Goal: Task Accomplishment & Management: Use online tool/utility

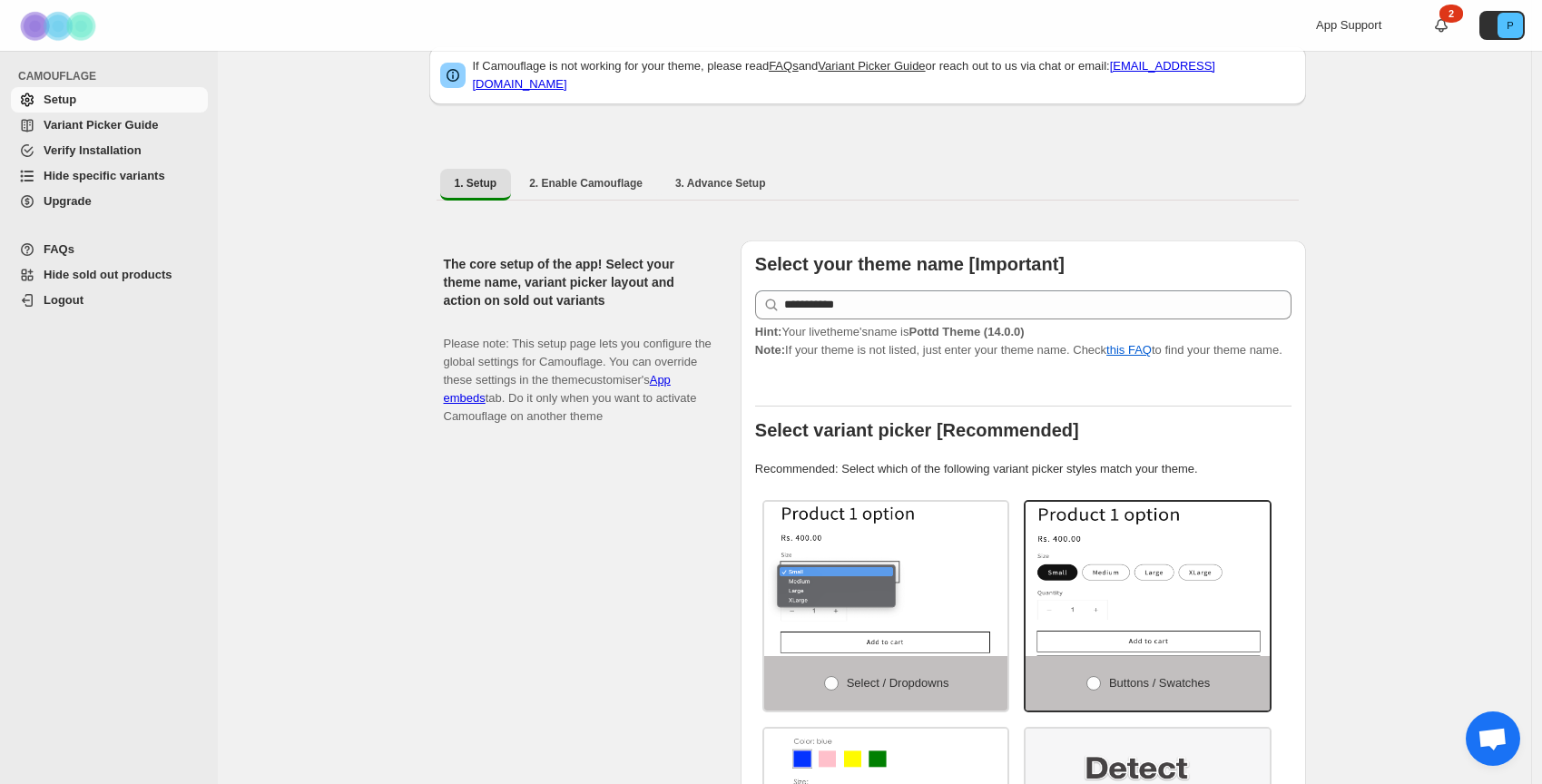
scroll to position [47, 0]
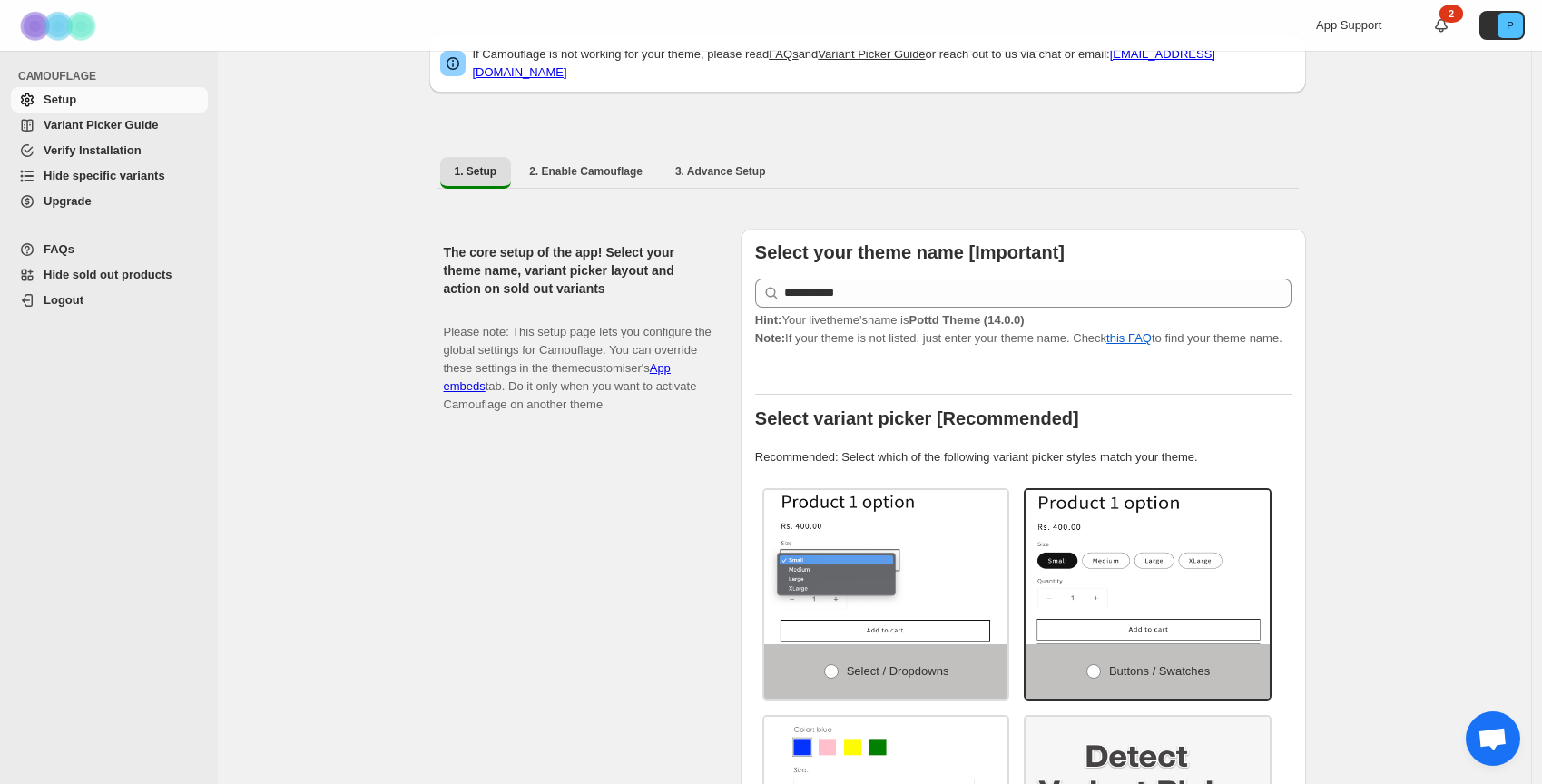
click at [78, 175] on span "Hide specific variants" at bounding box center [104, 175] width 122 height 14
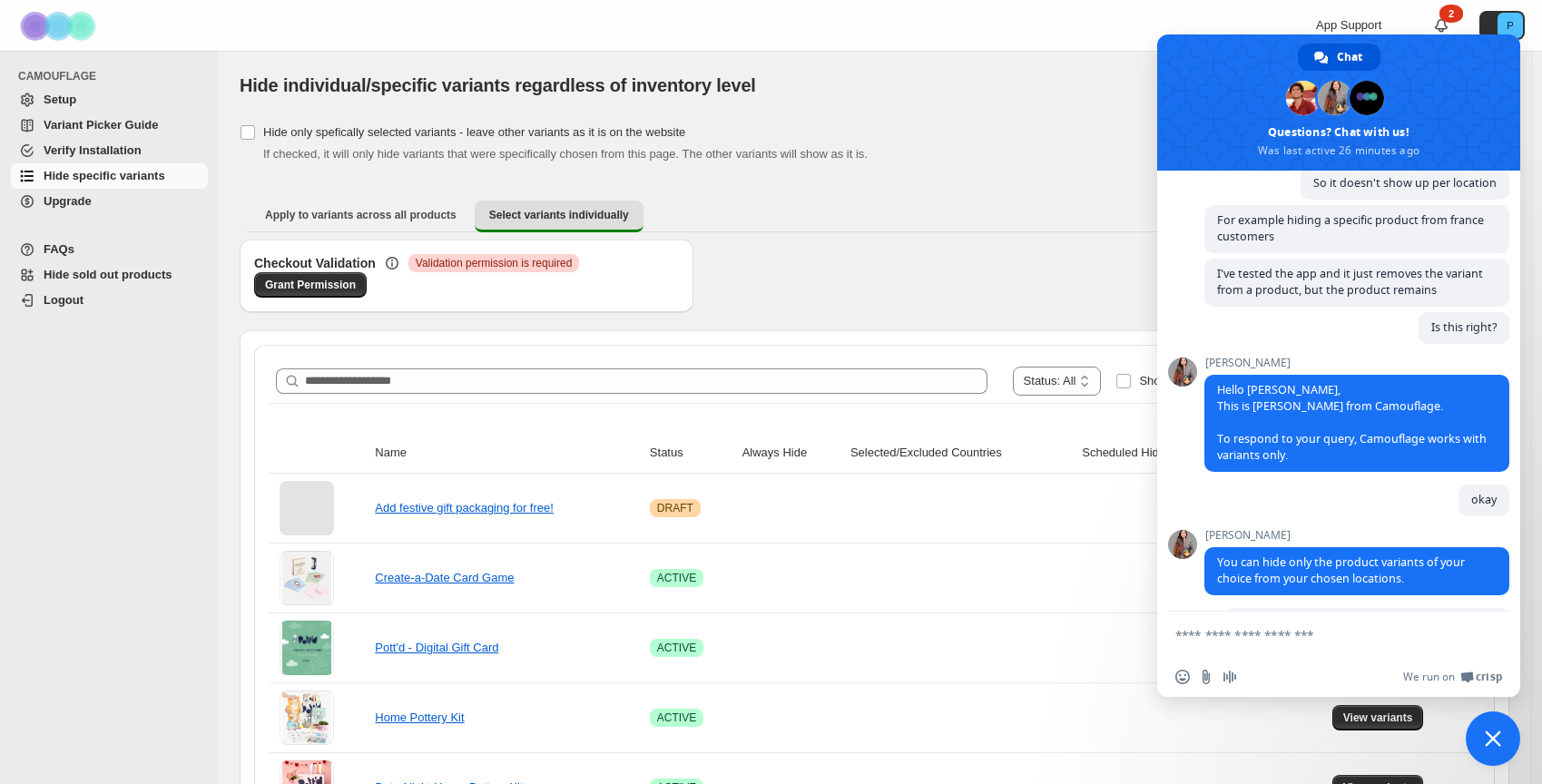
scroll to position [303, 0]
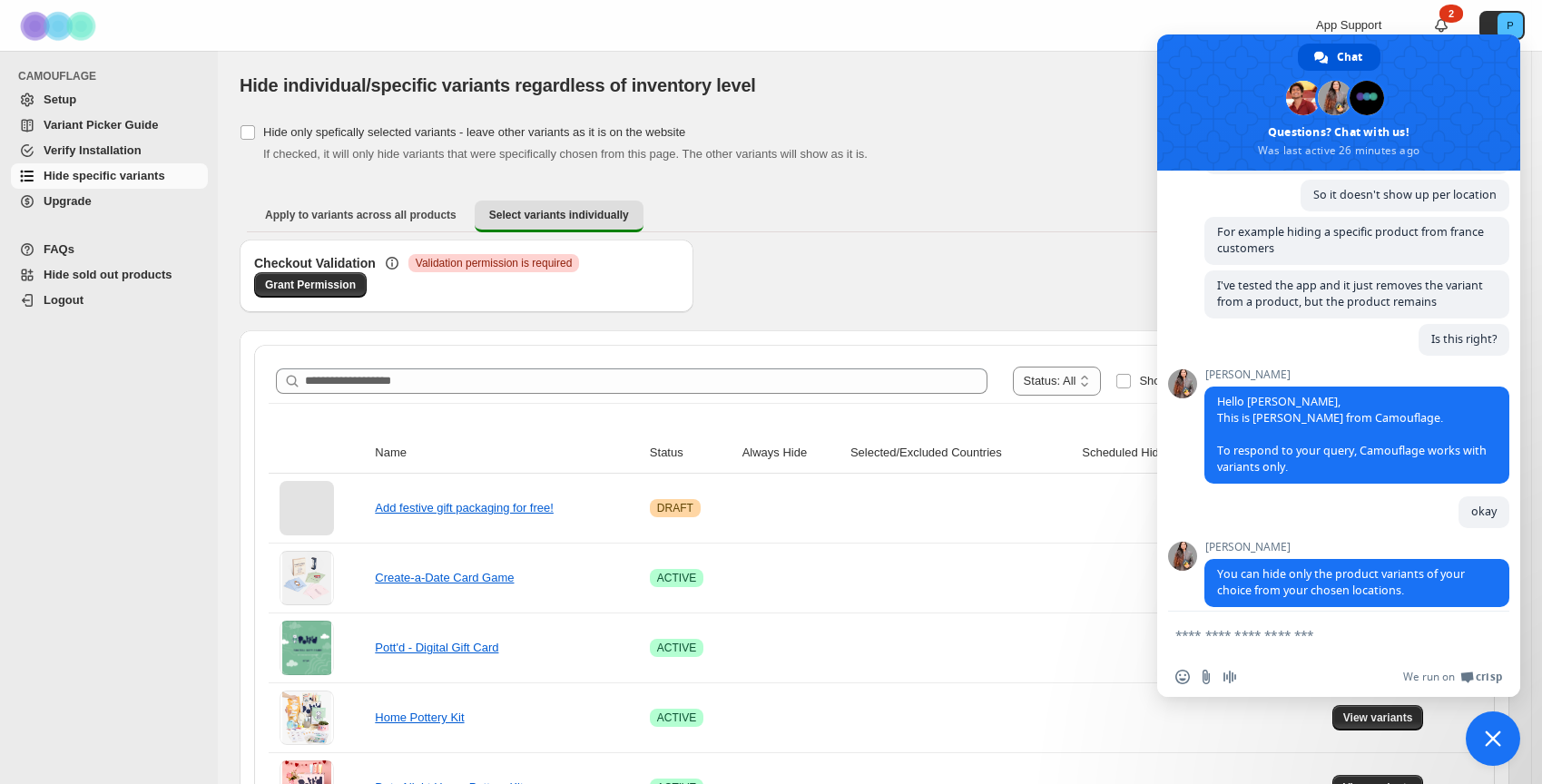
click at [1497, 737] on span "Close chat" at bounding box center [1493, 739] width 17 height 17
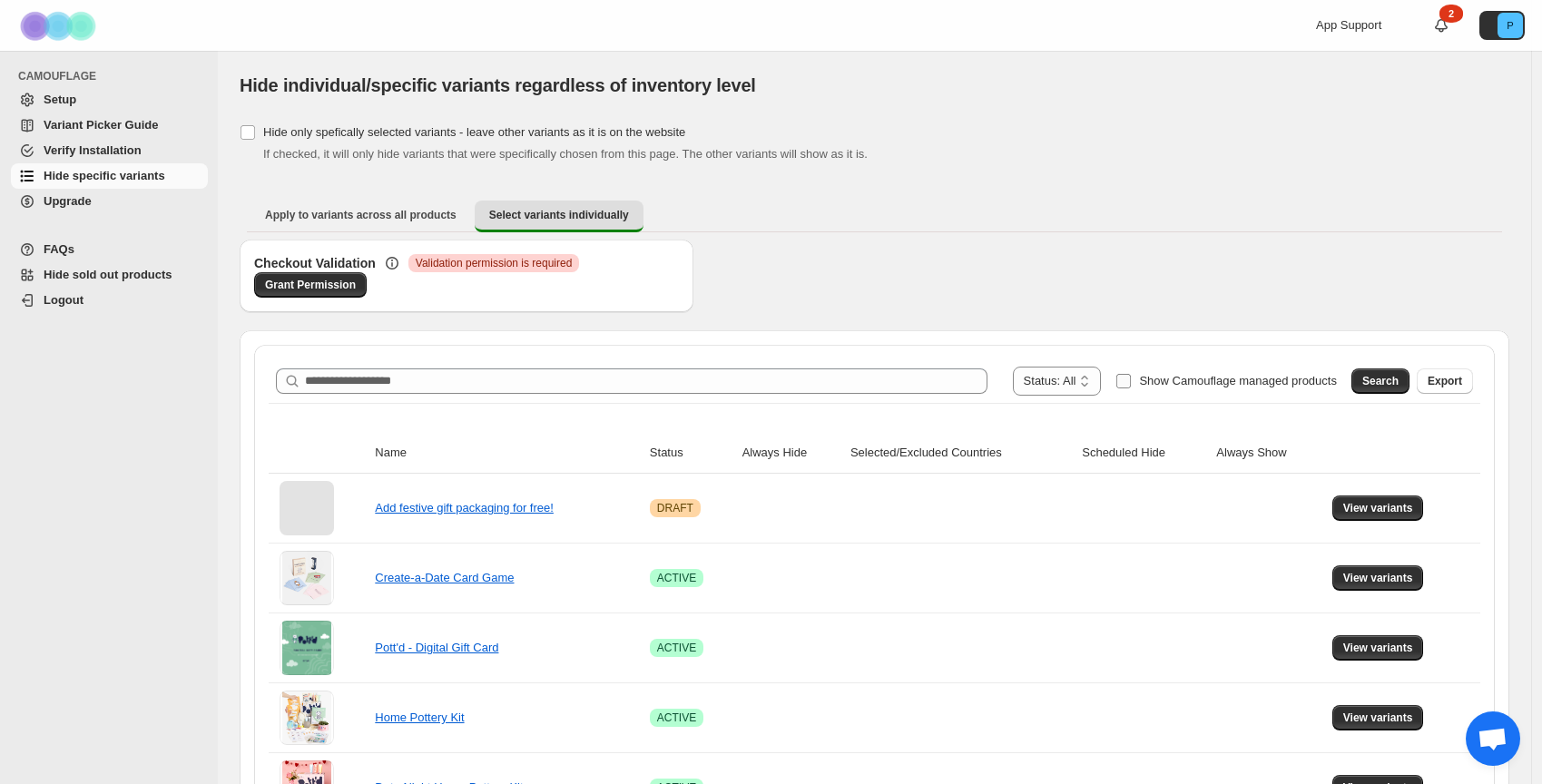
click at [1190, 381] on span "Show Camouflage managed products" at bounding box center [1238, 380] width 198 height 14
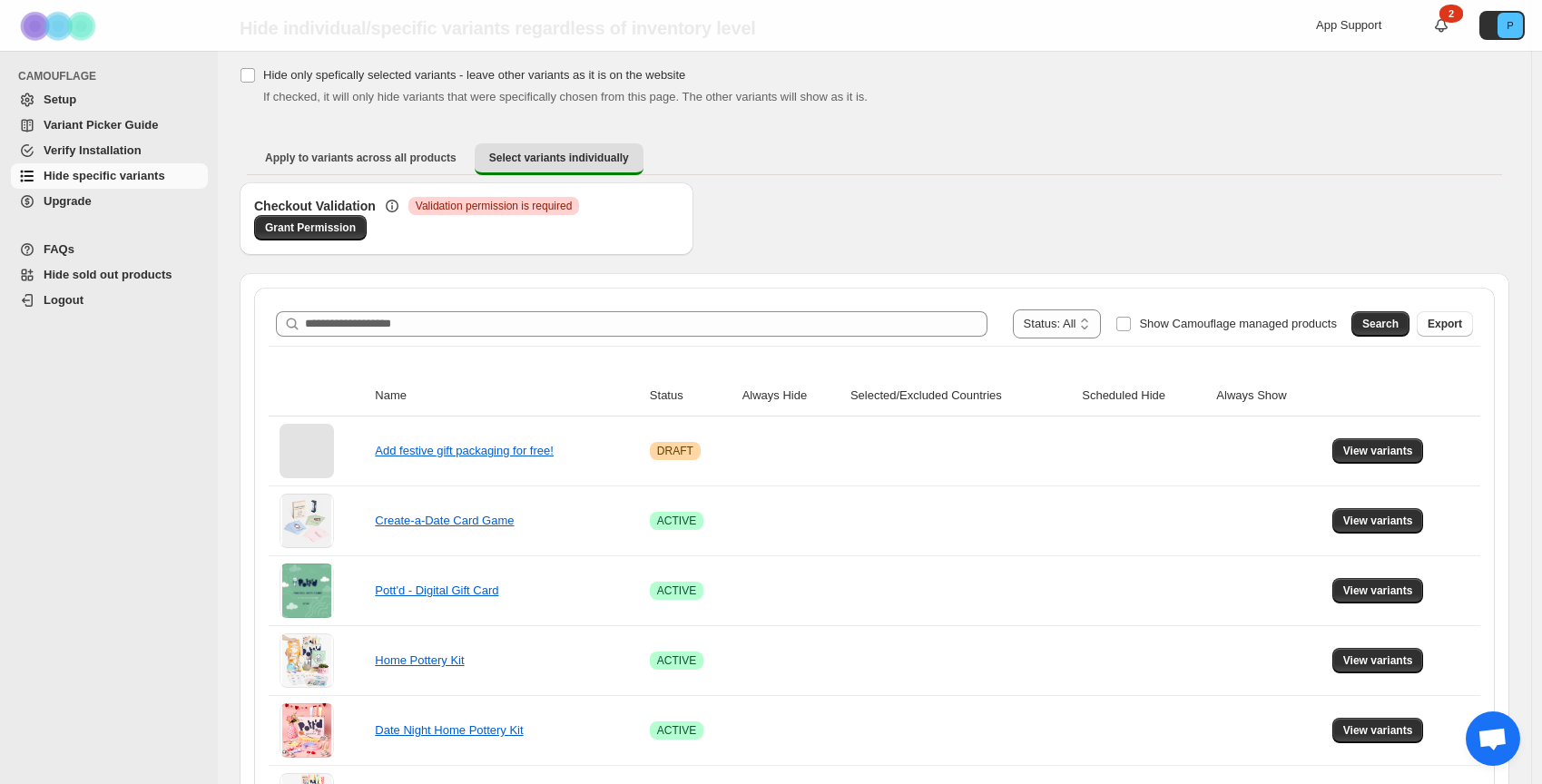
scroll to position [84, 0]
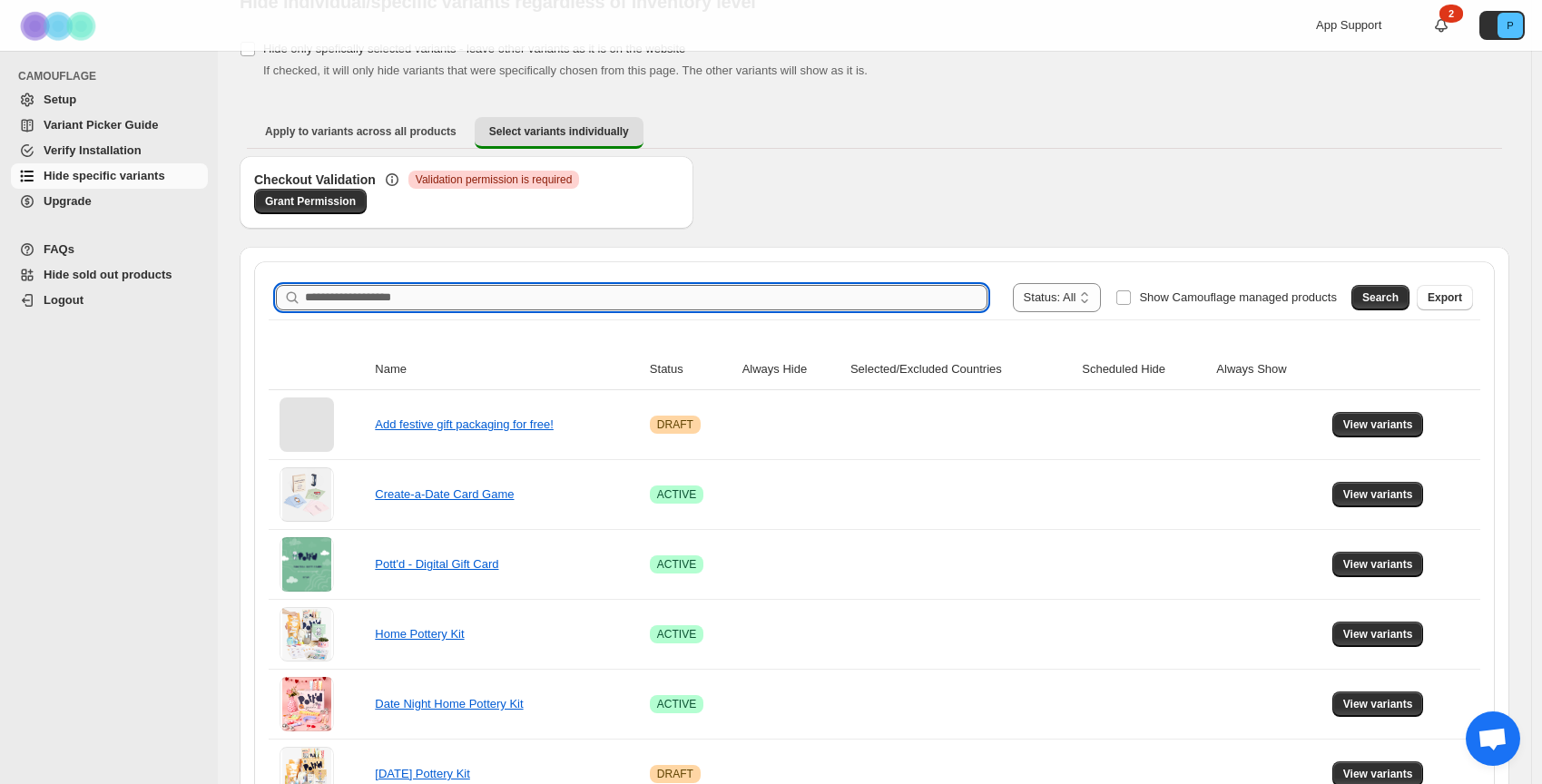
click at [574, 296] on input "Search product name" at bounding box center [646, 298] width 683 height 26
type input "*"
type input "***"
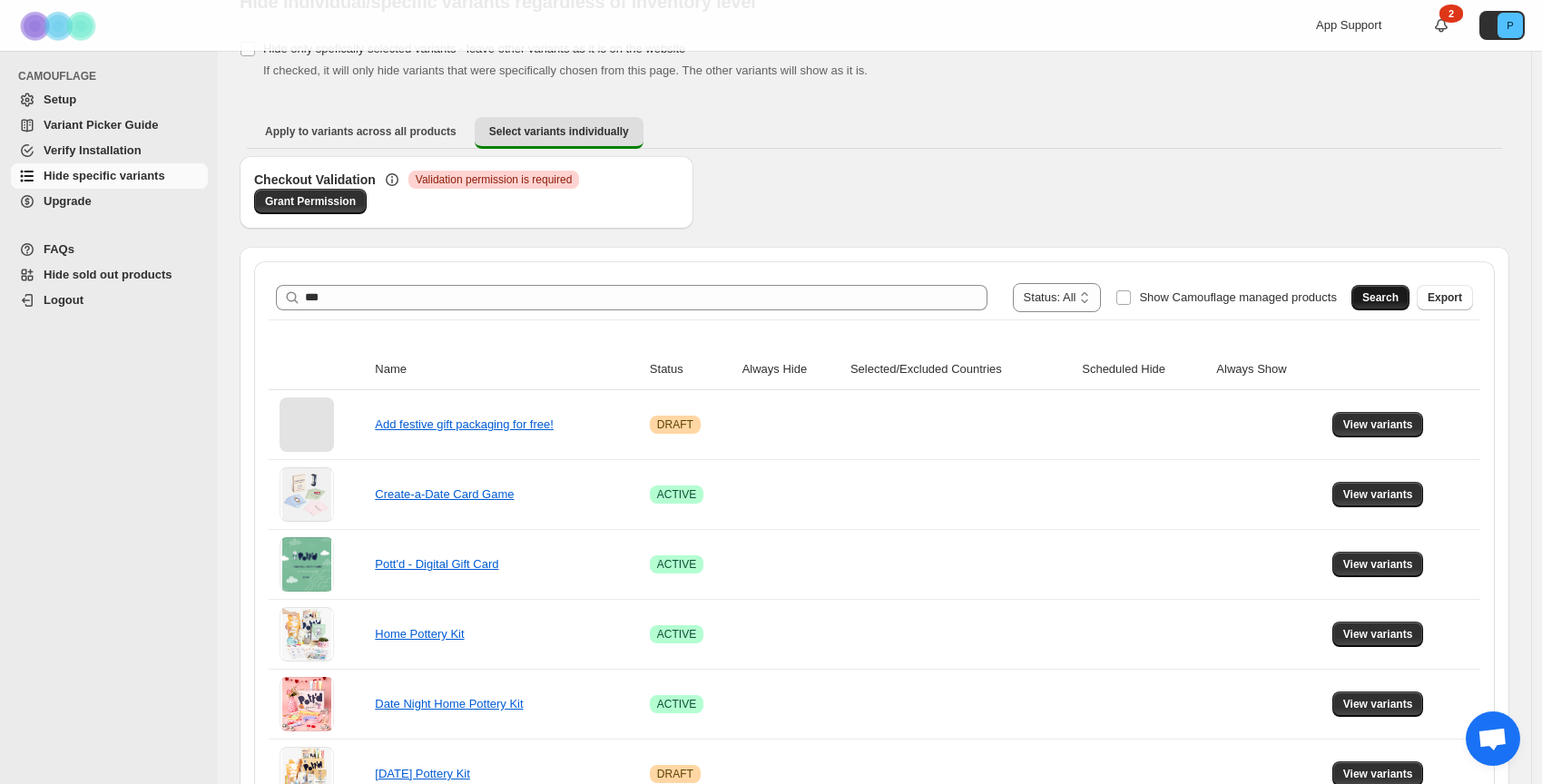
click at [1395, 297] on span "Search" at bounding box center [1380, 298] width 36 height 15
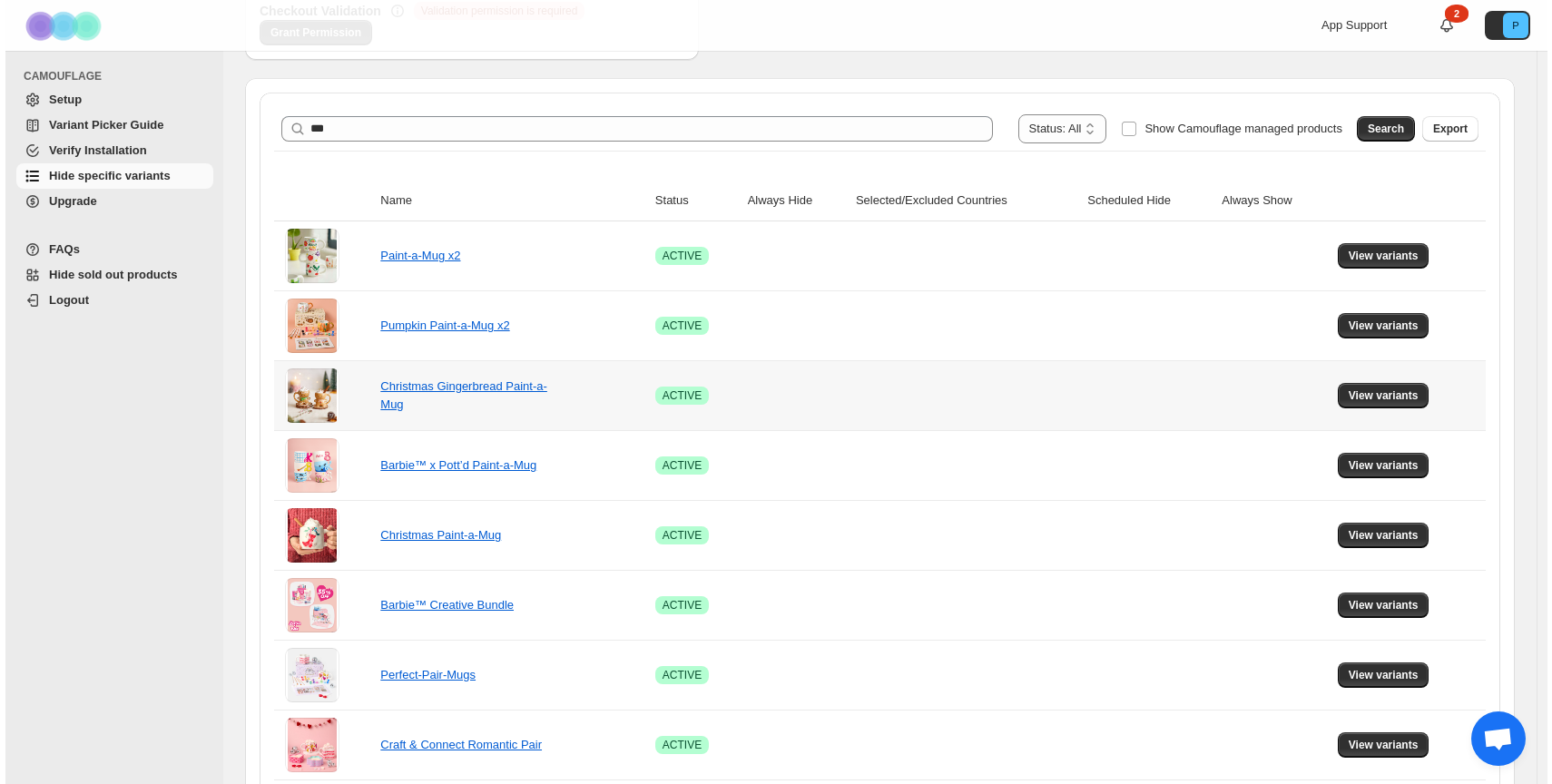
scroll to position [0, 0]
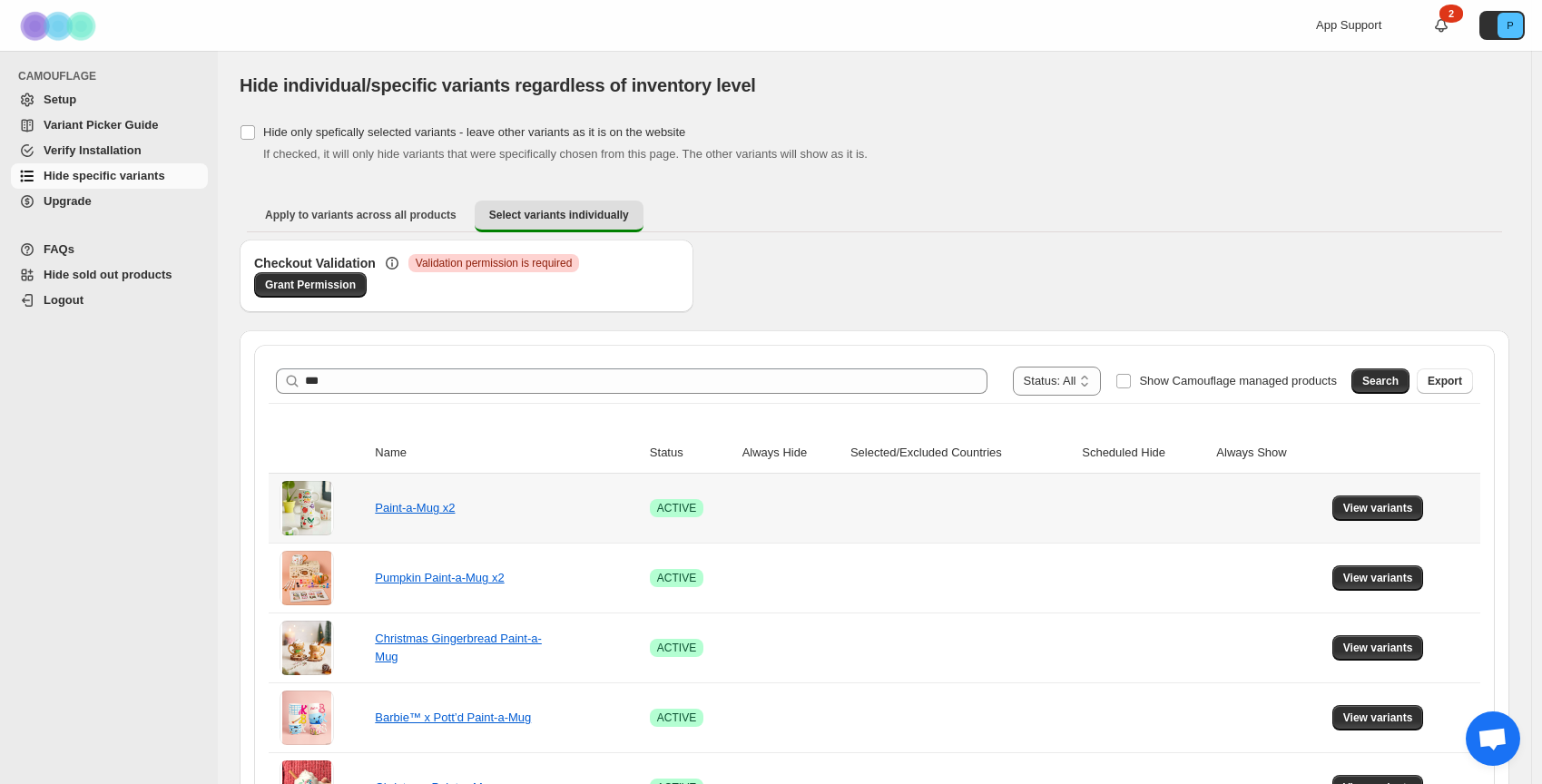
click at [372, 516] on td "Paint-a-Mug x2" at bounding box center [507, 508] width 275 height 69
click at [408, 511] on link "Paint-a-Mug x2" at bounding box center [415, 508] width 80 height 14
click at [1407, 504] on span "View variants" at bounding box center [1379, 509] width 70 height 15
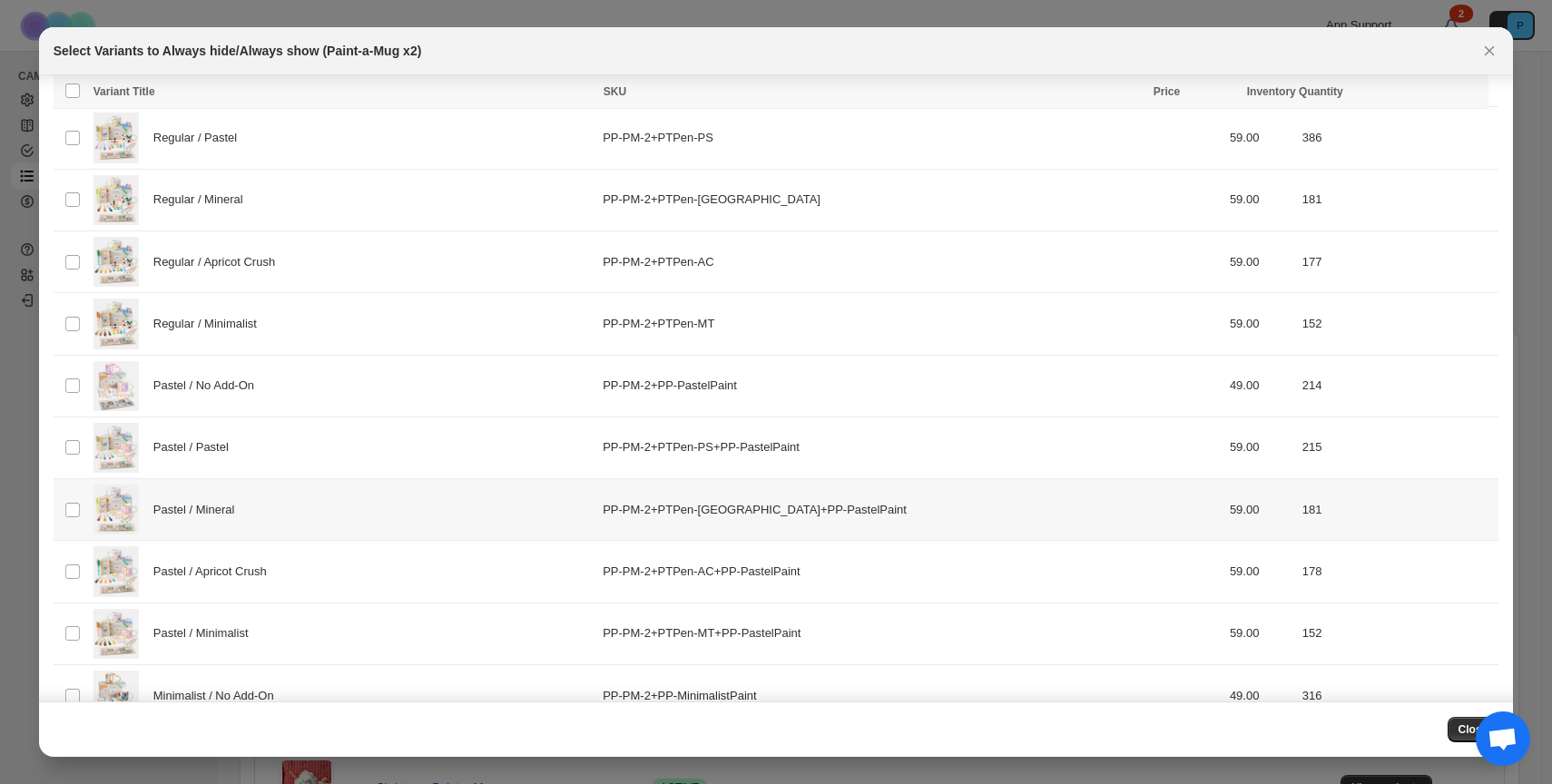
scroll to position [126, 0]
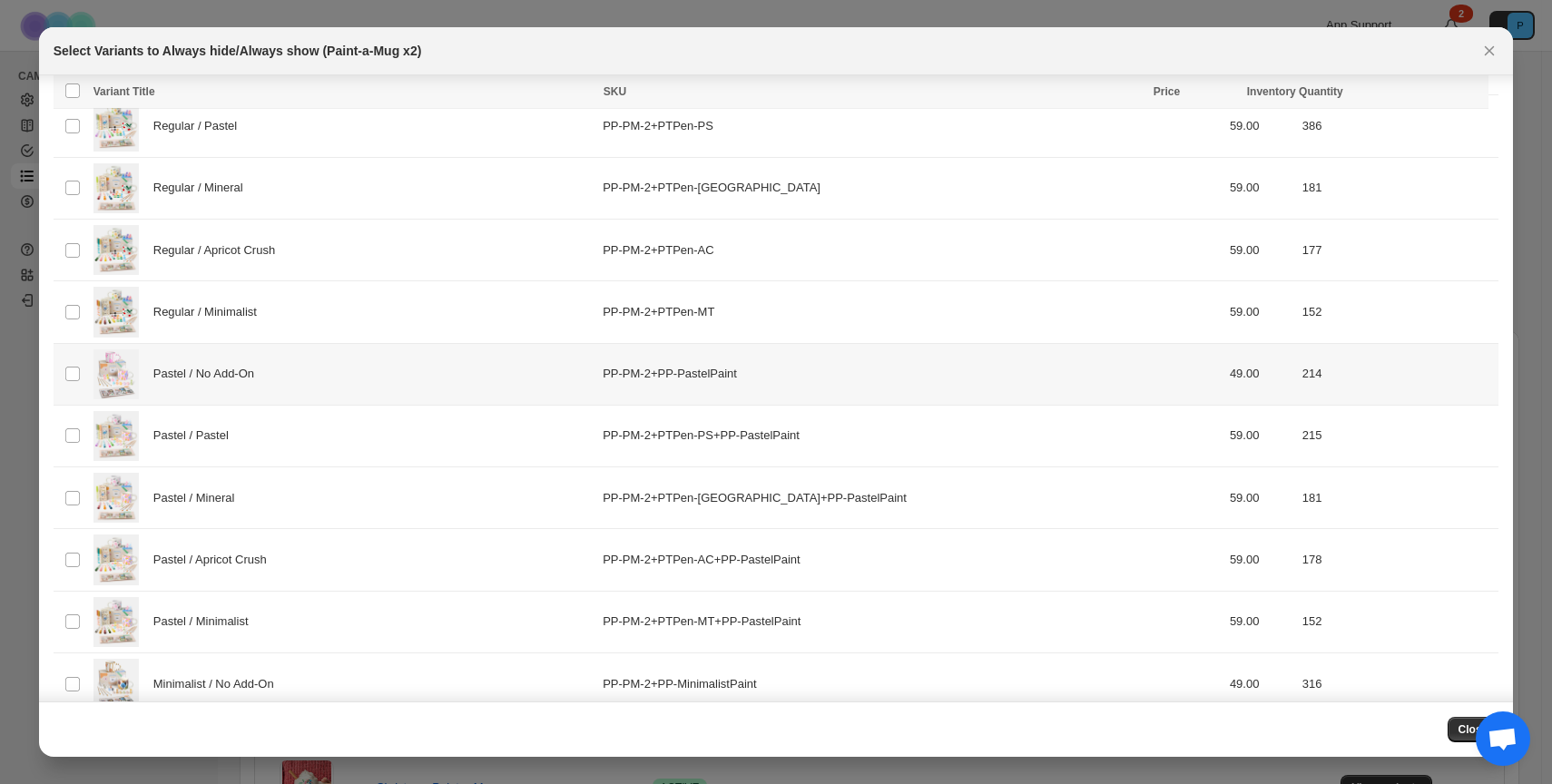
click at [369, 389] on div "Pastel / No Add-On" at bounding box center [342, 374] width 499 height 50
click at [360, 429] on div "Pastel / Pastel" at bounding box center [342, 436] width 499 height 50
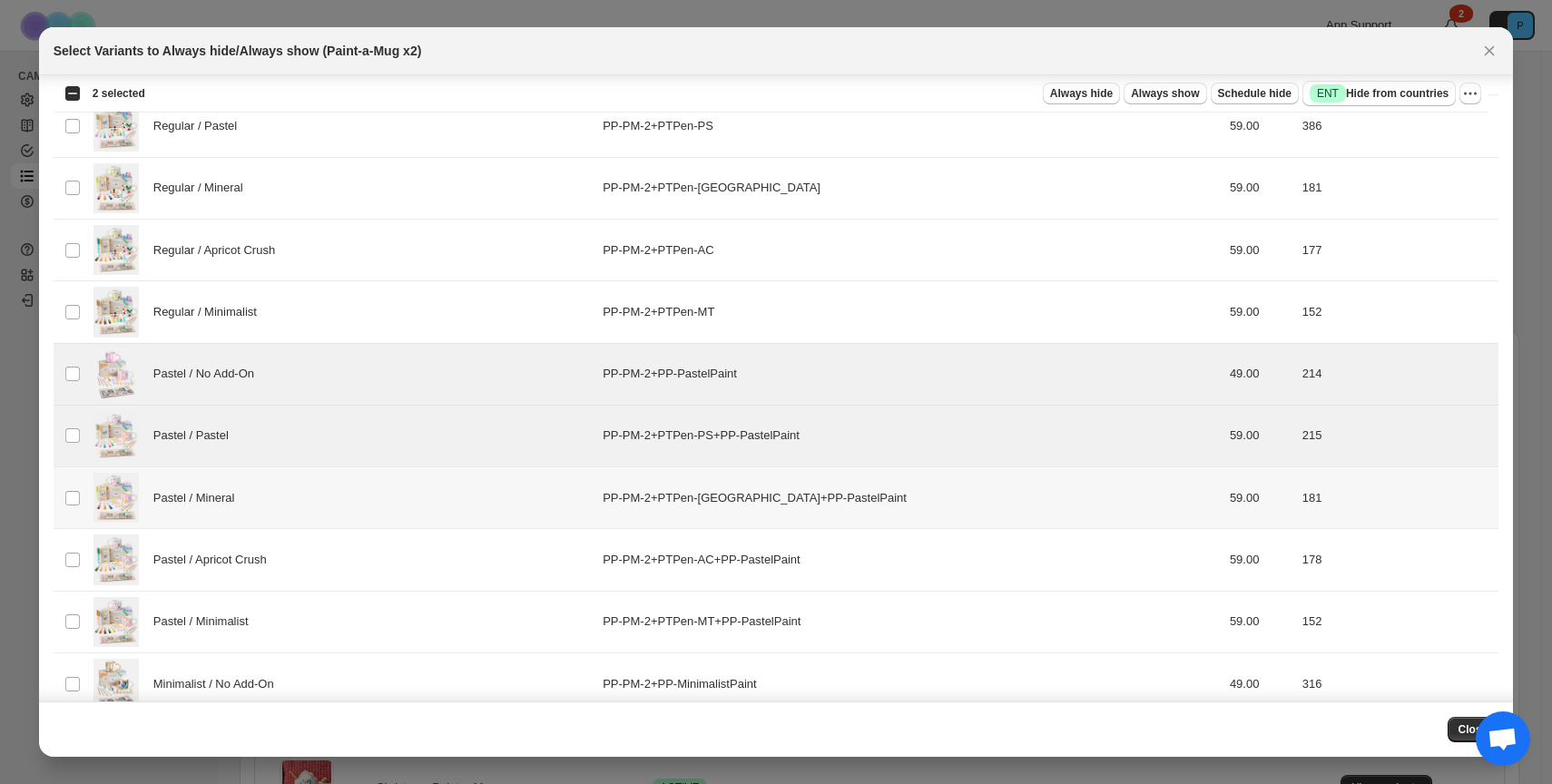
click at [363, 505] on div "Pastel / Mineral" at bounding box center [342, 497] width 499 height 50
click at [364, 547] on div "Pastel / Apricot Crush" at bounding box center [342, 559] width 499 height 50
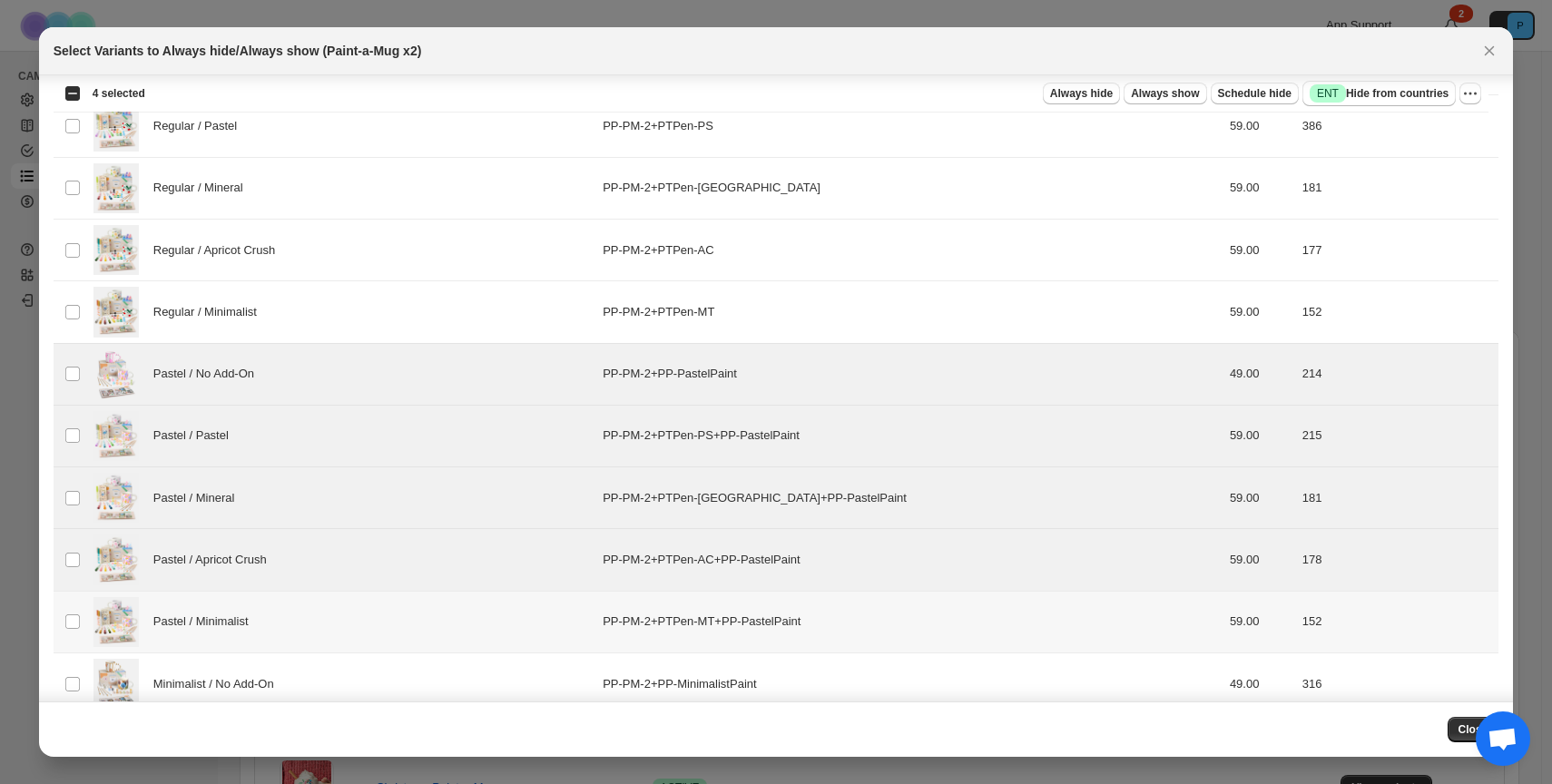
click at [372, 614] on div "Pastel / Minimalist" at bounding box center [342, 622] width 499 height 50
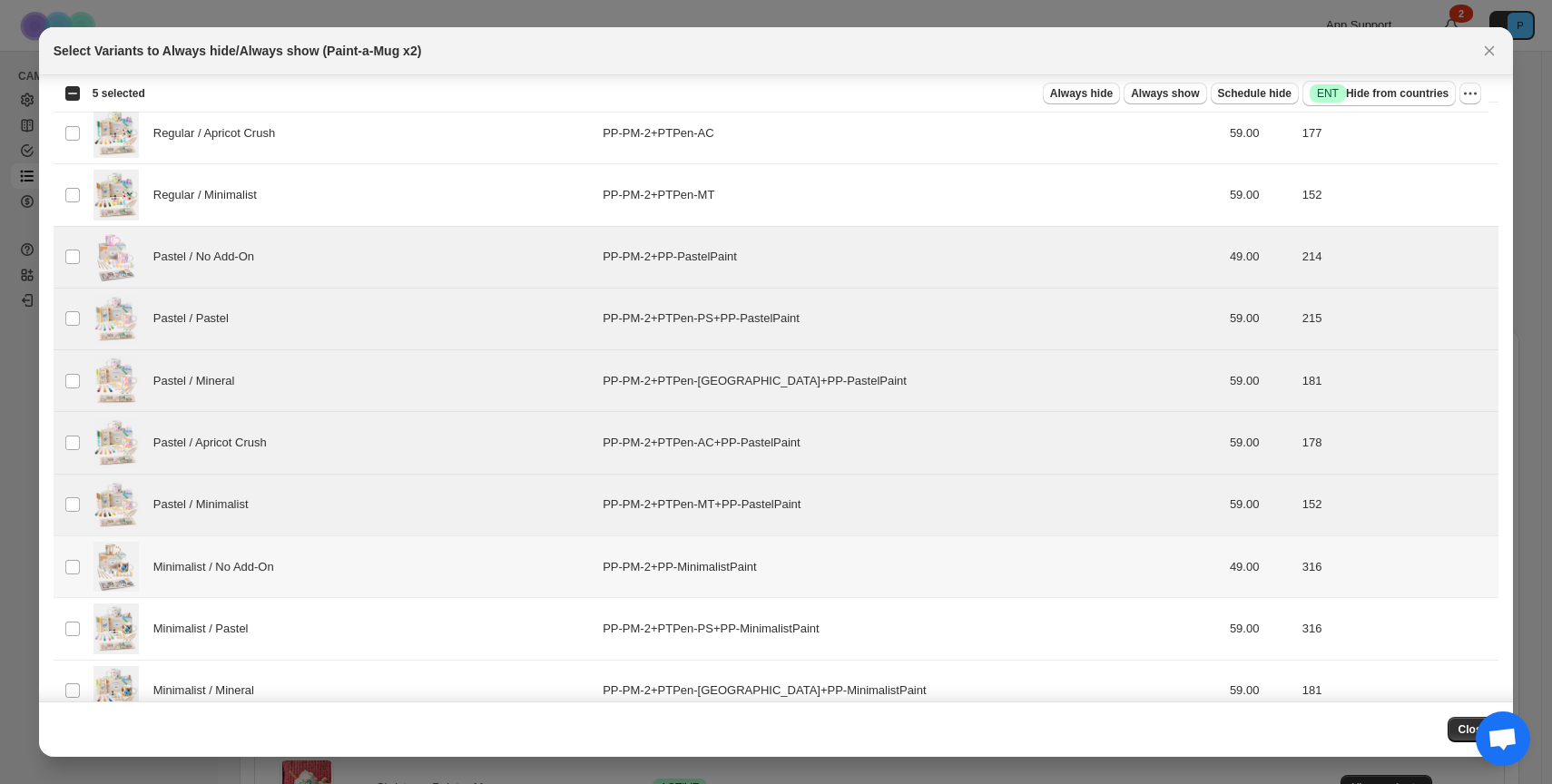
scroll to position [267, 0]
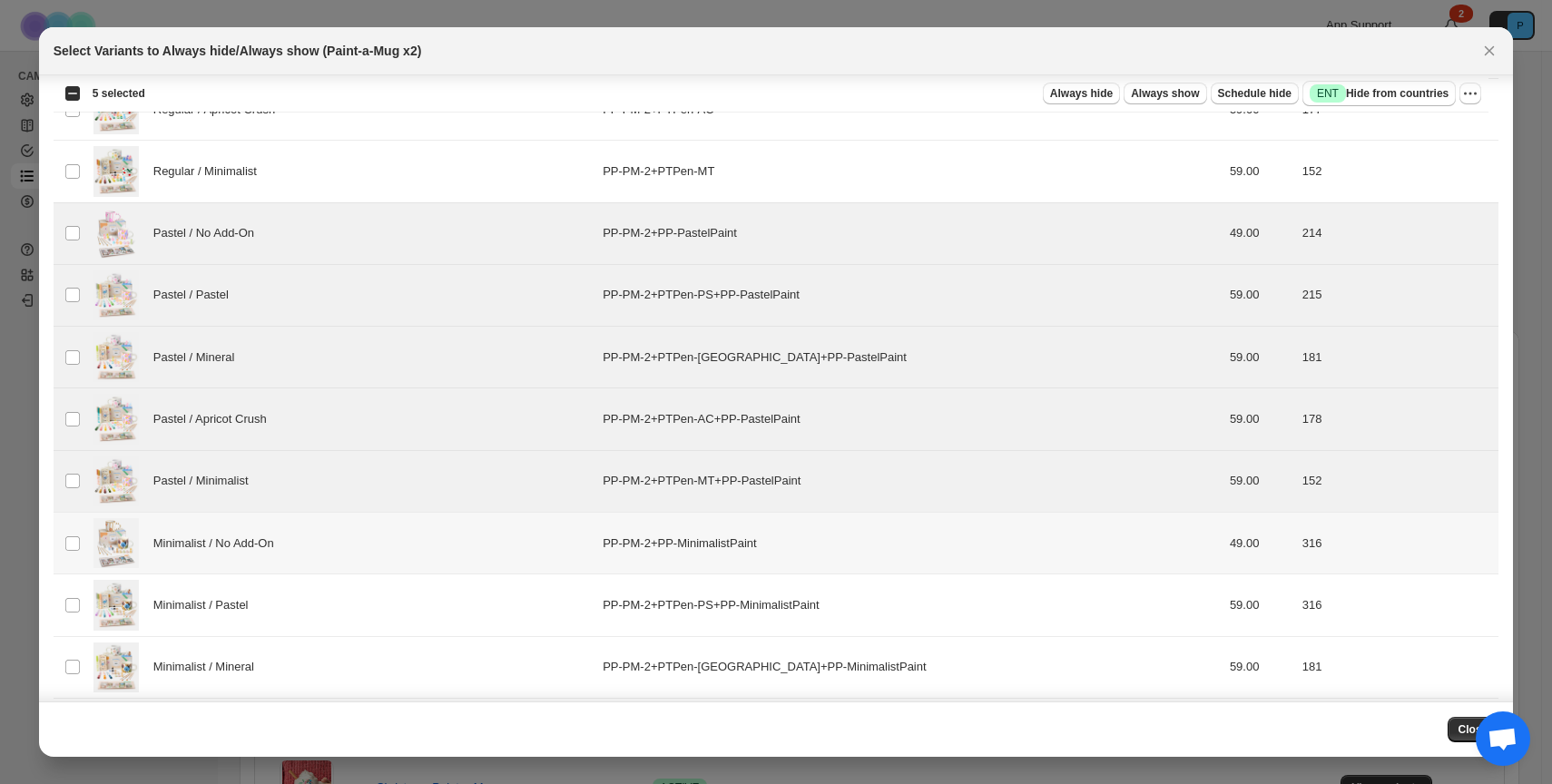
click at [400, 556] on div "Minimalist / No Add-On" at bounding box center [342, 543] width 499 height 50
click at [391, 619] on div "Minimalist / Pastel" at bounding box center [342, 604] width 499 height 50
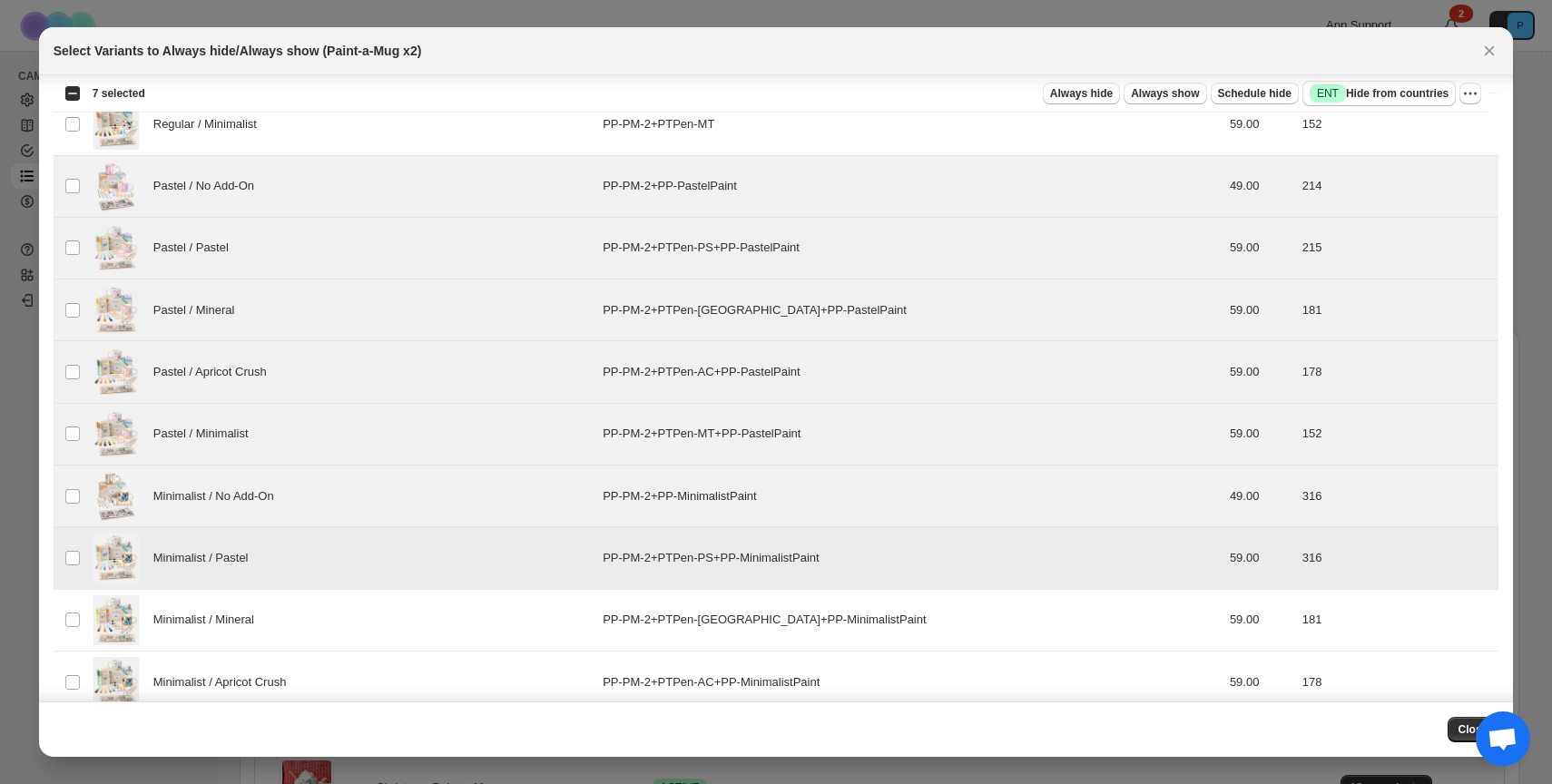
click at [391, 619] on div "Minimalist / Mineral" at bounding box center [342, 620] width 499 height 50
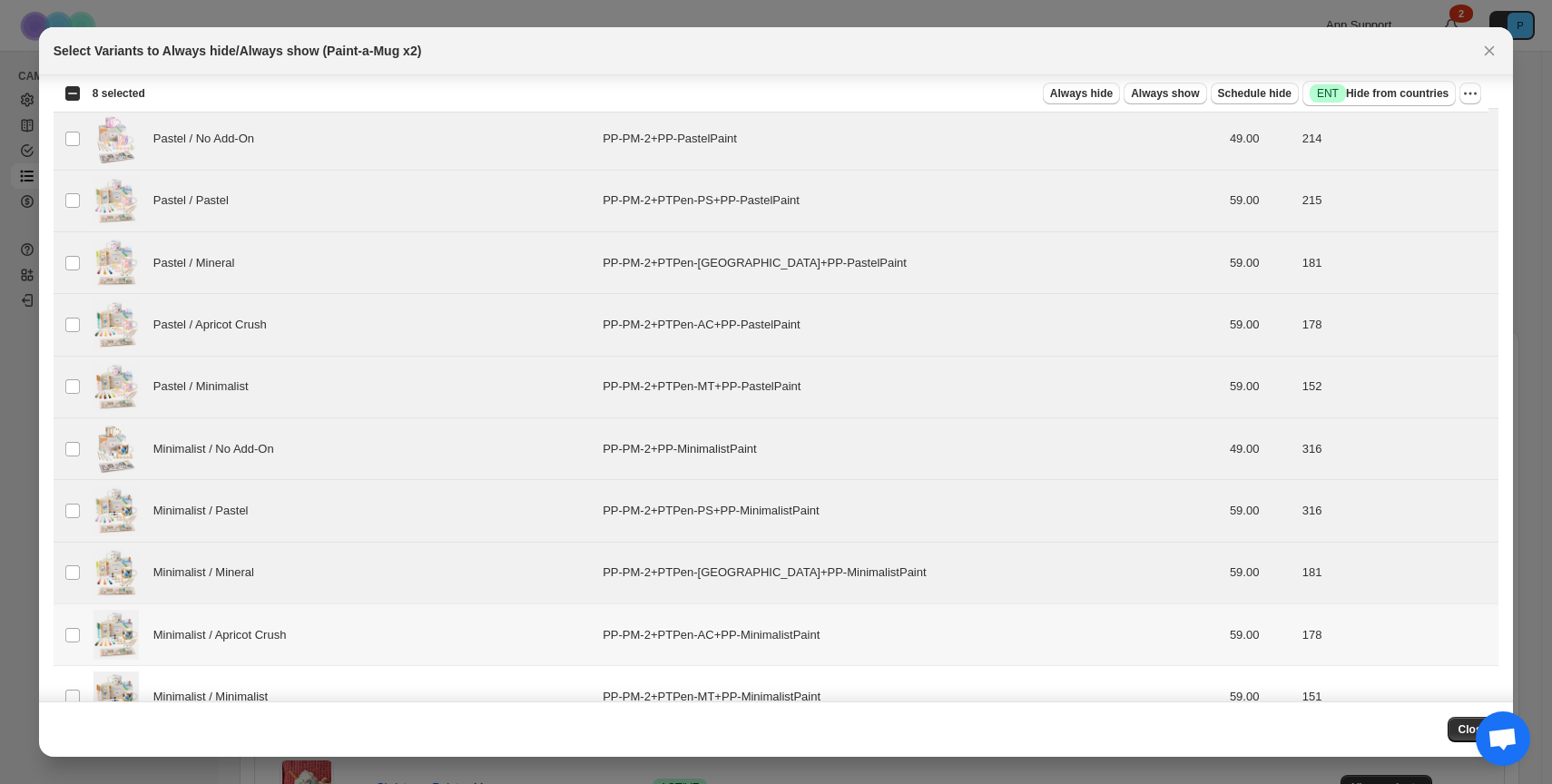
click at [392, 623] on div "Minimalist / Apricot Crush" at bounding box center [342, 635] width 499 height 50
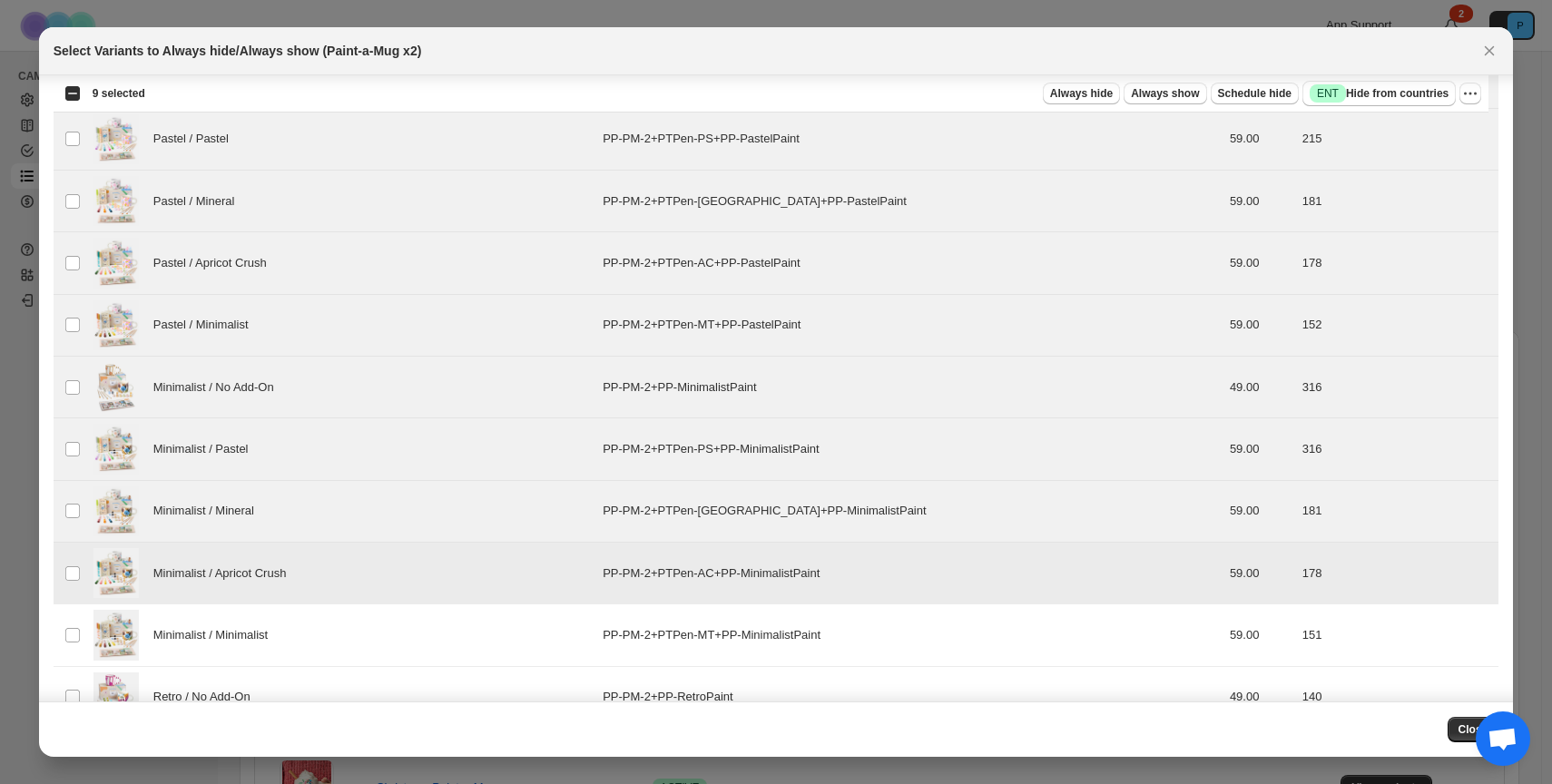
scroll to position [487, 0]
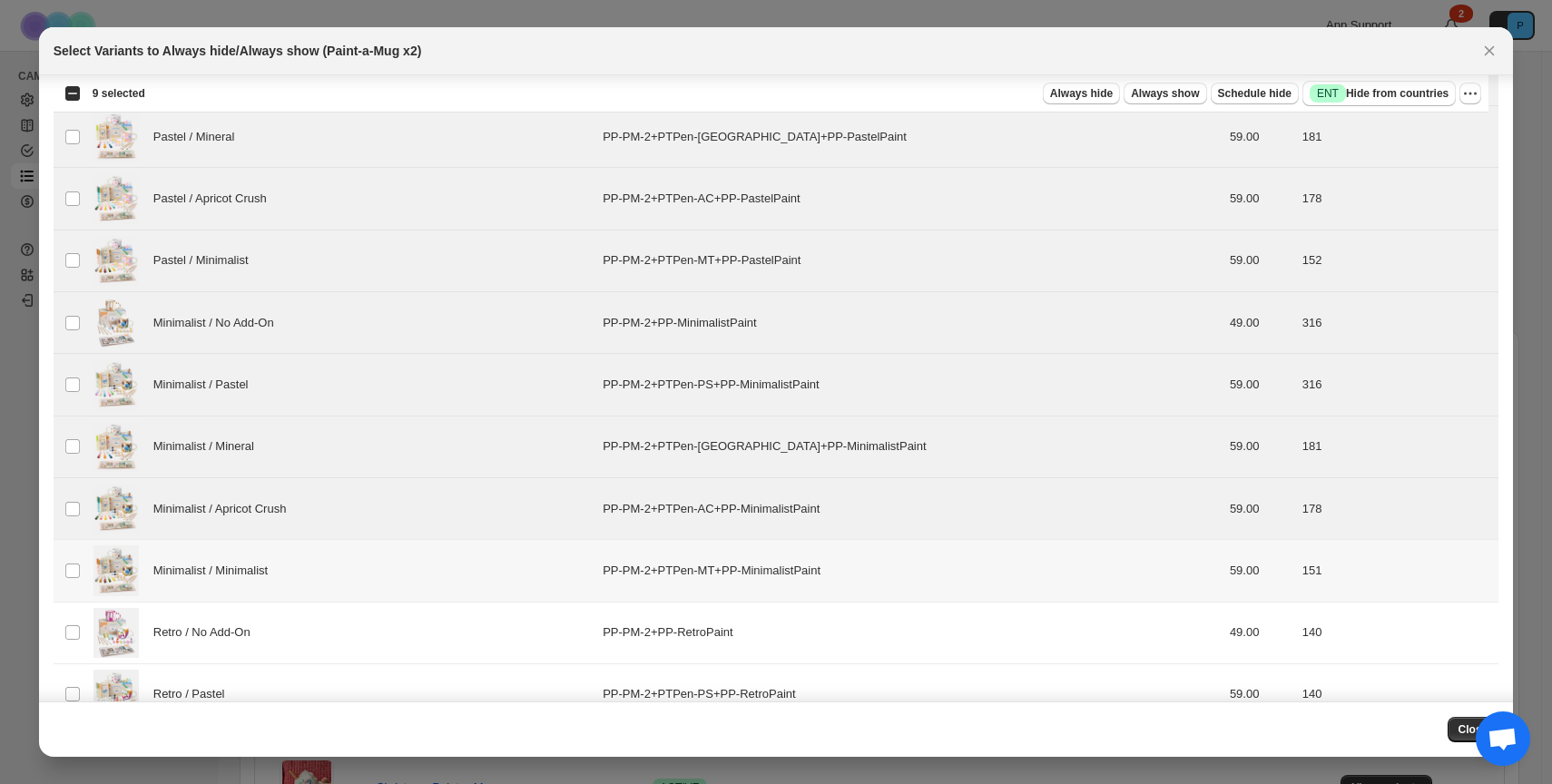
click at [394, 579] on div "Minimalist / Minimalist" at bounding box center [342, 570] width 499 height 50
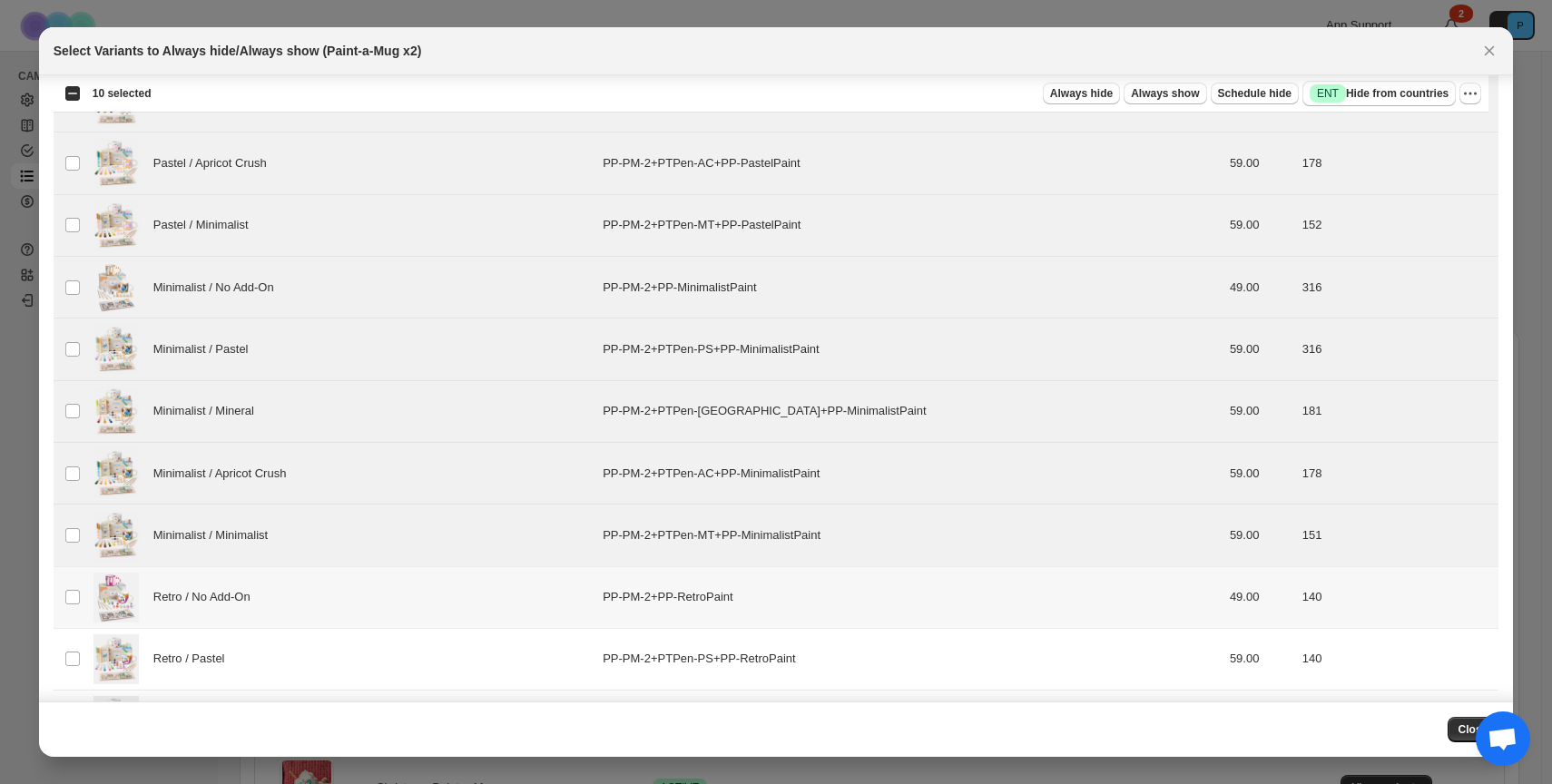
click at [394, 594] on div "Retro / No Add-On" at bounding box center [342, 597] width 499 height 50
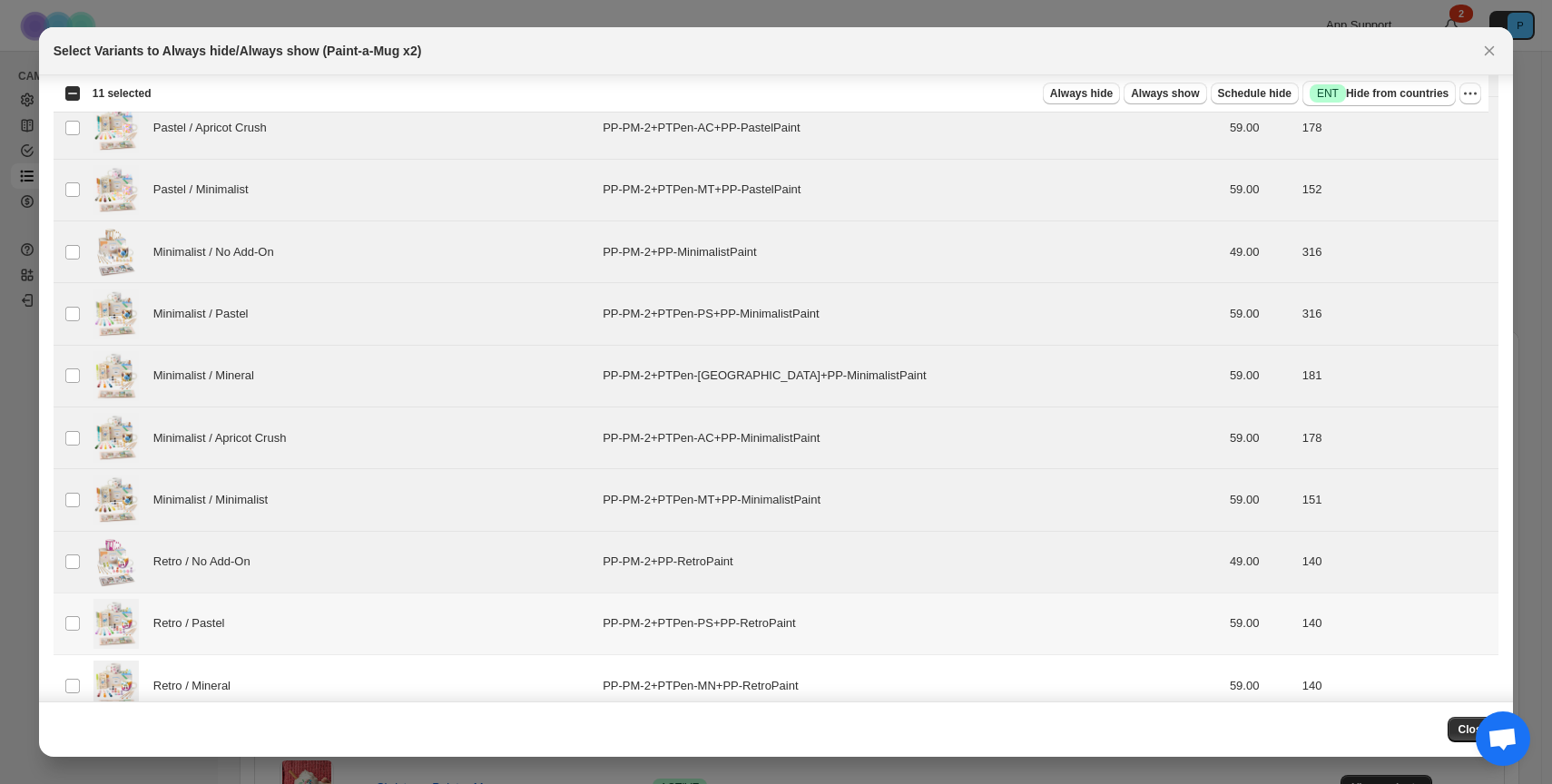
click at [398, 627] on div "Retro / Pastel" at bounding box center [342, 624] width 499 height 50
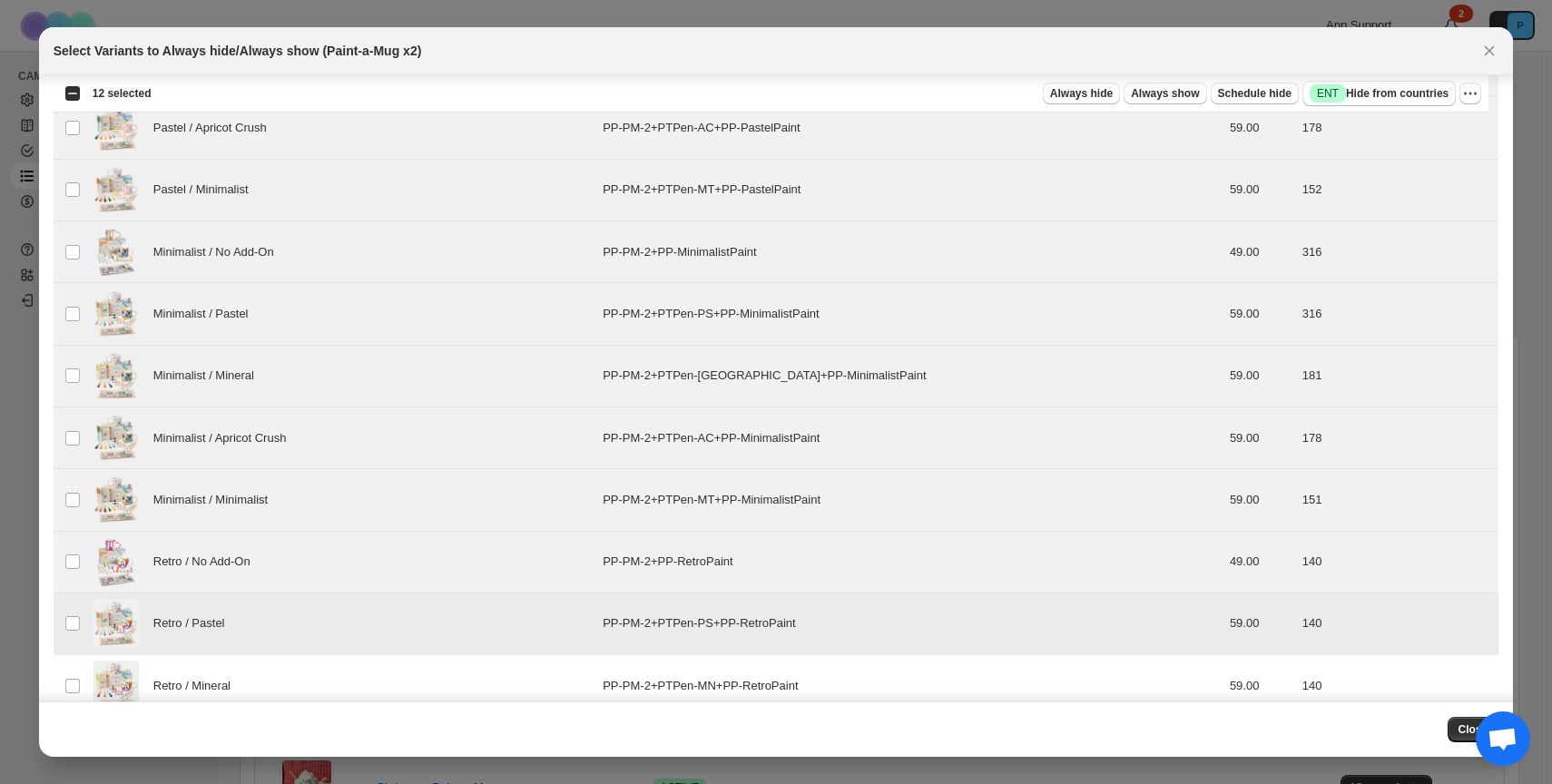
scroll to position [676, 0]
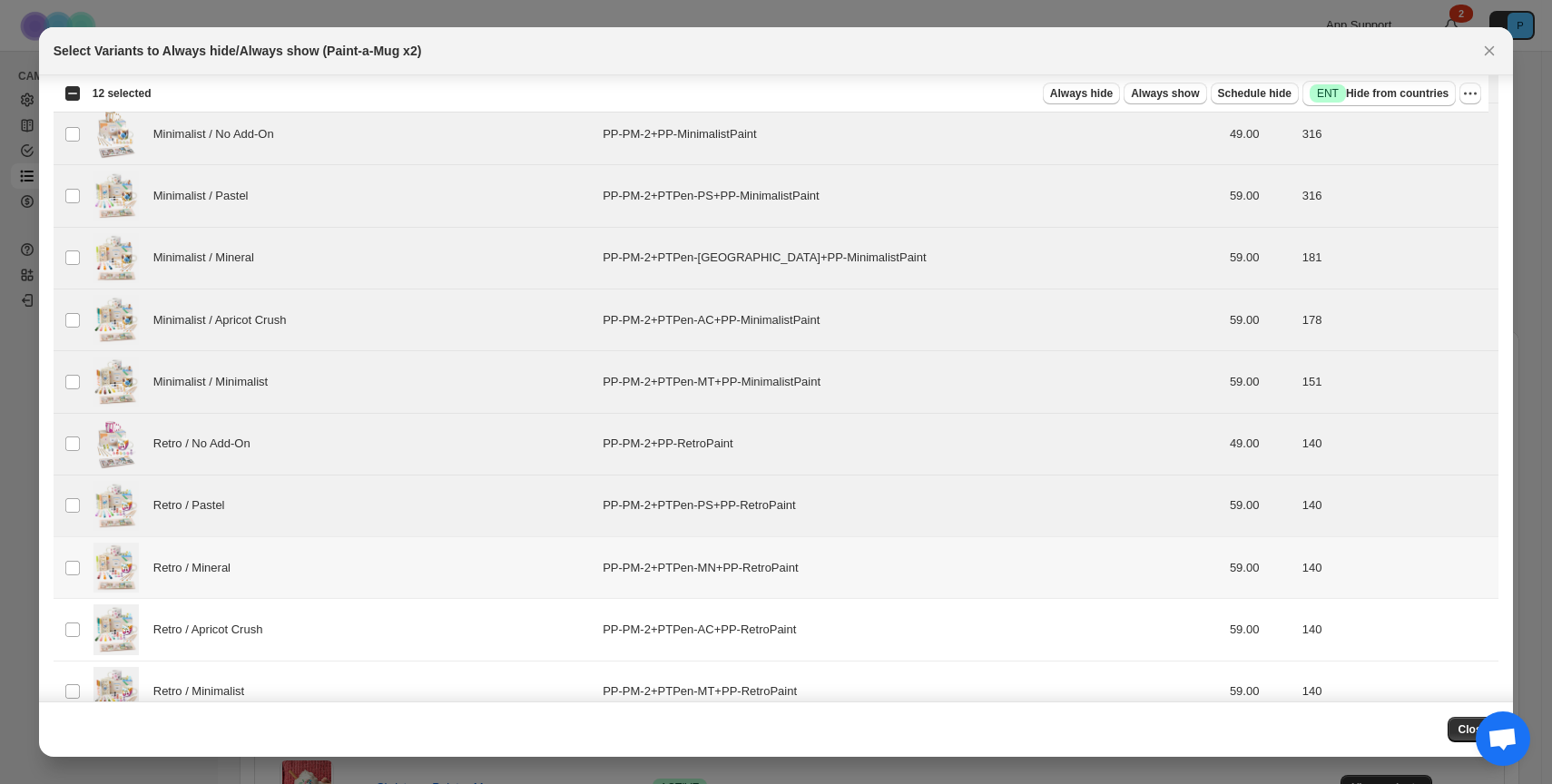
click at [404, 554] on div "Retro / Mineral" at bounding box center [342, 568] width 499 height 50
click at [390, 626] on div "Retro / Apricot Crush" at bounding box center [342, 629] width 499 height 50
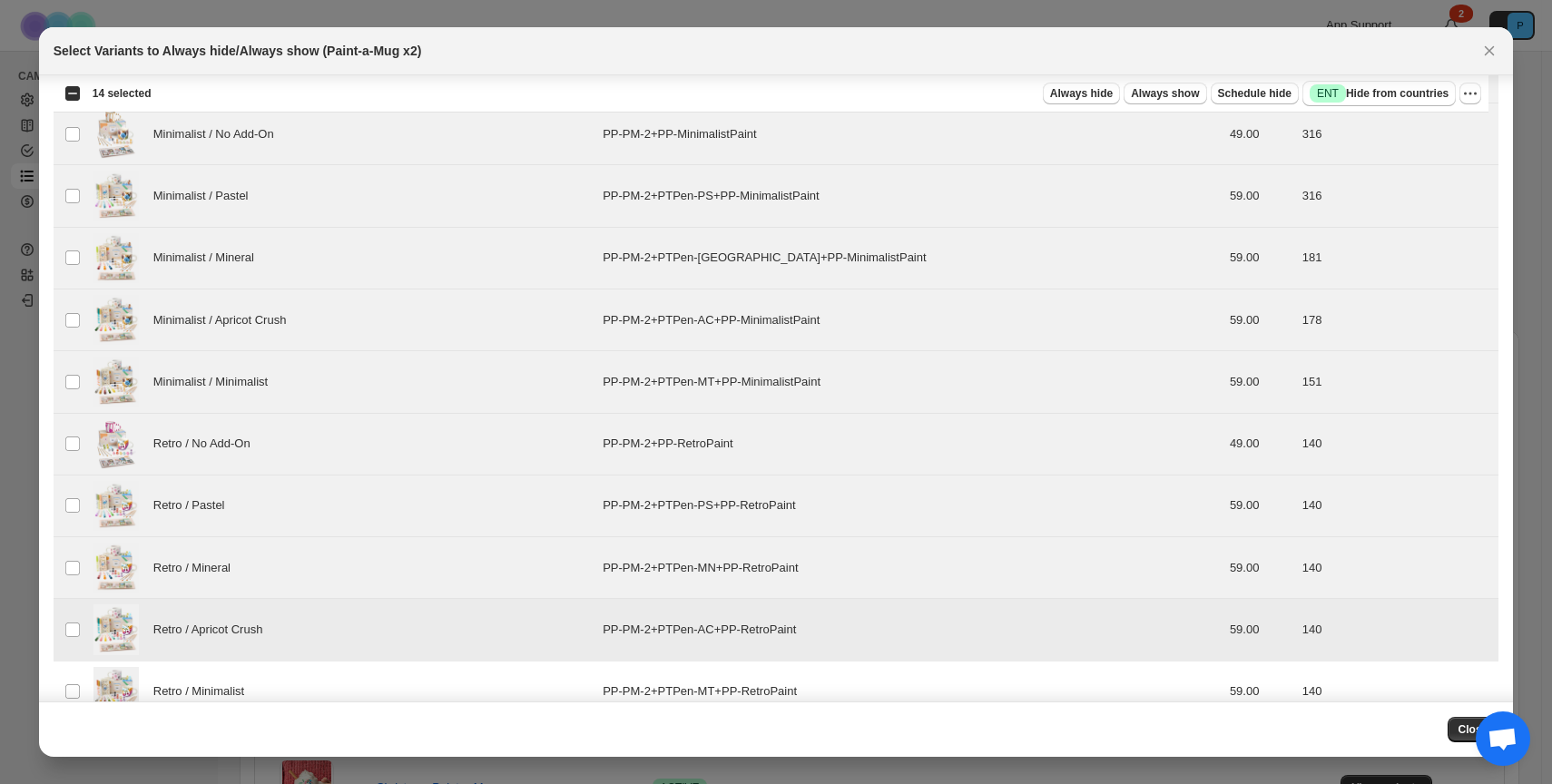
scroll to position [711, 0]
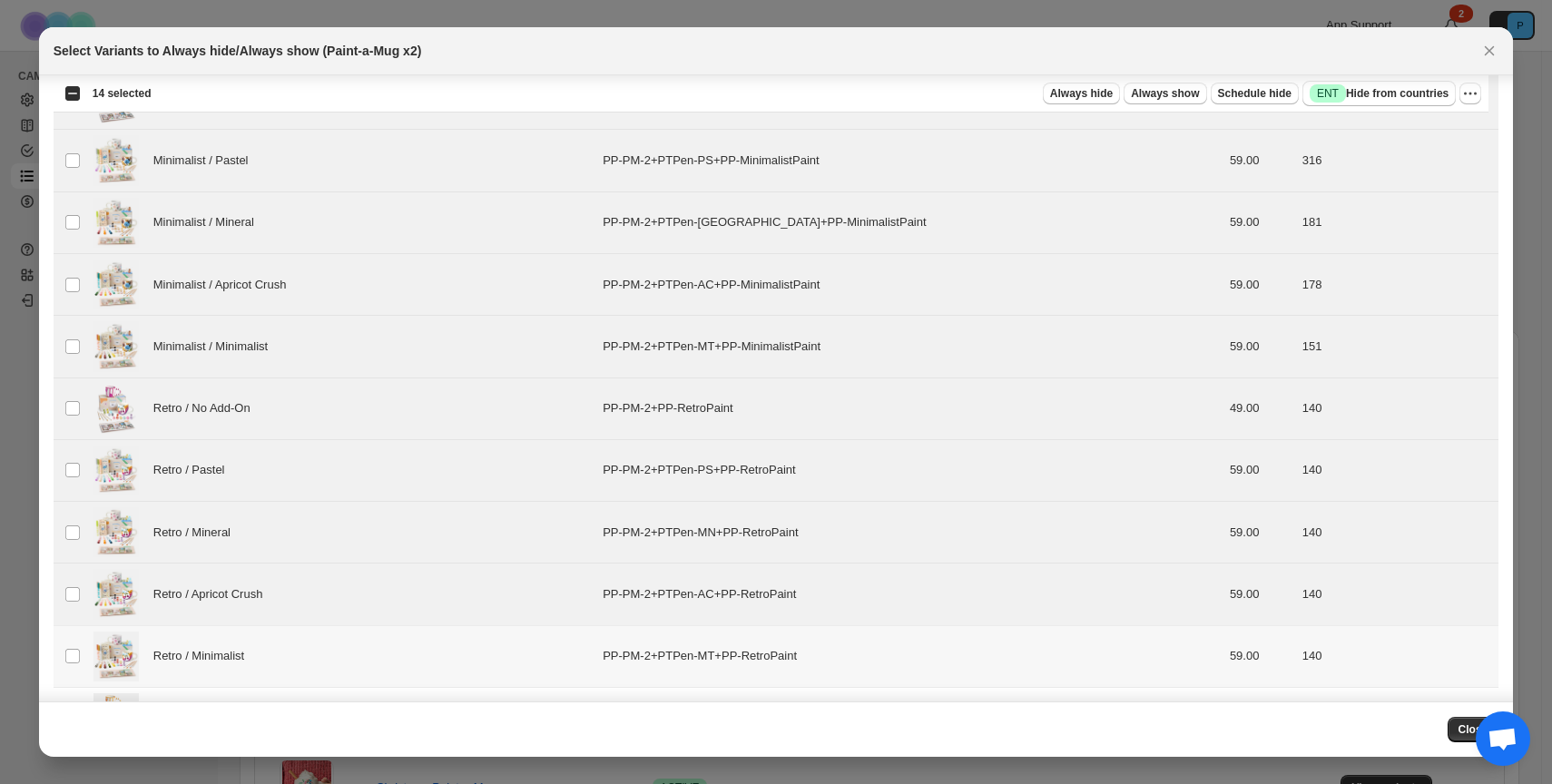
click at [392, 644] on div "Retro / Minimalist" at bounding box center [342, 656] width 499 height 50
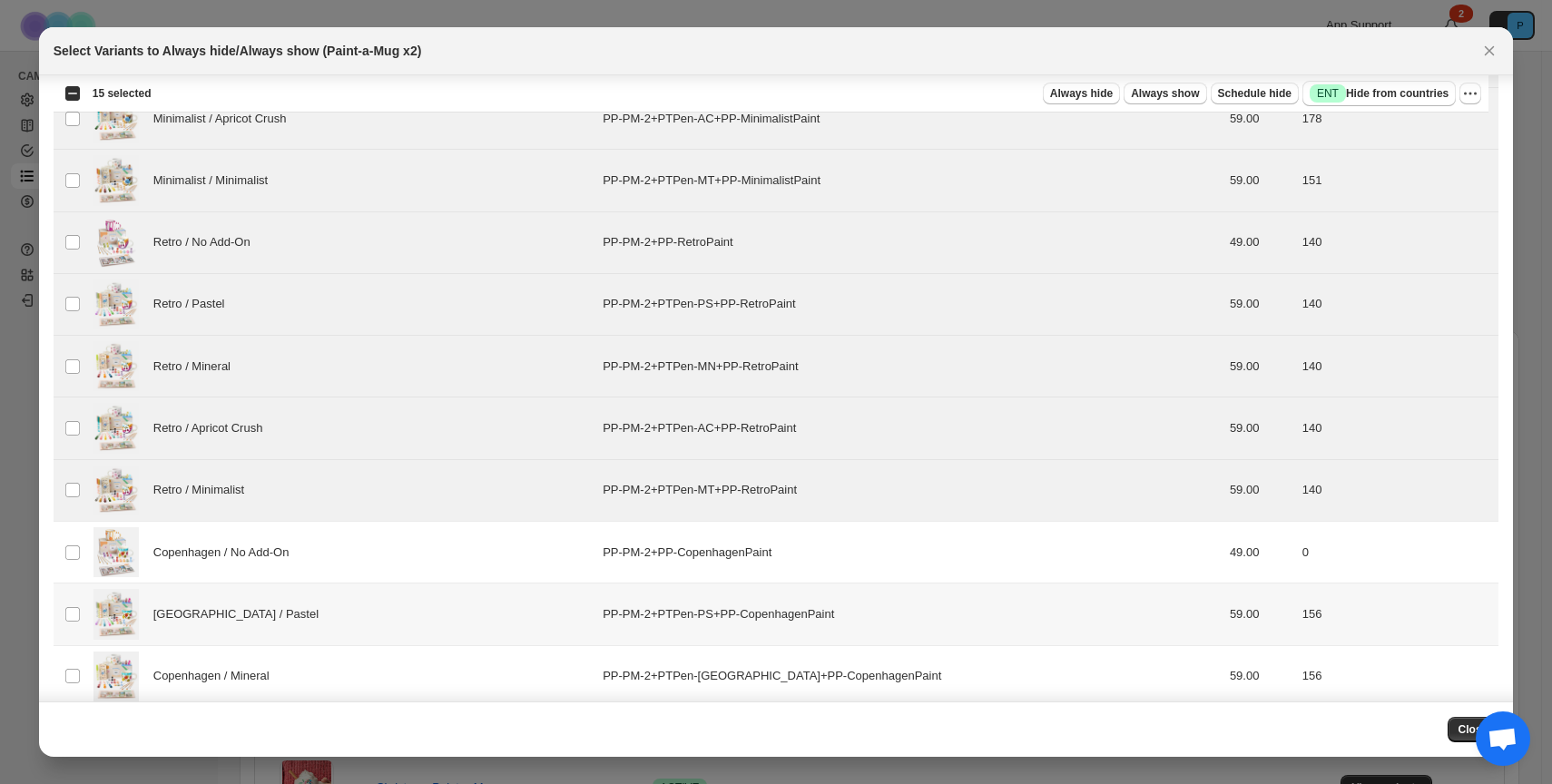
scroll to position [900, 0]
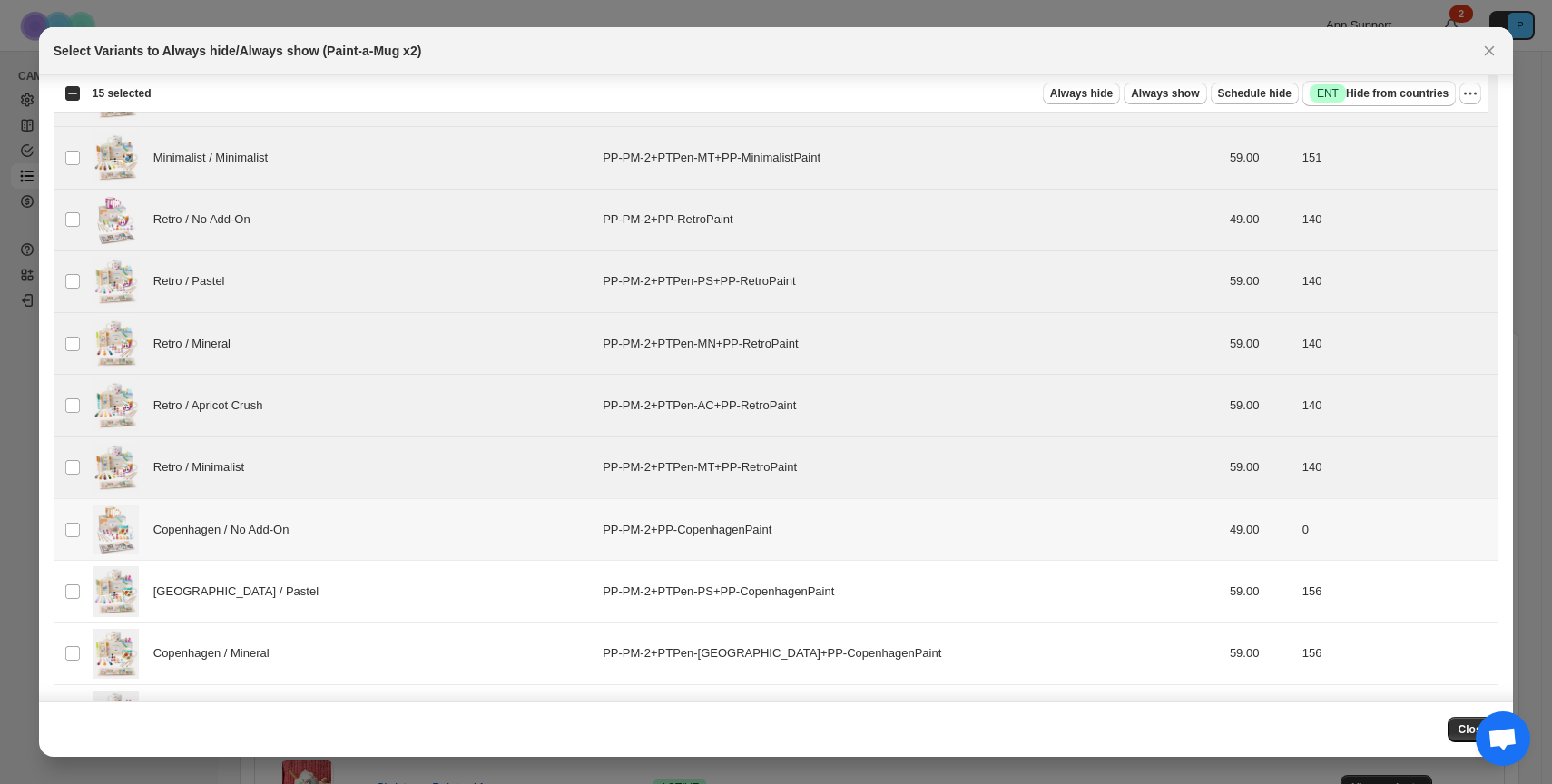
click at [401, 544] on div "Copenhagen / No Add-On" at bounding box center [342, 530] width 499 height 50
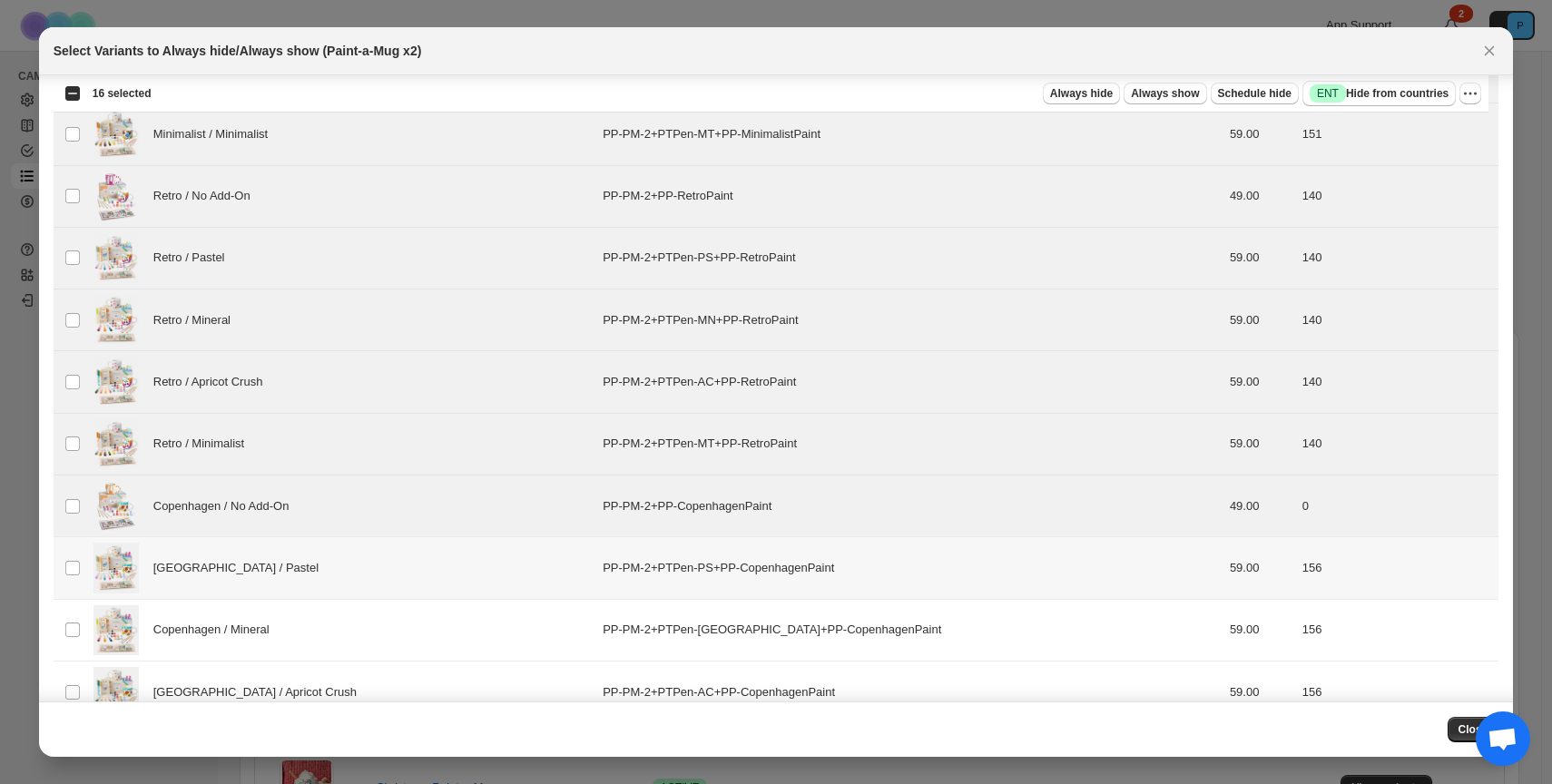
scroll to position [935, 0]
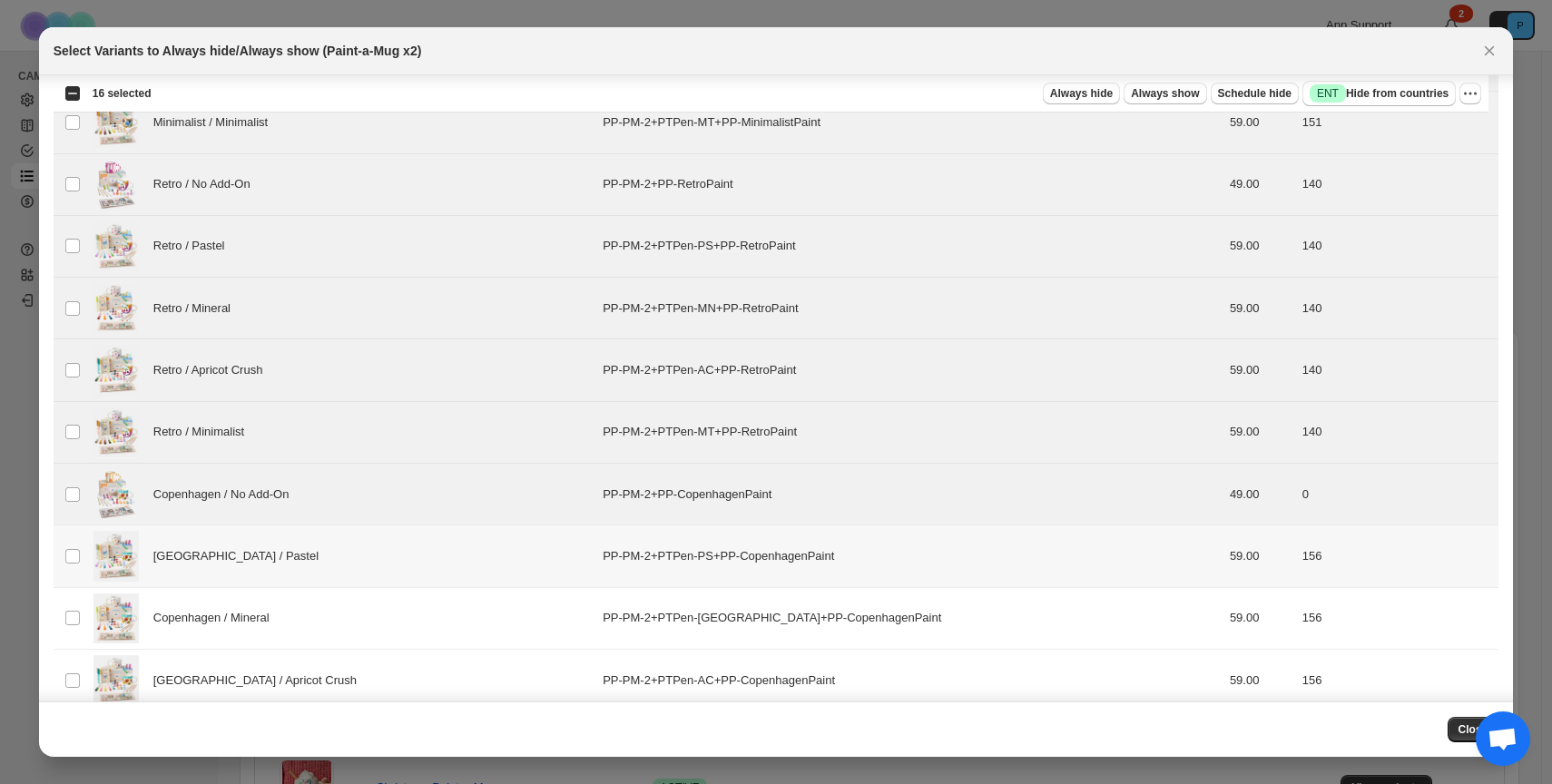
click at [402, 563] on div "[GEOGRAPHIC_DATA] / Pastel" at bounding box center [342, 556] width 499 height 50
click at [404, 617] on div "Copenhagen / Mineral" at bounding box center [342, 618] width 499 height 50
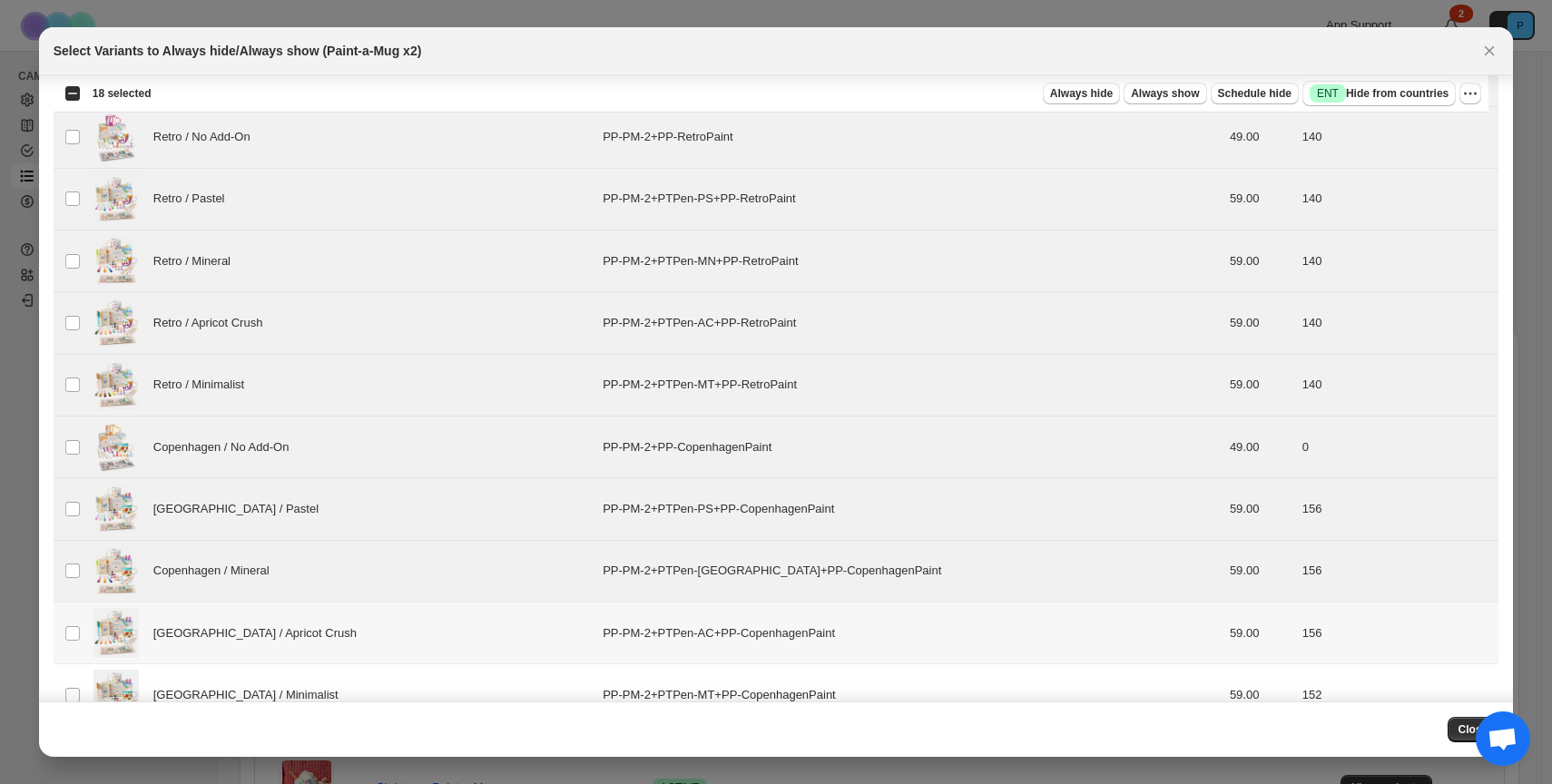
click at [399, 633] on div "[GEOGRAPHIC_DATA] / Apricot Crush" at bounding box center [342, 633] width 499 height 50
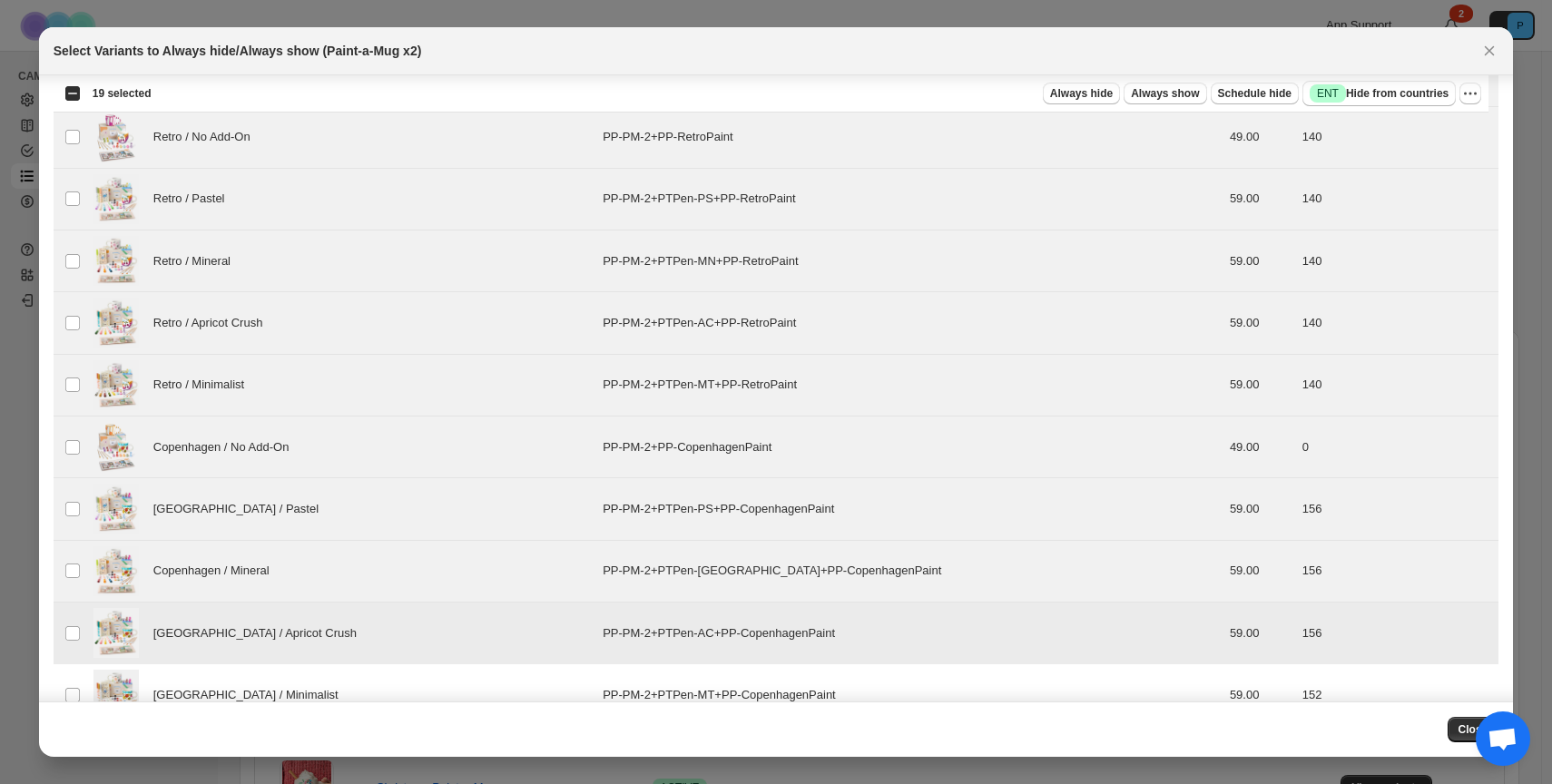
scroll to position [1021, 0]
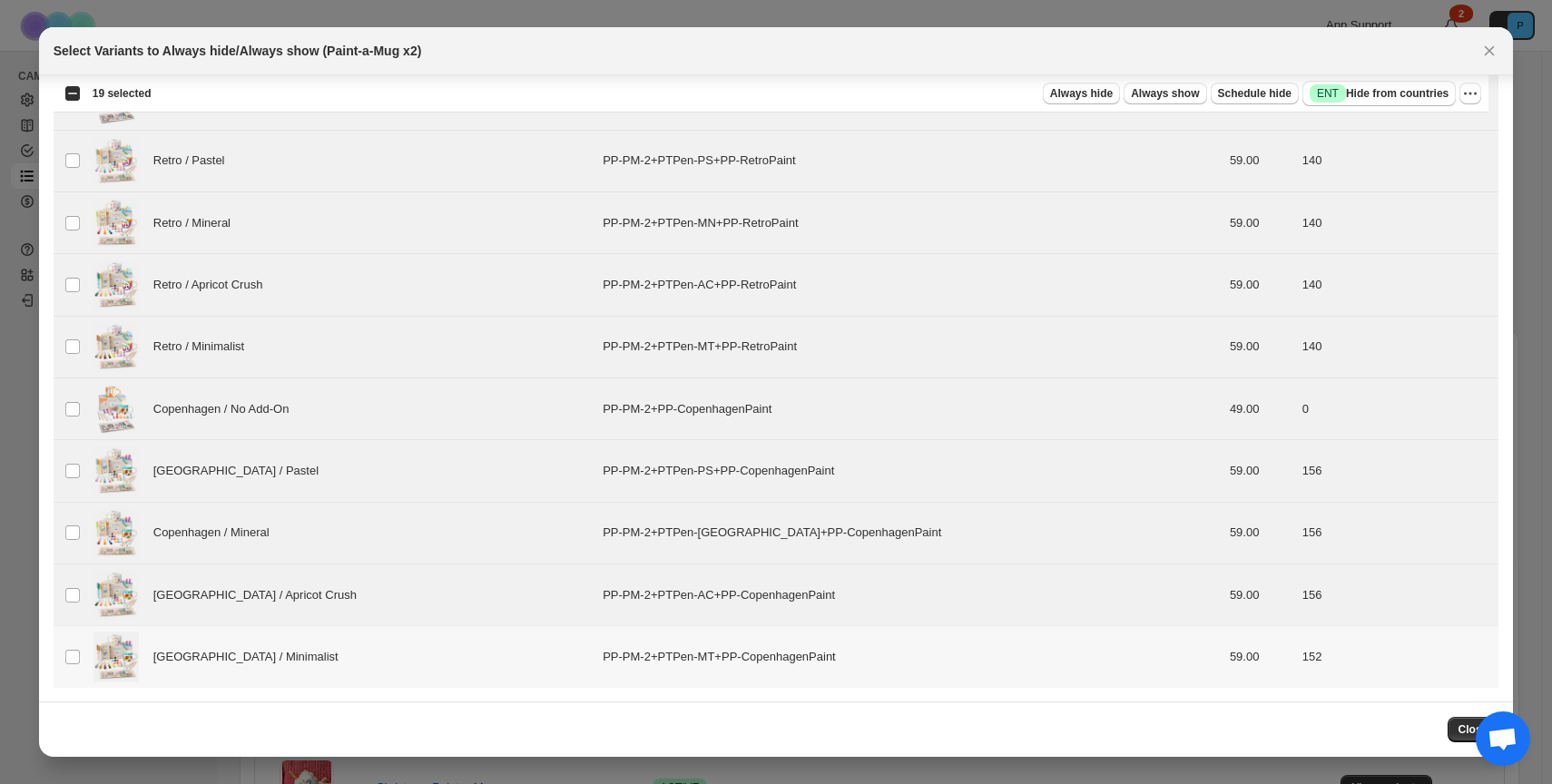
click at [396, 648] on div "[GEOGRAPHIC_DATA] / Minimalist" at bounding box center [342, 656] width 499 height 50
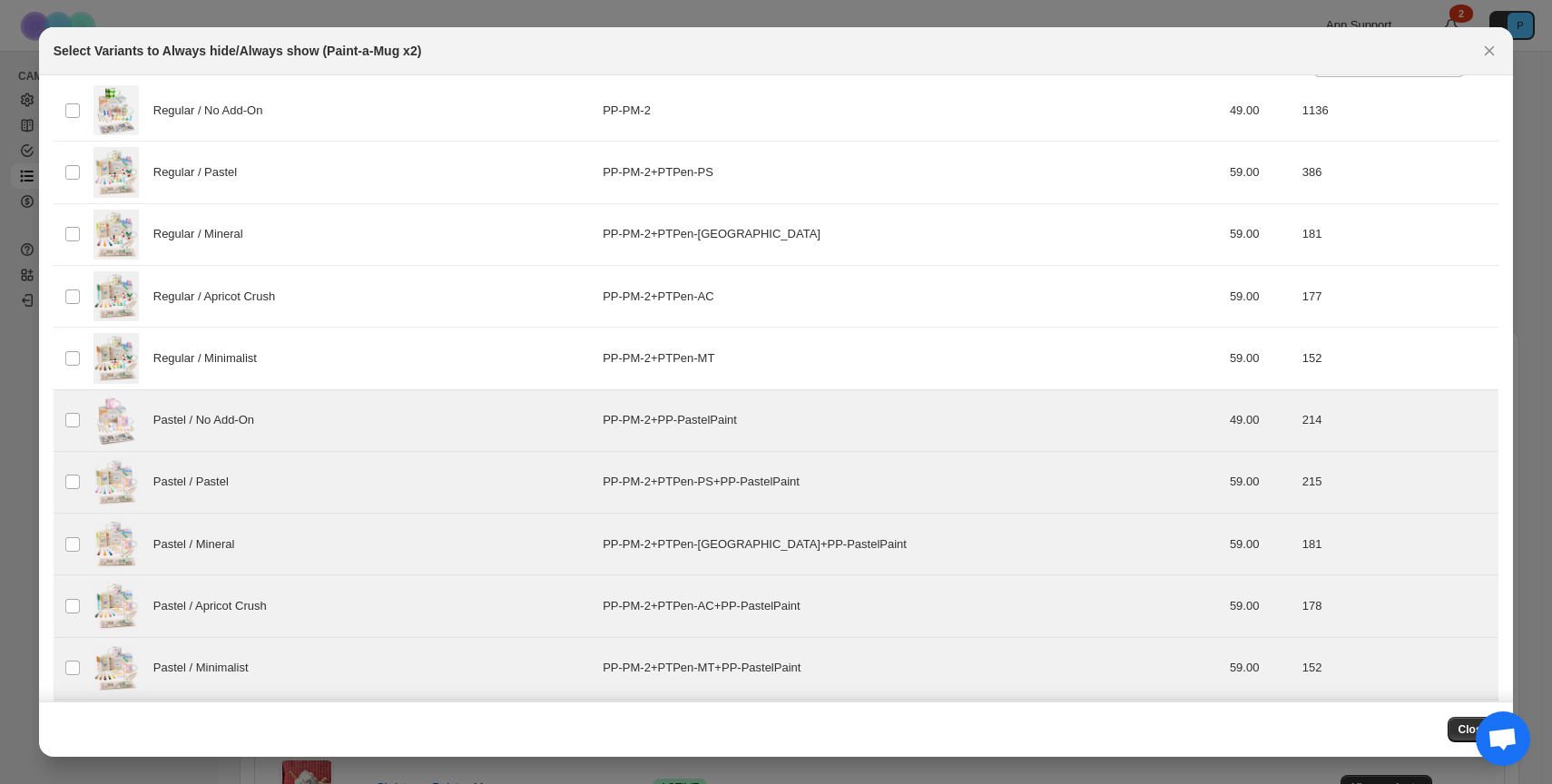
scroll to position [0, 0]
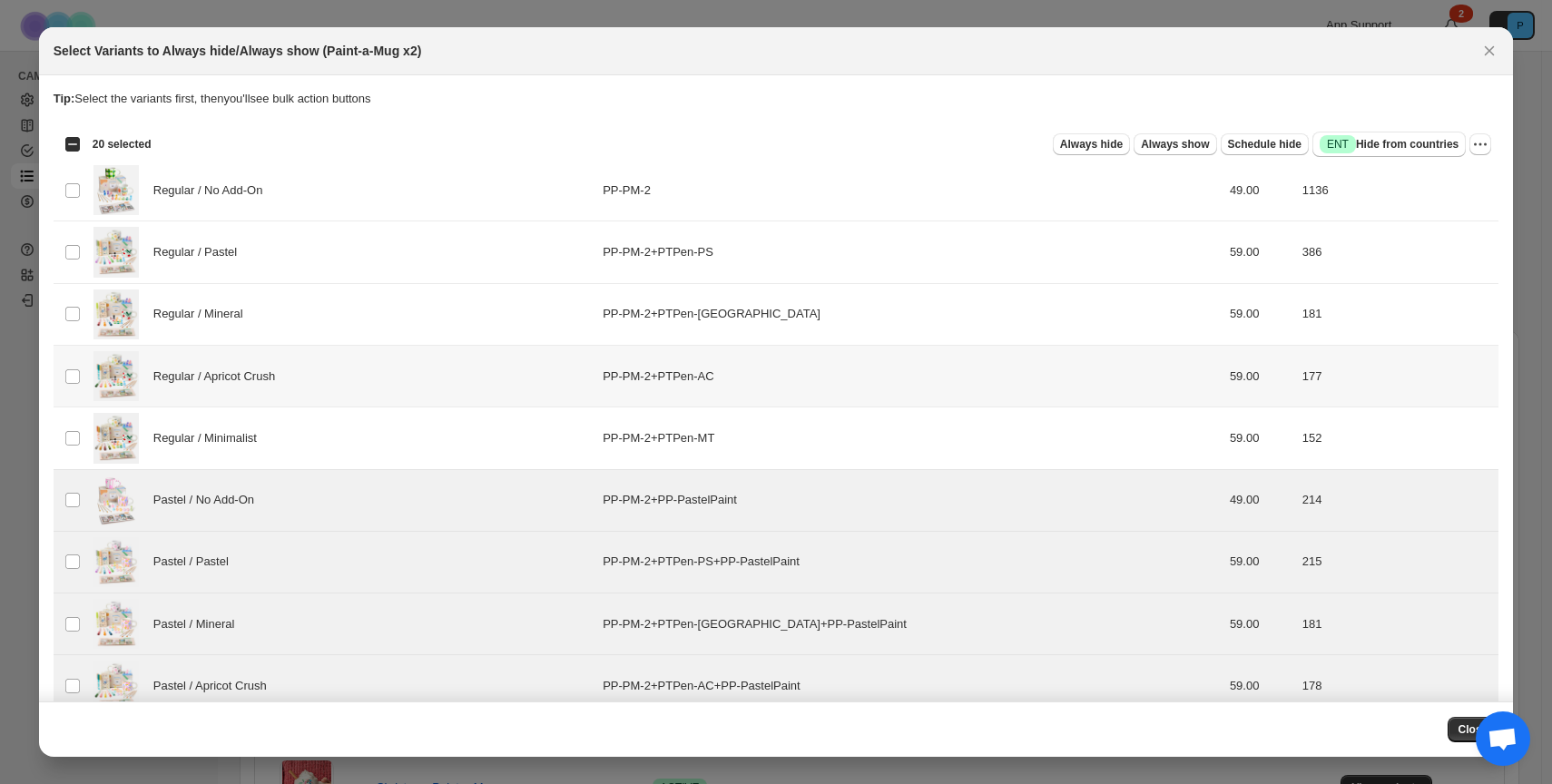
click at [620, 395] on td "PP-PM-2+PTPen-AC" at bounding box center [911, 375] width 628 height 62
click at [1382, 141] on span "Success ENT Hide from countries" at bounding box center [1389, 145] width 139 height 18
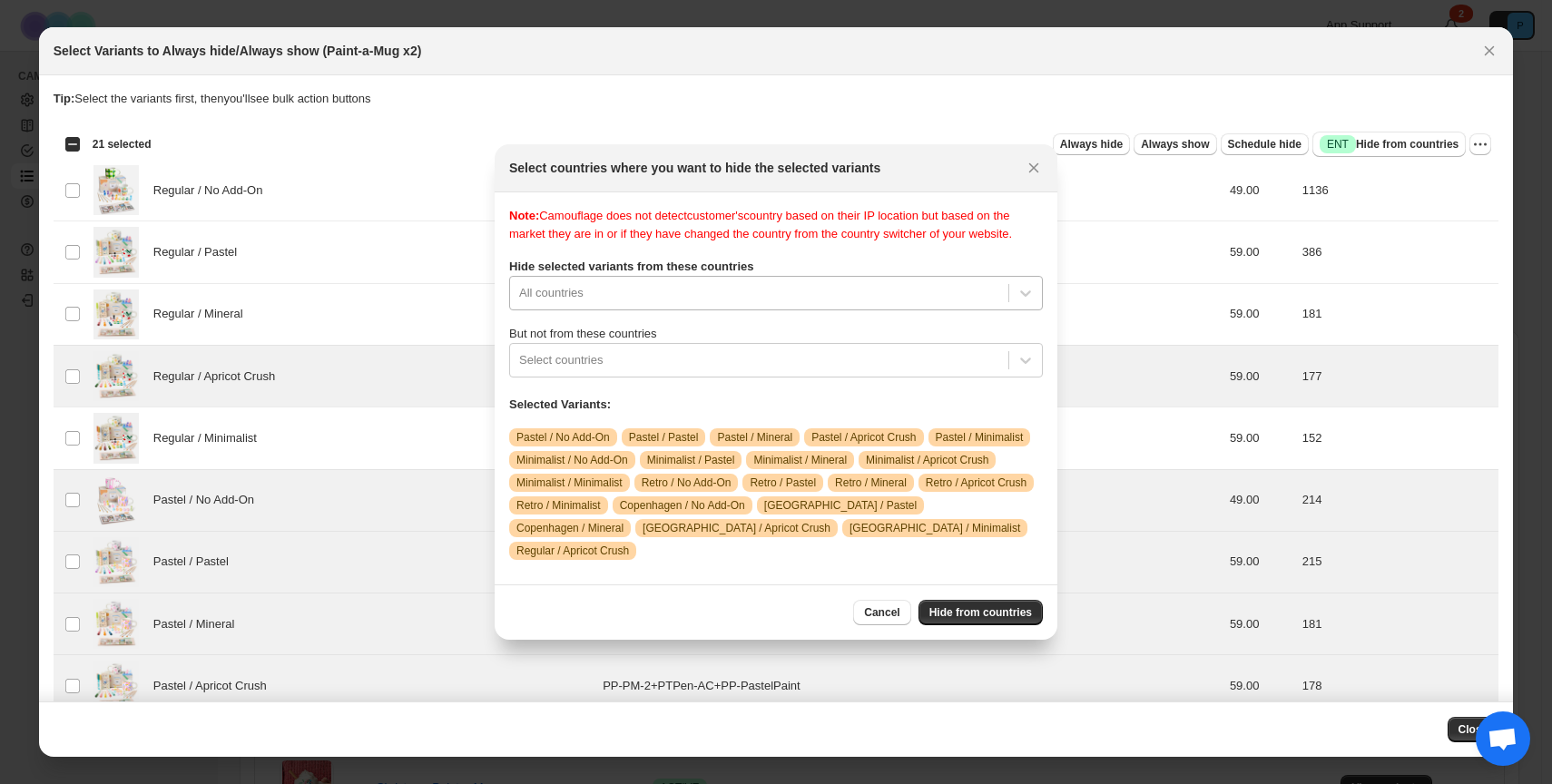
click at [803, 307] on div "All countries" at bounding box center [775, 292] width 534 height 34
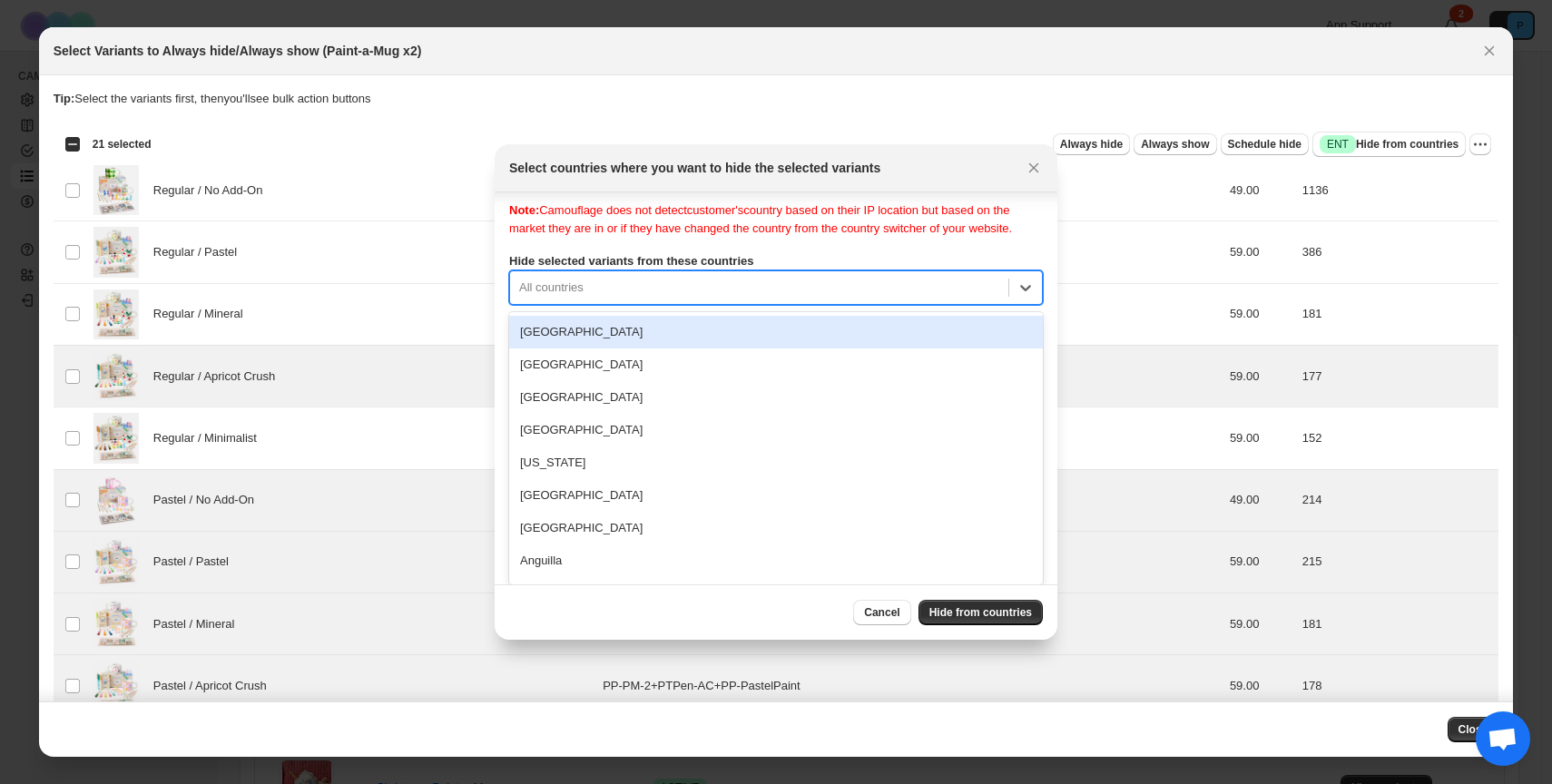
click at [803, 237] on div "Note: Camouflage does not detect customer's country based on their IP location …" at bounding box center [775, 219] width 534 height 36
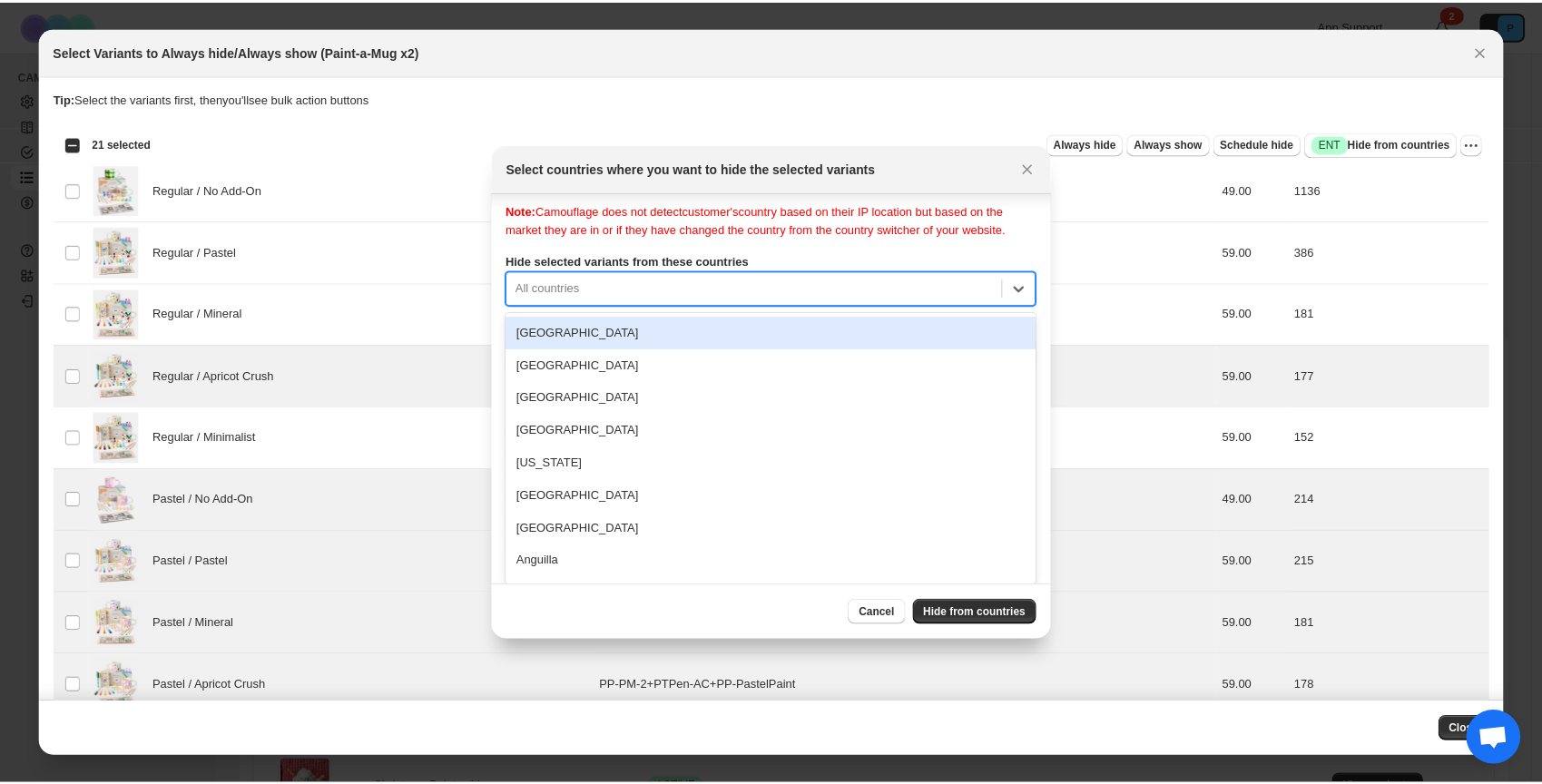
scroll to position [0, 0]
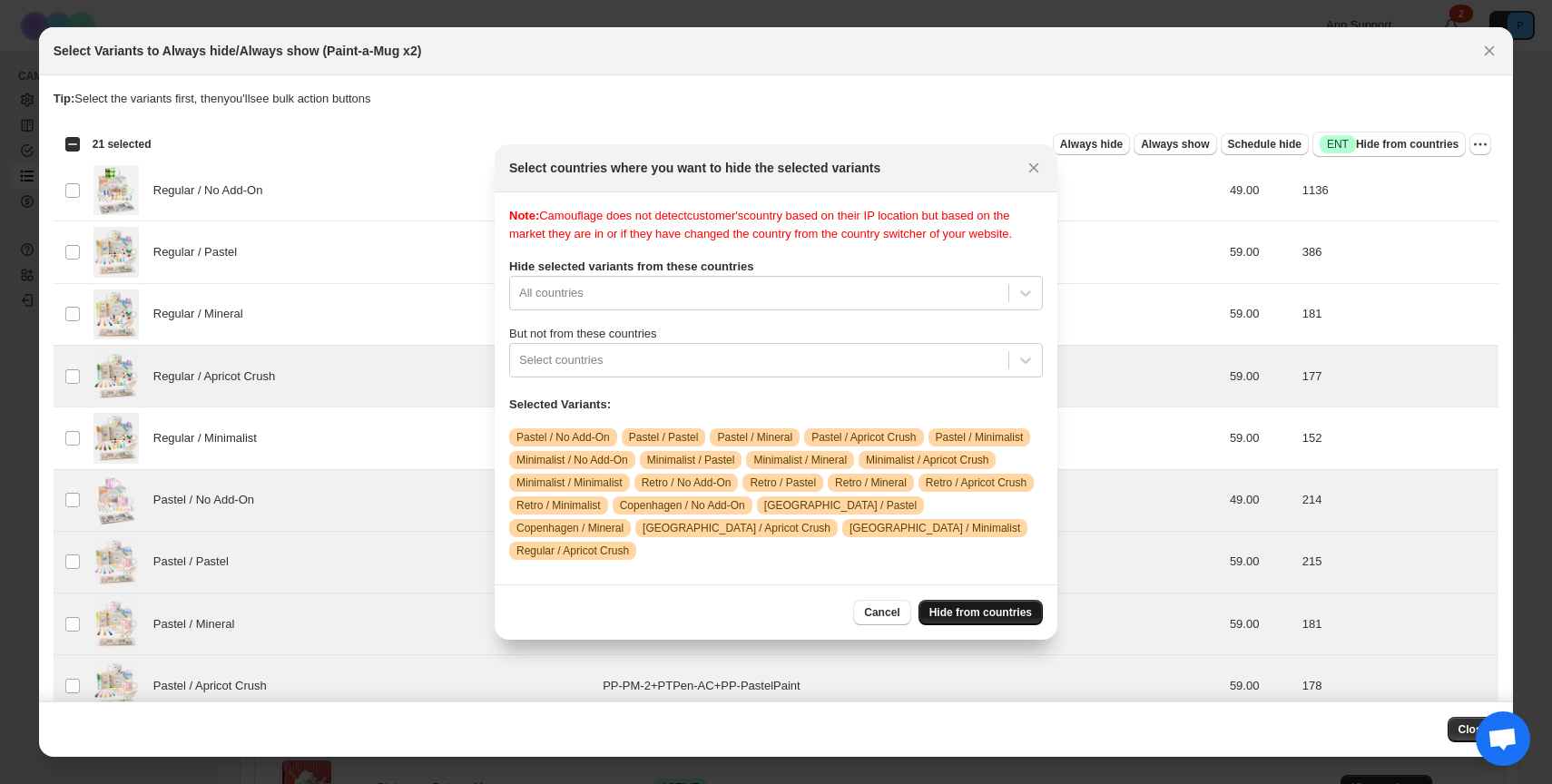
click at [996, 615] on span "Hide from countries" at bounding box center [980, 613] width 102 height 15
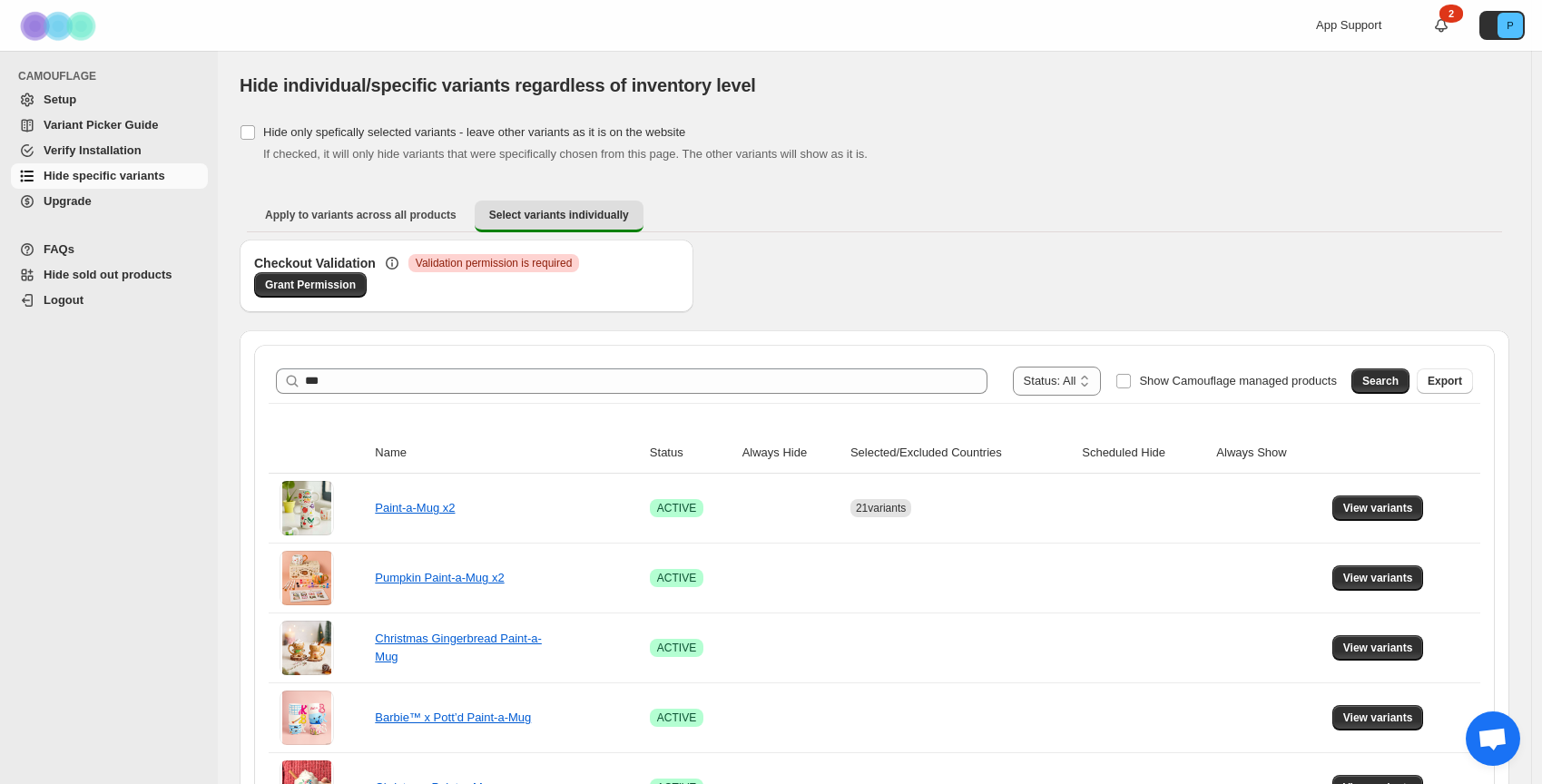
click at [133, 101] on span "Setup" at bounding box center [124, 99] width 160 height 18
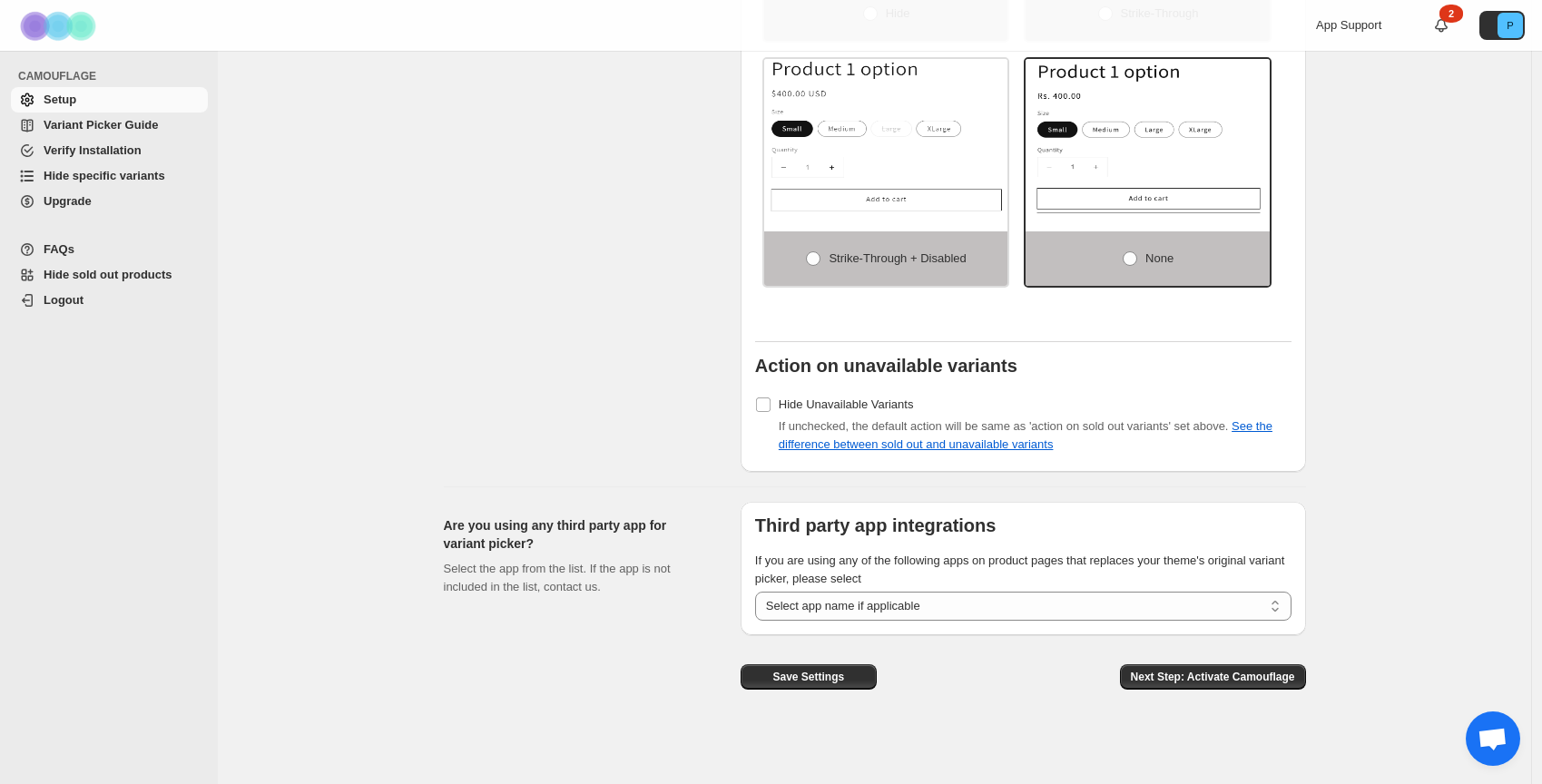
scroll to position [1308, 0]
click at [1072, 614] on select "**********" at bounding box center [1023, 606] width 536 height 29
click at [1206, 671] on span "Next Step: Activate Camouflage" at bounding box center [1213, 677] width 164 height 15
select select "**********"
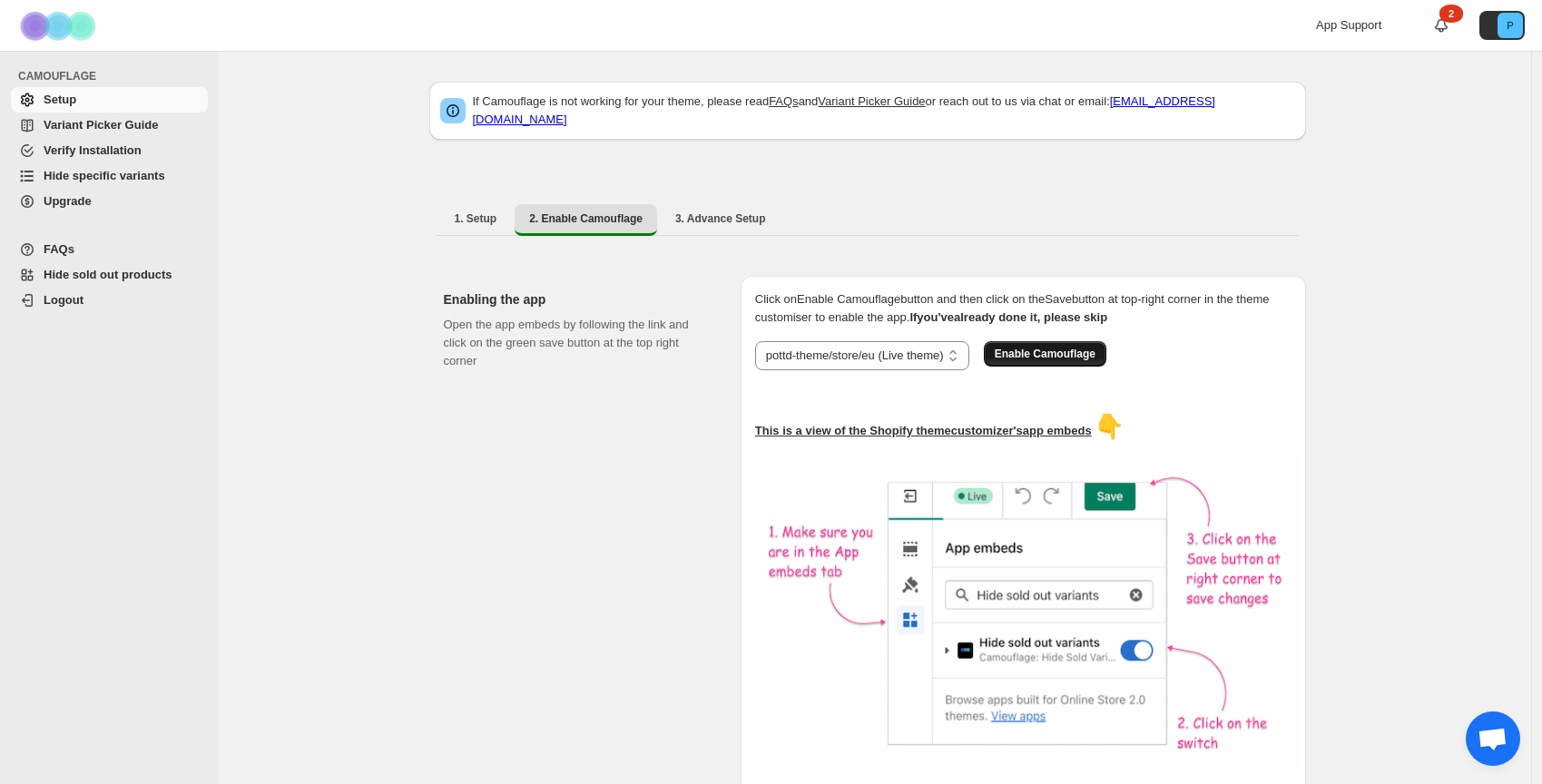
click at [1064, 348] on span "Enable Camouflage" at bounding box center [1044, 354] width 100 height 15
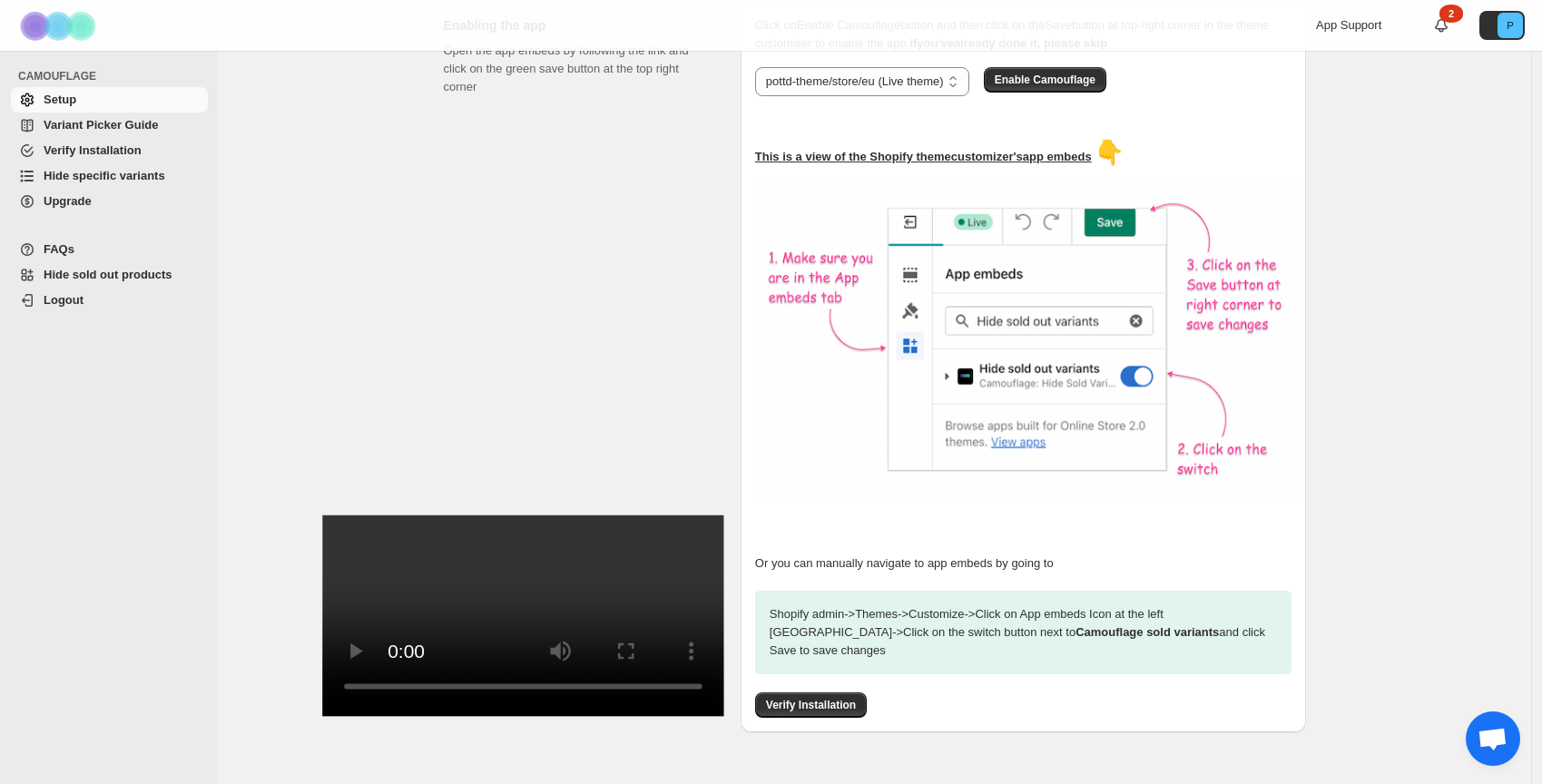
scroll to position [308, 0]
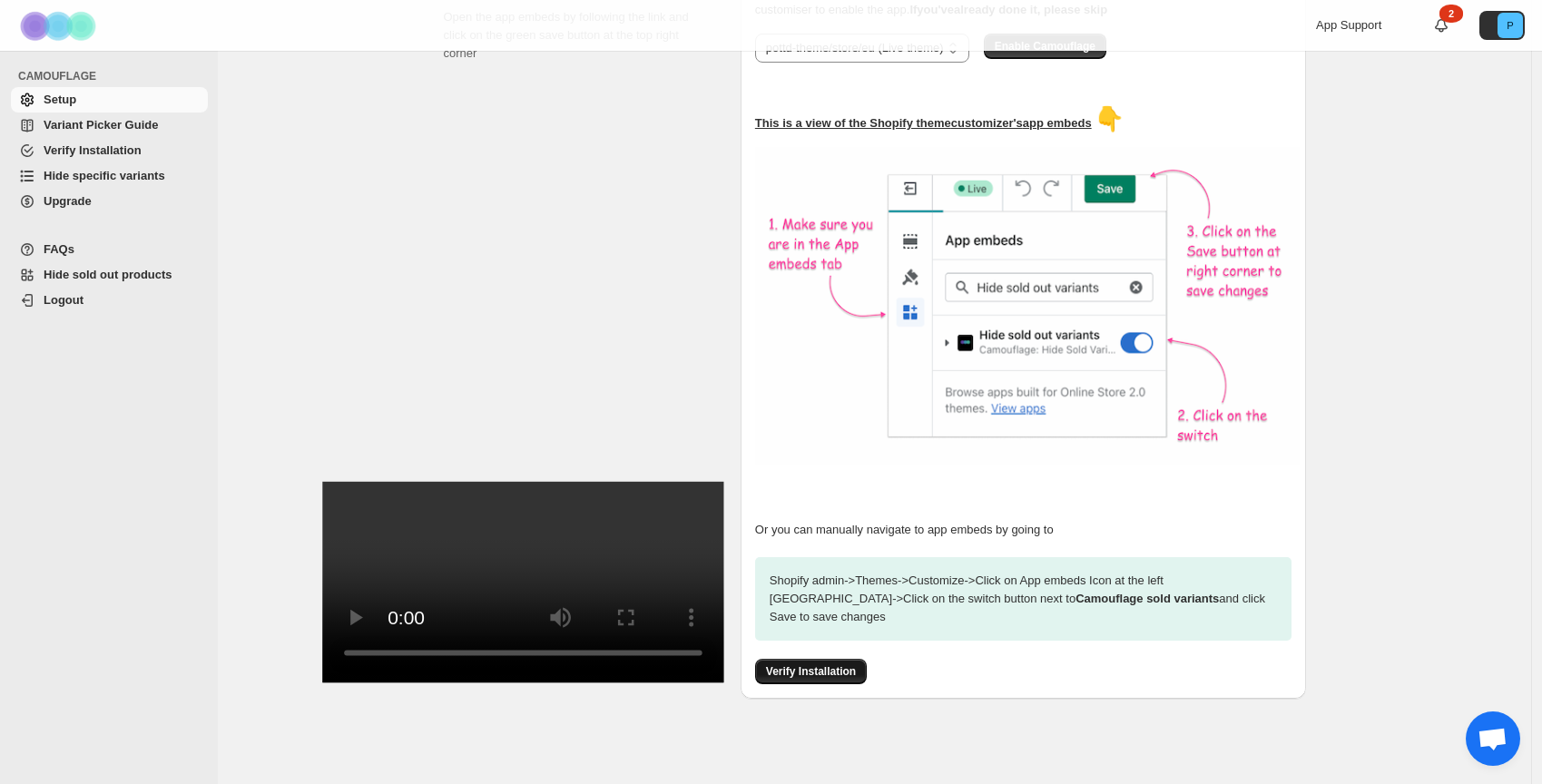
click at [856, 664] on span "Verify Installation" at bounding box center [810, 672] width 89 height 15
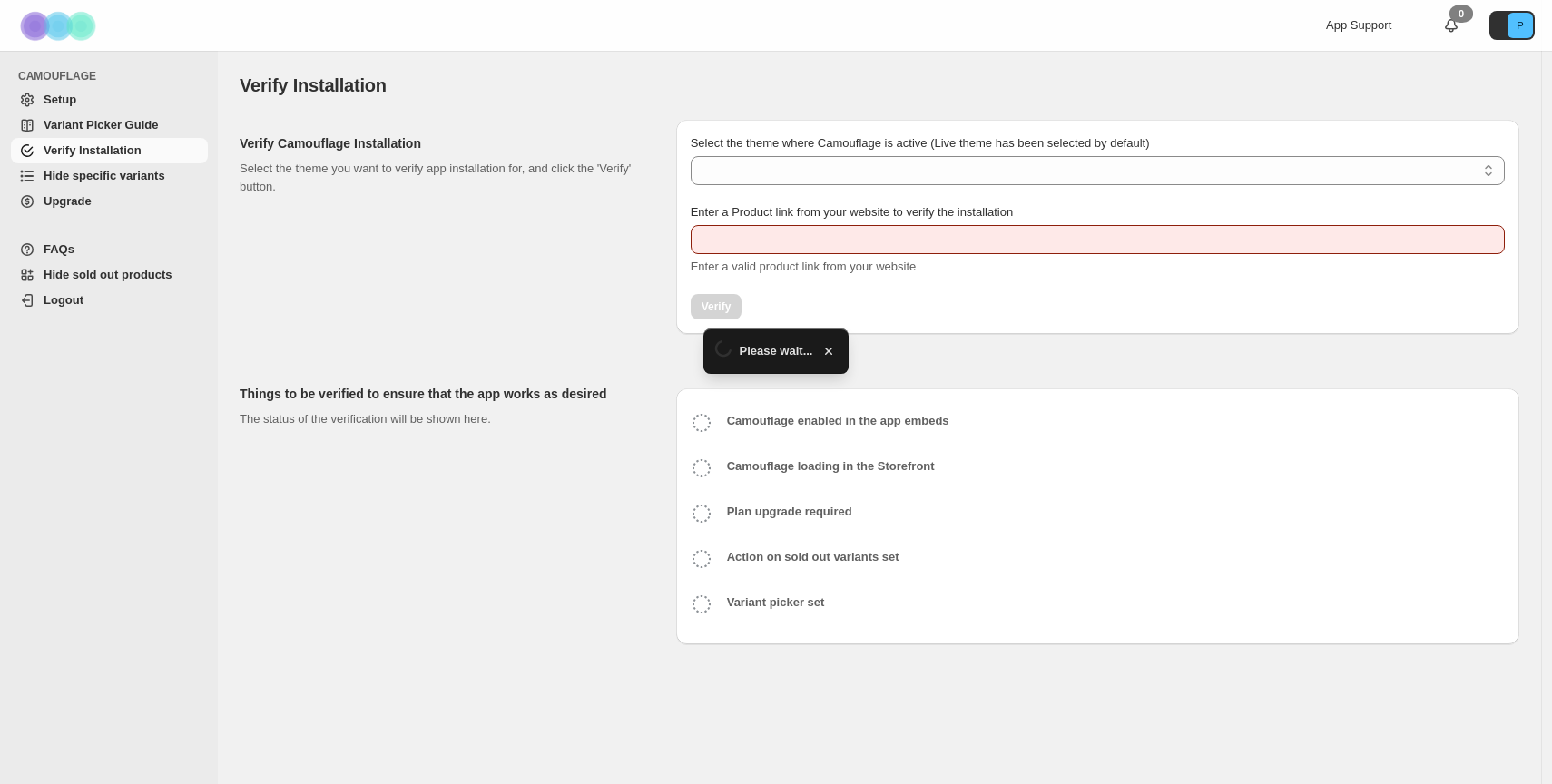
drag, startPoint x: 0, startPoint y: 0, endPoint x: 891, endPoint y: 254, distance: 926.5
click at [890, 256] on div "Enter a Product link from your website to verify the installation Enter a valid…" at bounding box center [1097, 240] width 814 height 73
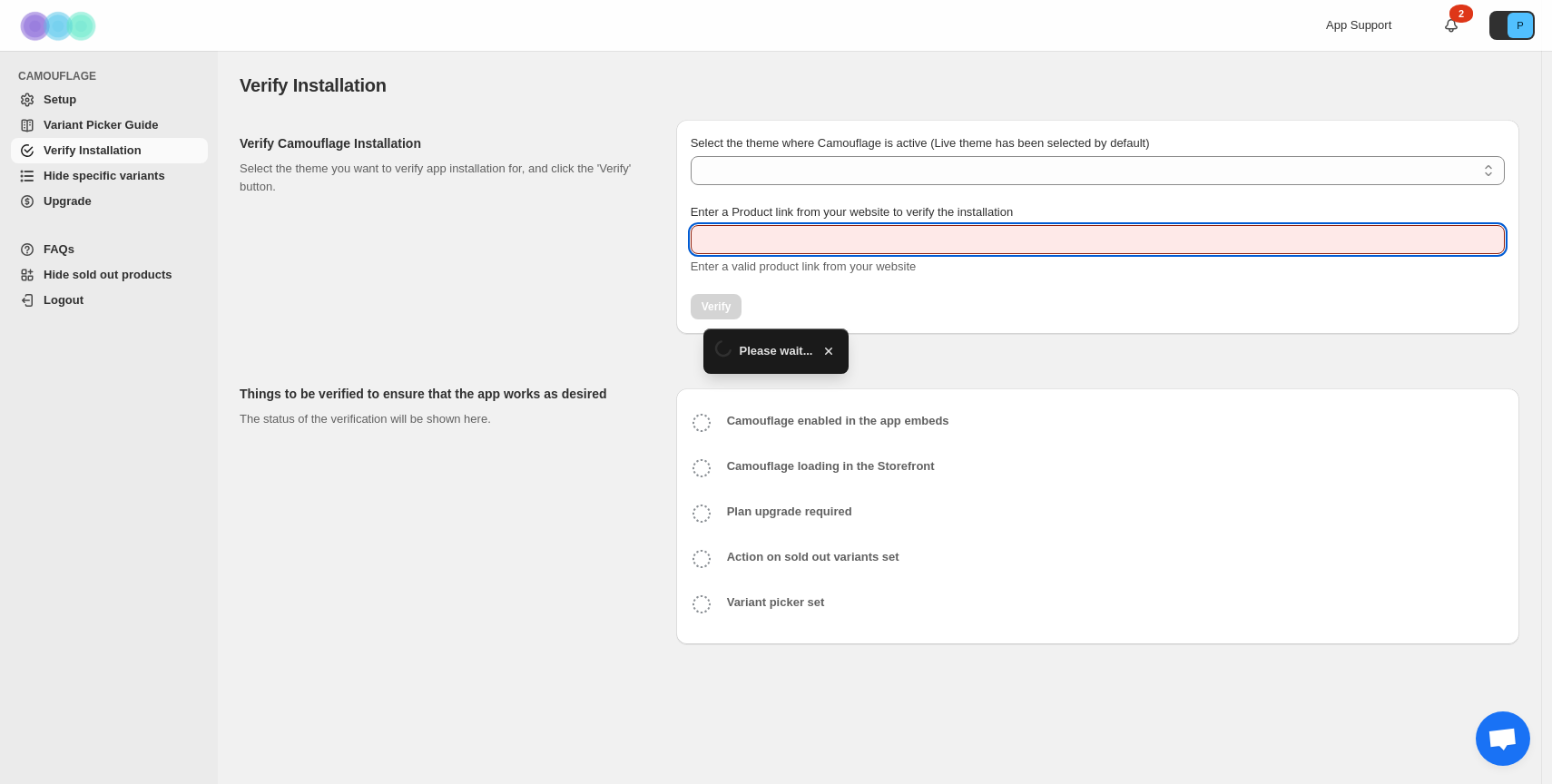
click at [899, 236] on input "Enter a Product link from your website to verify the installation" at bounding box center [1097, 240] width 814 height 29
type input "**********"
select select "**********"
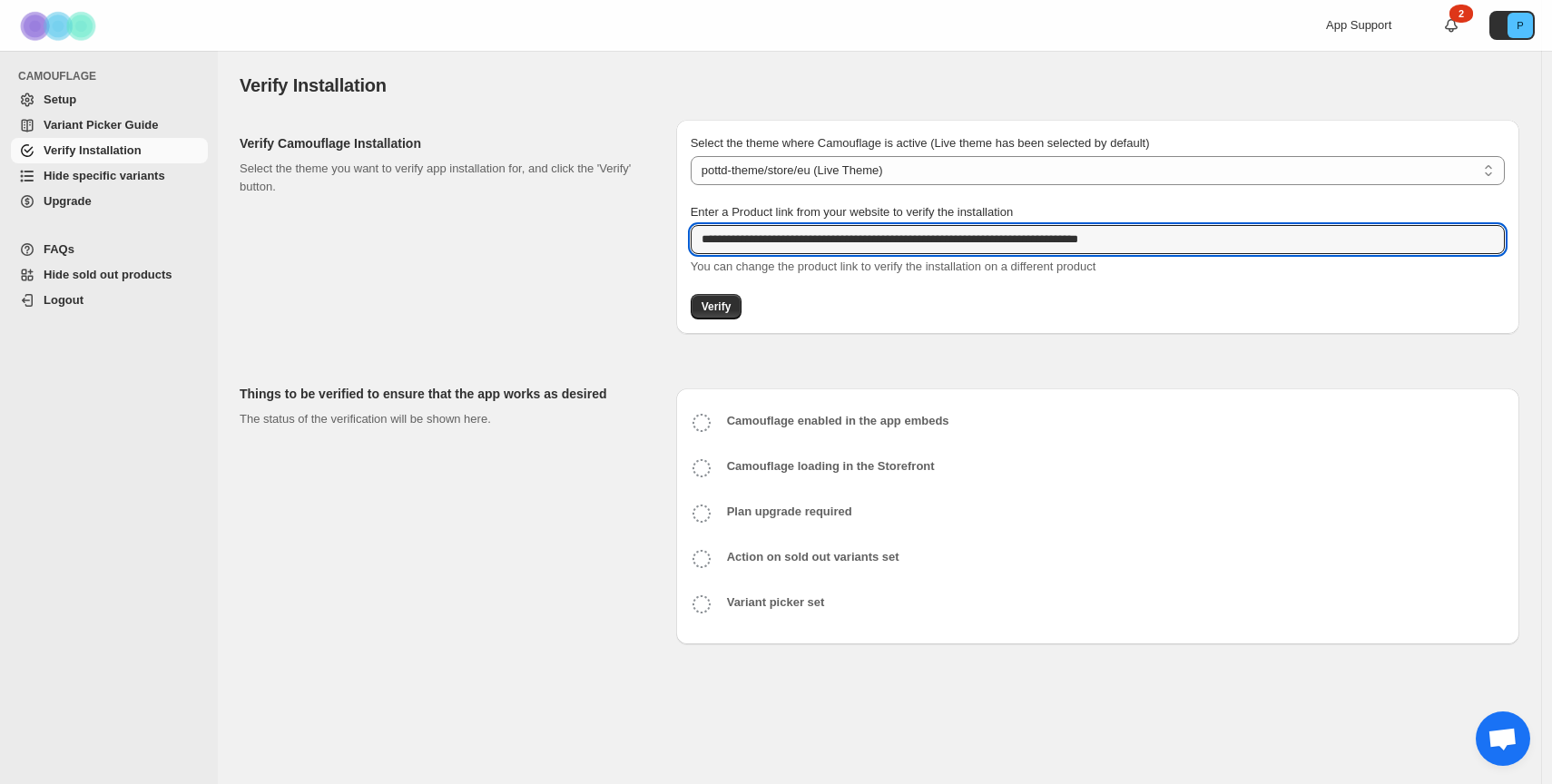
click at [1047, 389] on div "Camouflage enabled in the app embeds Camouflage loading in the Storefront Plan …" at bounding box center [1098, 517] width 843 height 256
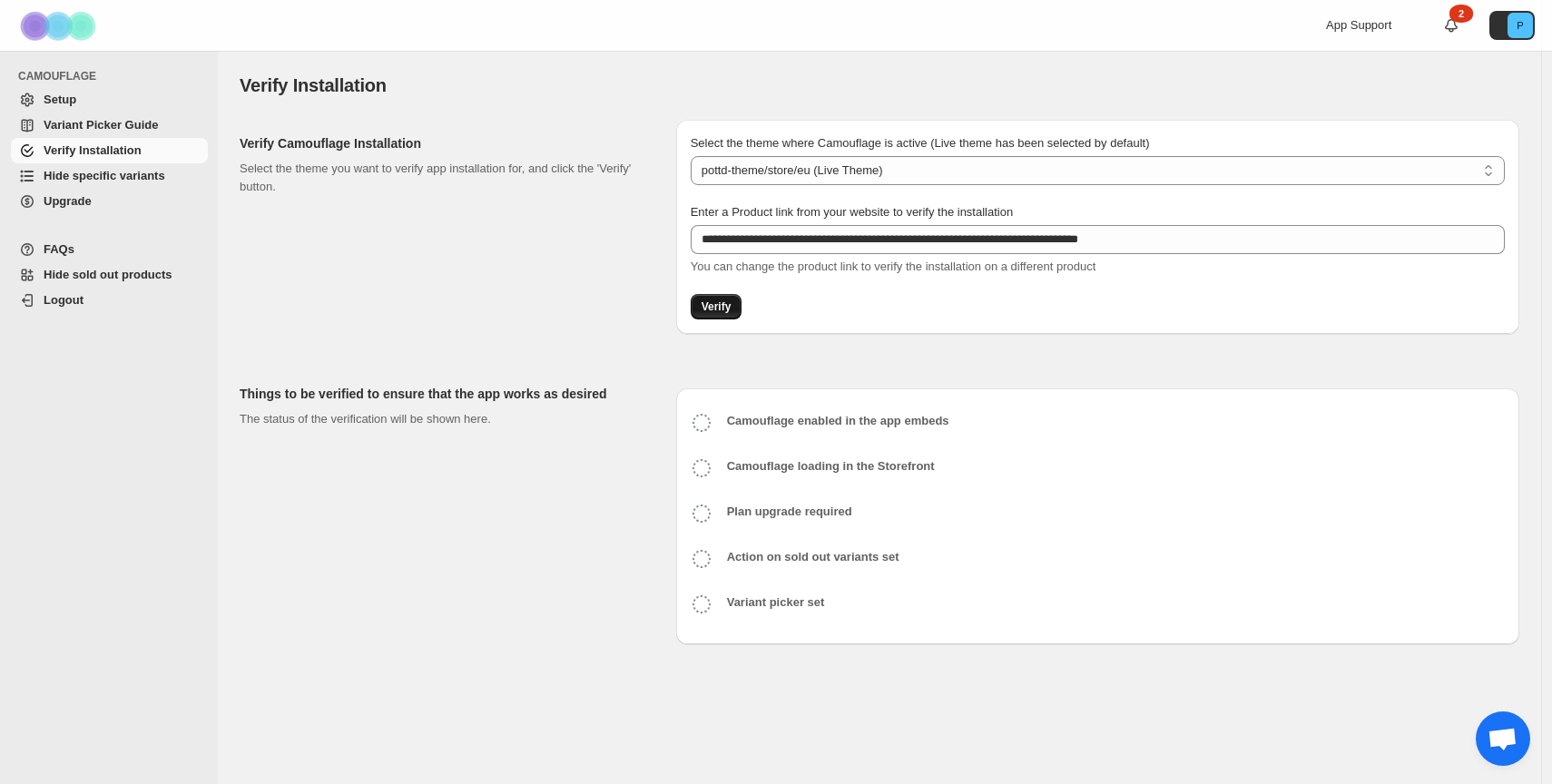
click at [713, 298] on button "Verify" at bounding box center [716, 307] width 52 height 26
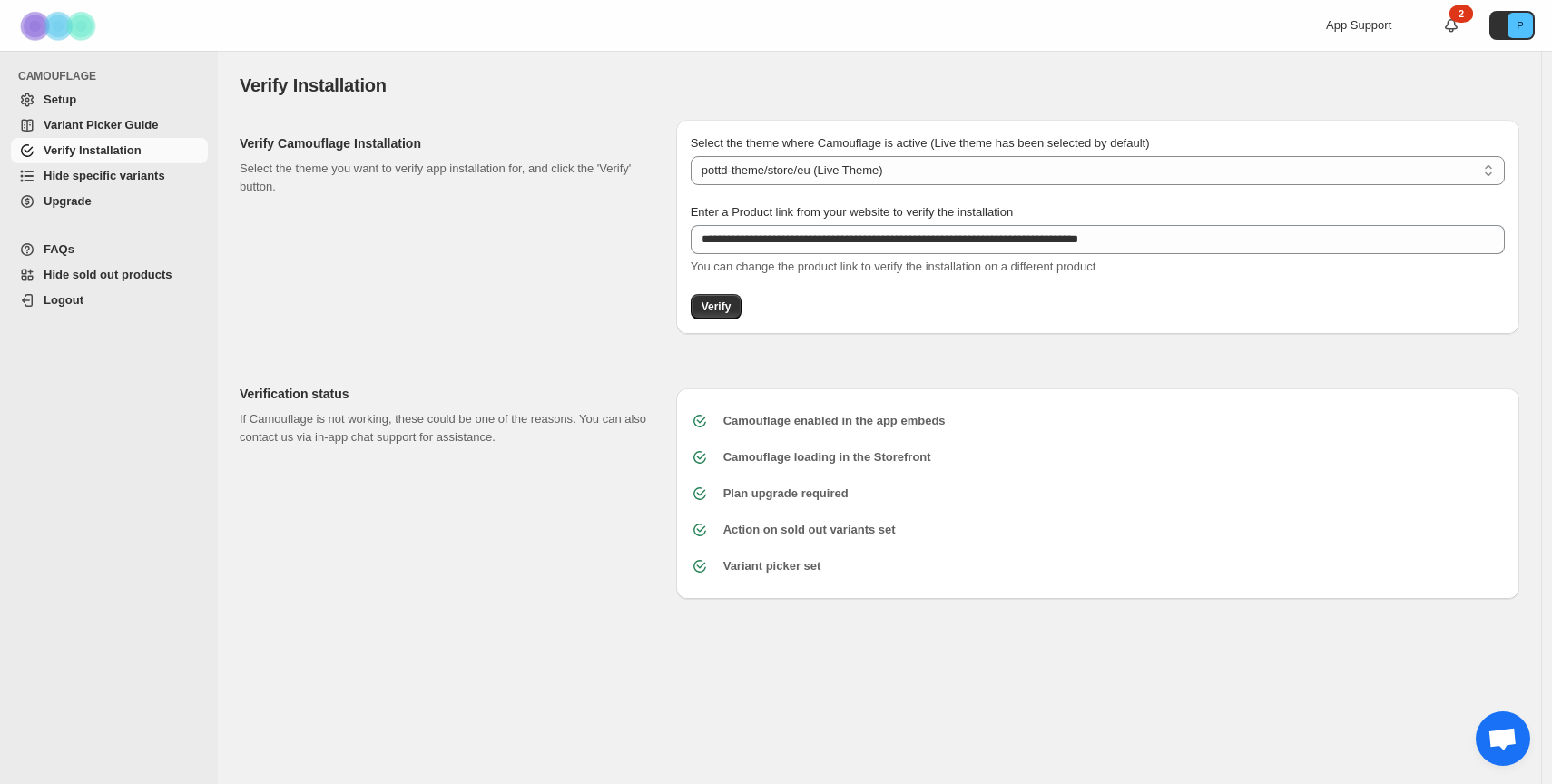
click at [97, 174] on span "Hide specific variants" at bounding box center [104, 175] width 122 height 14
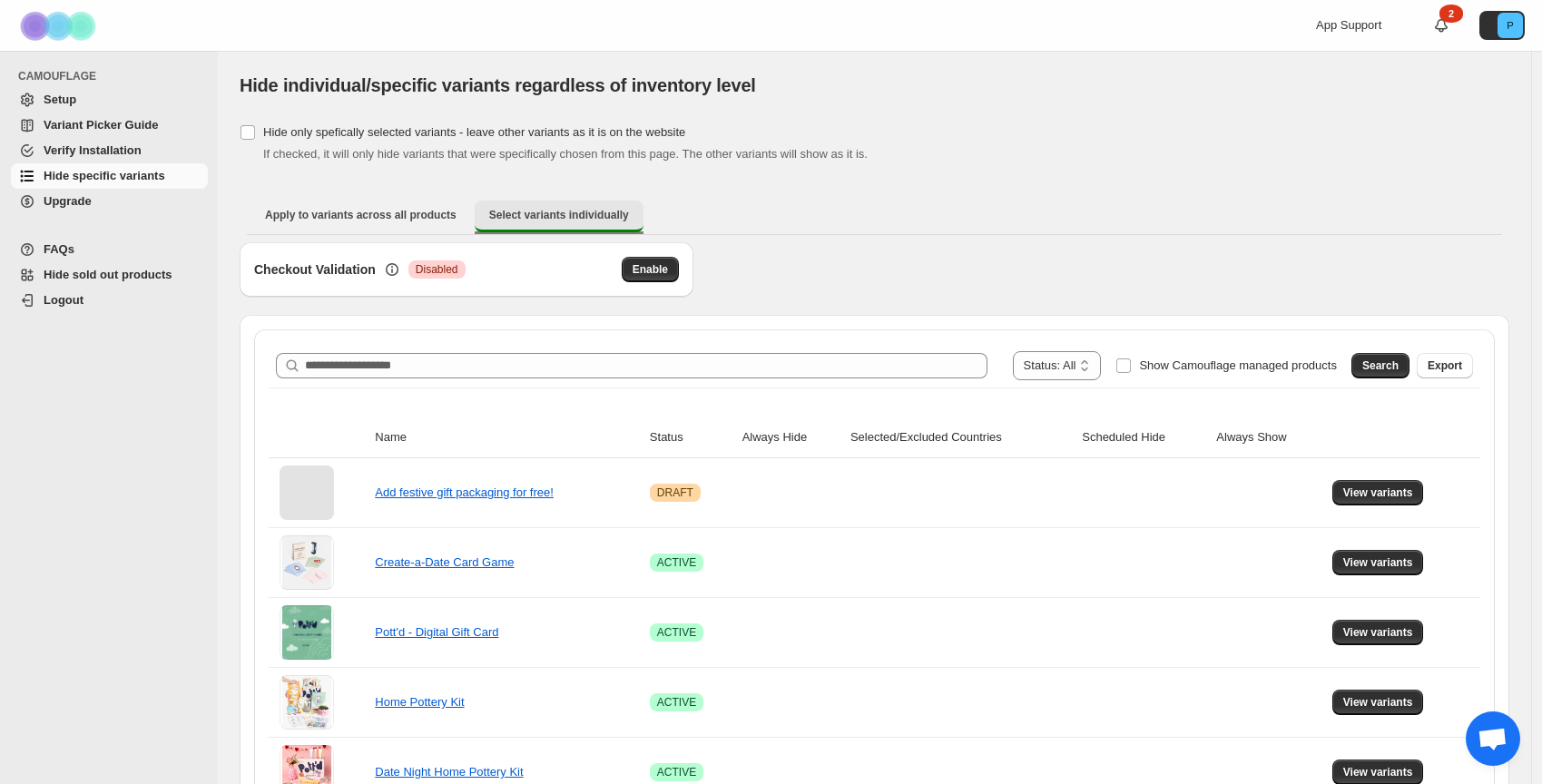
scroll to position [303, 0]
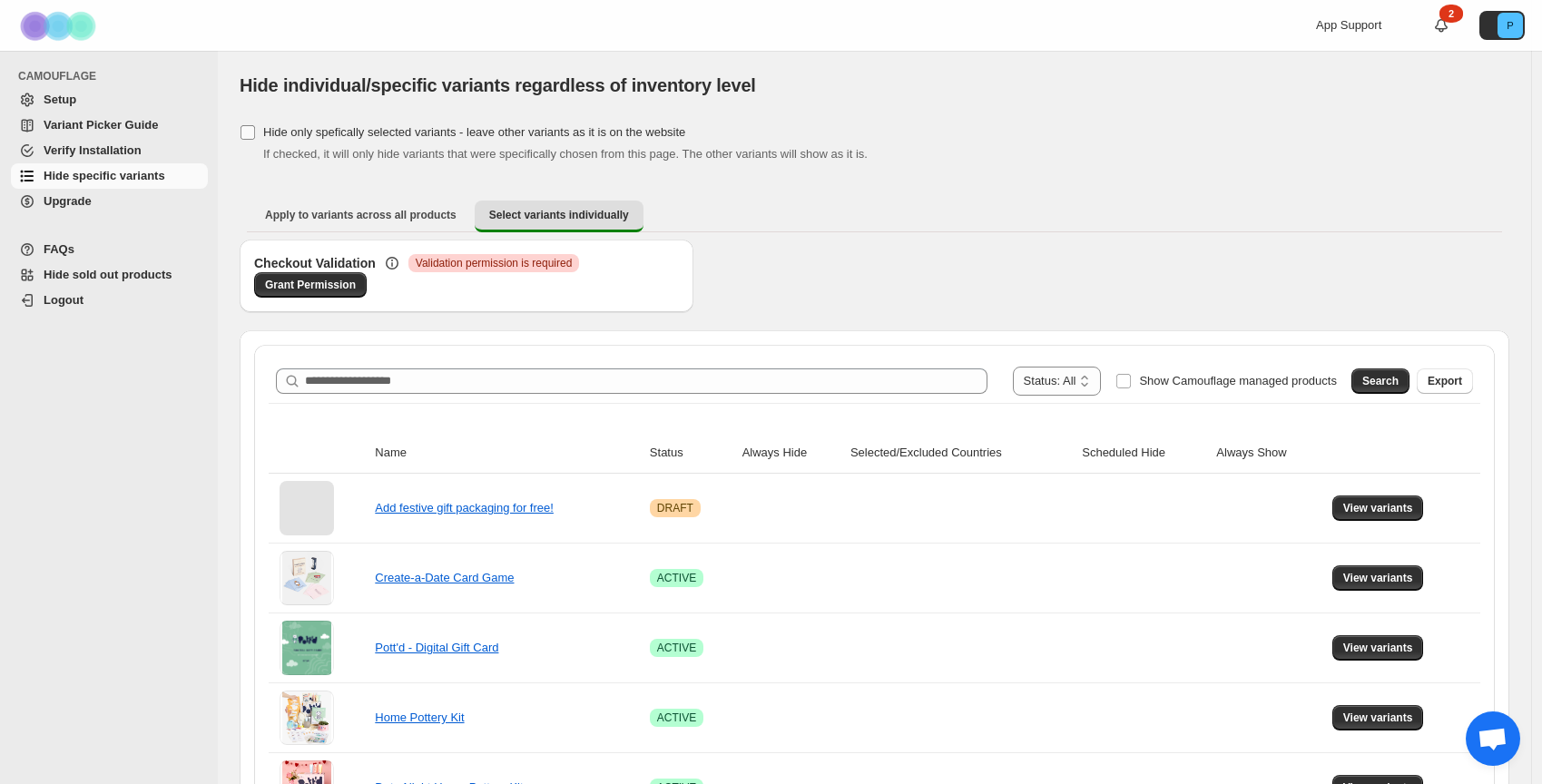
click at [678, 135] on span "Hide only spefically selected variants - leave other variants as it is on the w…" at bounding box center [475, 132] width 422 height 14
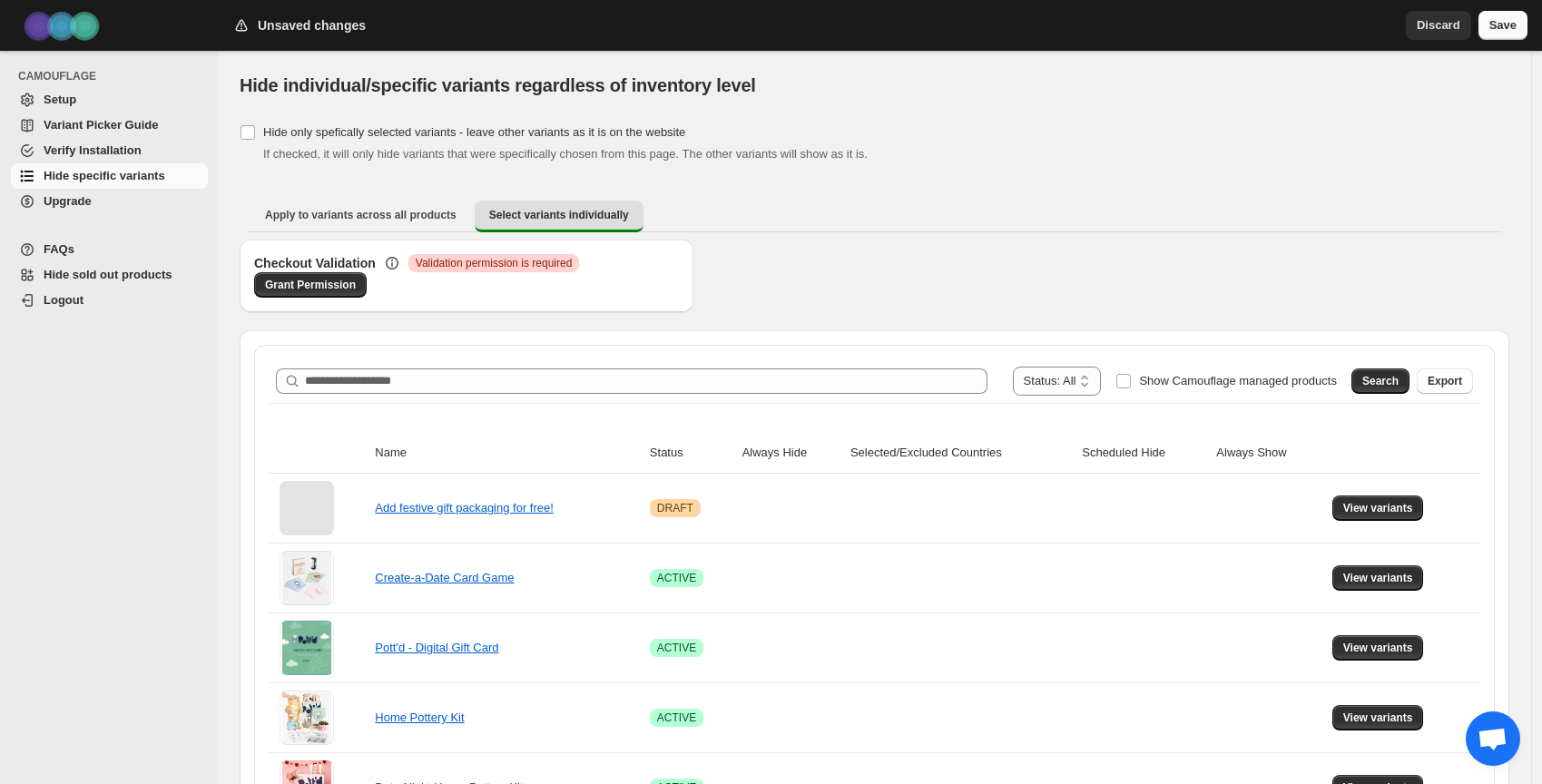
click at [1523, 34] on button "Save" at bounding box center [1502, 26] width 49 height 29
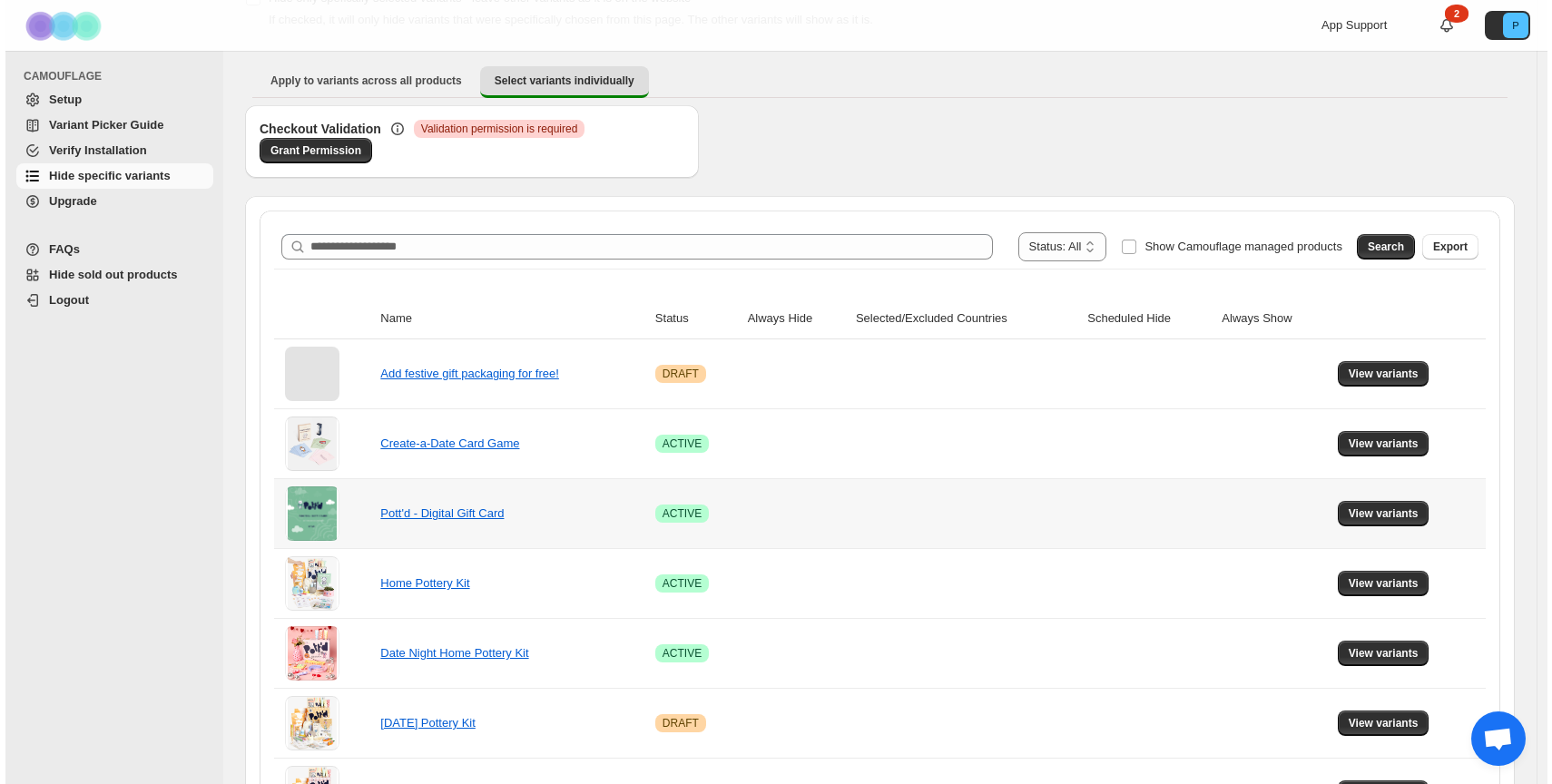
scroll to position [0, 0]
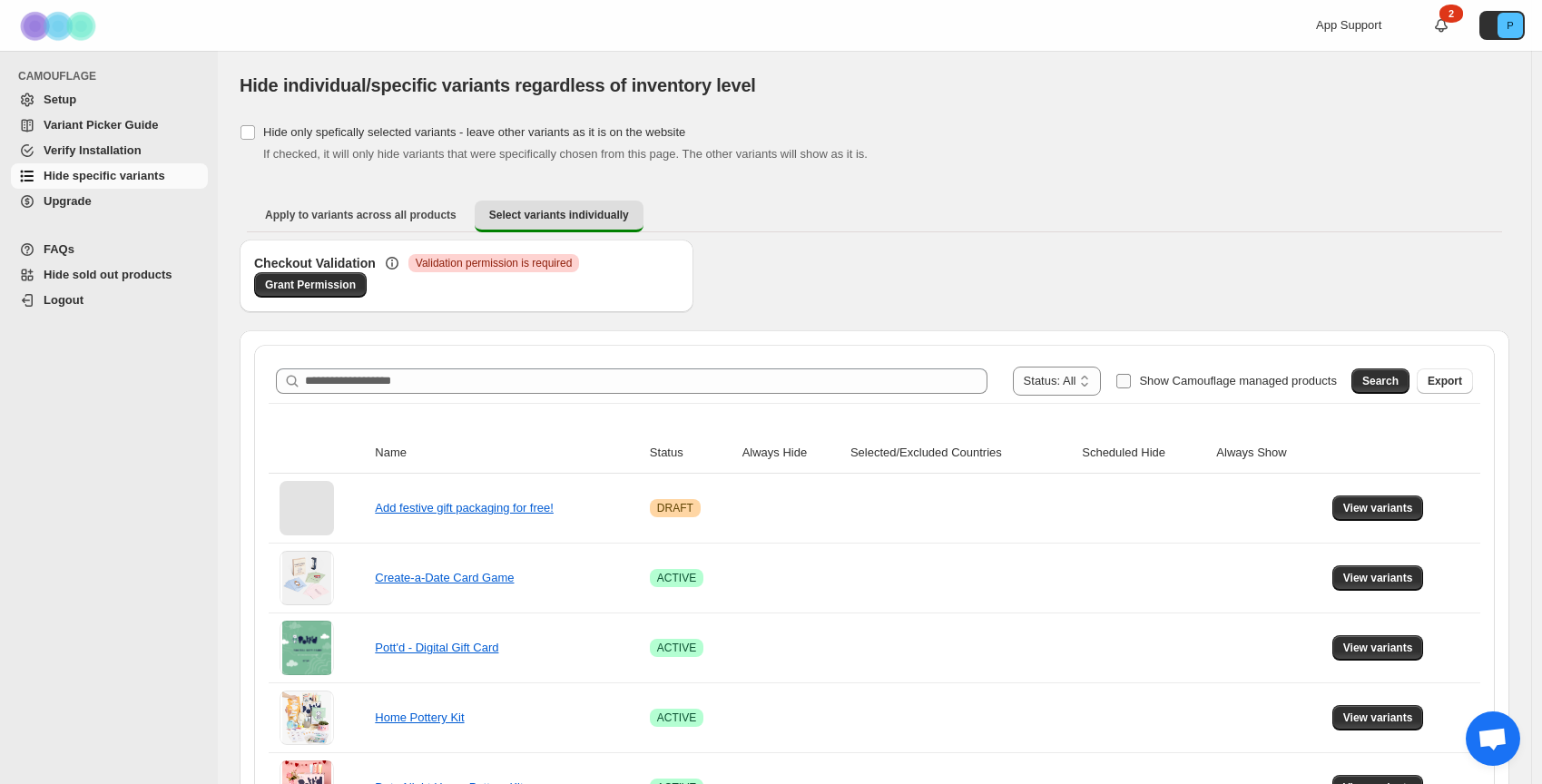
click at [1302, 385] on span "Show Camouflage managed products" at bounding box center [1238, 380] width 198 height 14
click at [1398, 383] on span "Search" at bounding box center [1380, 381] width 36 height 15
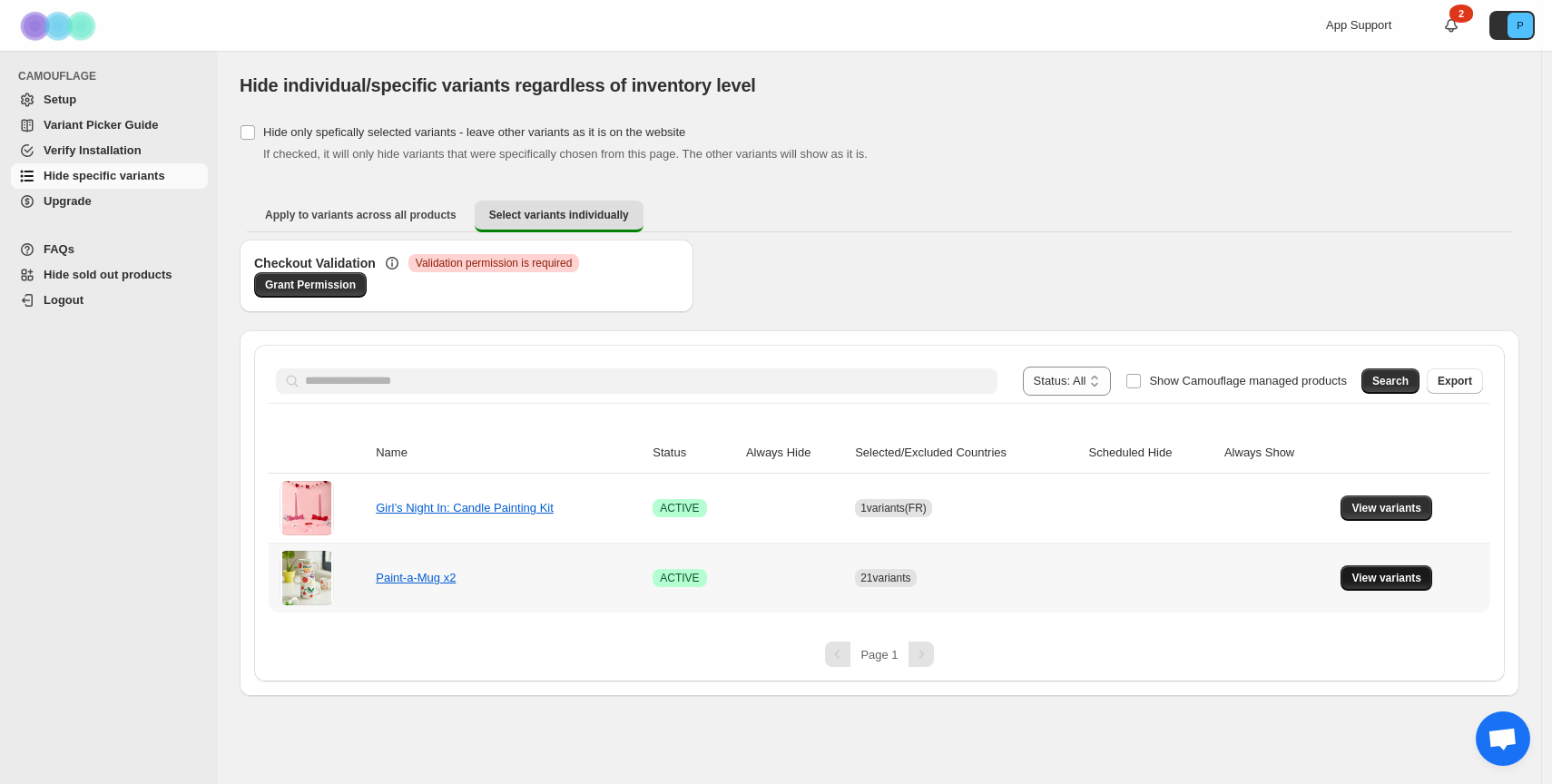
click at [1370, 580] on span "View variants" at bounding box center [1386, 578] width 70 height 15
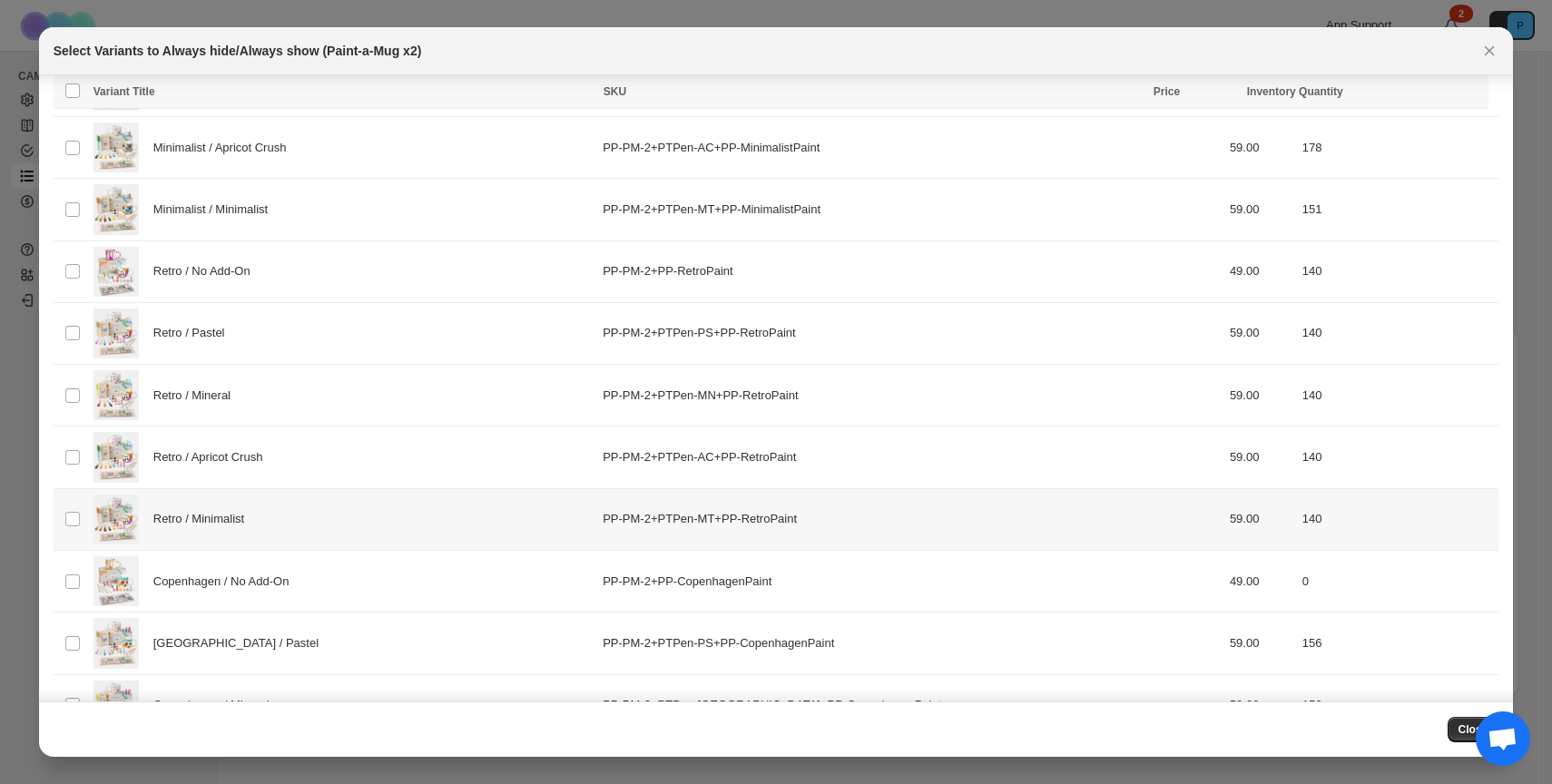
scroll to position [647, 0]
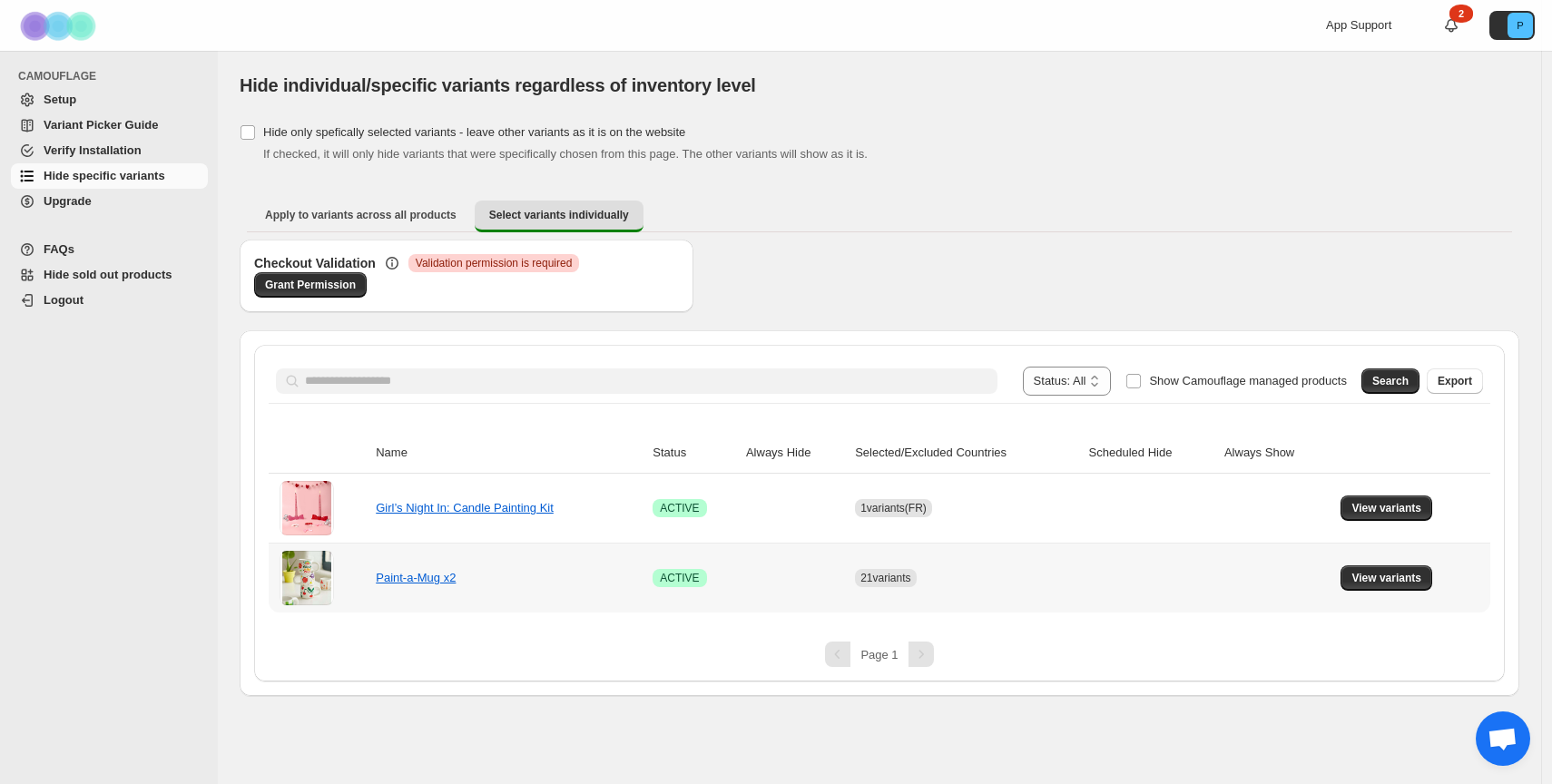
click at [879, 581] on span "21 variants" at bounding box center [886, 578] width 50 height 13
click at [431, 580] on link "Paint-a-Mug x2" at bounding box center [416, 577] width 80 height 14
click at [1382, 582] on span "View variants" at bounding box center [1386, 578] width 70 height 15
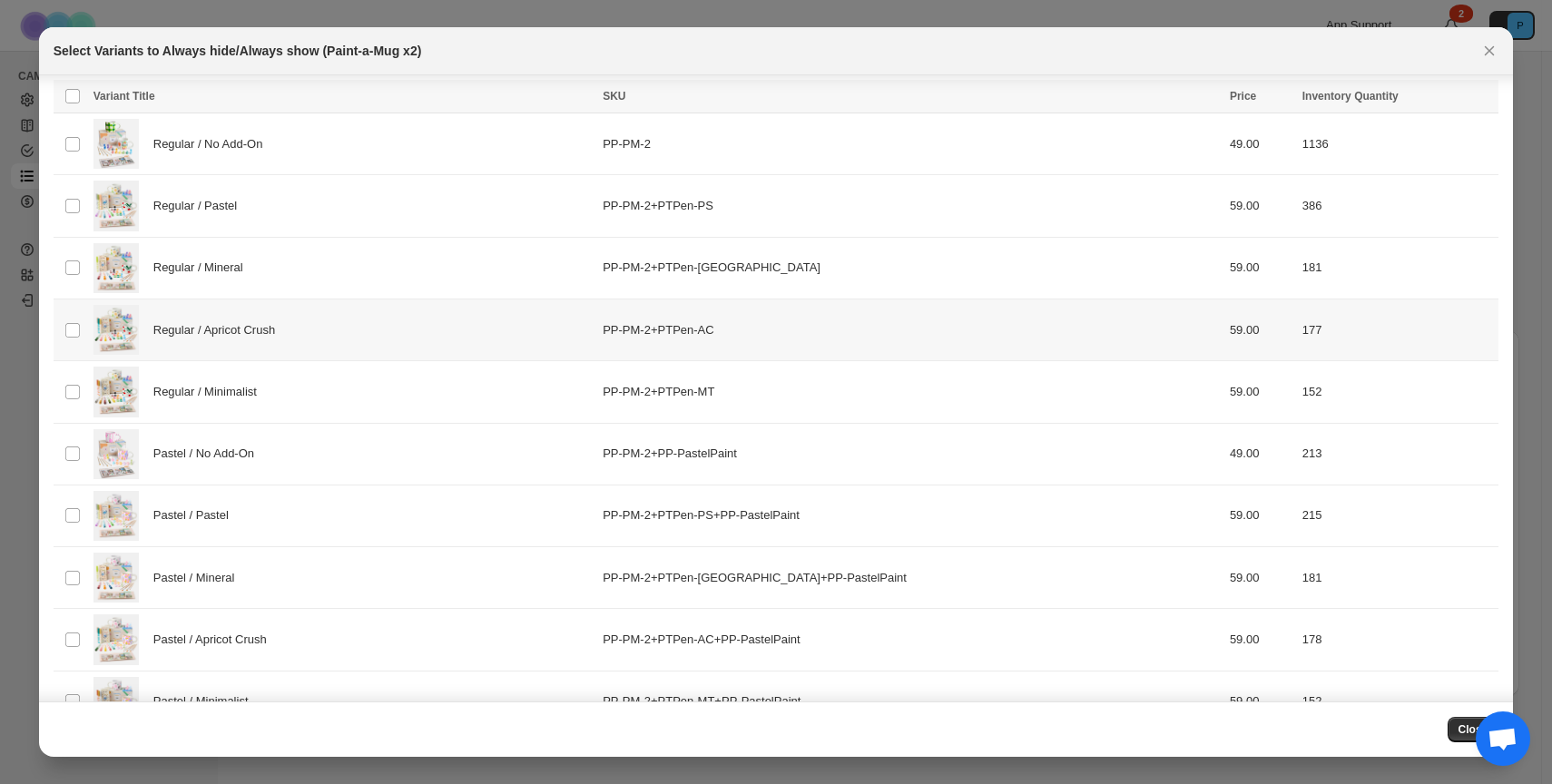
scroll to position [90, 0]
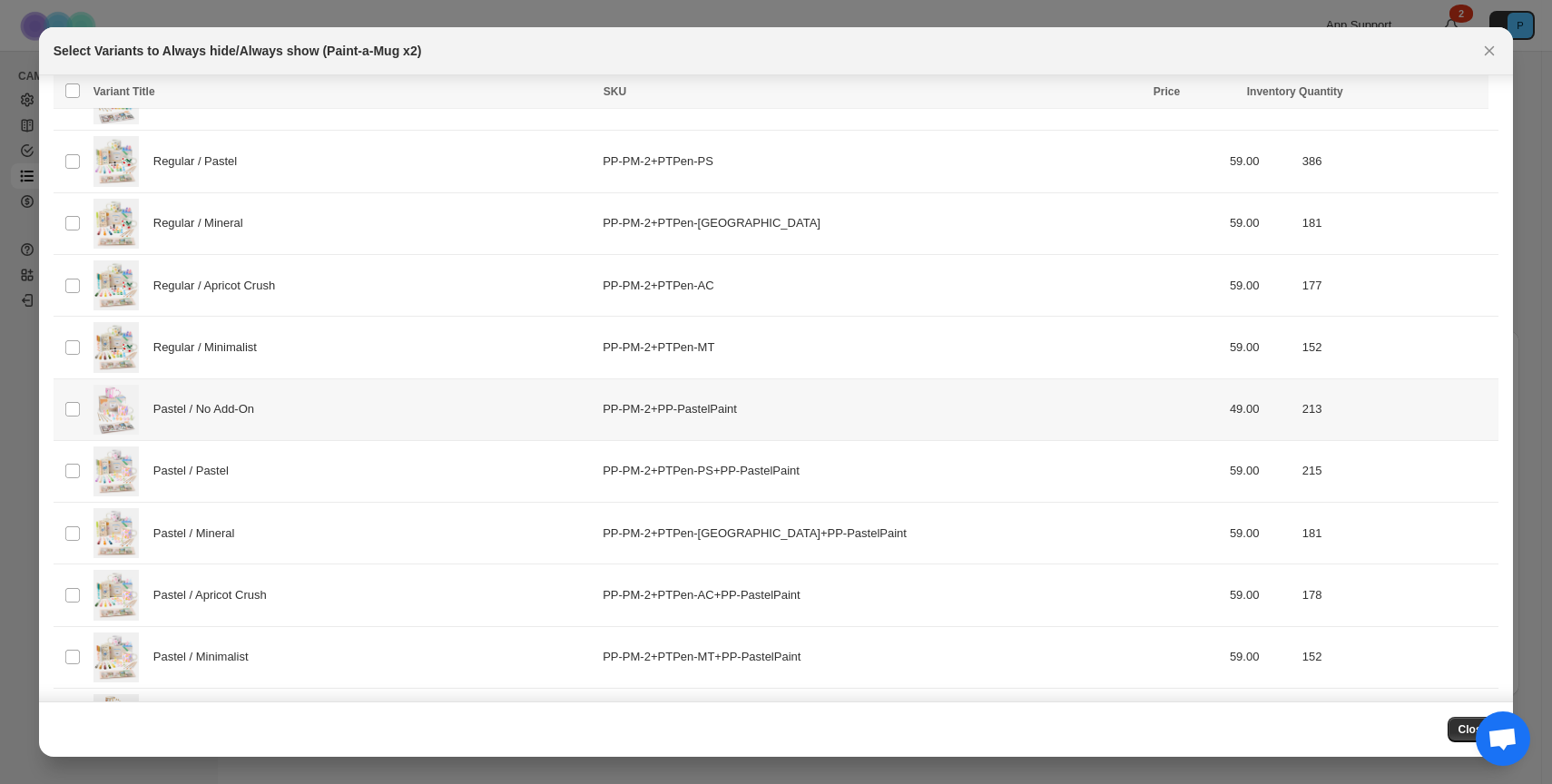
click at [276, 414] on div "Pastel / No Add-On" at bounding box center [342, 410] width 499 height 50
click at [284, 466] on div "Pastel / Pastel" at bounding box center [342, 472] width 499 height 50
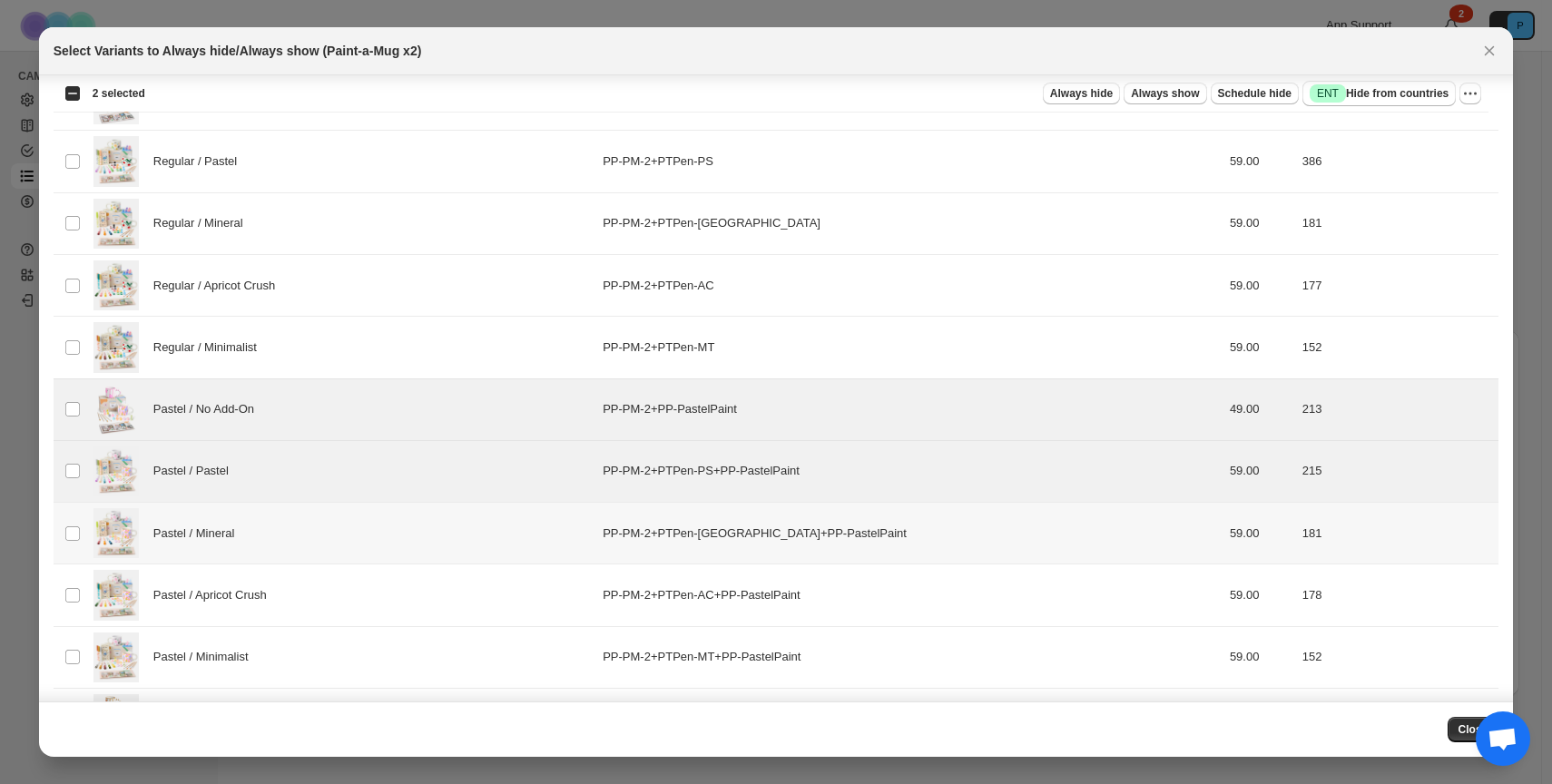
click at [300, 532] on div "Pastel / Mineral" at bounding box center [342, 533] width 499 height 50
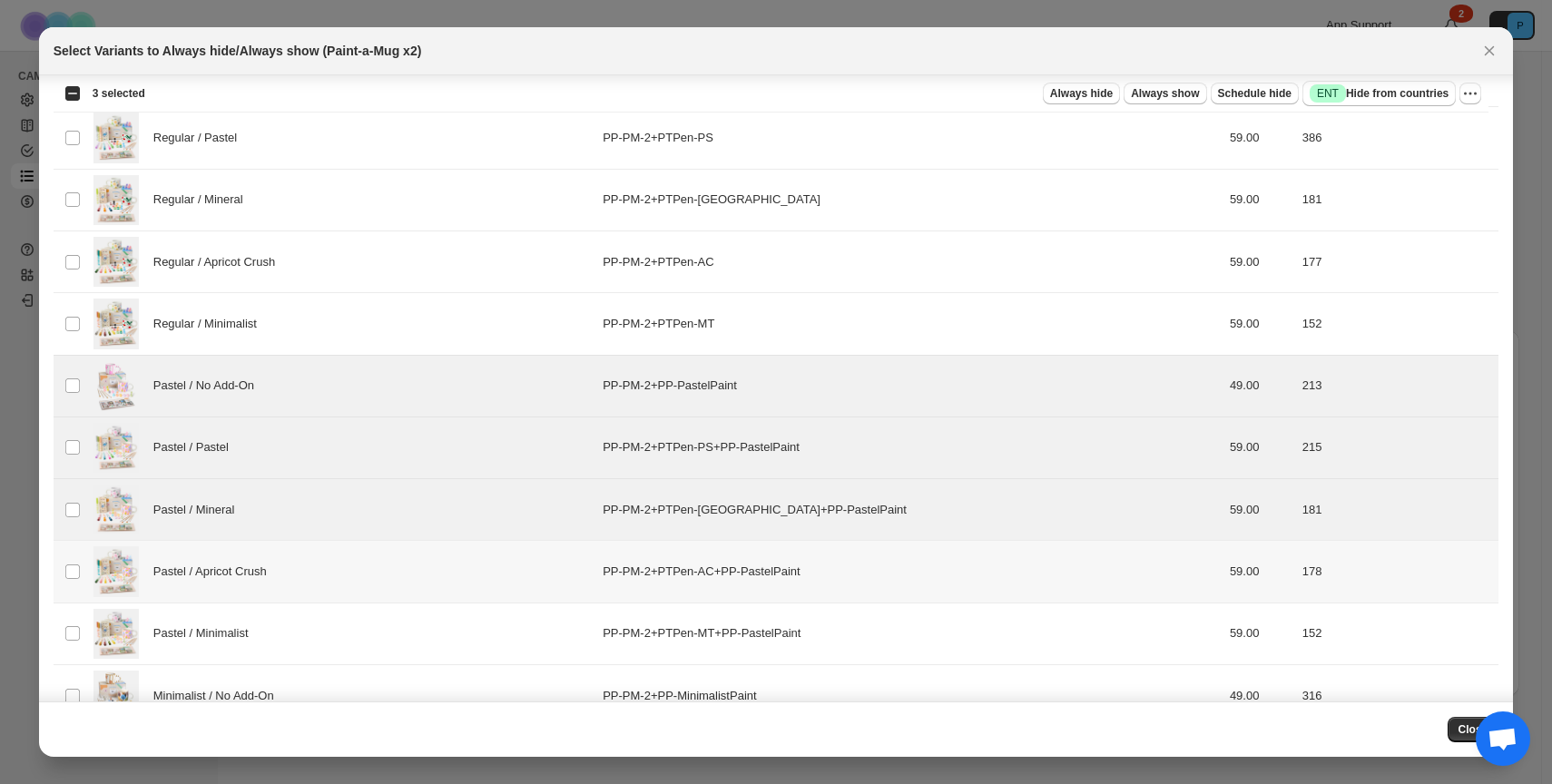
scroll to position [126, 0]
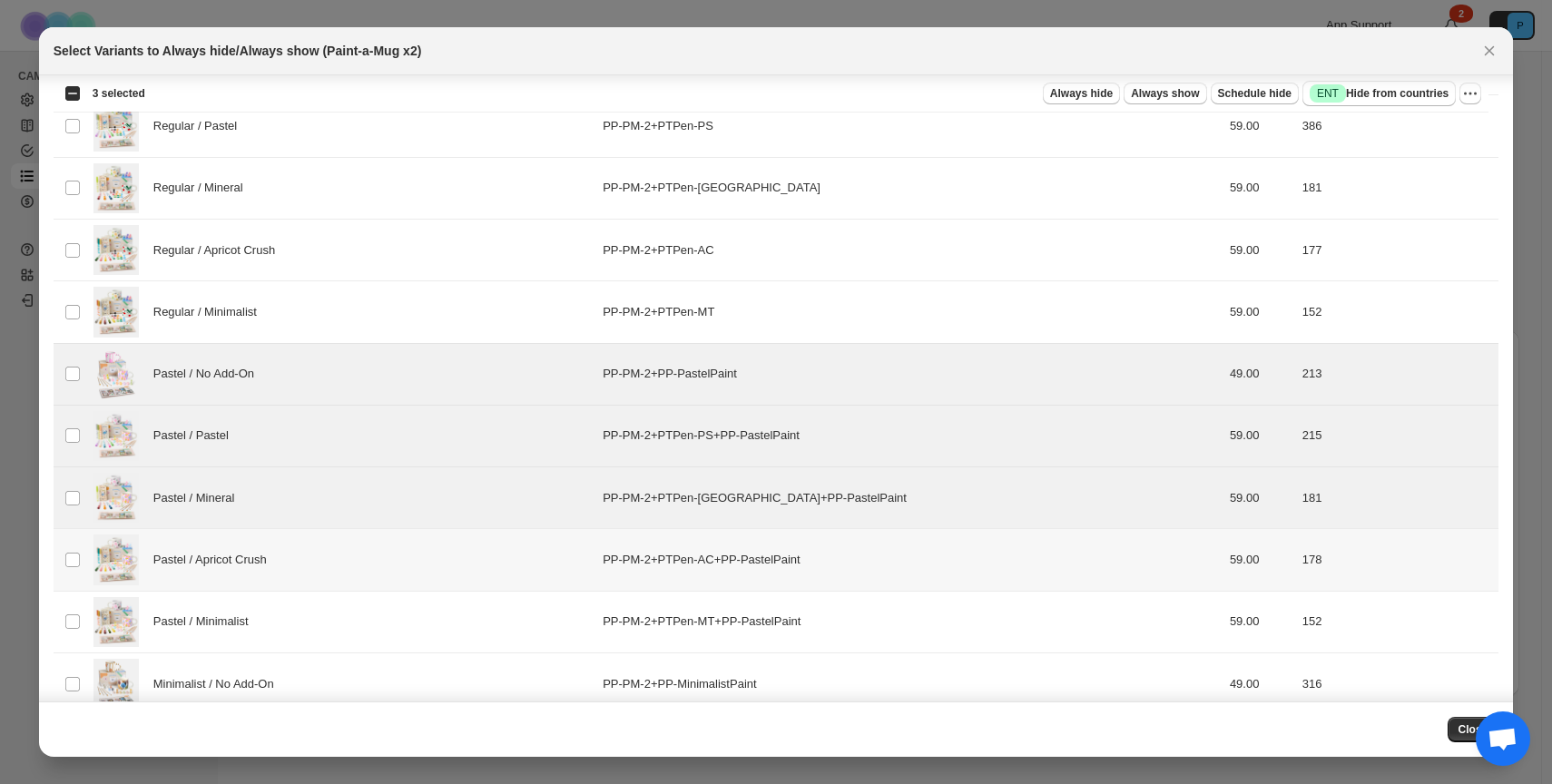
click at [316, 548] on div "Pastel / Apricot Crush" at bounding box center [342, 559] width 499 height 50
click at [317, 611] on div "Pastel / Minimalist" at bounding box center [342, 622] width 499 height 50
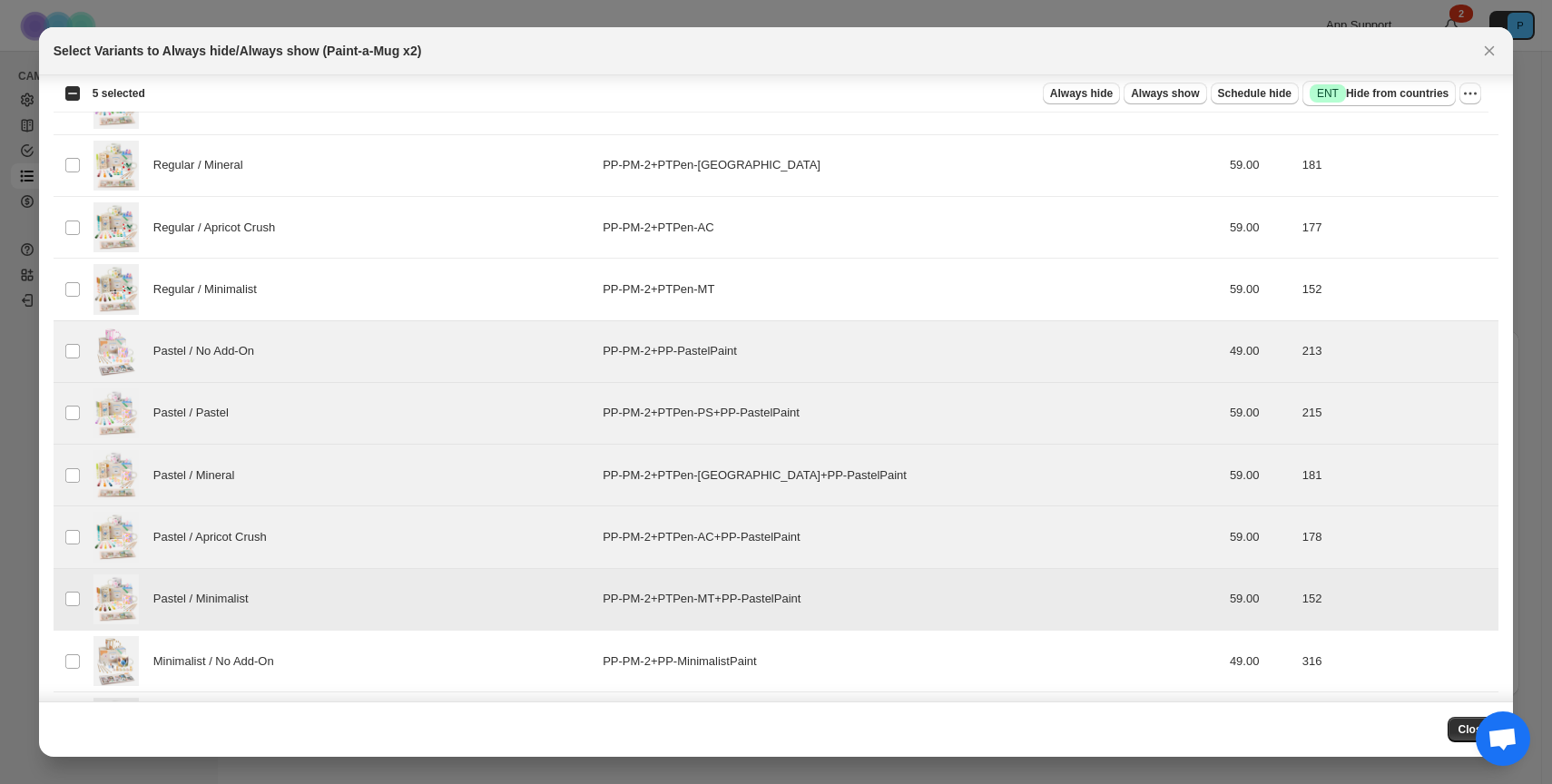
scroll to position [250, 0]
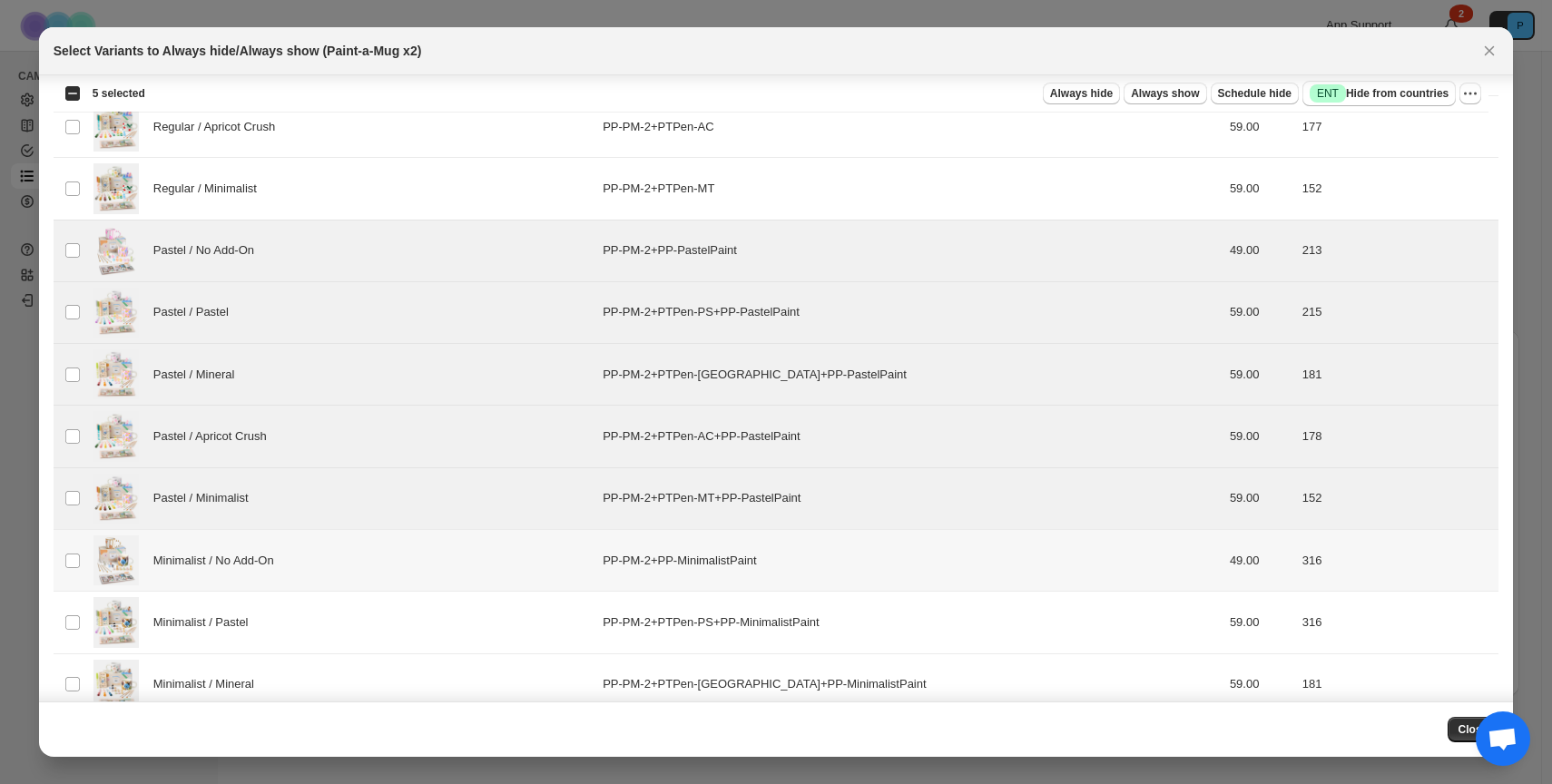
click at [327, 561] on div "Minimalist / No Add-On" at bounding box center [342, 560] width 499 height 50
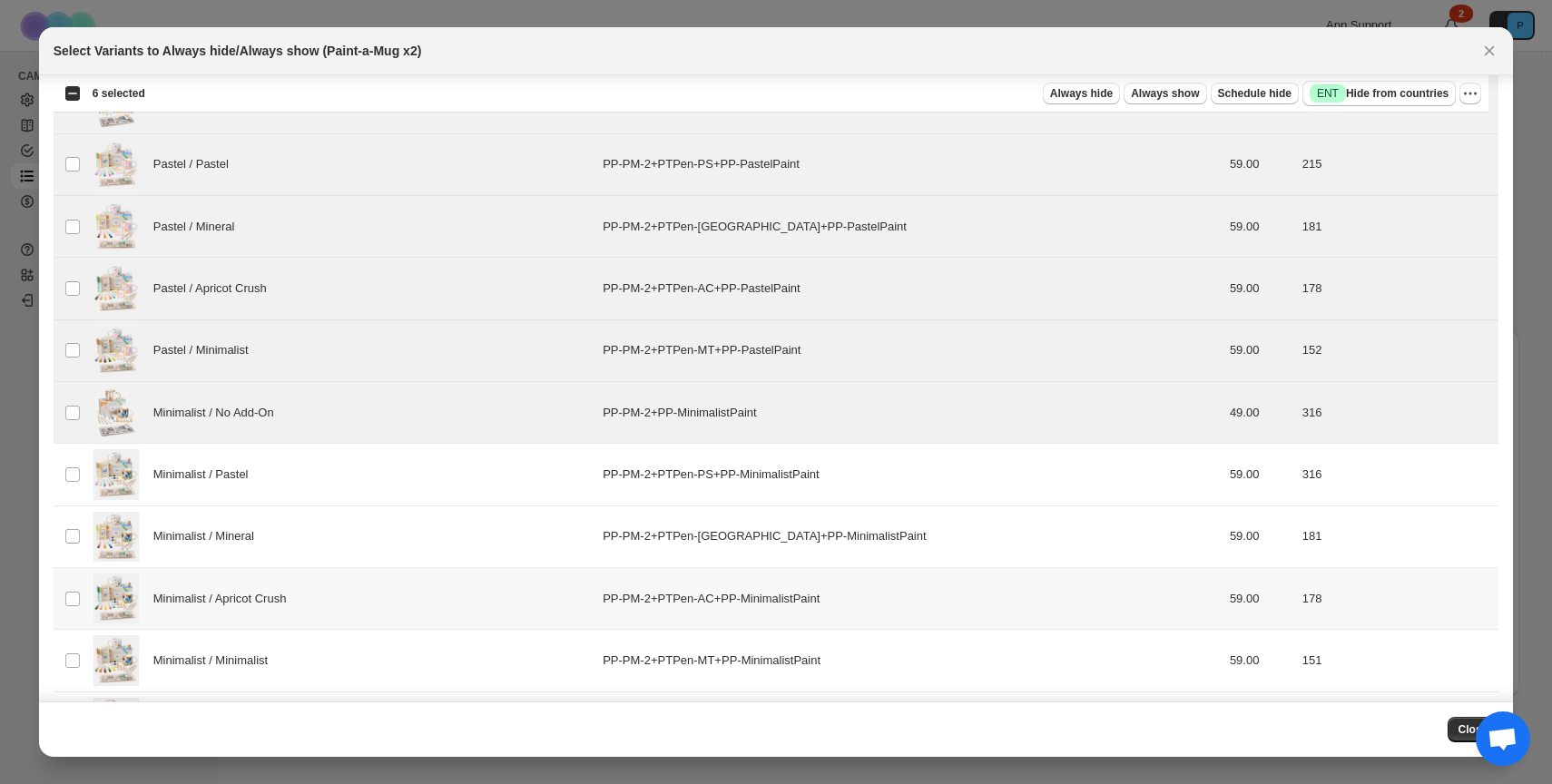
scroll to position [481, 0]
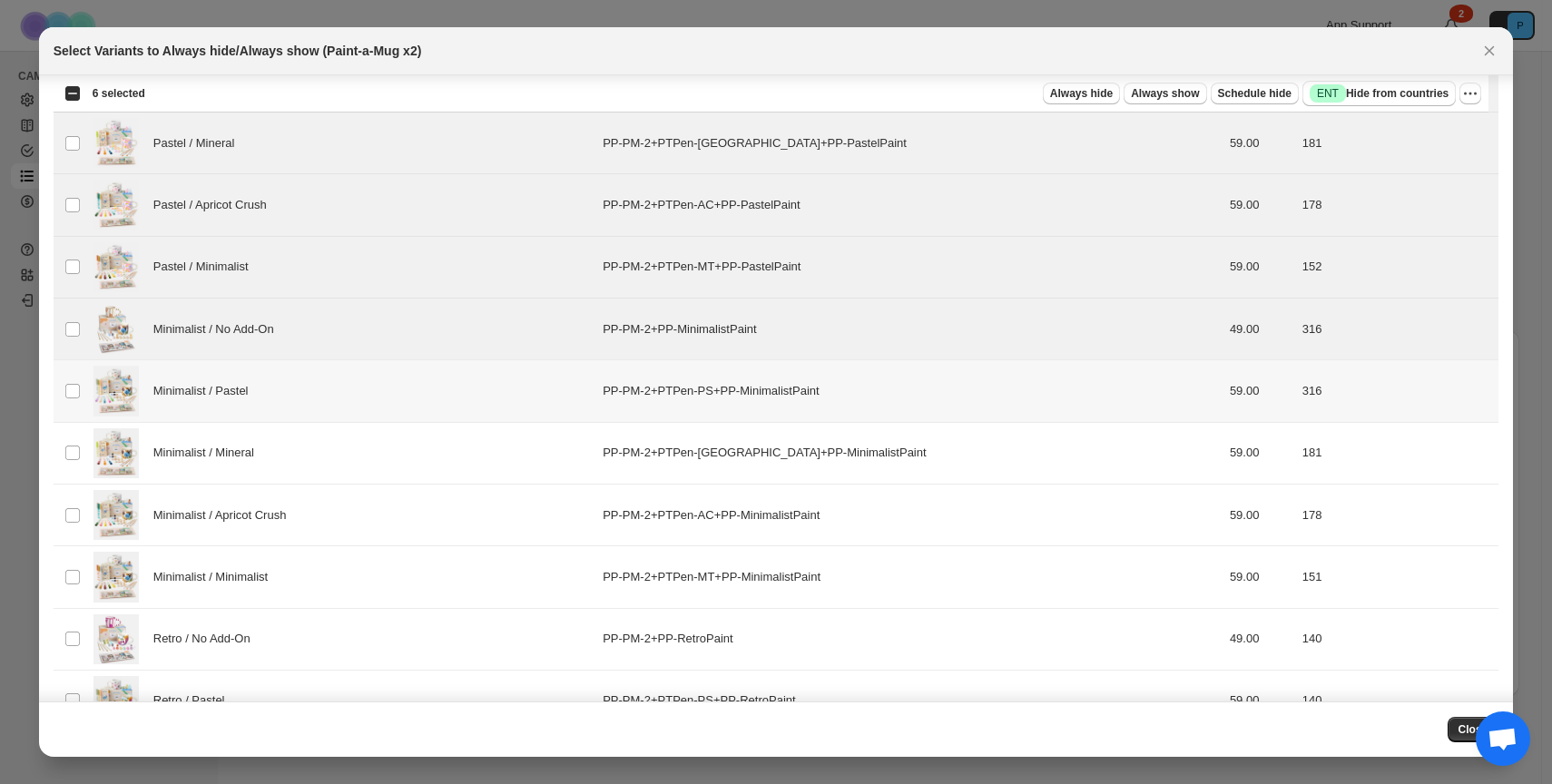
click at [279, 404] on div "Minimalist / Pastel" at bounding box center [342, 391] width 499 height 50
click at [283, 460] on div "Minimalist / Mineral" at bounding box center [342, 453] width 499 height 50
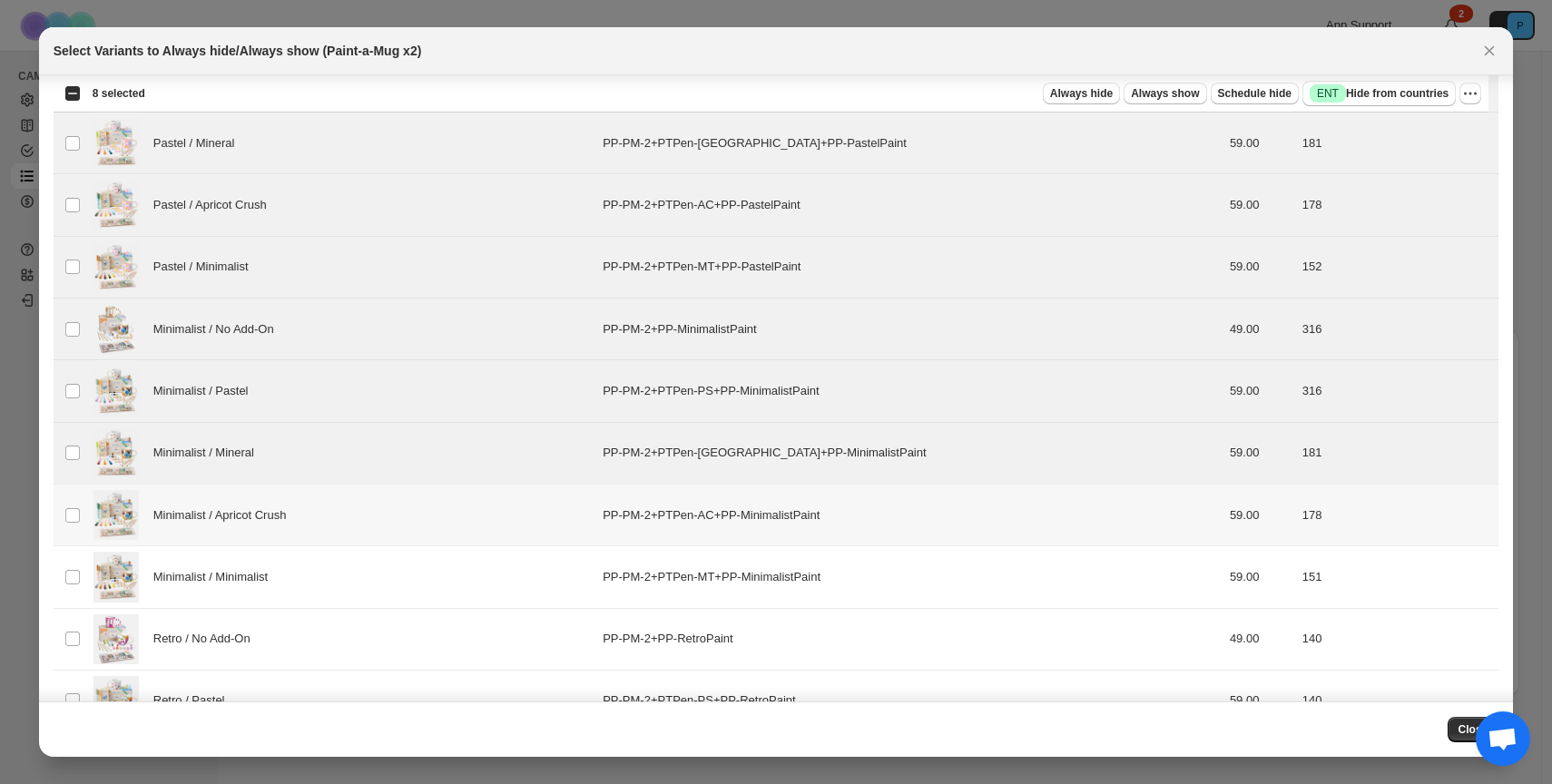
click at [283, 509] on span "Minimalist / Apricot Crush" at bounding box center [225, 516] width 144 height 18
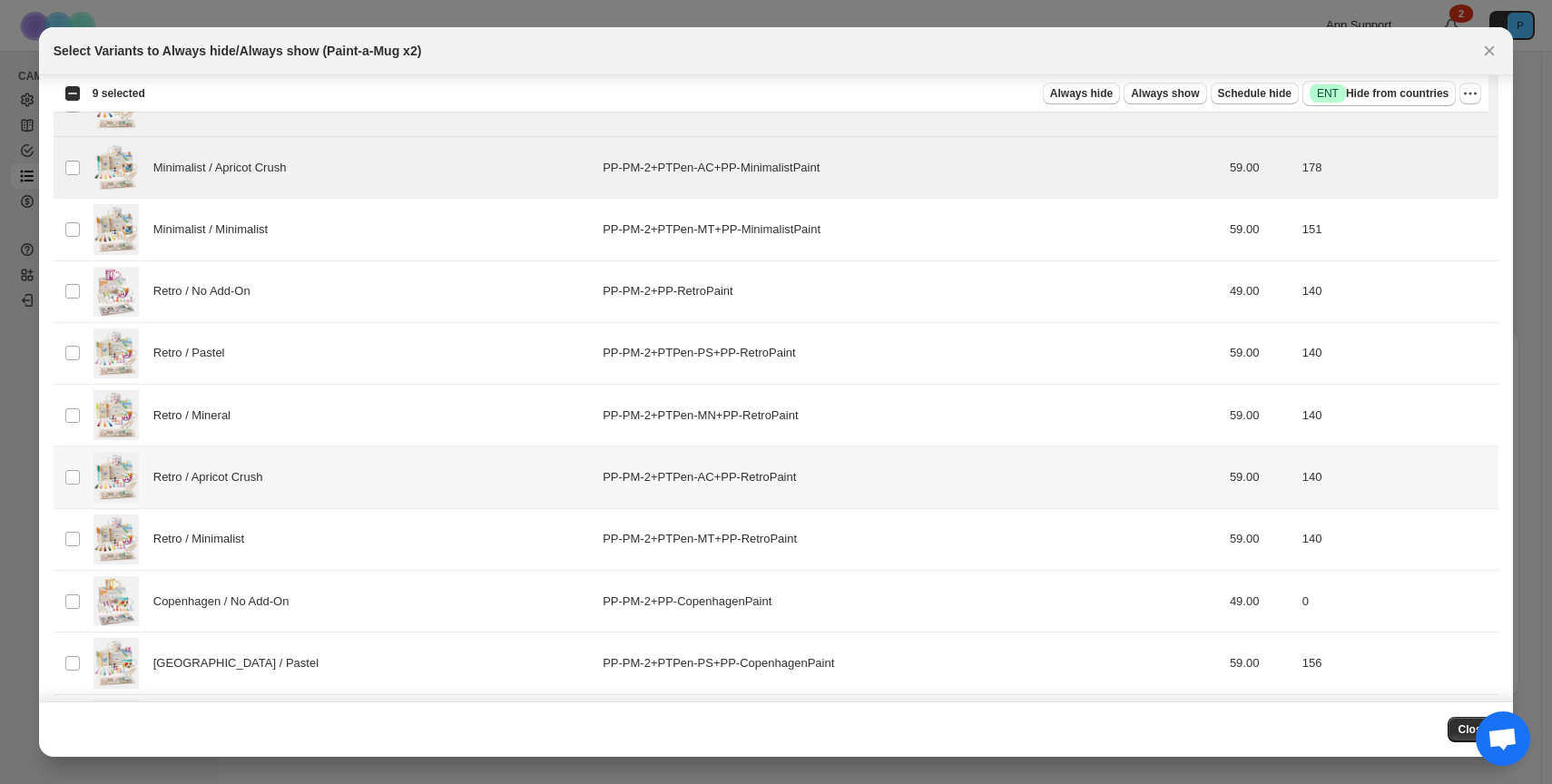
scroll to position [852, 0]
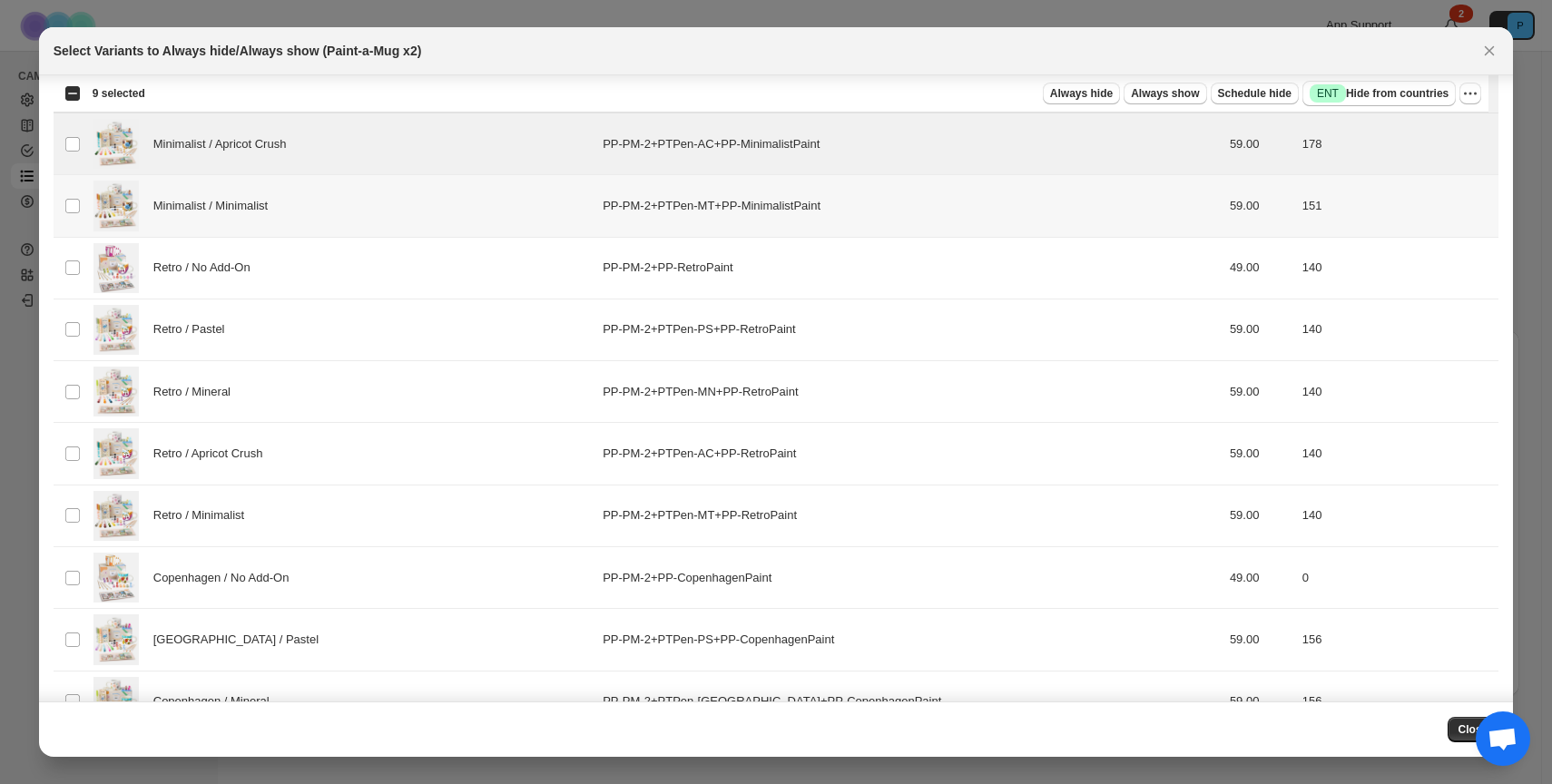
click at [275, 213] on span "Minimalist / Minimalist" at bounding box center [215, 206] width 124 height 18
click at [272, 269] on div "Retro / No Add-On" at bounding box center [342, 268] width 499 height 50
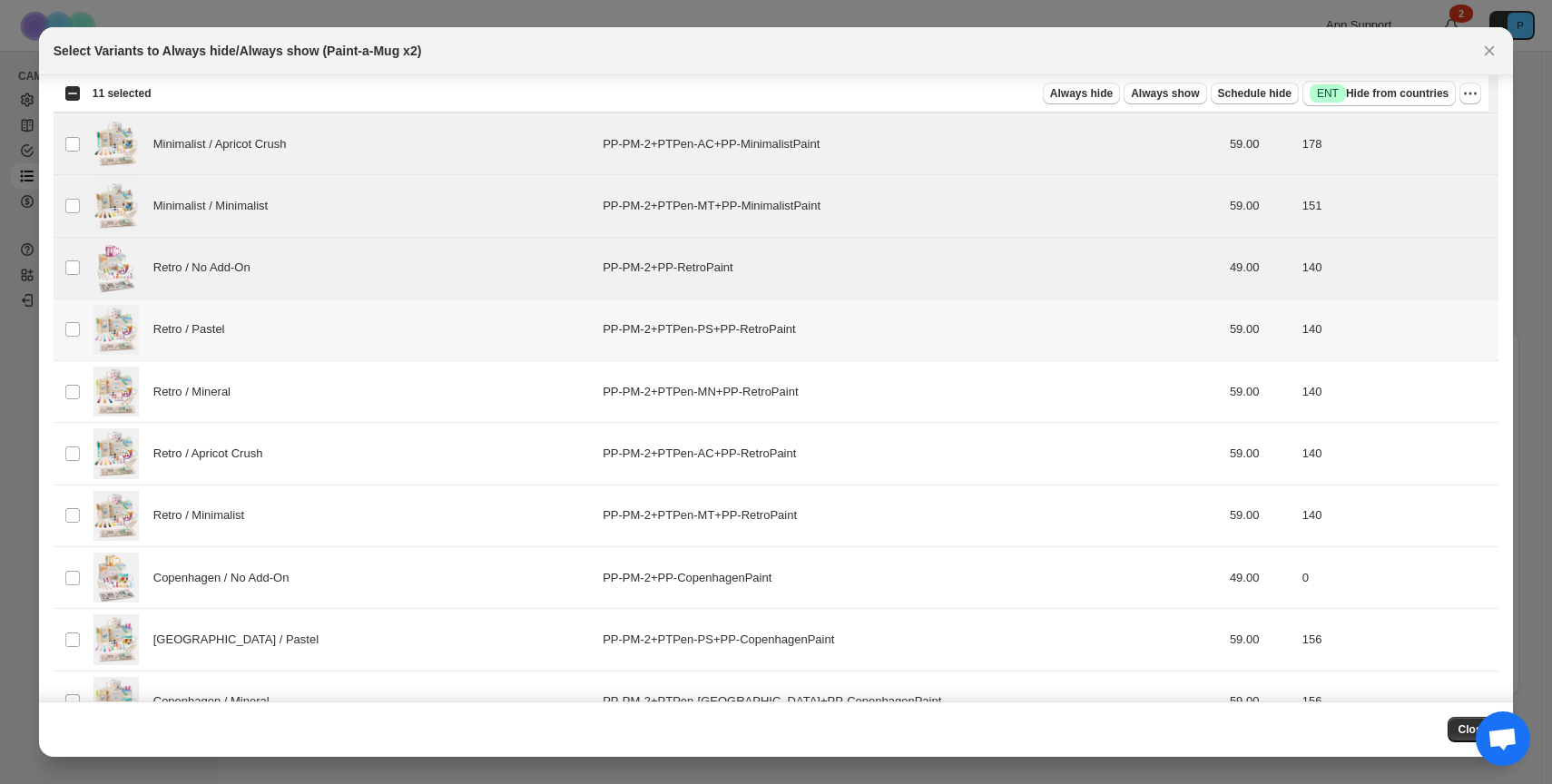
click at [274, 325] on div "Retro / Pastel" at bounding box center [342, 330] width 499 height 50
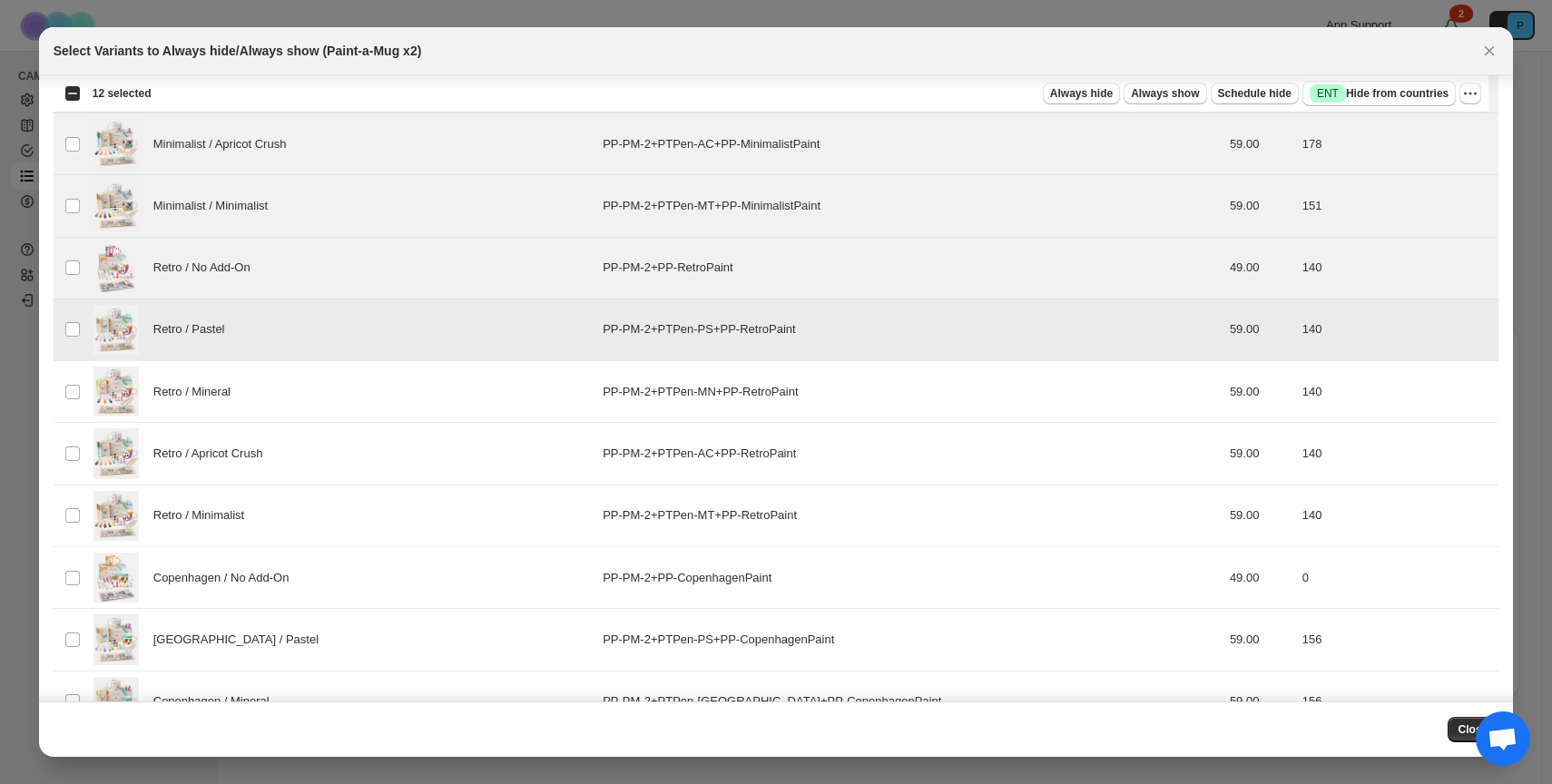
click at [272, 393] on div "Retro / Mineral" at bounding box center [342, 392] width 499 height 50
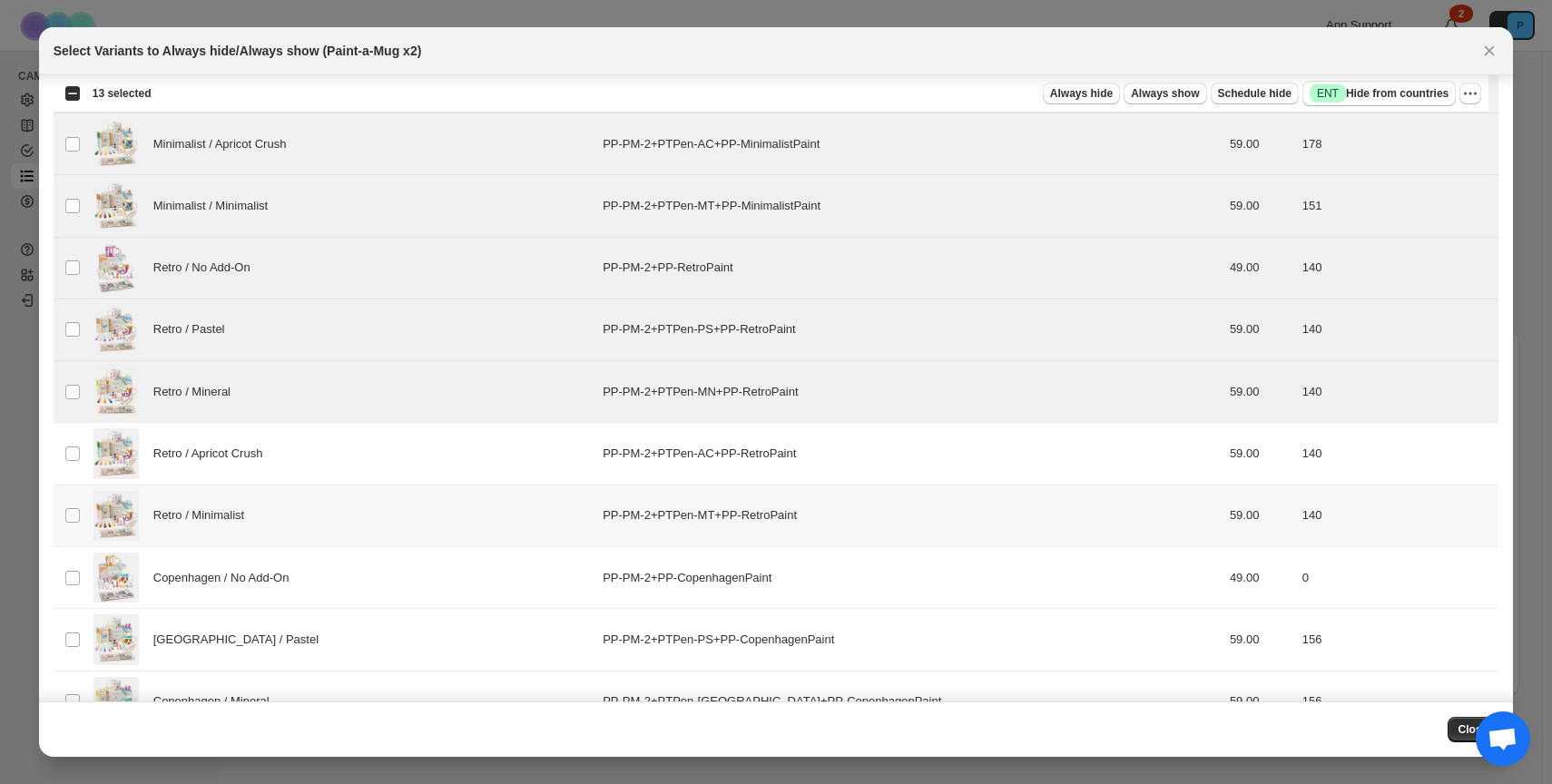
click at [276, 507] on div "Retro / Minimalist" at bounding box center [342, 516] width 499 height 50
click at [276, 467] on div "Retro / Apricot Crush" at bounding box center [342, 453] width 499 height 50
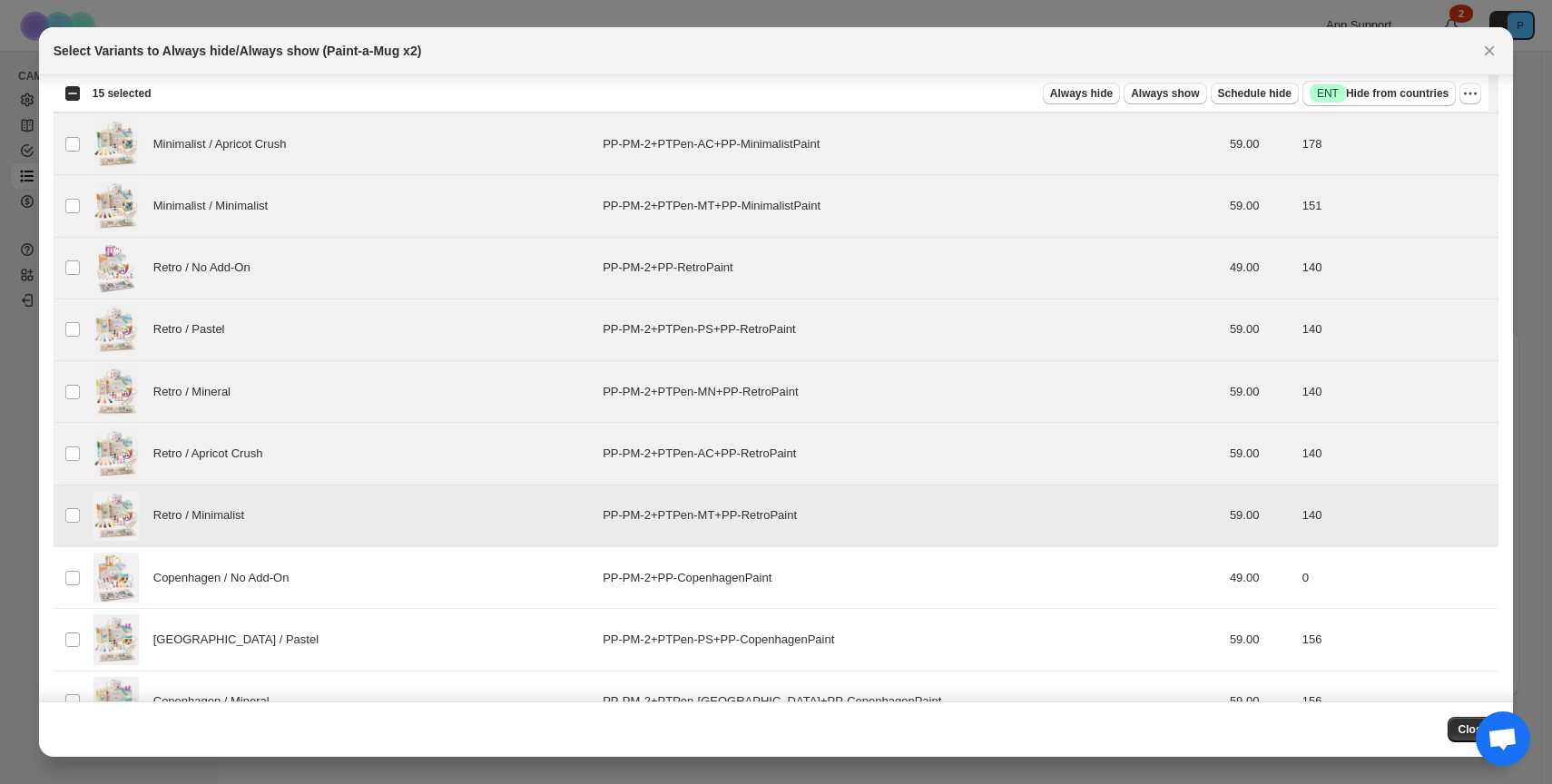
scroll to position [1021, 0]
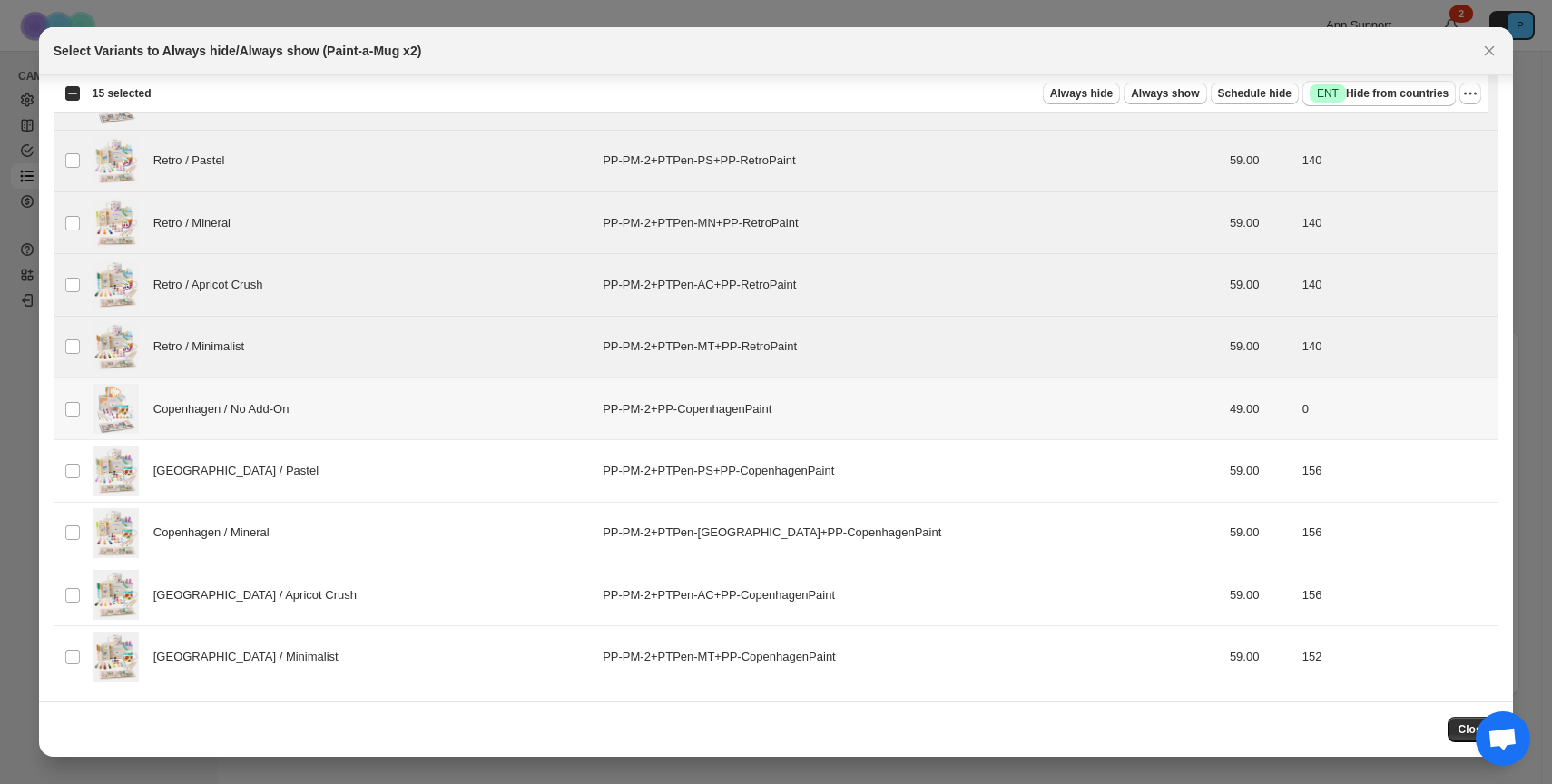
click at [286, 435] on td "Copenhagen / No Add-On" at bounding box center [343, 409] width 509 height 62
click at [276, 477] on span "[GEOGRAPHIC_DATA] / Pastel" at bounding box center [241, 471] width 175 height 18
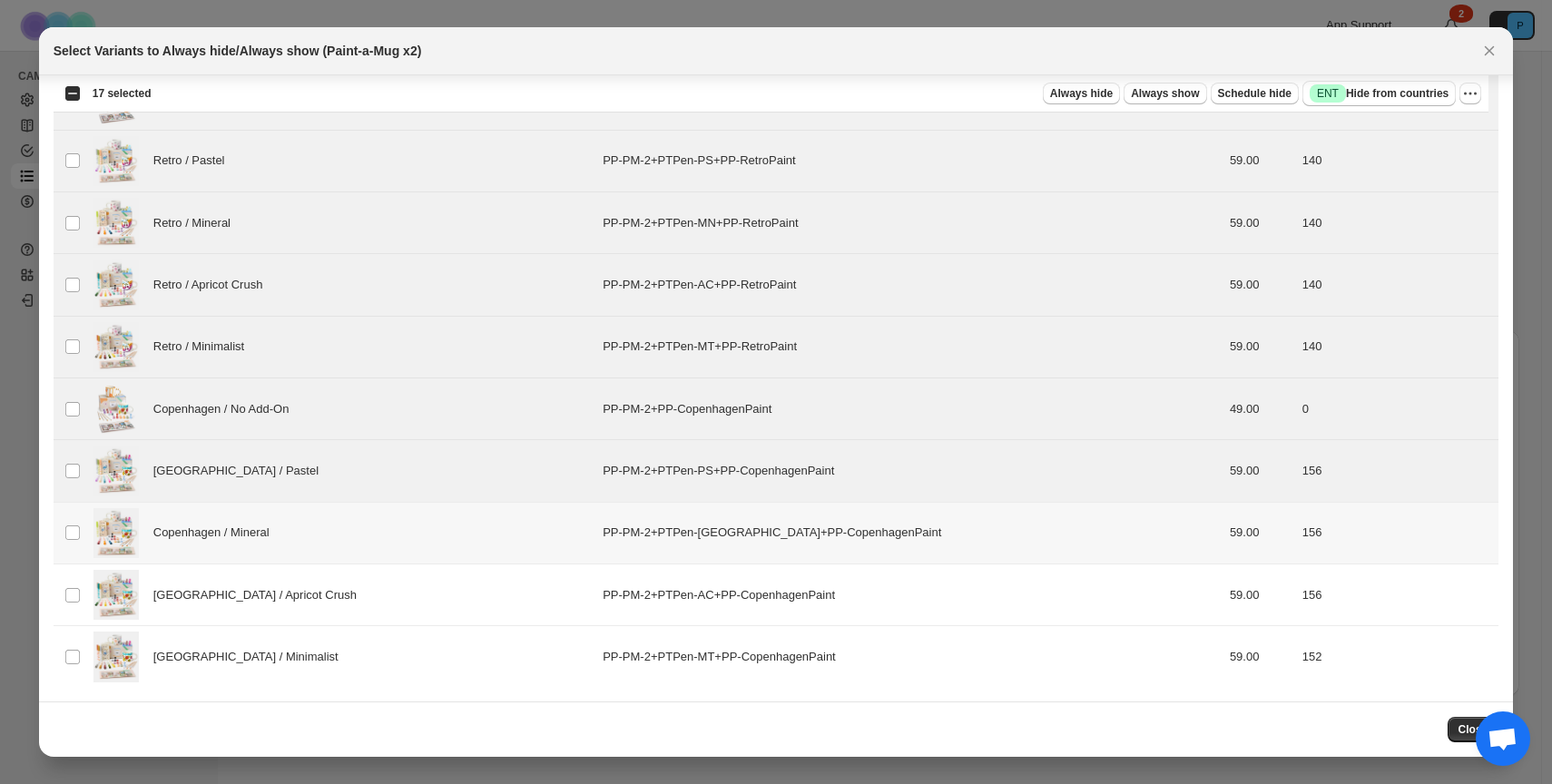
click at [289, 544] on div "Copenhagen / Mineral" at bounding box center [342, 533] width 499 height 50
click at [293, 615] on div "[GEOGRAPHIC_DATA] / Apricot Crush" at bounding box center [342, 594] width 499 height 50
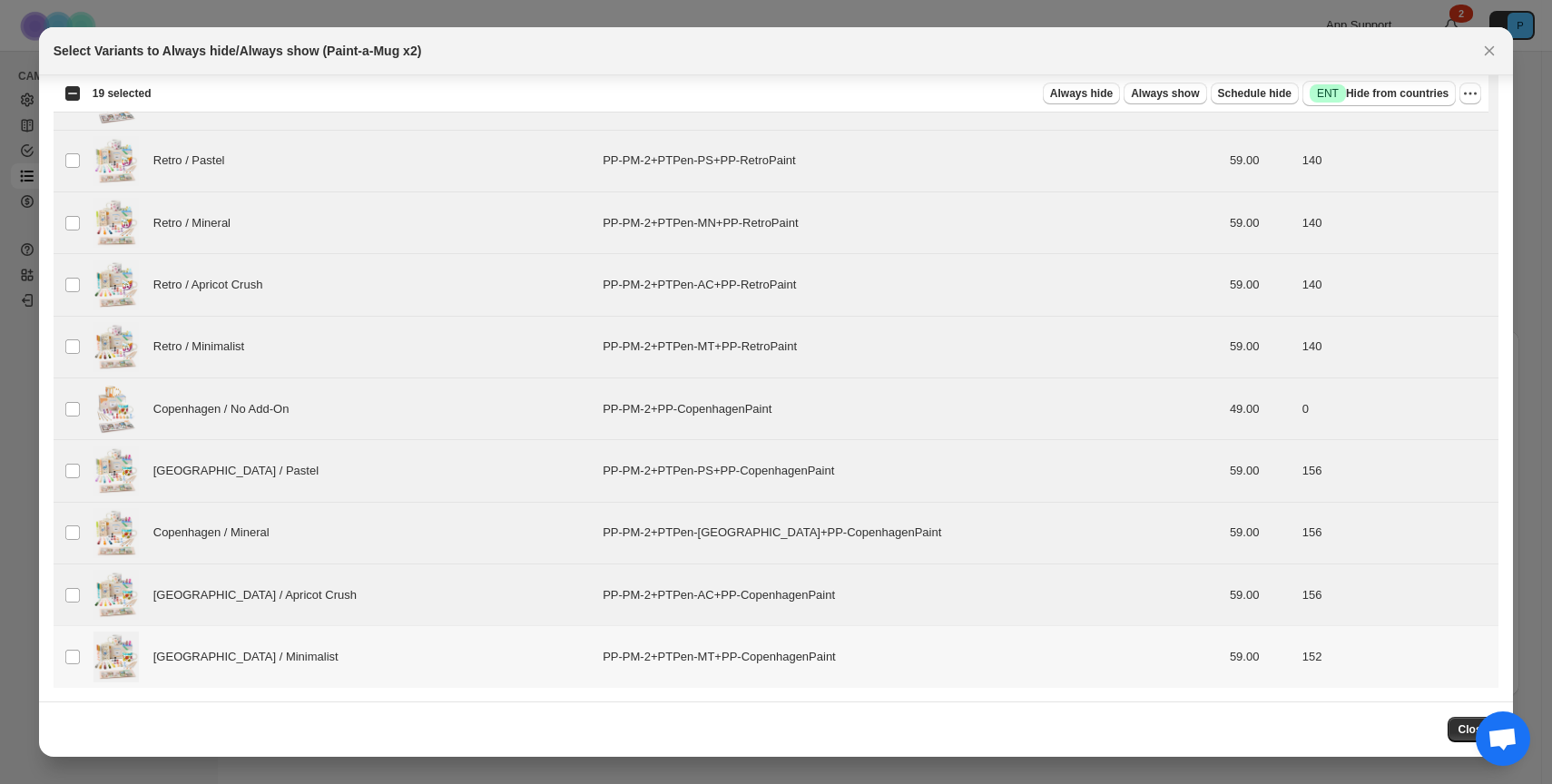
click at [291, 647] on div "[GEOGRAPHIC_DATA] / Minimalist" at bounding box center [342, 656] width 499 height 50
click at [1087, 92] on span "Always hide" at bounding box center [1081, 94] width 63 height 15
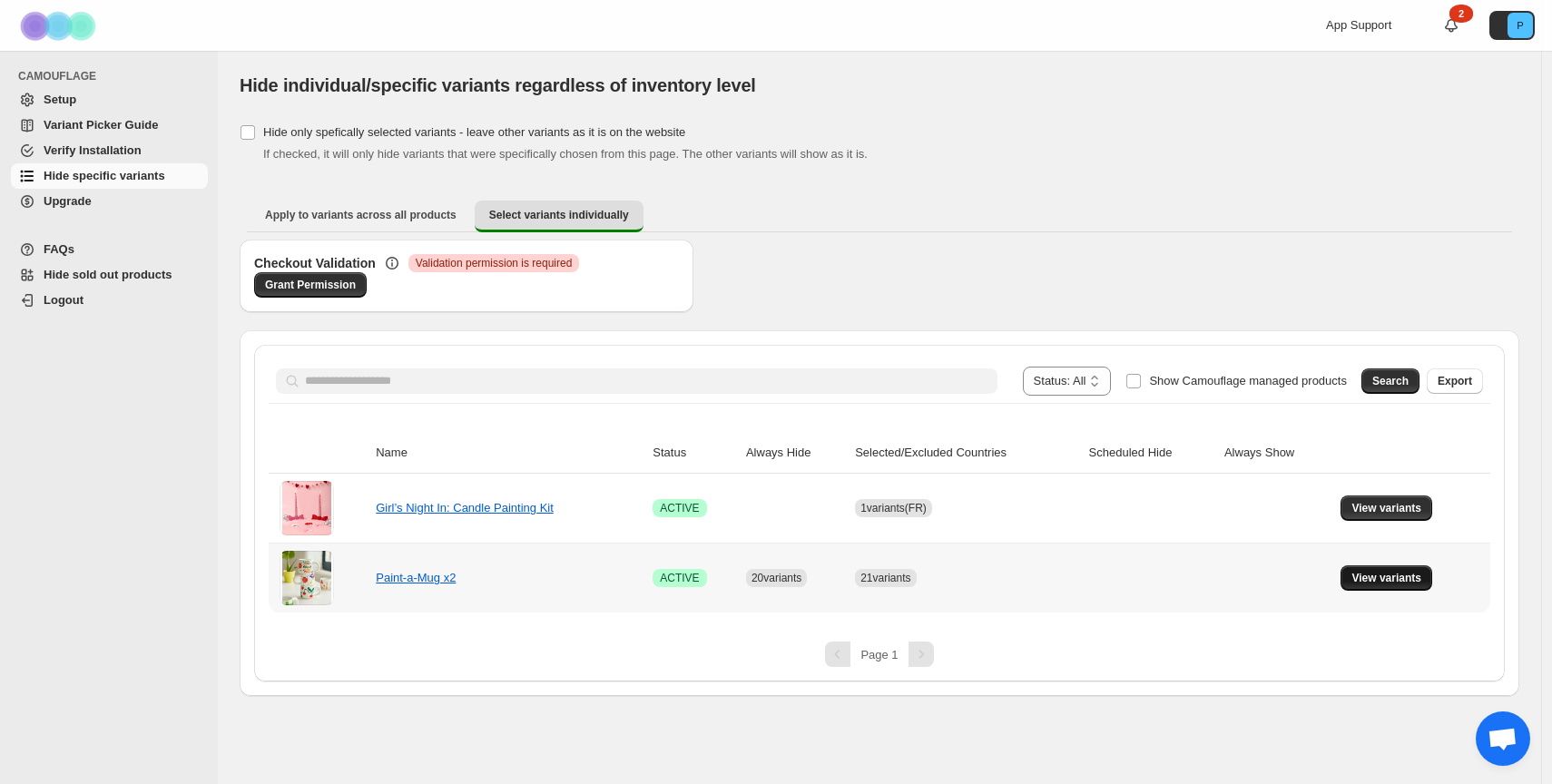
click at [1396, 577] on span "View variants" at bounding box center [1386, 578] width 70 height 15
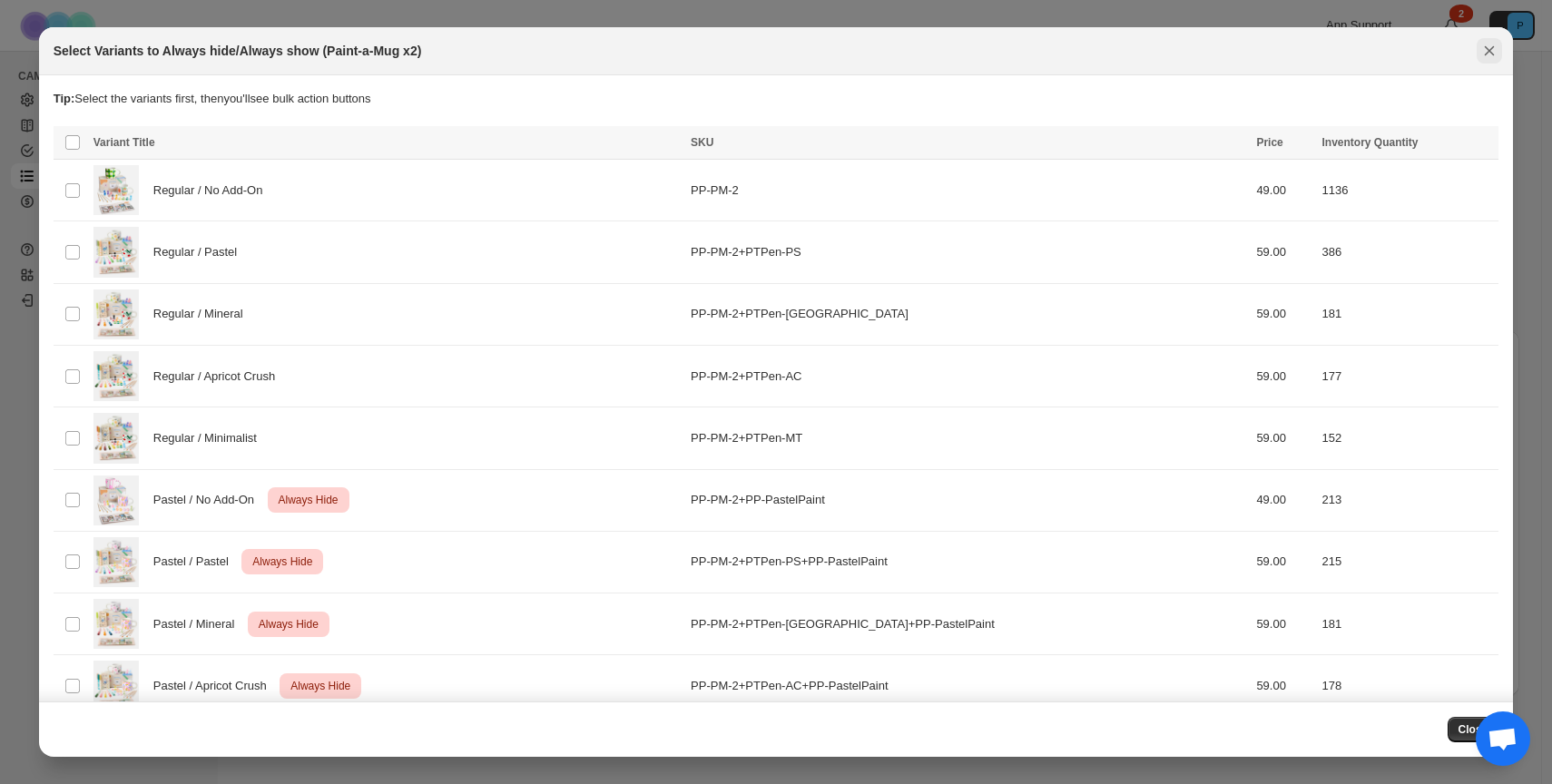
click at [1495, 51] on icon "Close" at bounding box center [1489, 51] width 18 height 18
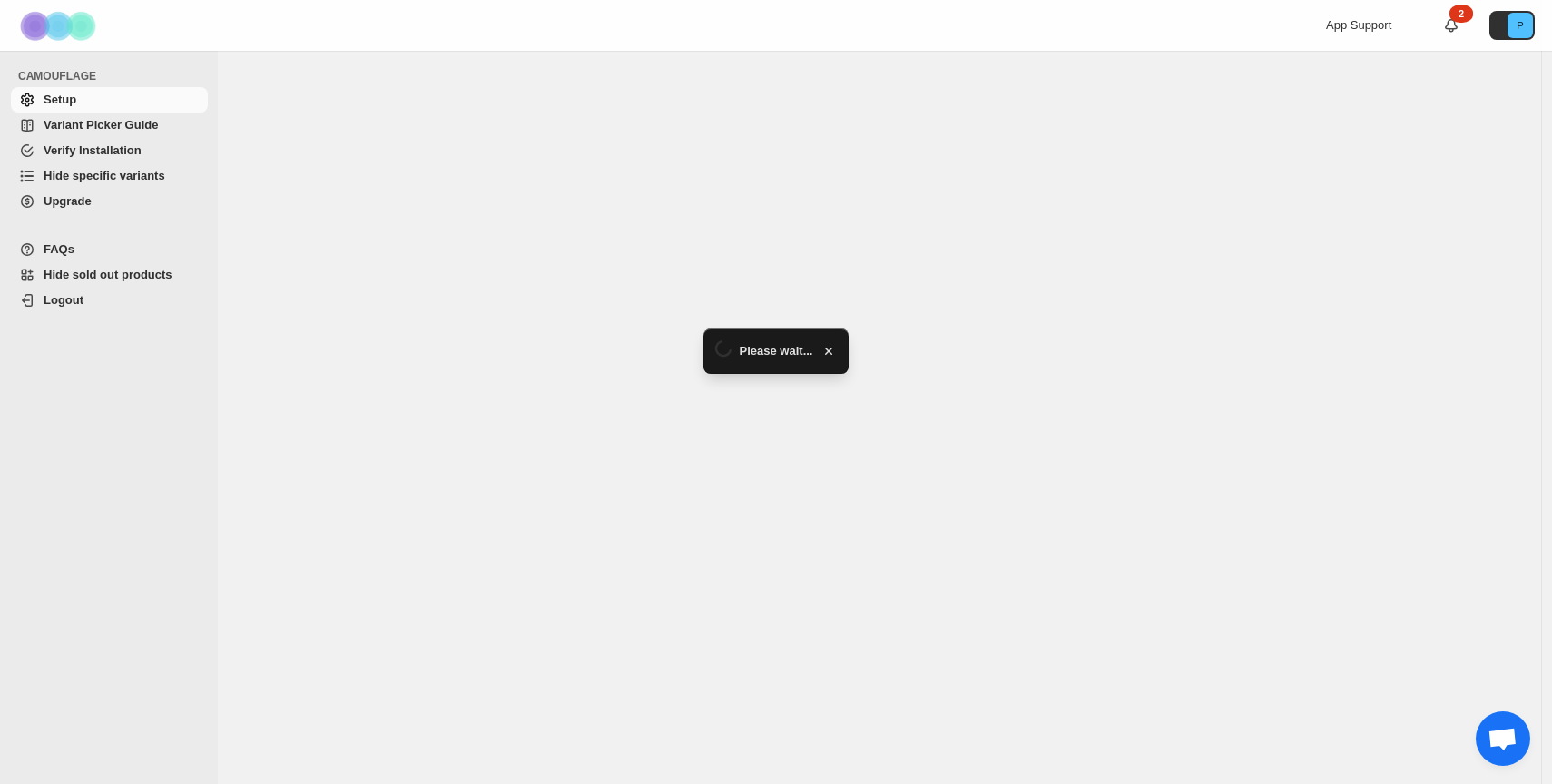
scroll to position [303, 0]
click at [107, 179] on span "Hide specific variants" at bounding box center [104, 175] width 122 height 14
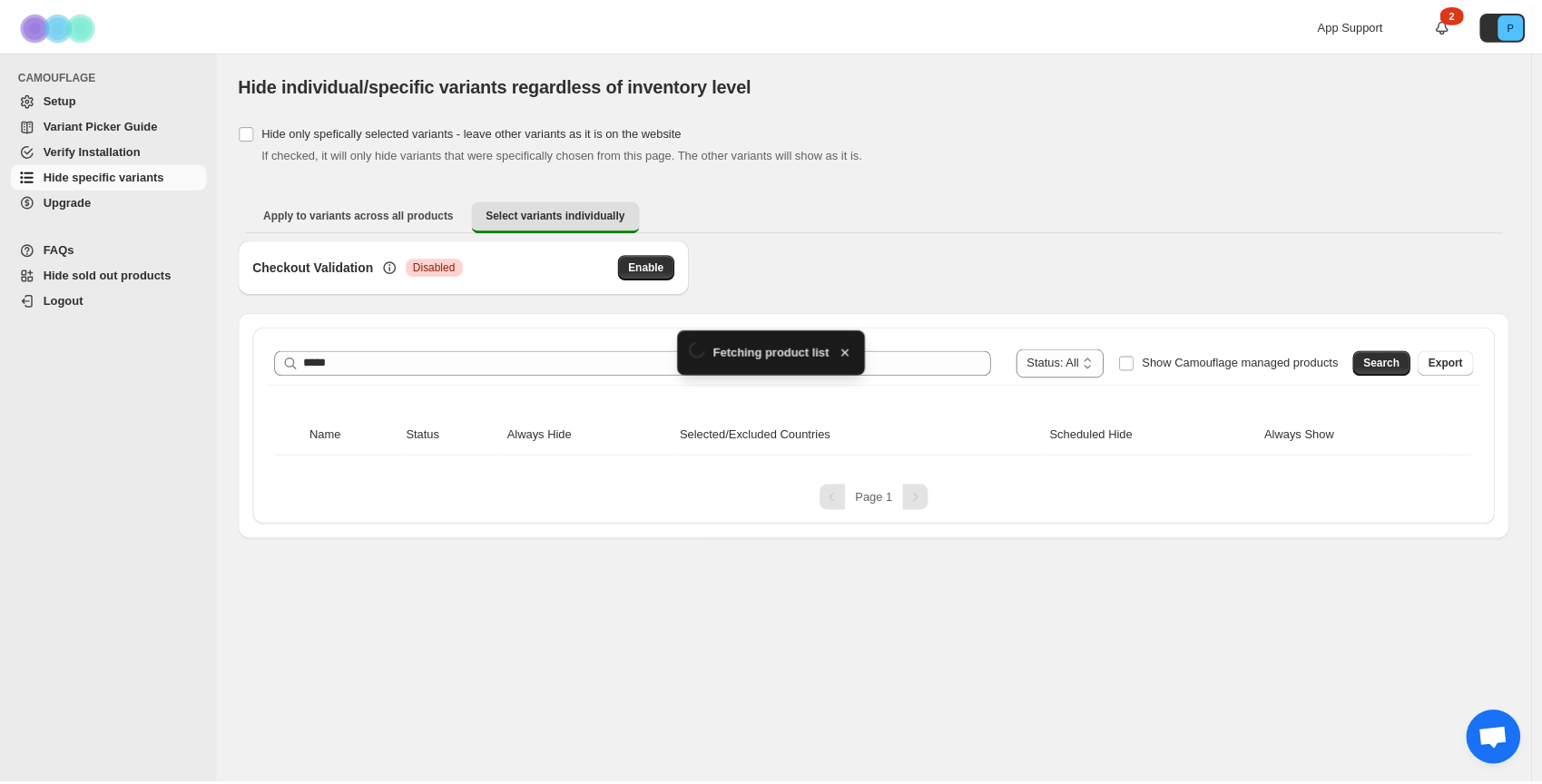
scroll to position [303, 0]
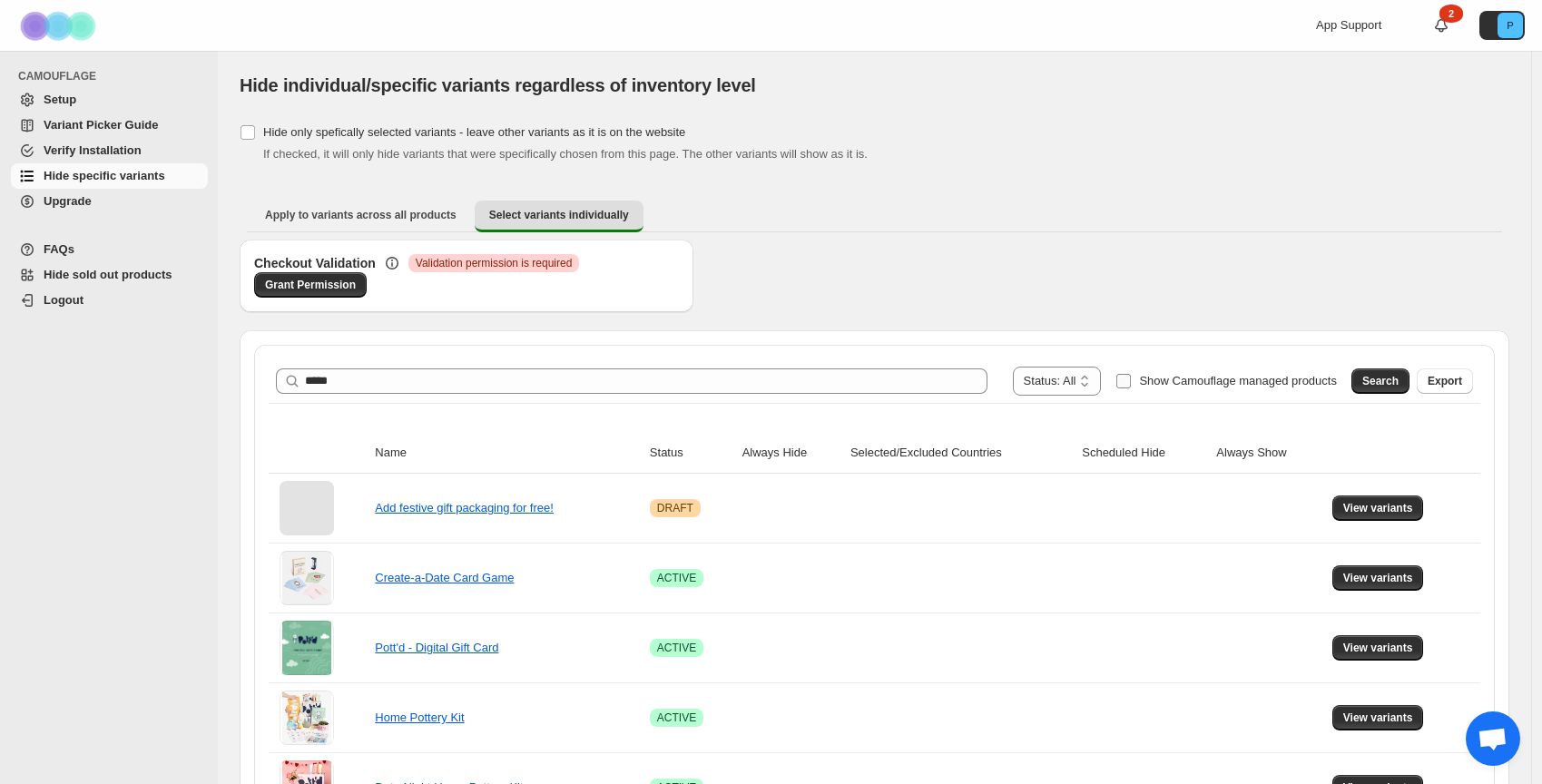
click at [1191, 385] on span "Show Camouflage managed products" at bounding box center [1238, 380] width 198 height 14
click at [1399, 384] on span "Search" at bounding box center [1380, 381] width 36 height 15
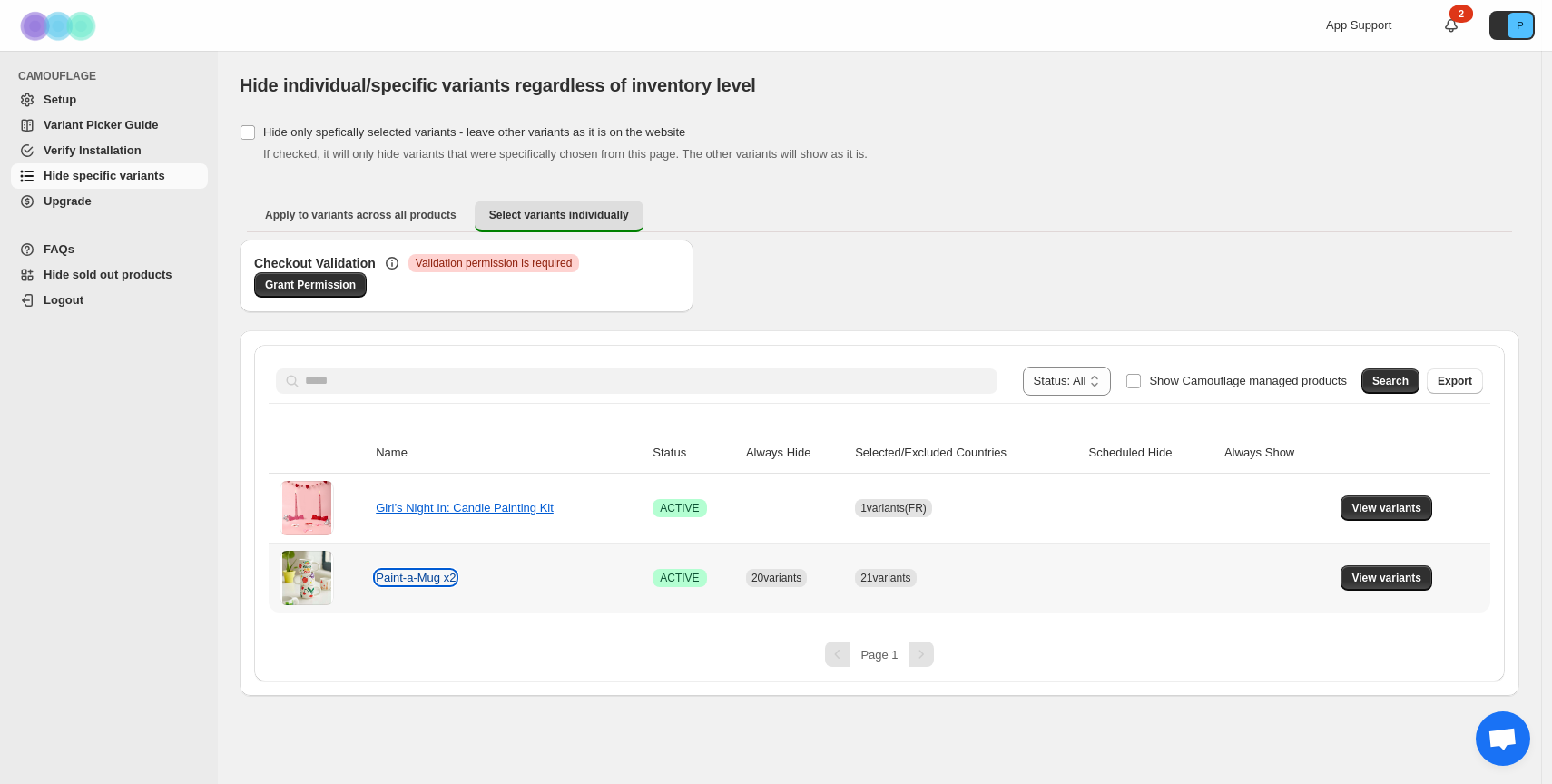
click at [396, 572] on link "Paint-a-Mug x2" at bounding box center [416, 577] width 80 height 14
click at [1389, 573] on span "View variants" at bounding box center [1386, 578] width 70 height 15
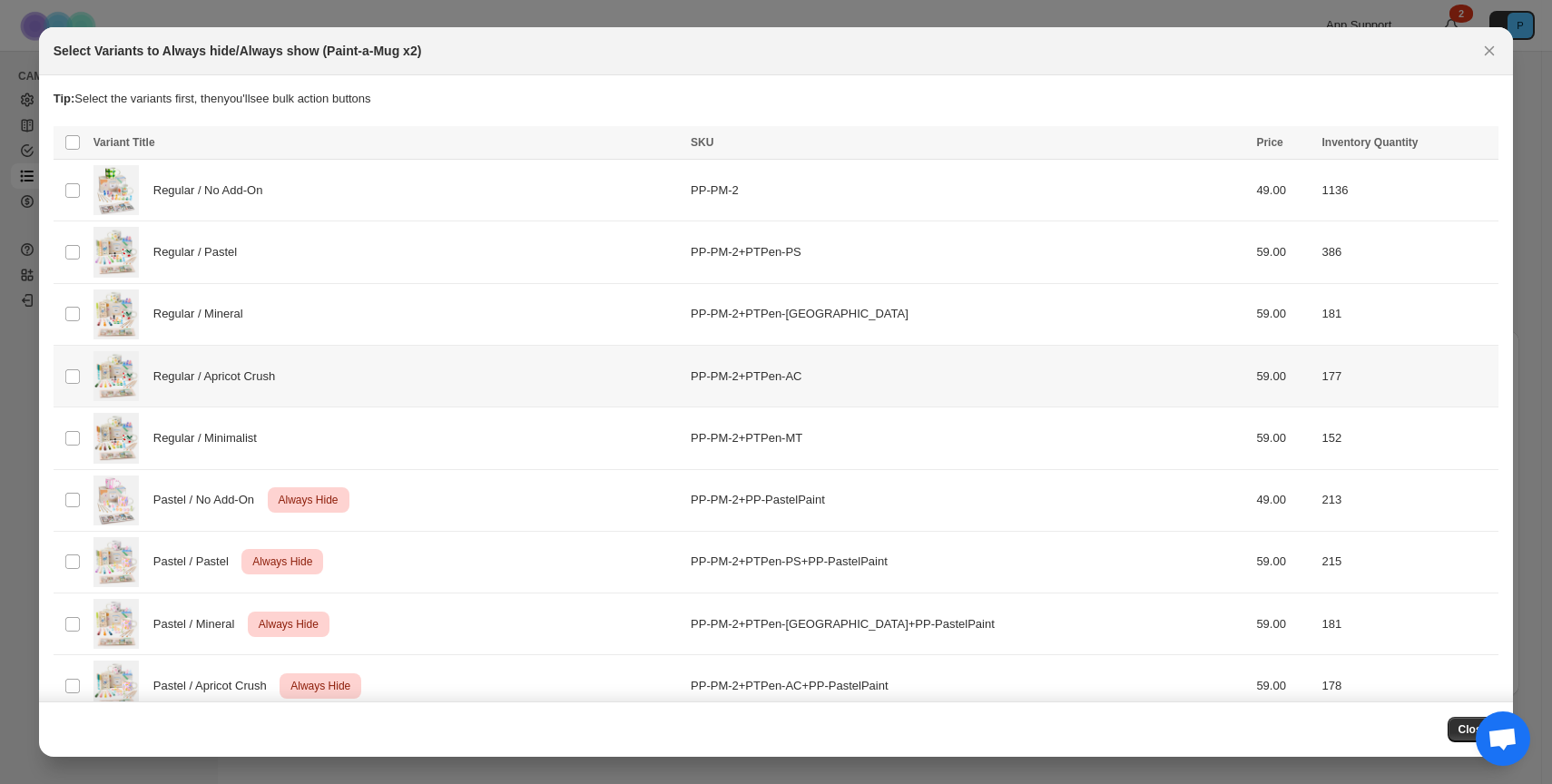
click at [276, 390] on div "Regular / Apricot Crush" at bounding box center [386, 376] width 586 height 50
click at [1060, 149] on span "Always hide" at bounding box center [1091, 145] width 63 height 15
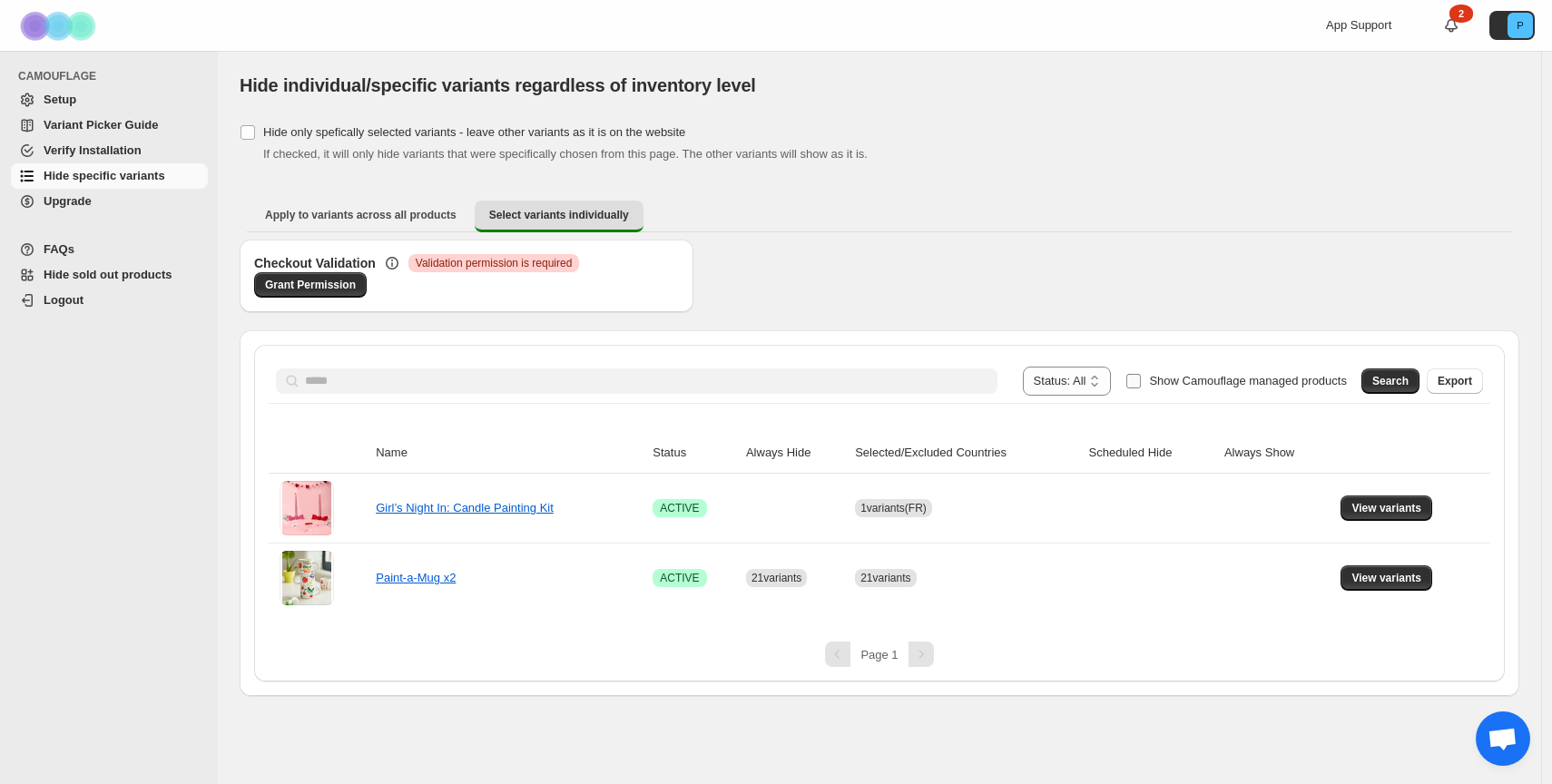
click at [1154, 387] on span "Show Camouflage managed products" at bounding box center [1248, 380] width 198 height 14
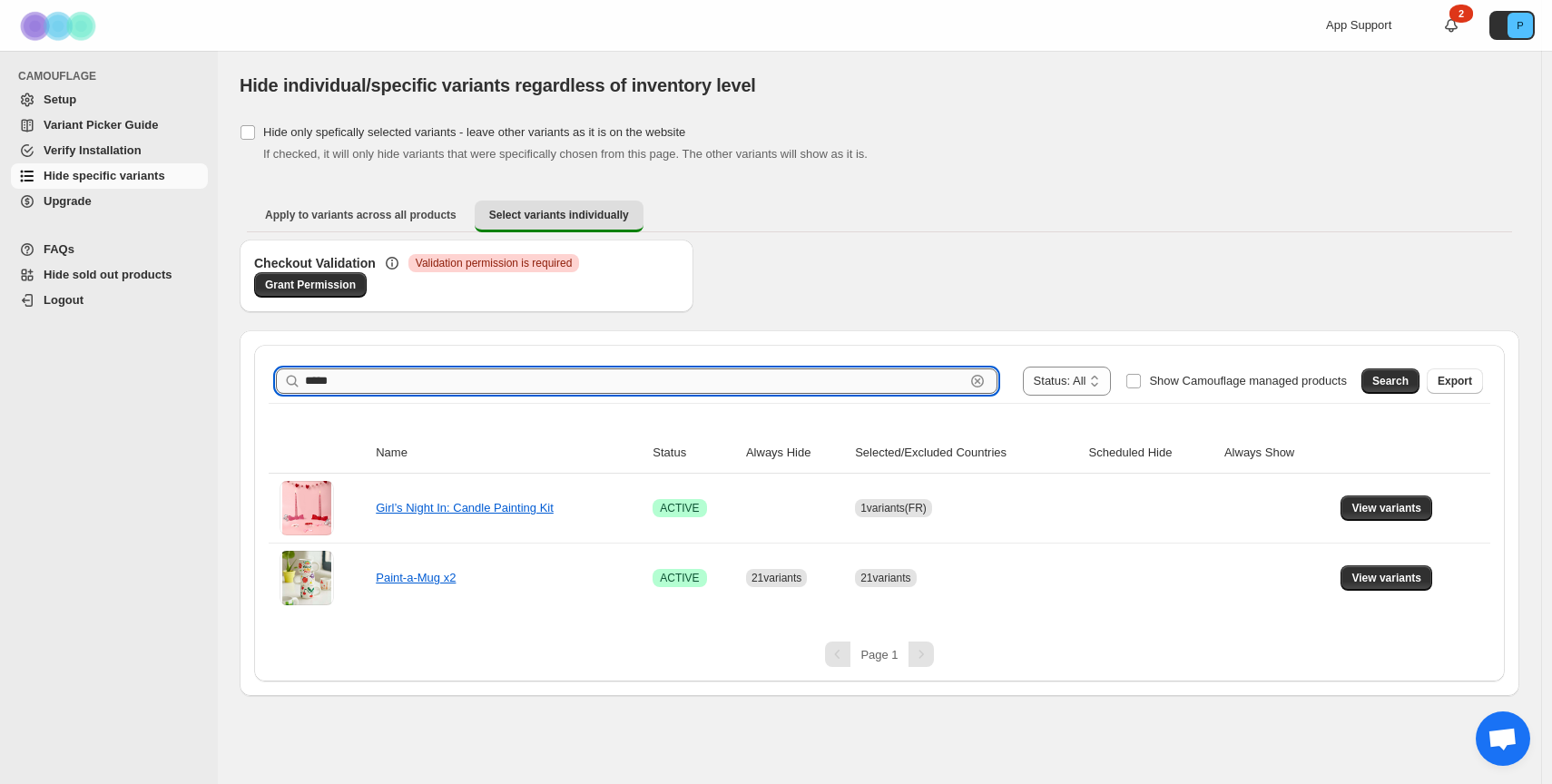
click at [668, 389] on input "*****" at bounding box center [635, 381] width 660 height 26
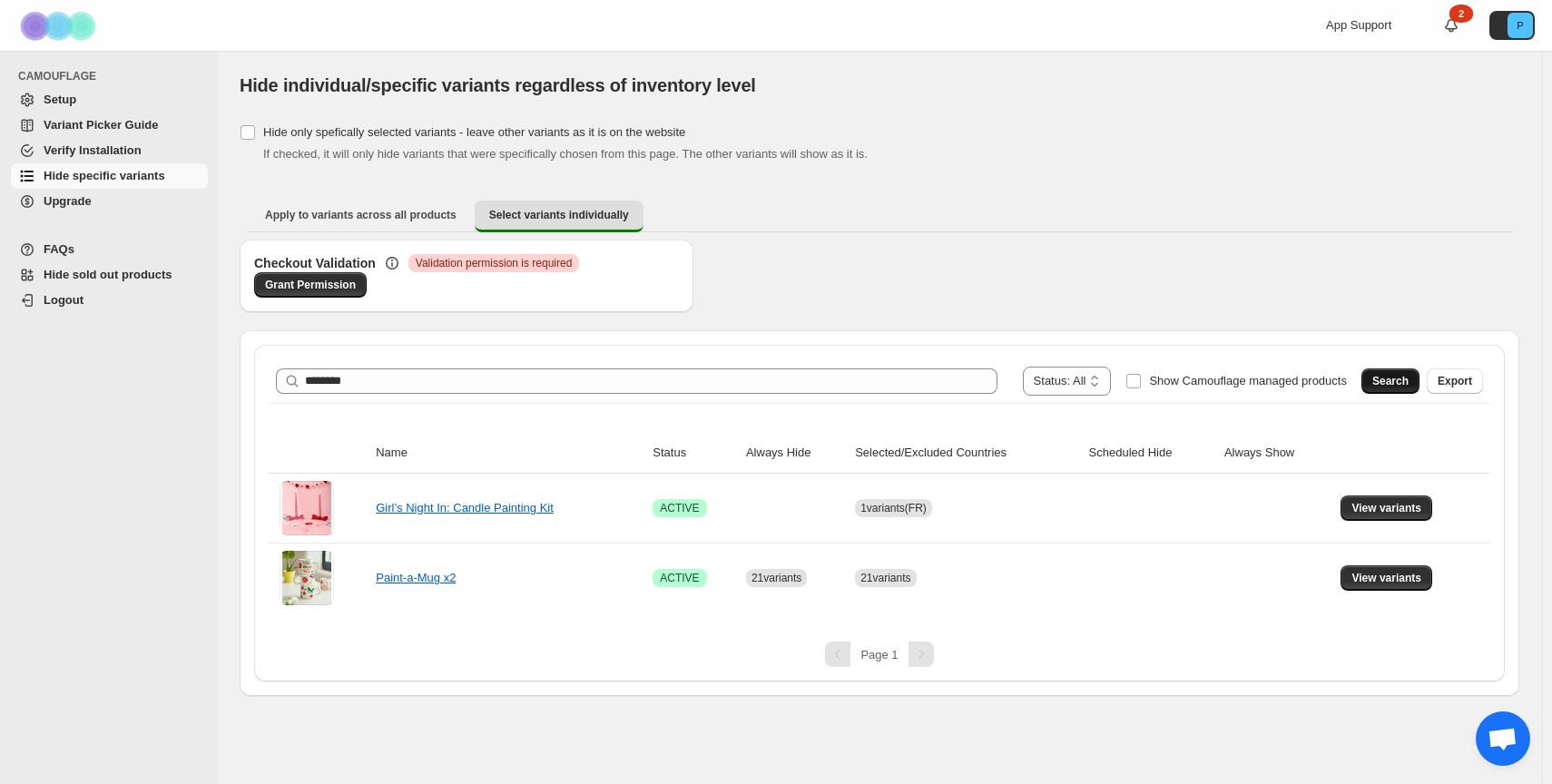
click at [1381, 372] on button "Search" at bounding box center [1390, 381] width 58 height 26
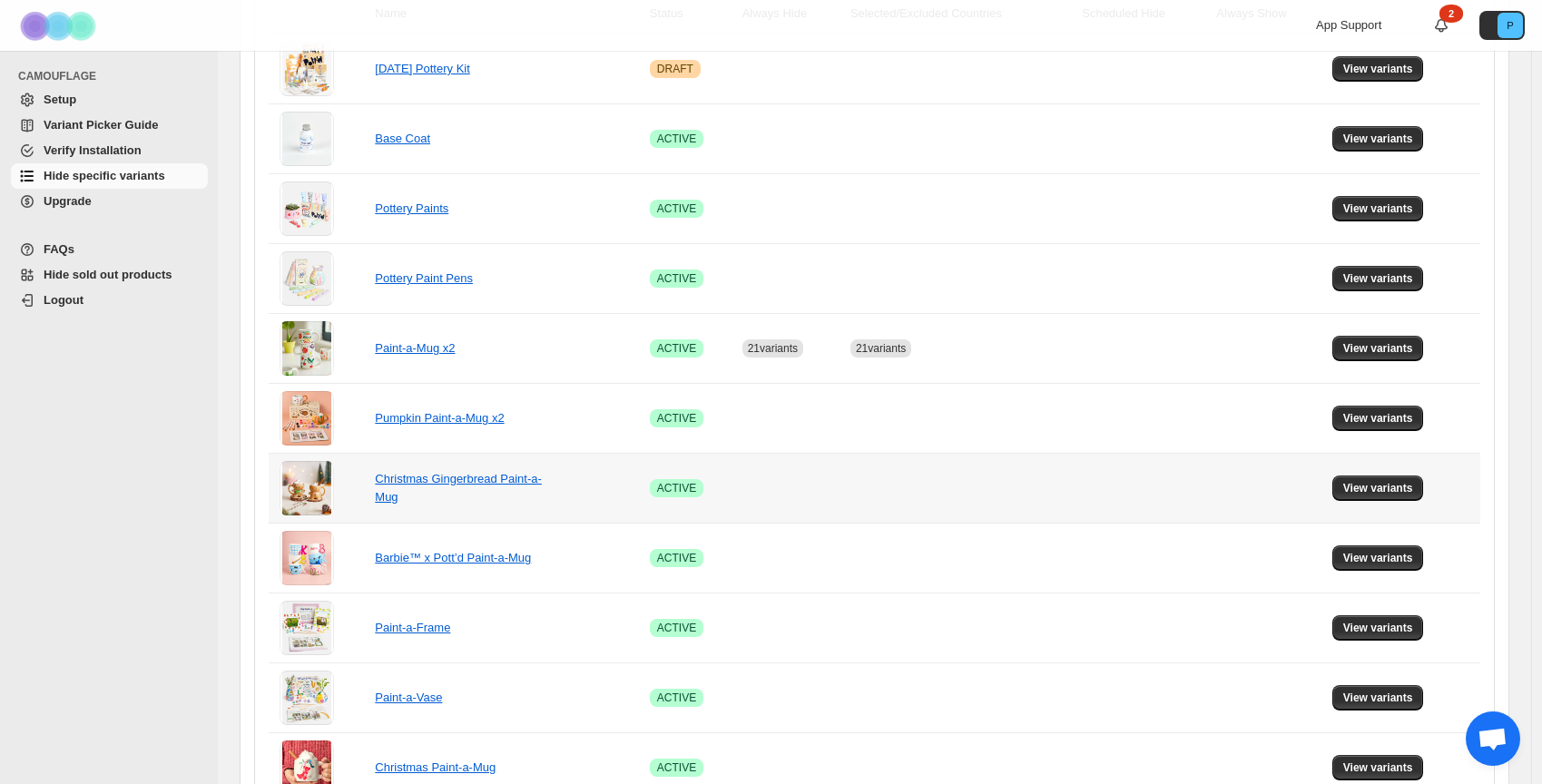
scroll to position [540, 0]
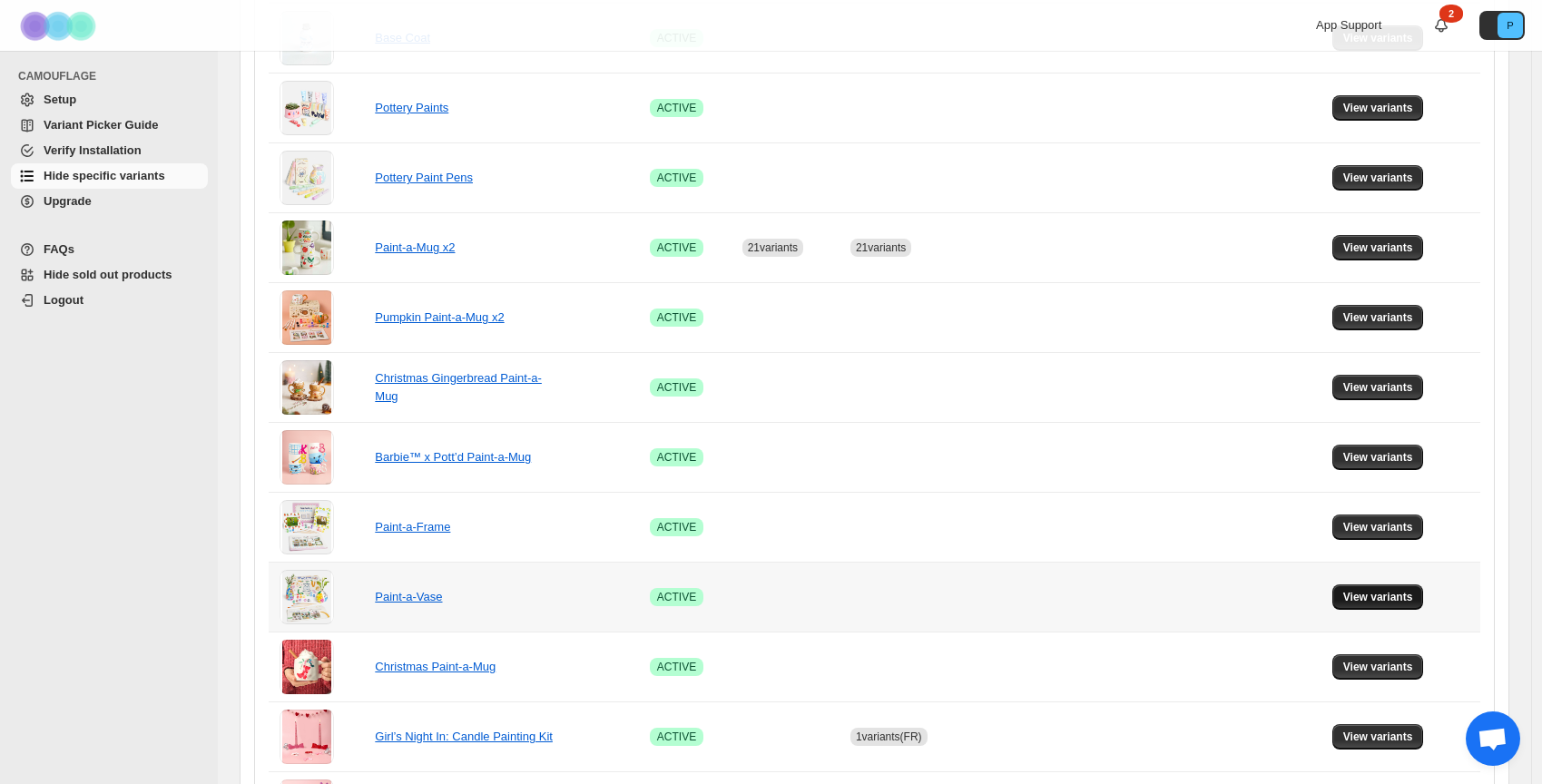
click at [1413, 591] on span "View variants" at bounding box center [1379, 597] width 70 height 15
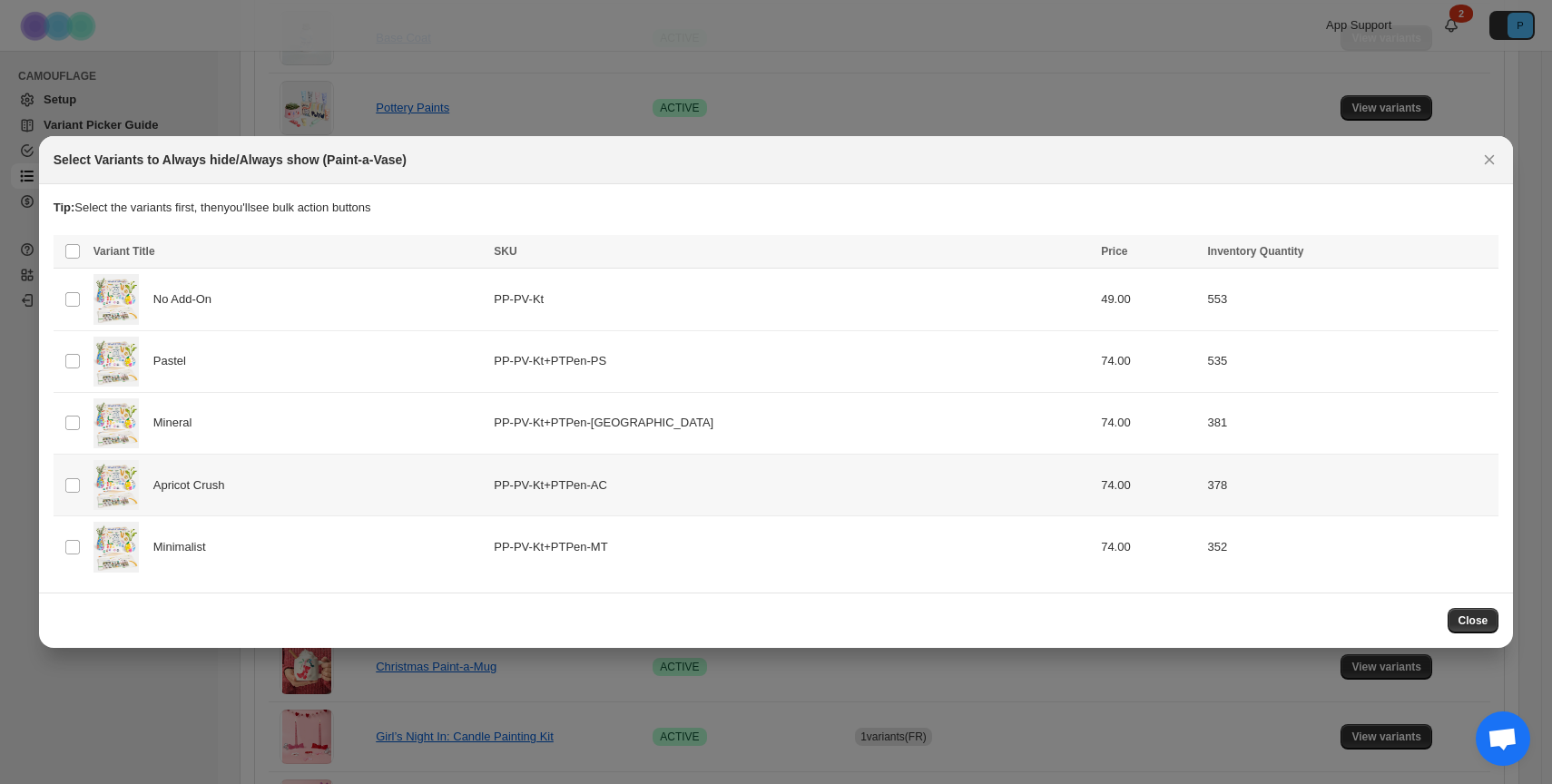
click at [331, 449] on div "Mineral" at bounding box center [288, 423] width 390 height 50
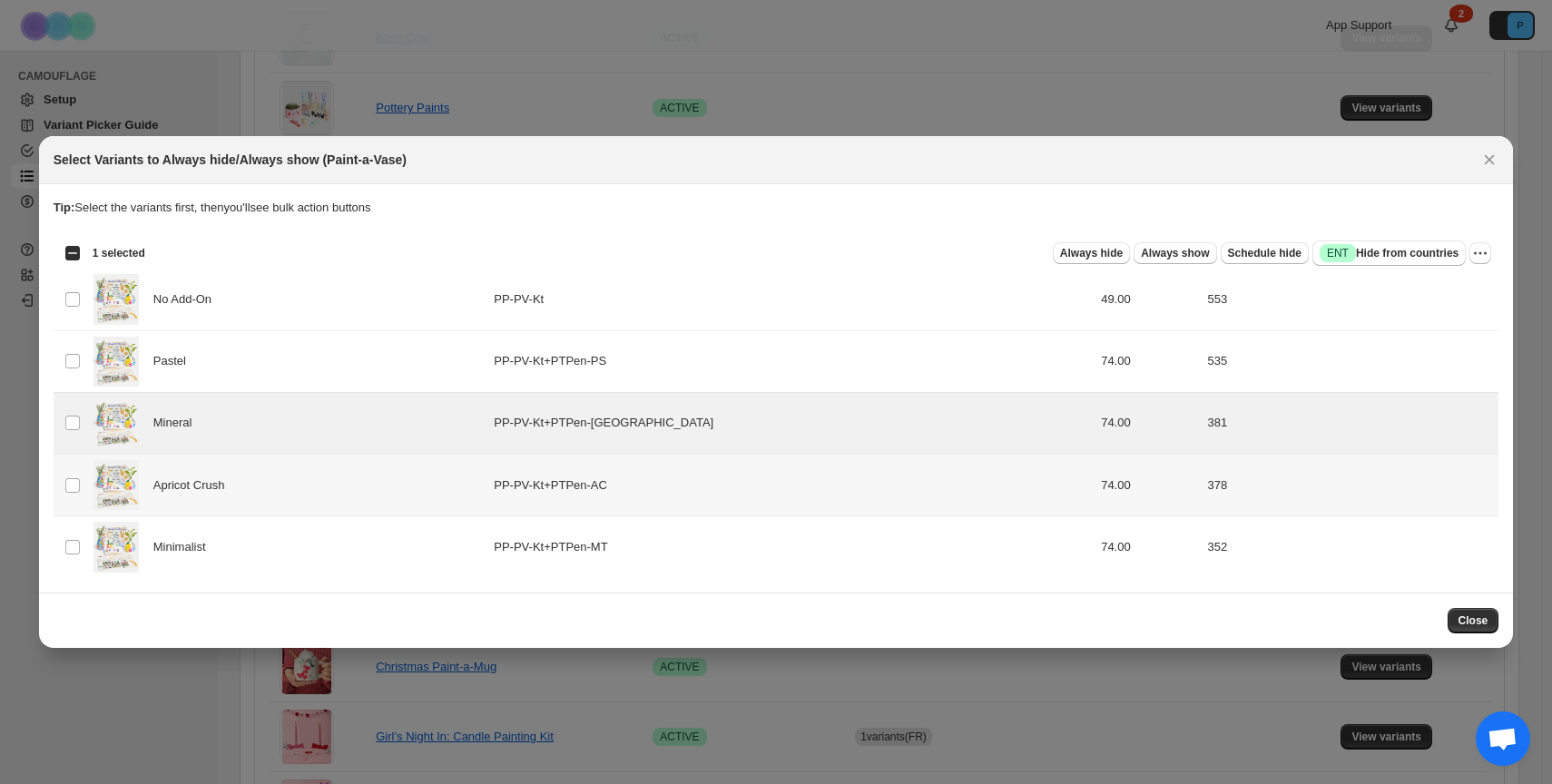
click at [311, 439] on div "Mineral" at bounding box center [288, 423] width 390 height 50
click at [298, 501] on div "Apricot Crush" at bounding box center [288, 485] width 390 height 50
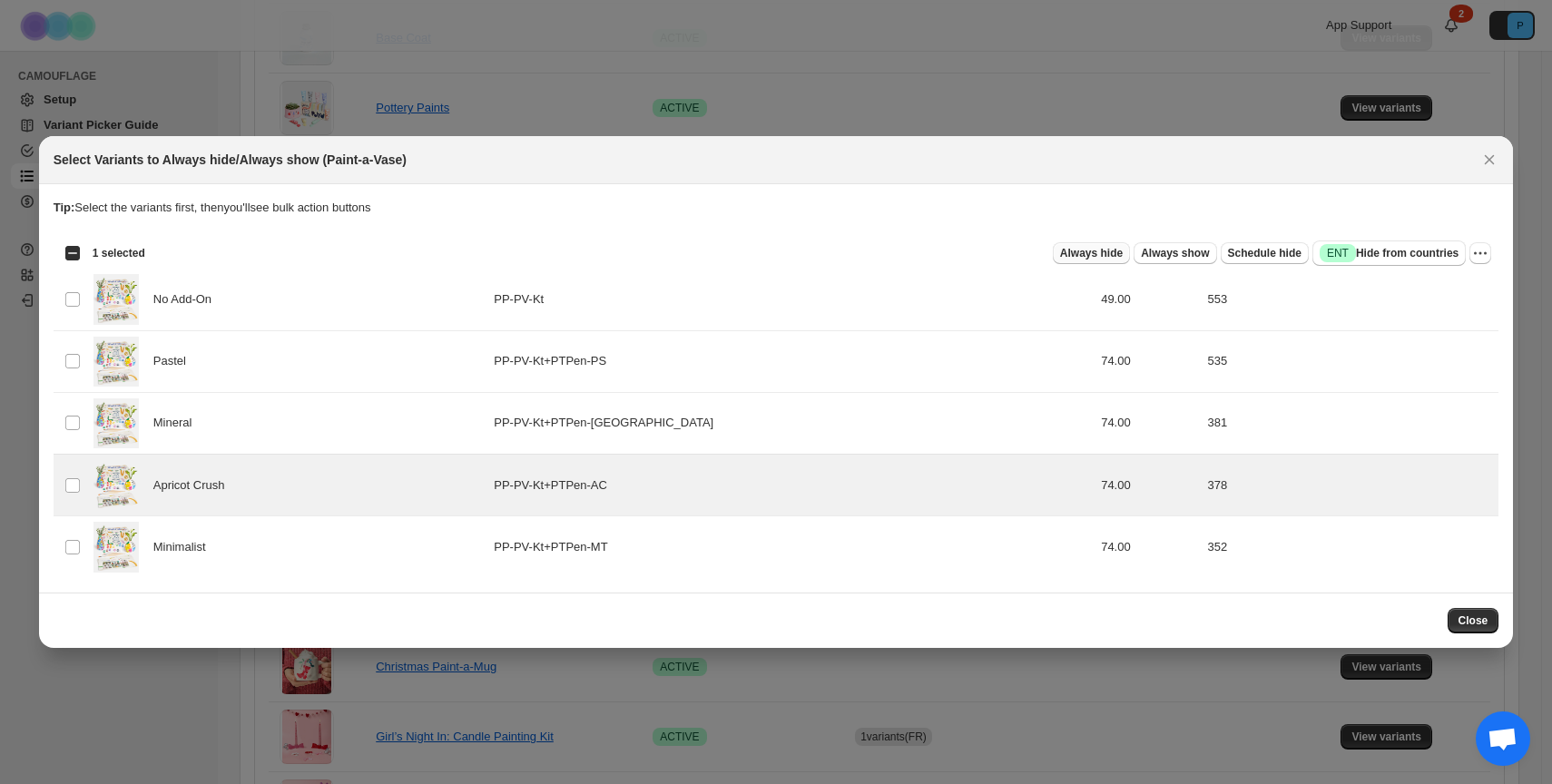
click at [1096, 256] on span "Always hide" at bounding box center [1091, 253] width 63 height 15
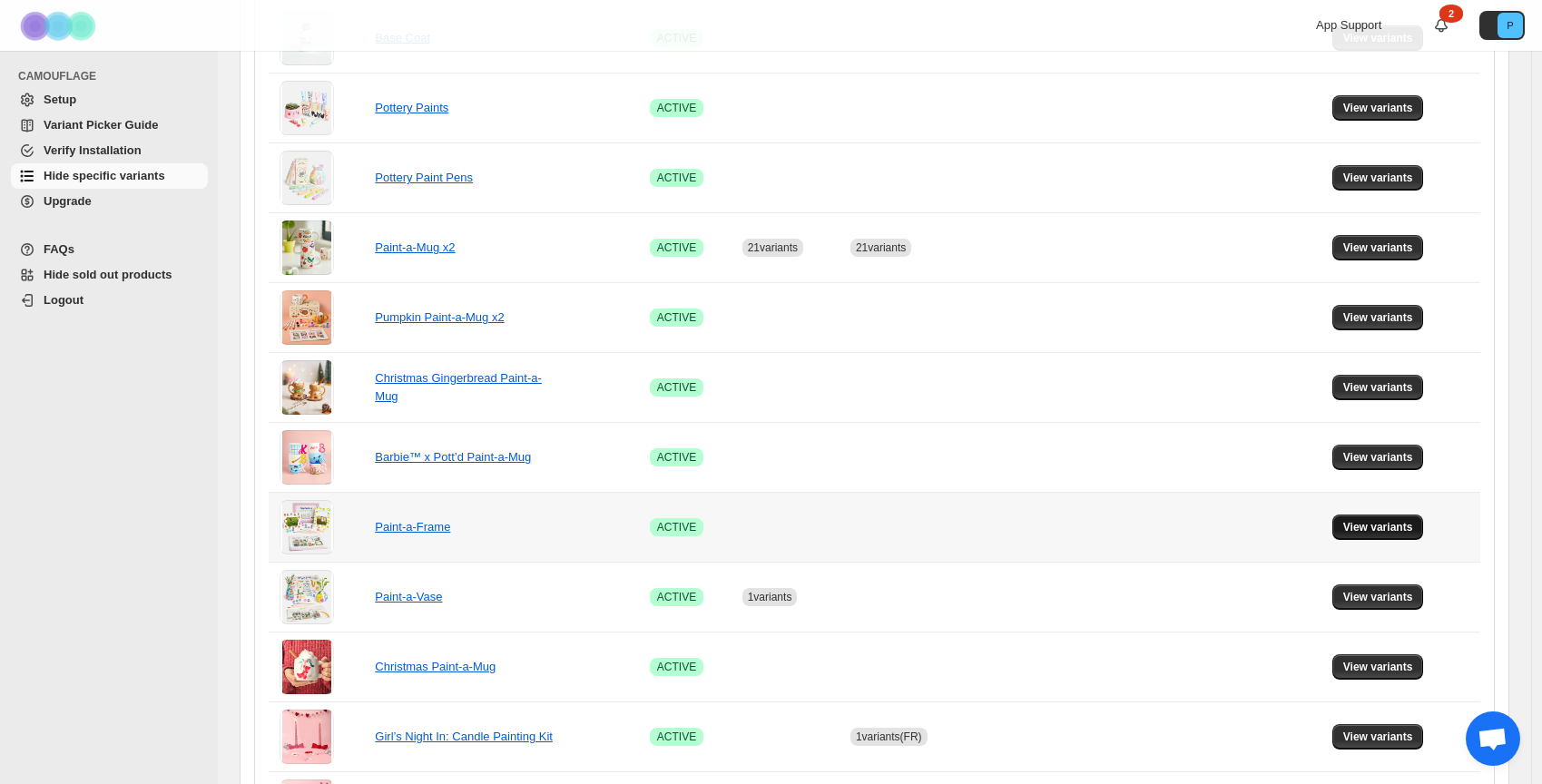
click at [1402, 529] on span "View variants" at bounding box center [1379, 527] width 70 height 15
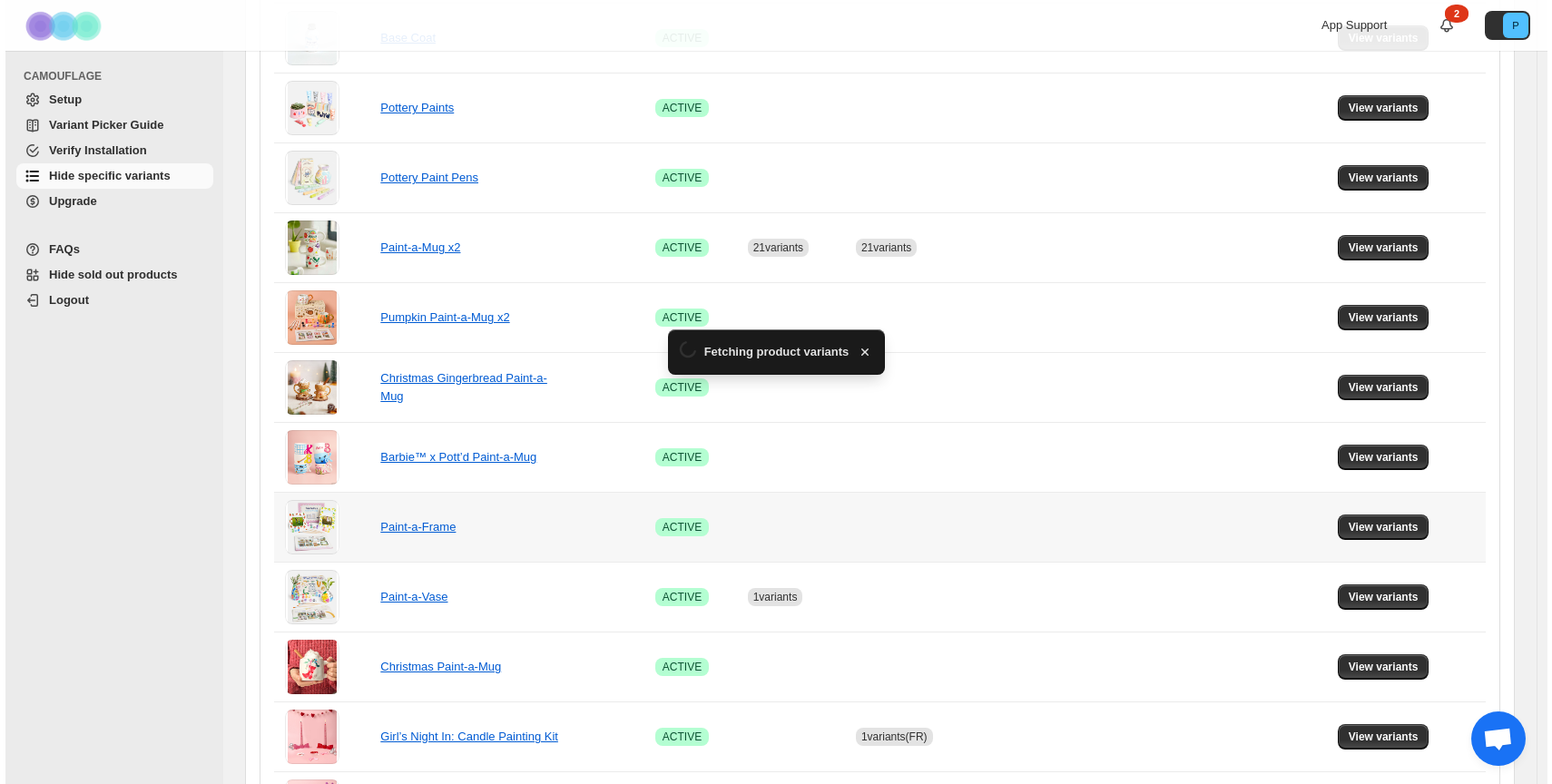
scroll to position [0, 0]
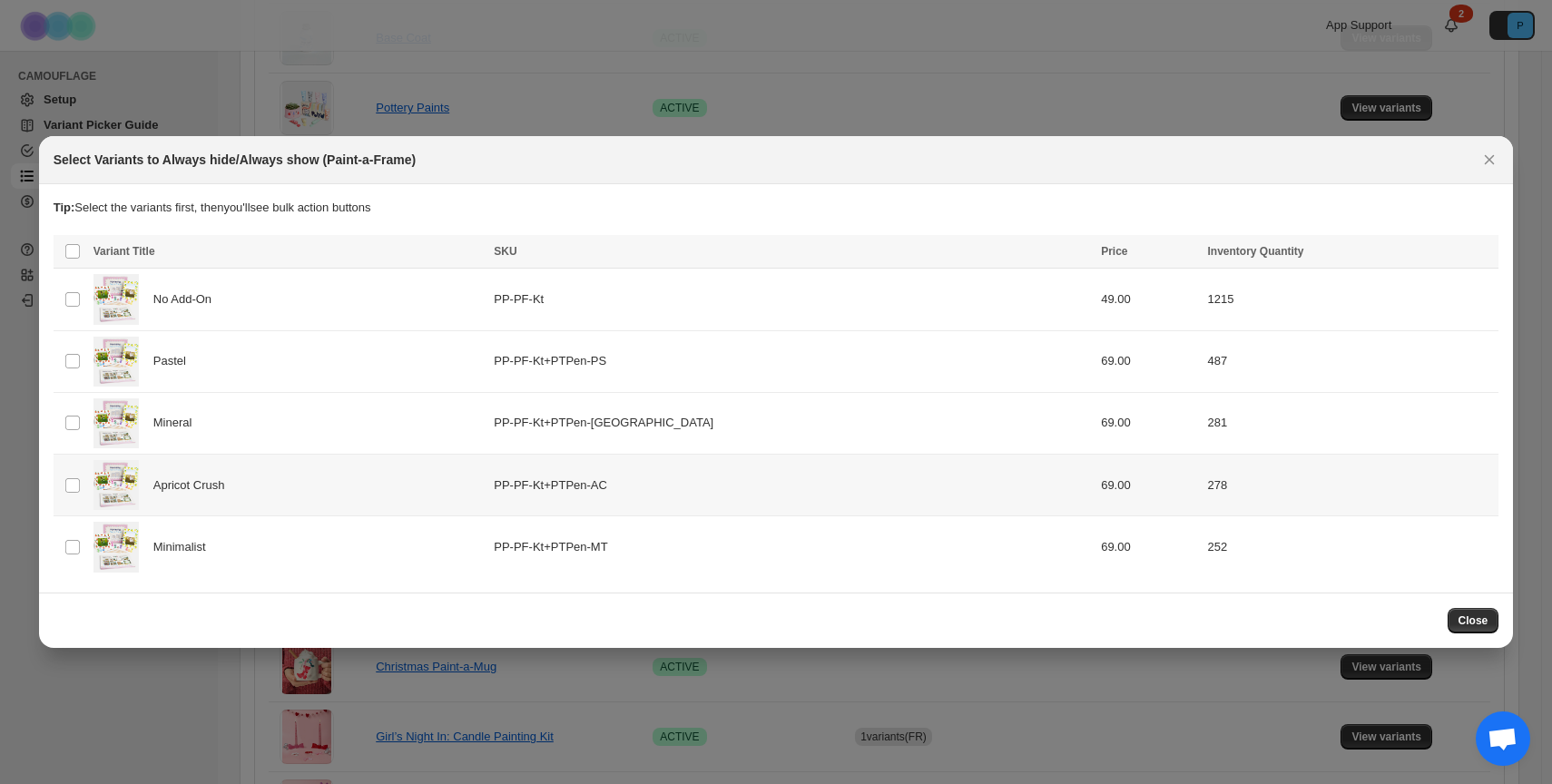
click at [188, 487] on td "Apricot Crush" at bounding box center [288, 485] width 401 height 62
click at [1079, 255] on span "Always hide" at bounding box center [1091, 253] width 63 height 15
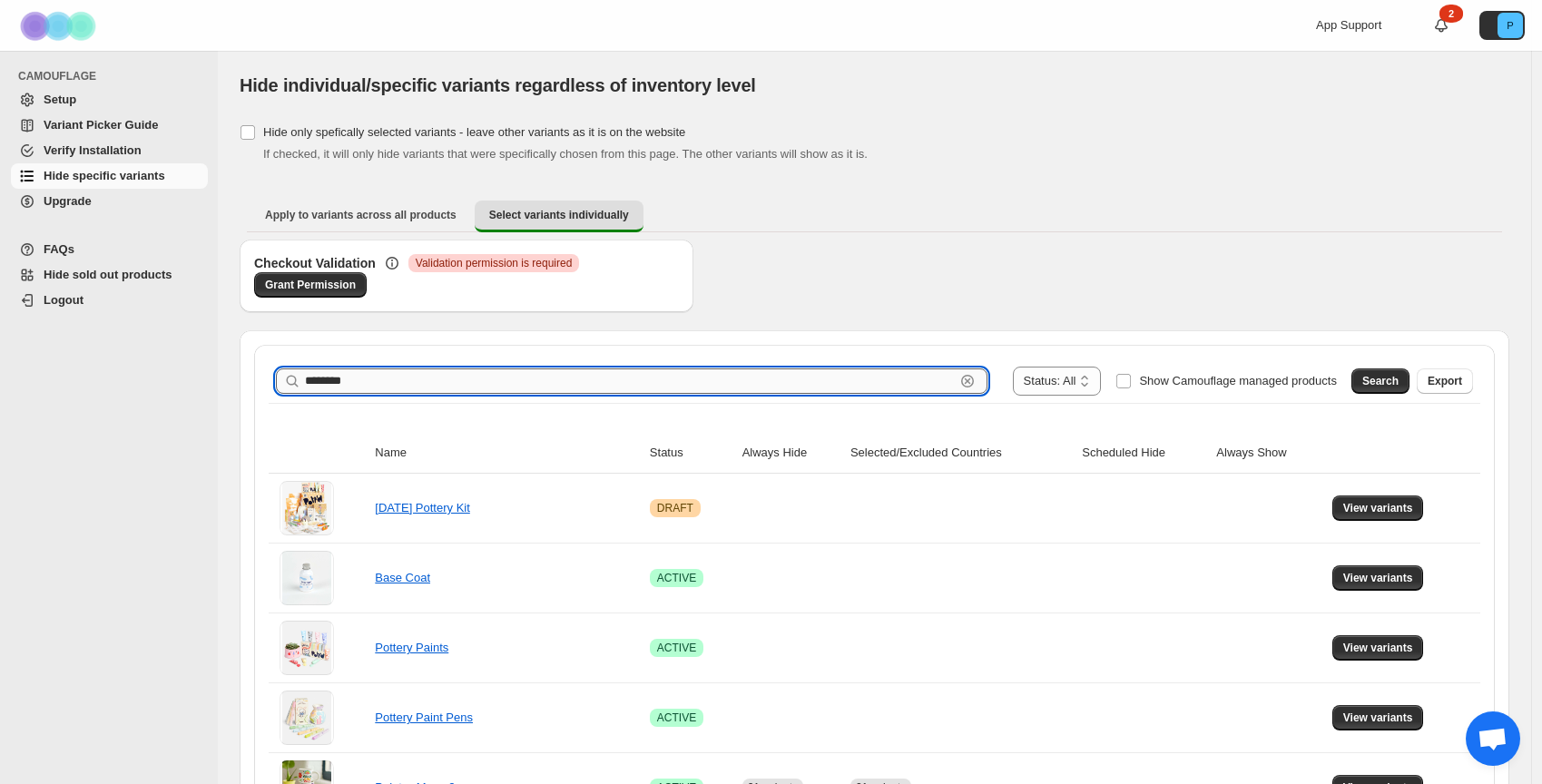
click at [860, 388] on input "********" at bounding box center [630, 381] width 650 height 26
click at [1375, 376] on span "Search" at bounding box center [1380, 381] width 36 height 15
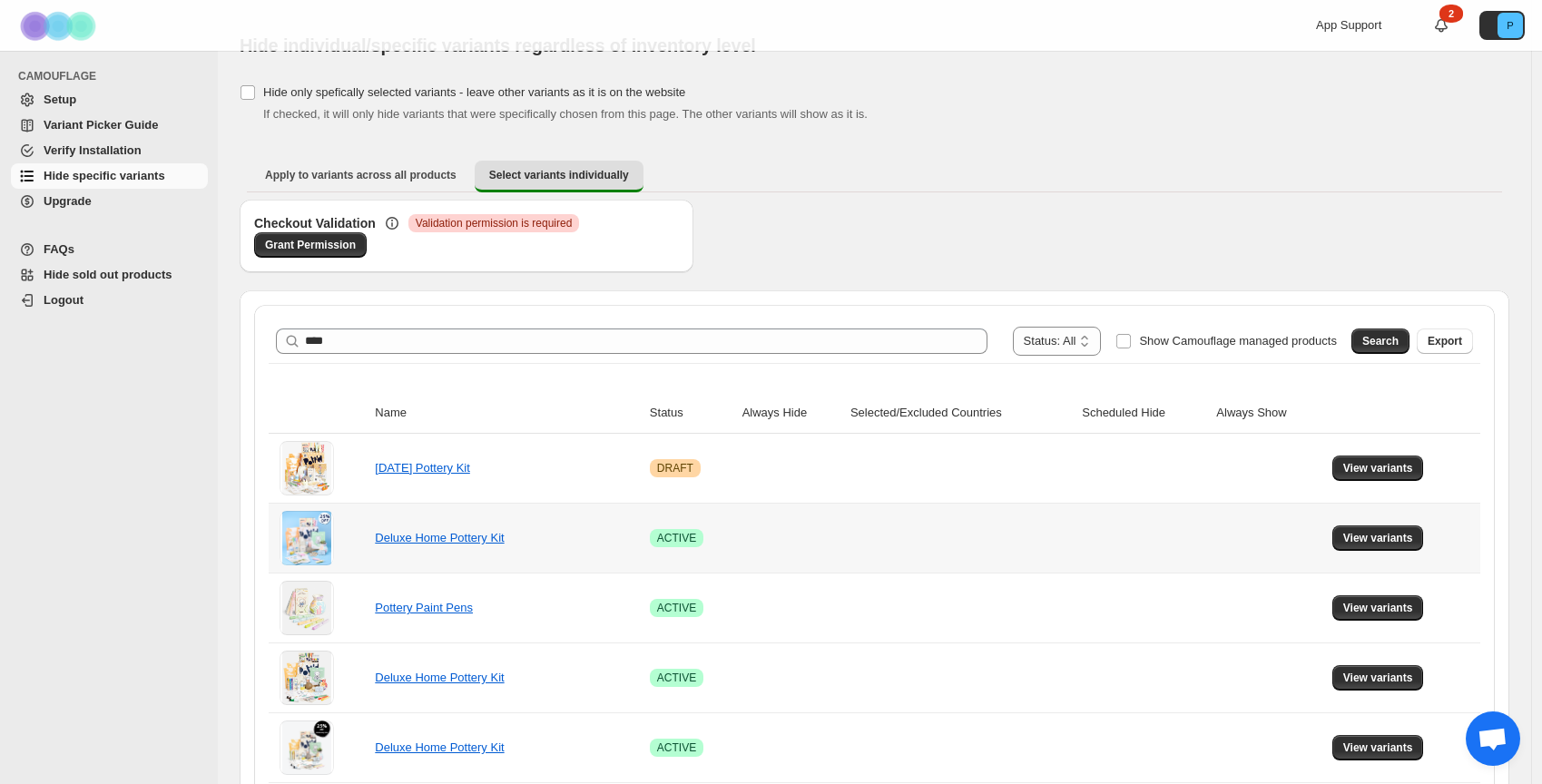
scroll to position [192, 0]
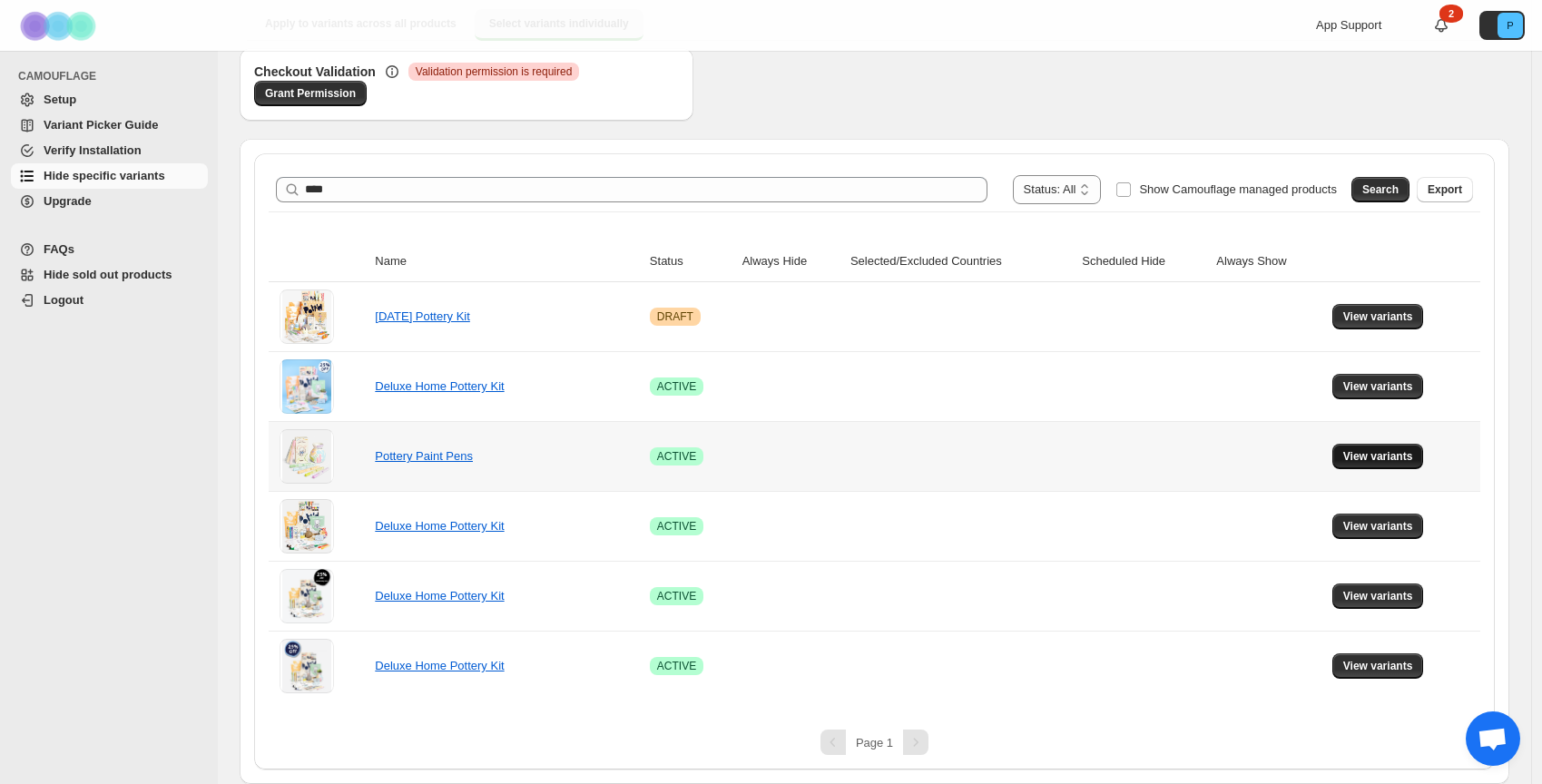
click at [1379, 459] on span "View variants" at bounding box center [1379, 456] width 70 height 15
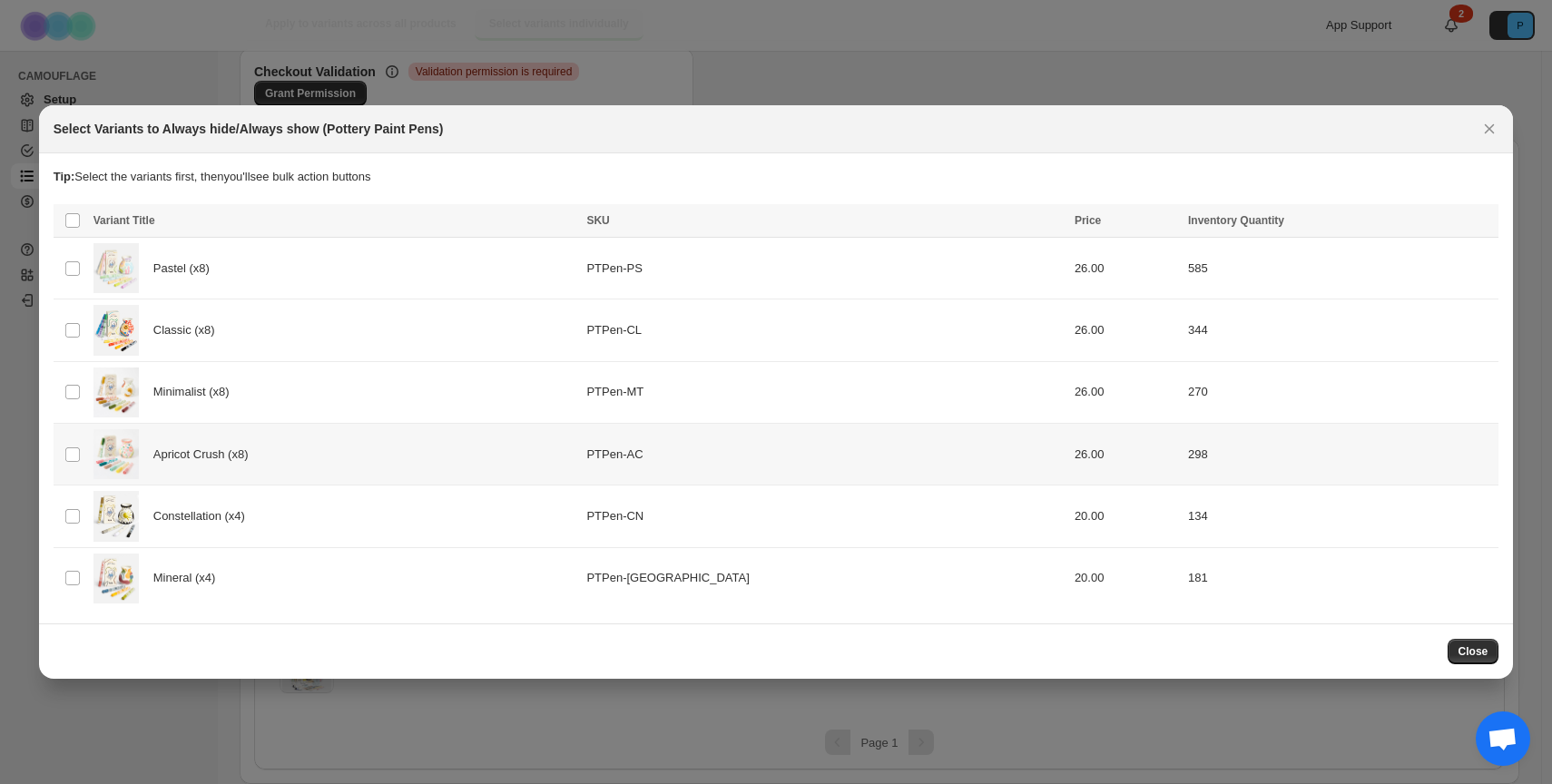
click at [372, 457] on div "Apricot Crush (x8)" at bounding box center [335, 454] width 483 height 50
click at [1069, 226] on span "Always hide" at bounding box center [1091, 222] width 63 height 15
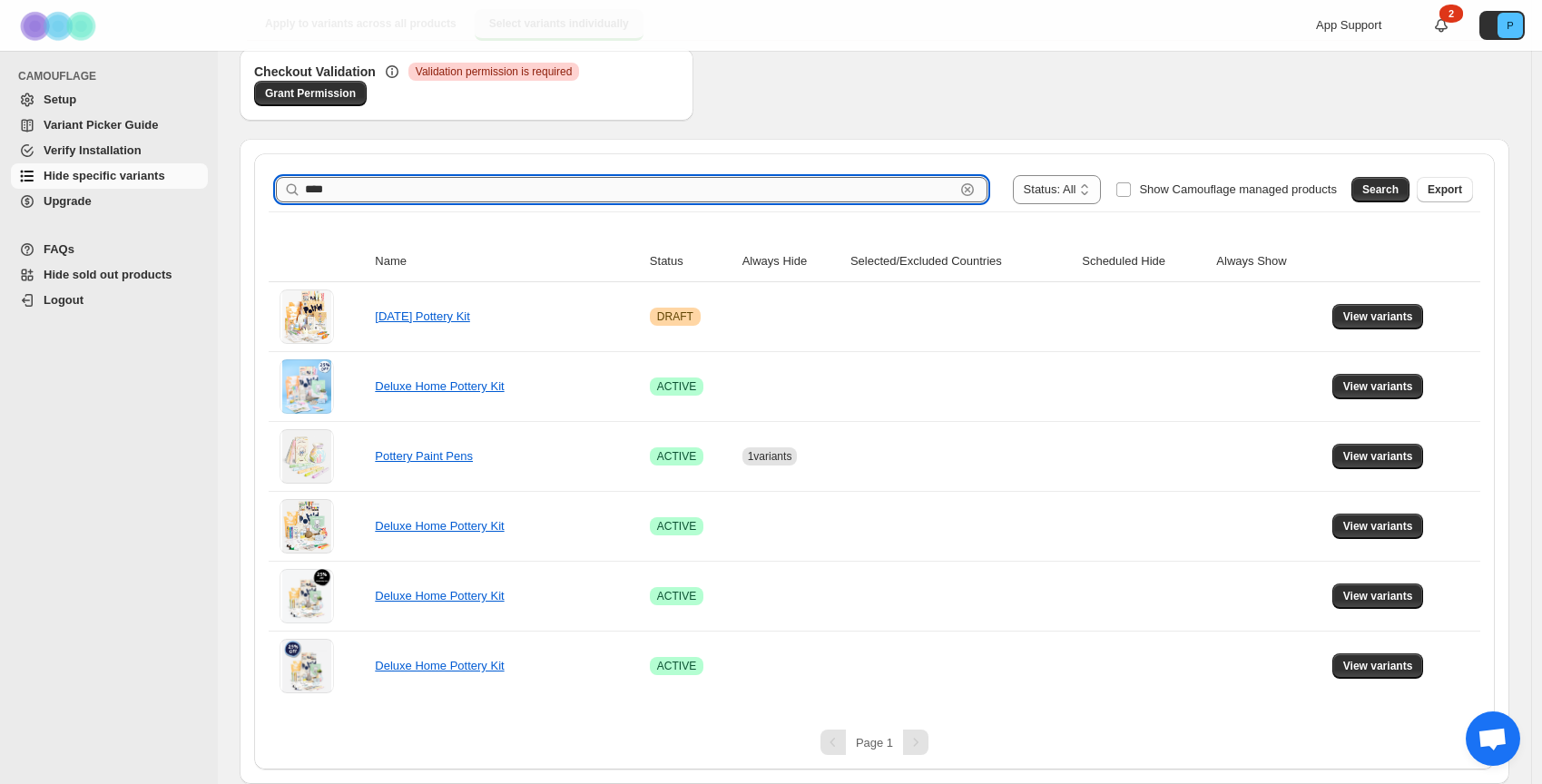
click at [583, 185] on input "****" at bounding box center [630, 190] width 650 height 26
type input "****"
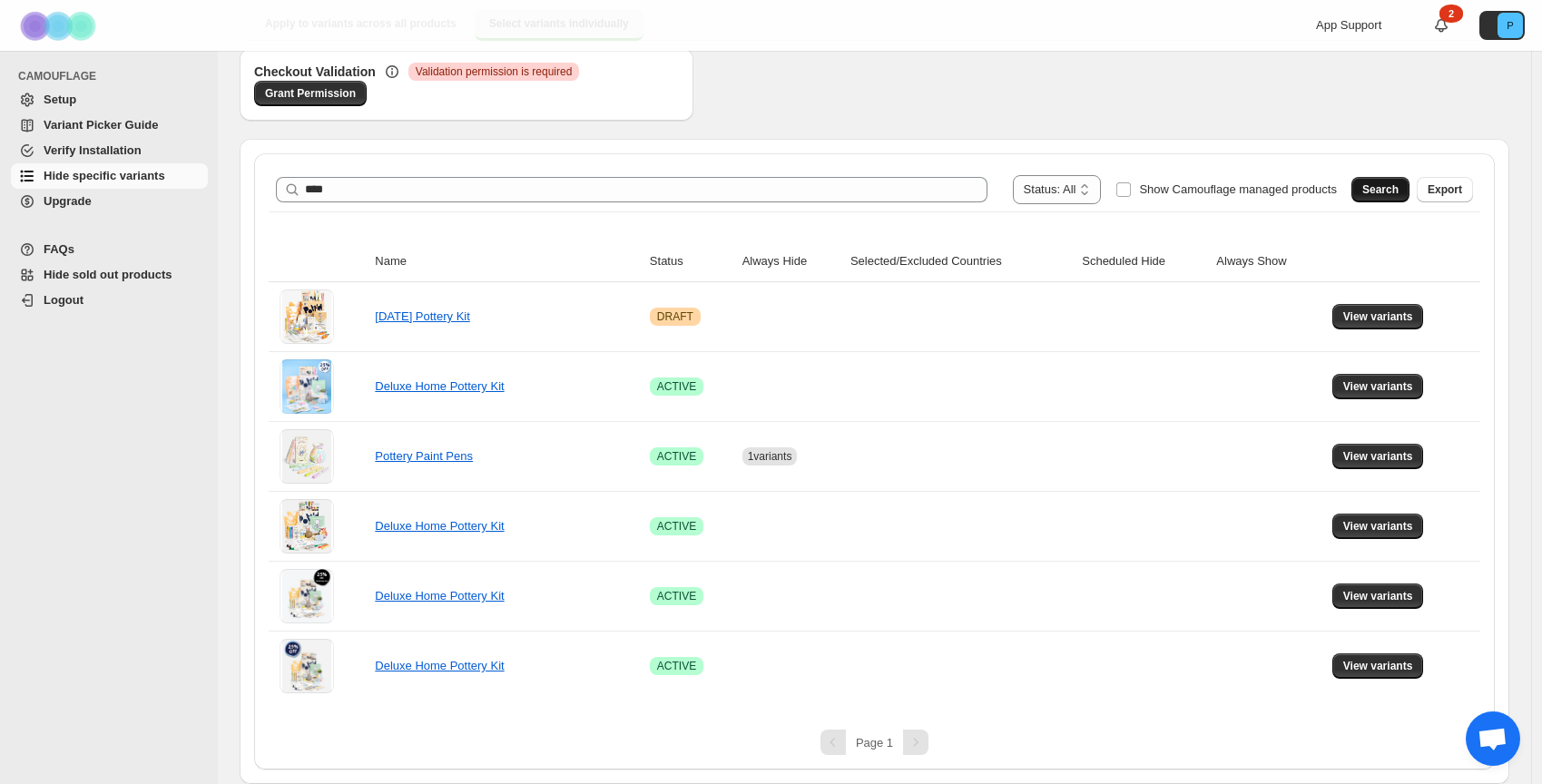
click at [1399, 187] on span "Search" at bounding box center [1380, 190] width 36 height 15
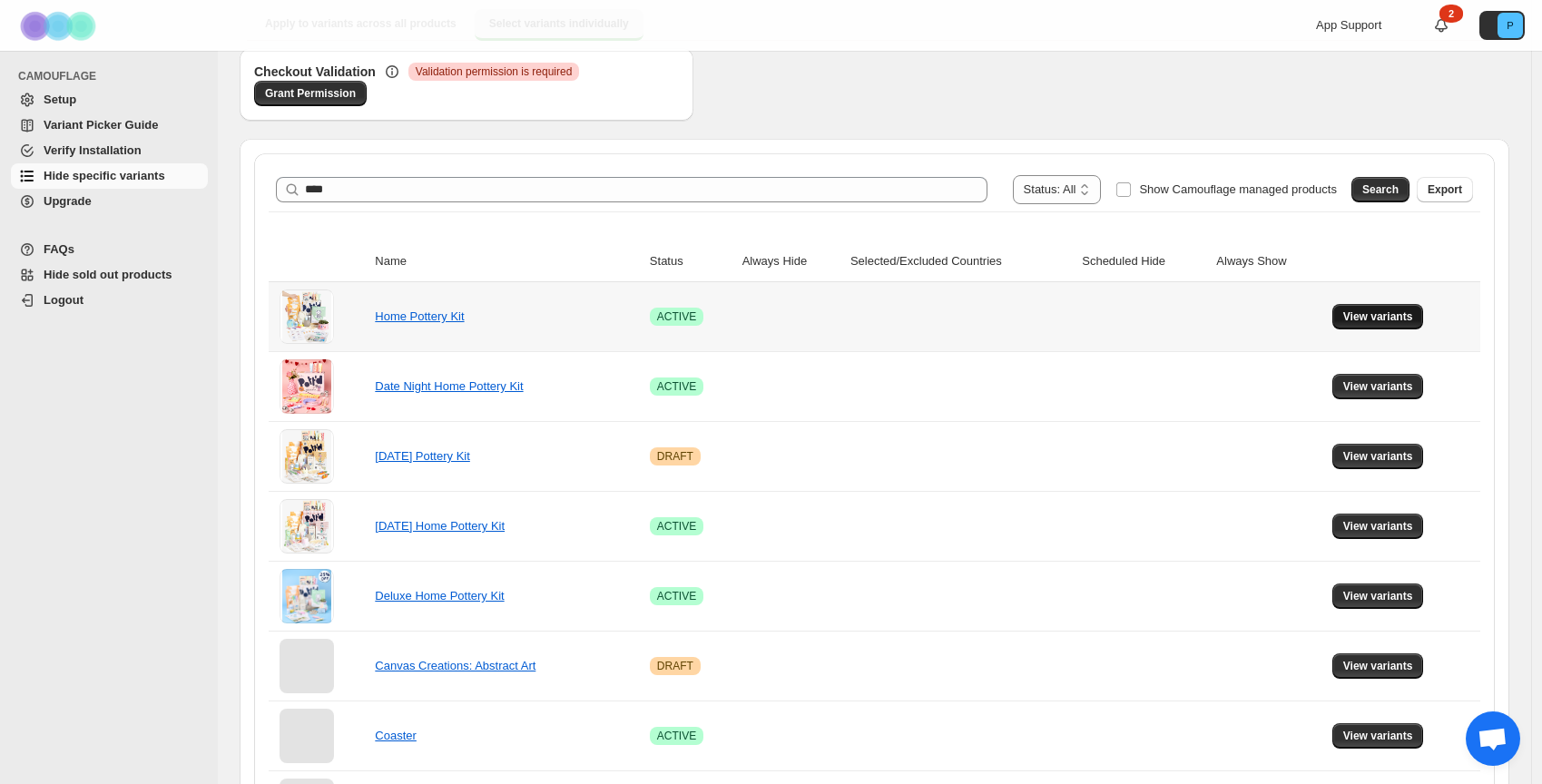
click at [1402, 325] on button "View variants" at bounding box center [1378, 317] width 91 height 26
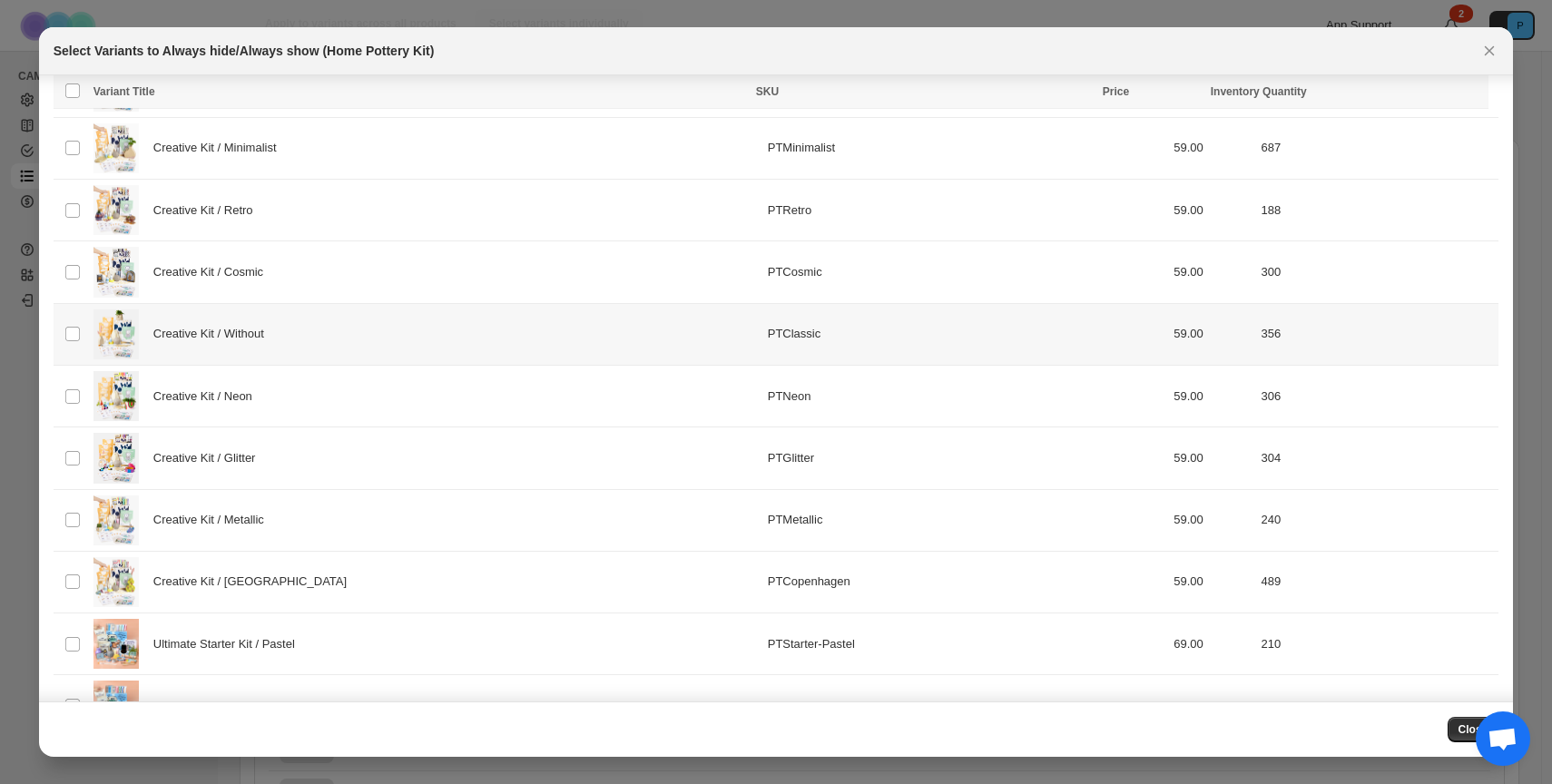
scroll to position [239, 0]
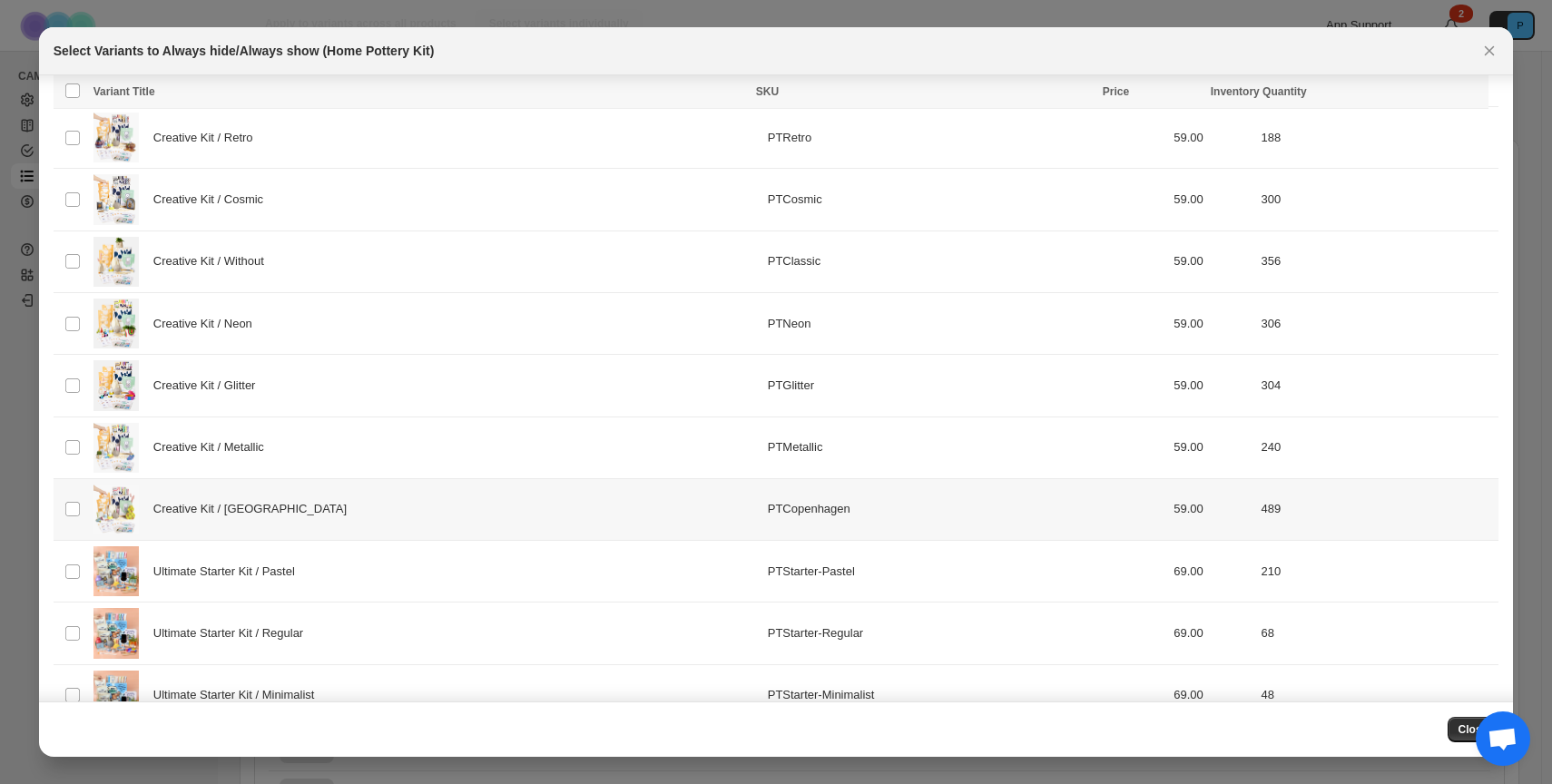
click at [312, 504] on div "Creative Kit / Copenhagen" at bounding box center [425, 509] width 664 height 50
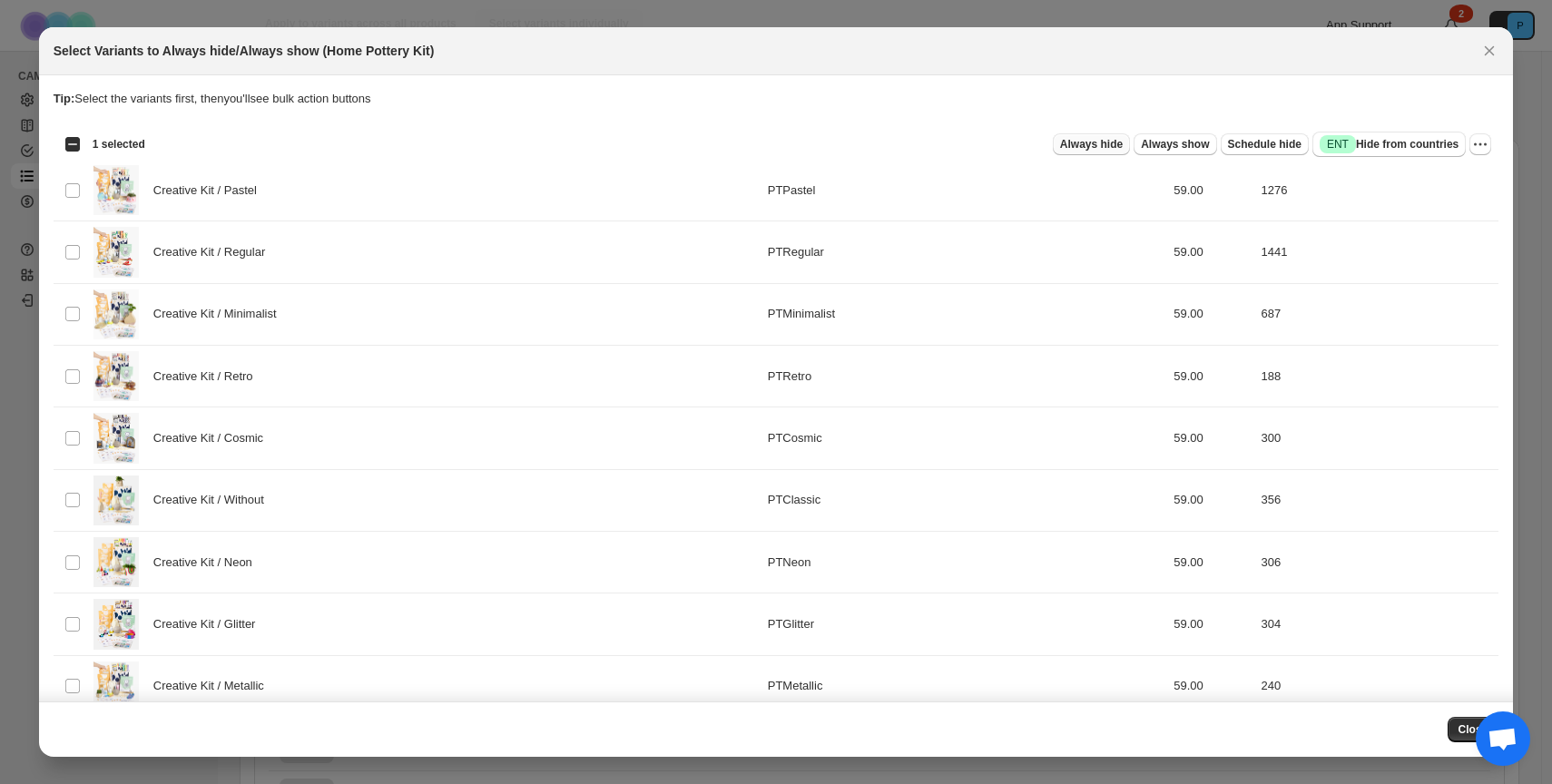
click at [1079, 141] on span "Always hide" at bounding box center [1091, 145] width 63 height 15
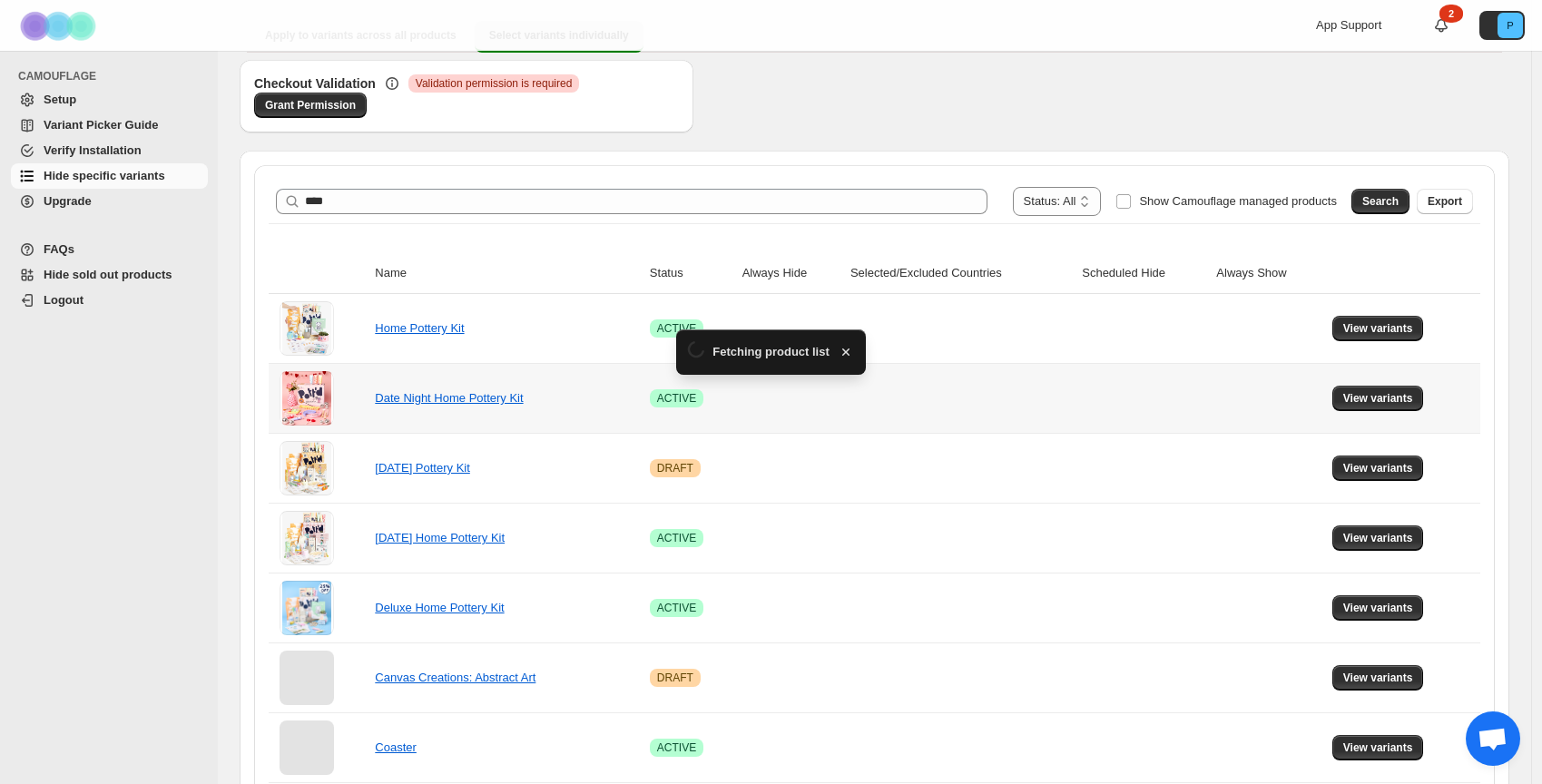
scroll to position [192, 0]
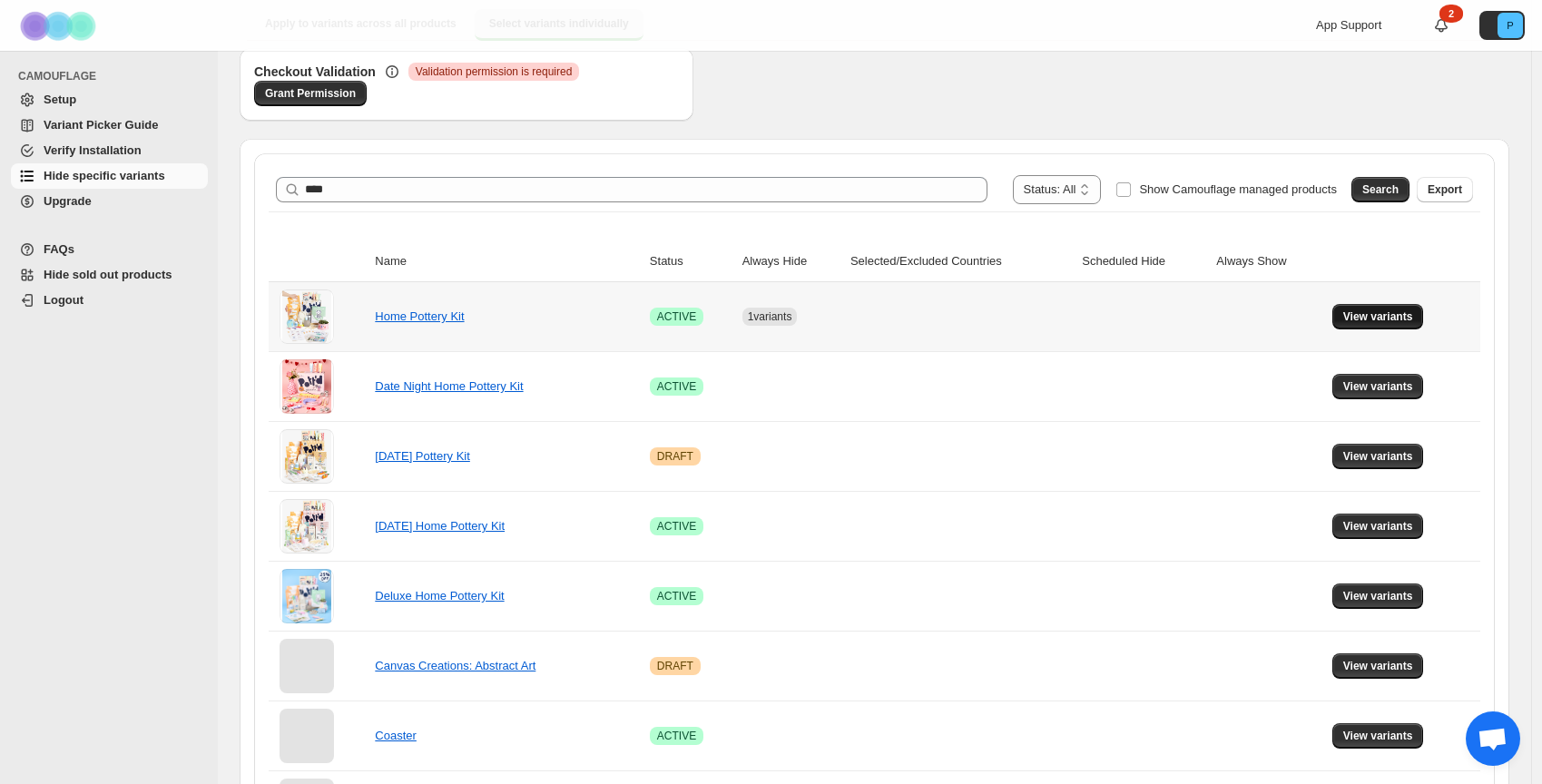
click at [1395, 321] on span "View variants" at bounding box center [1379, 317] width 70 height 15
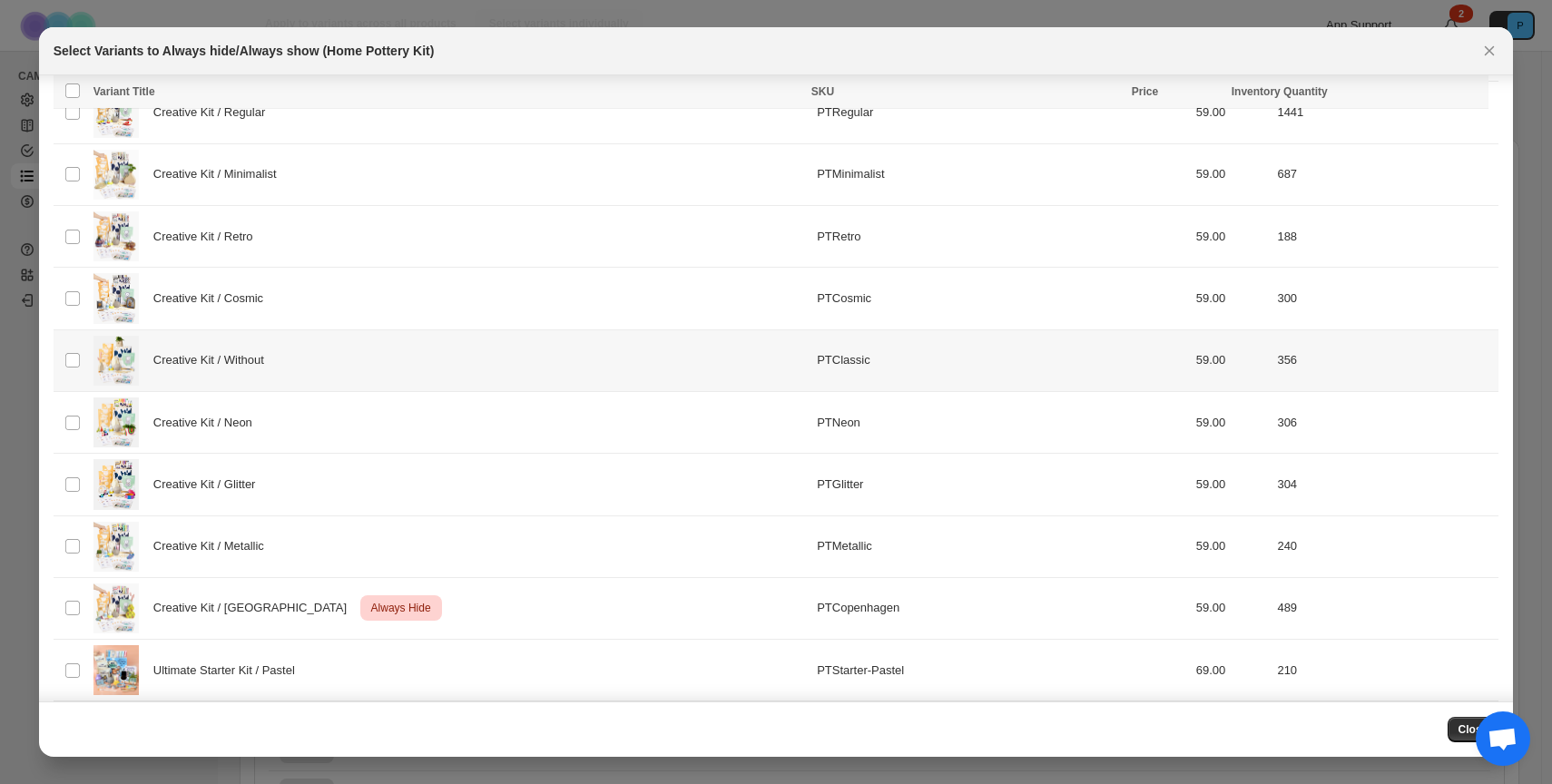
scroll to position [0, 0]
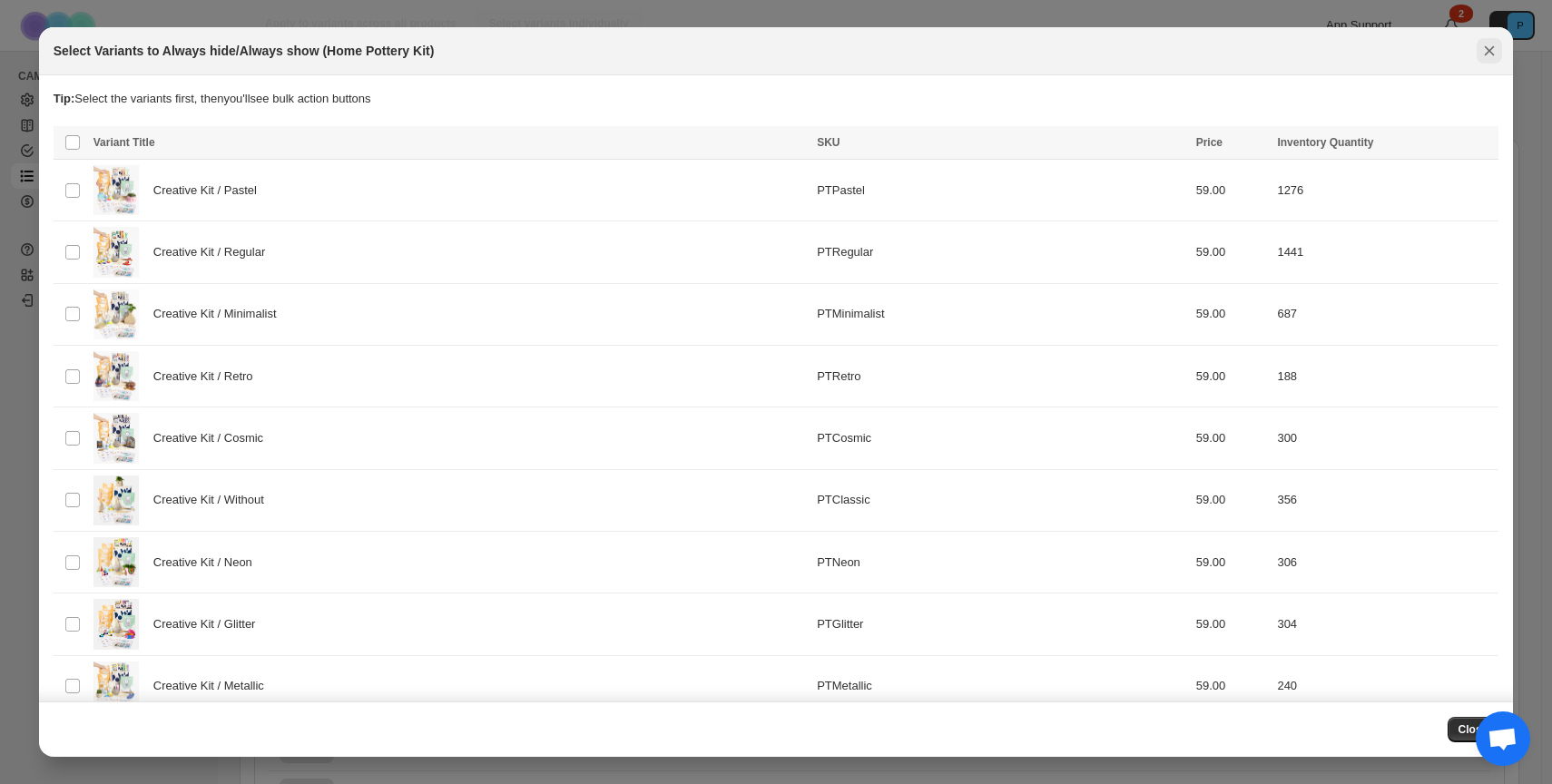
click at [1485, 56] on icon "Close" at bounding box center [1489, 51] width 18 height 18
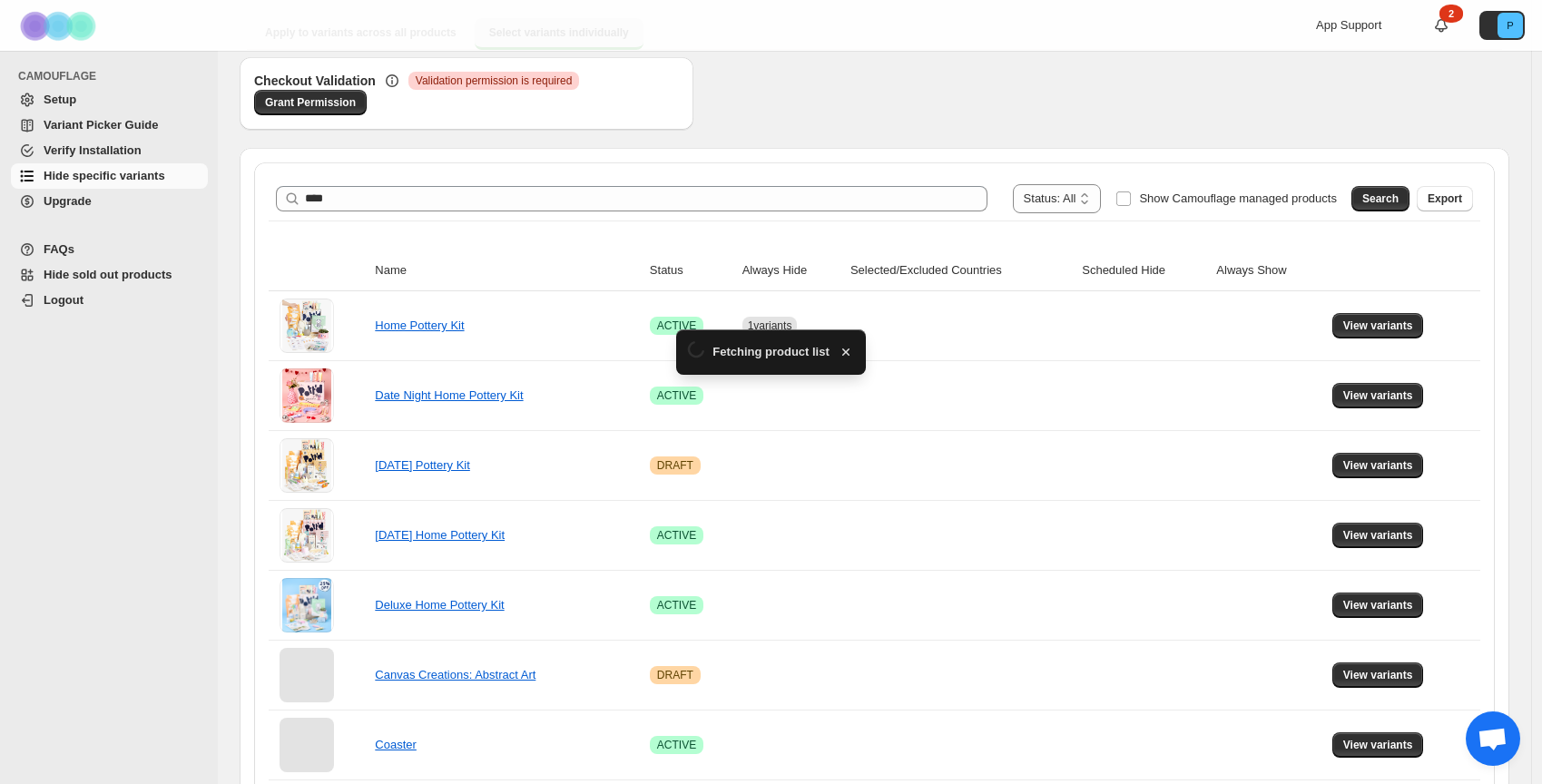
scroll to position [192, 0]
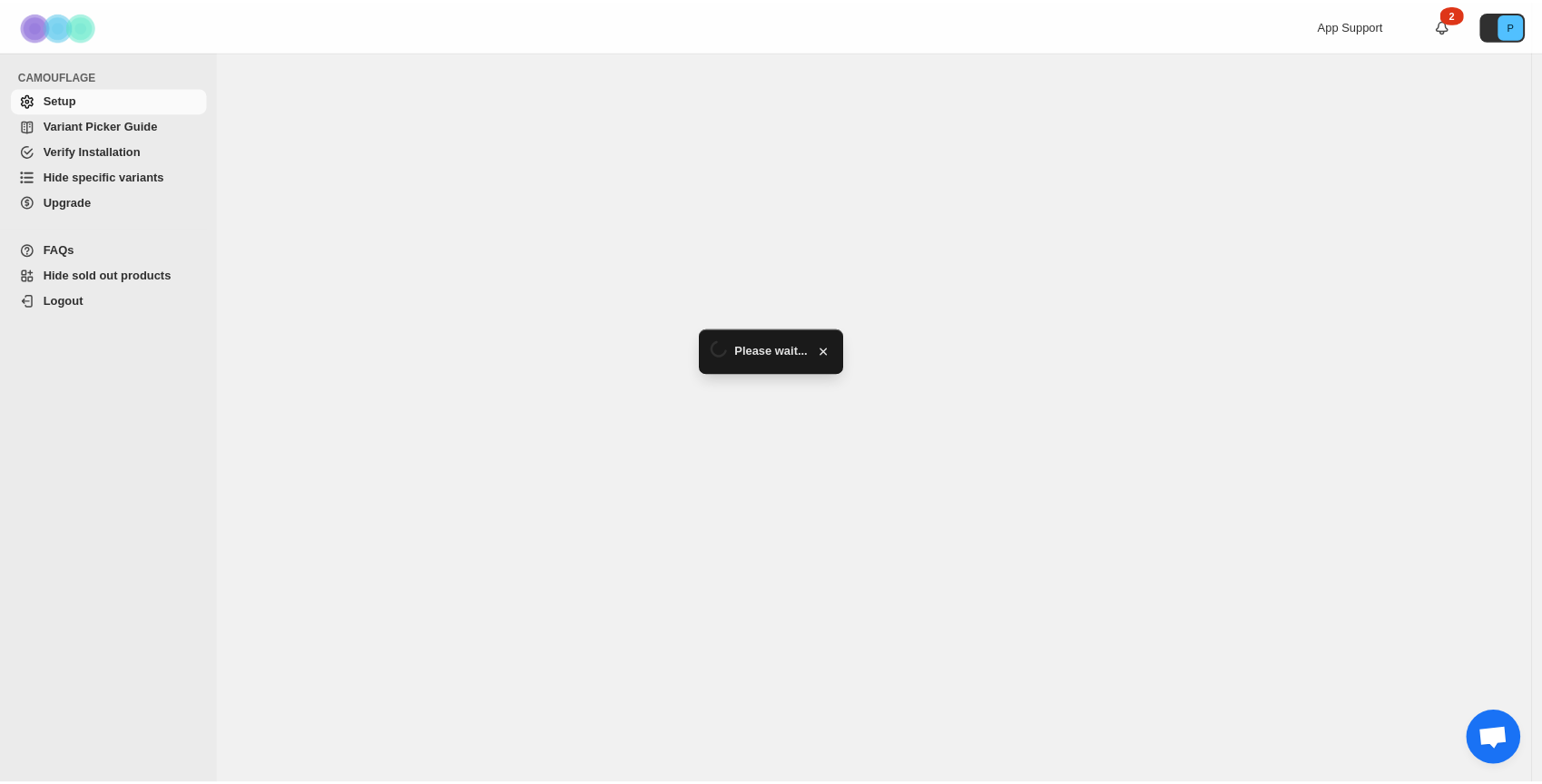
scroll to position [303, 0]
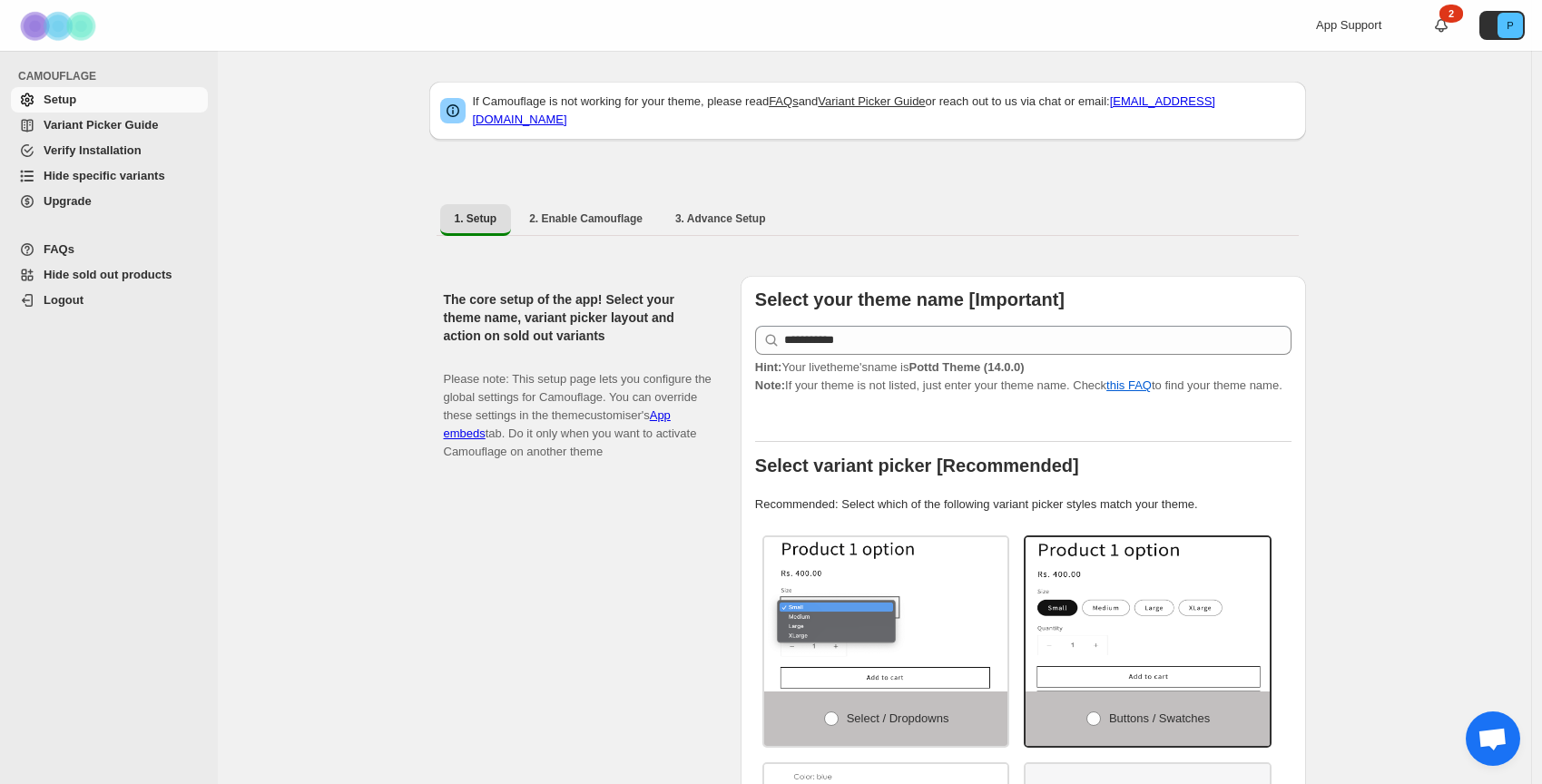
click at [144, 176] on span "Hide specific variants" at bounding box center [104, 175] width 122 height 14
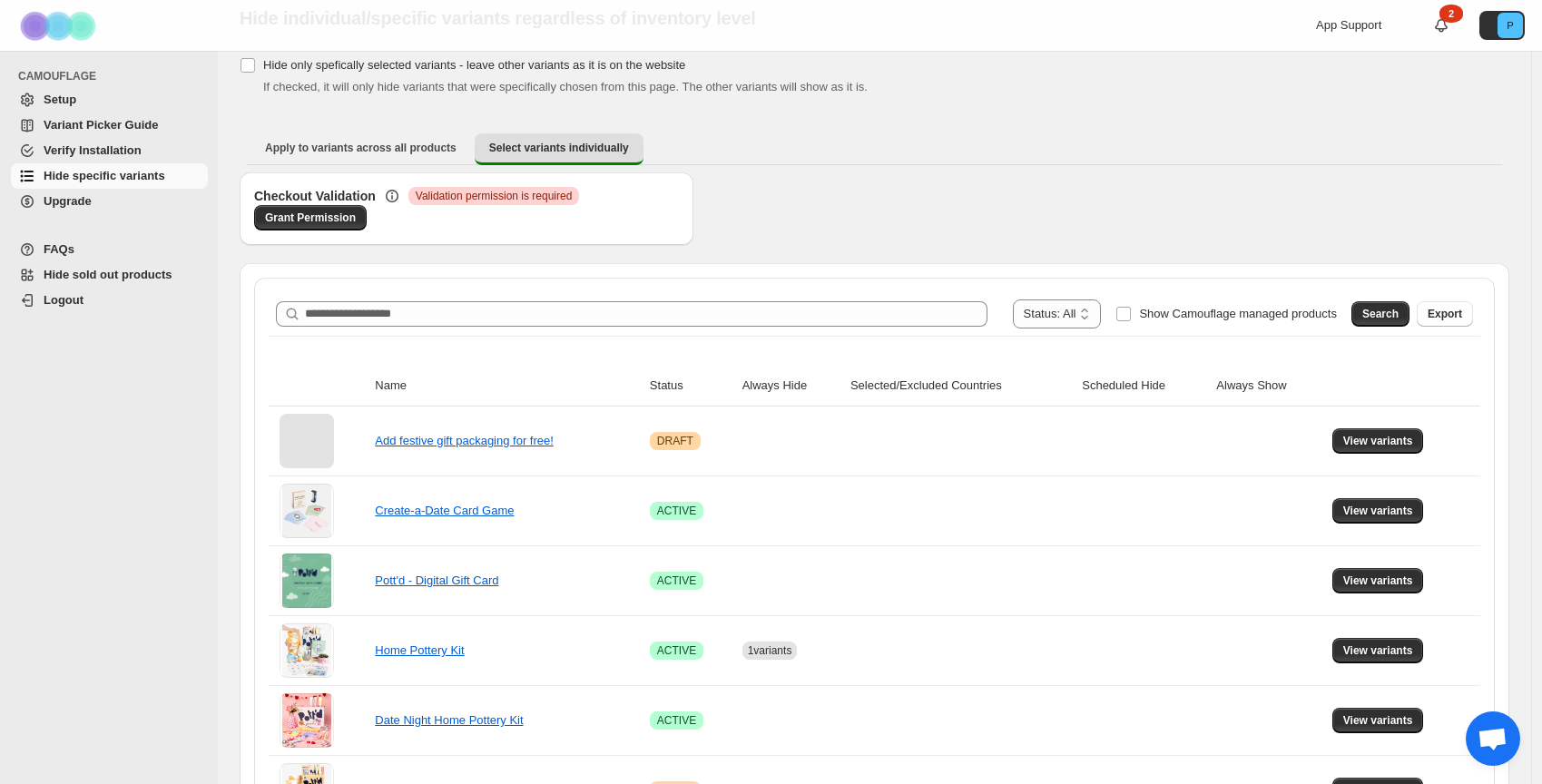
scroll to position [129, 0]
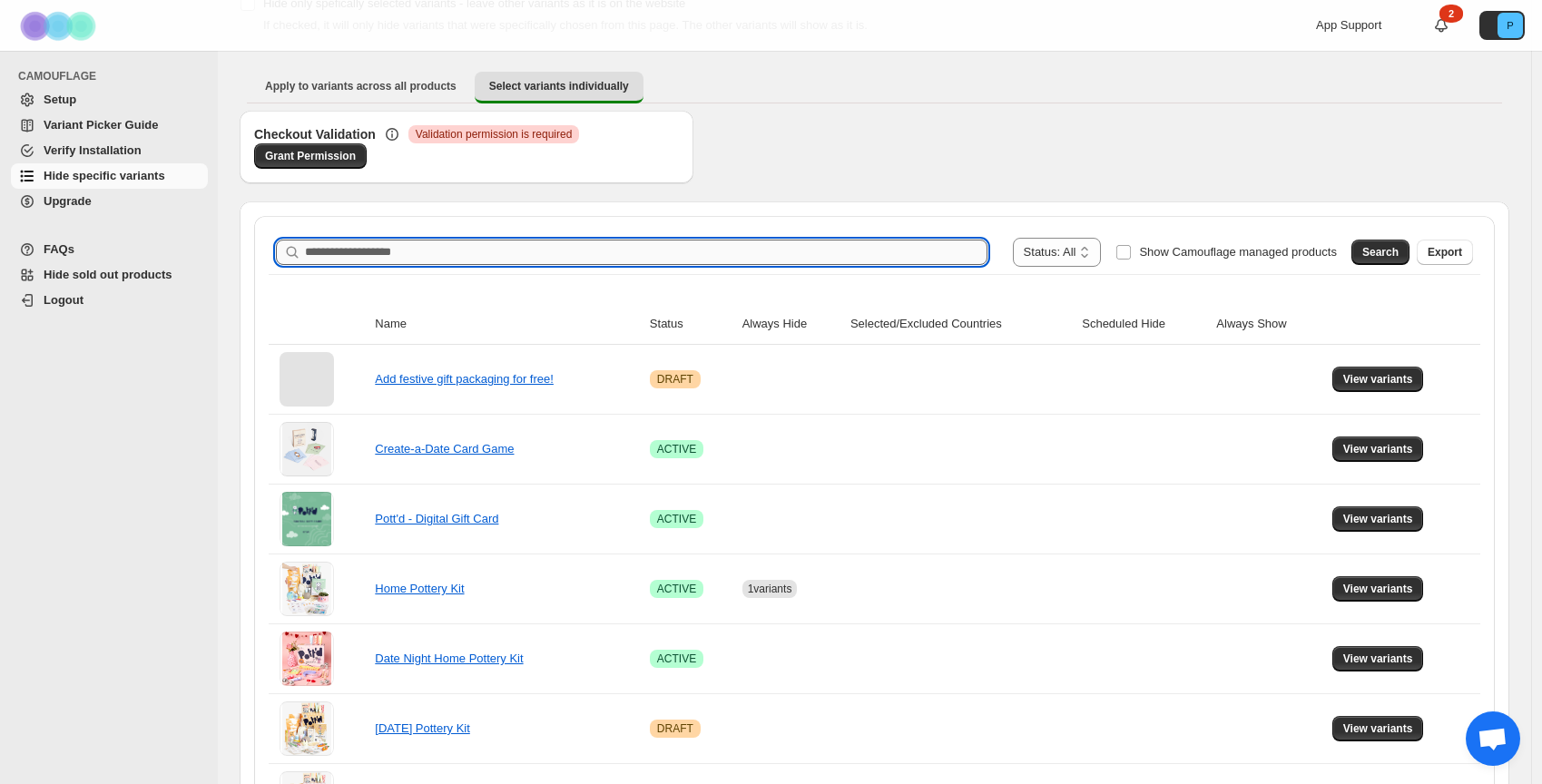
click at [616, 262] on input "Search product name" at bounding box center [646, 252] width 683 height 26
type input "*******"
click at [1389, 248] on span "Search" at bounding box center [1380, 252] width 36 height 15
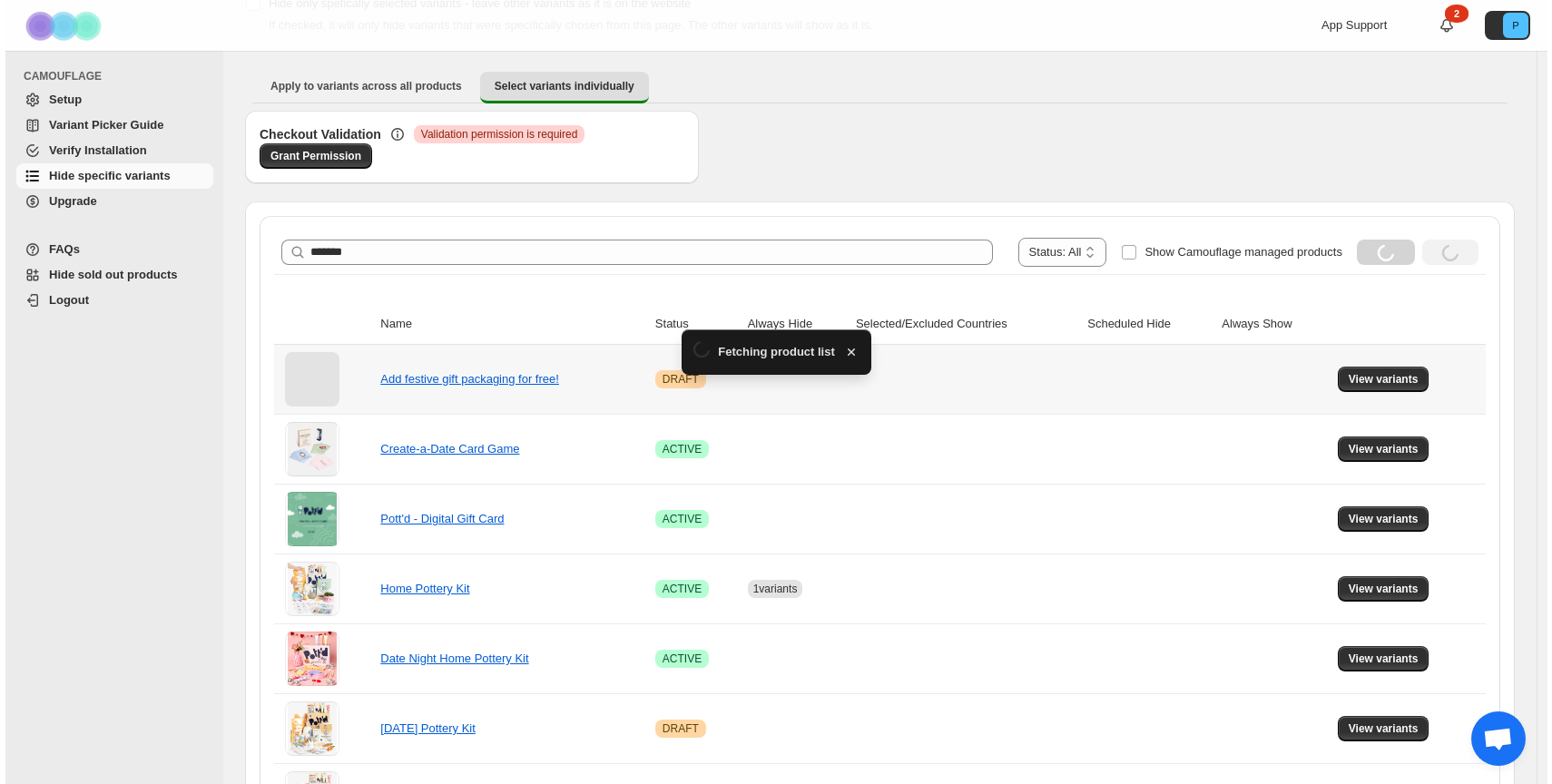
scroll to position [0, 0]
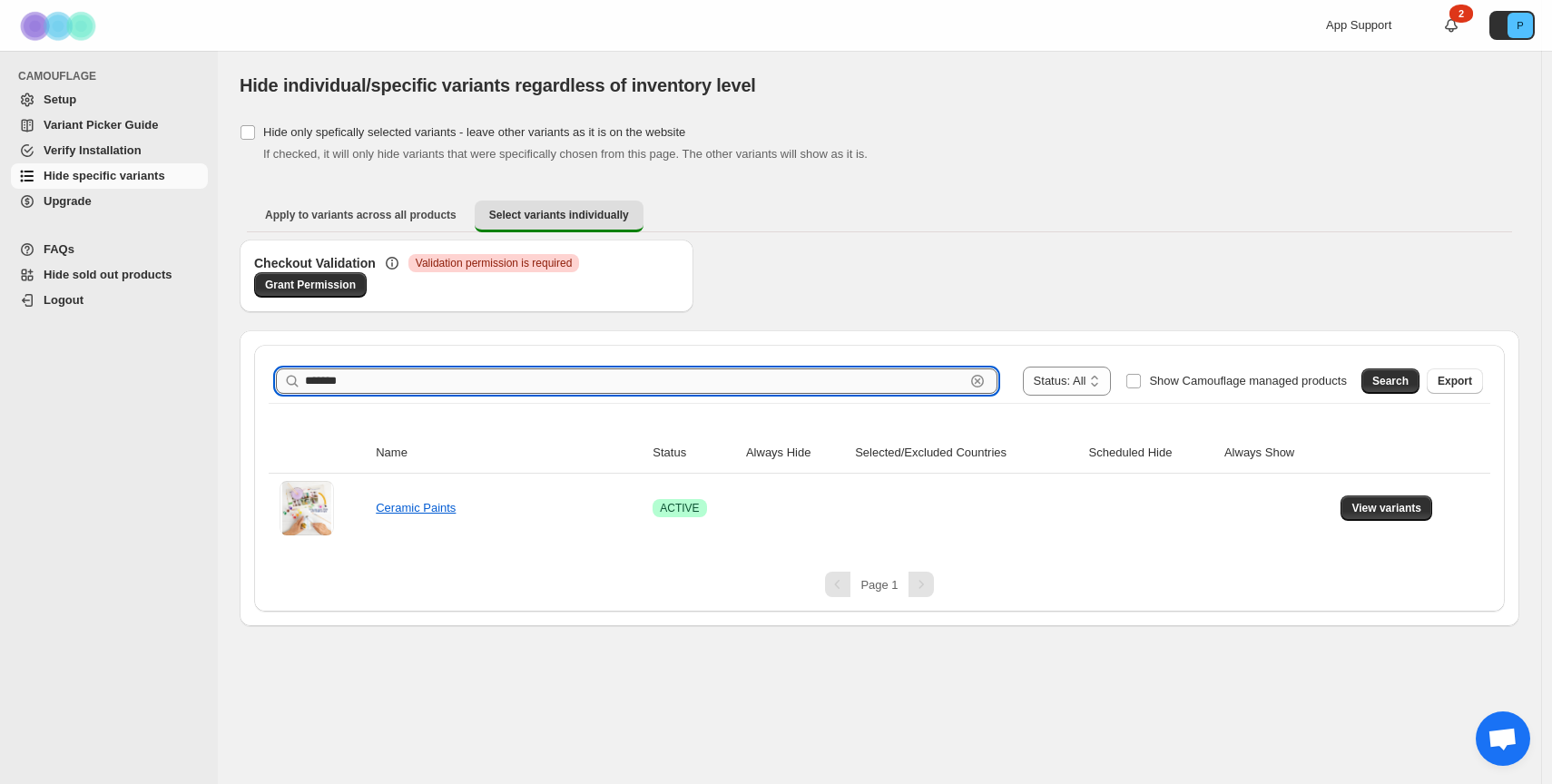
click at [443, 390] on input "*******" at bounding box center [635, 381] width 660 height 26
click at [442, 389] on input "*******" at bounding box center [635, 381] width 660 height 26
click at [974, 379] on icon "button" at bounding box center [977, 381] width 6 height 6
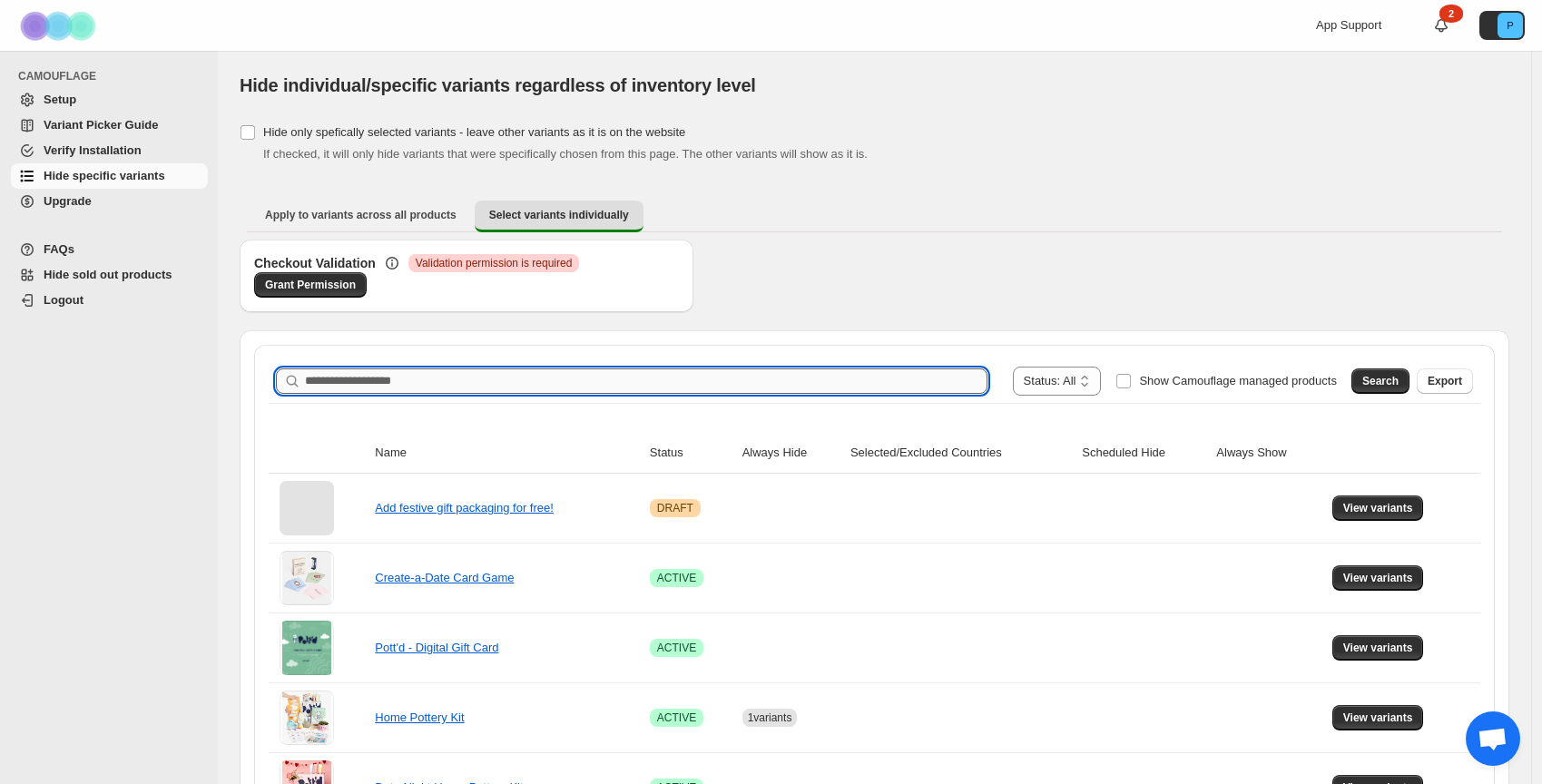
click at [485, 385] on input "Search product name" at bounding box center [646, 381] width 683 height 26
type input "**********"
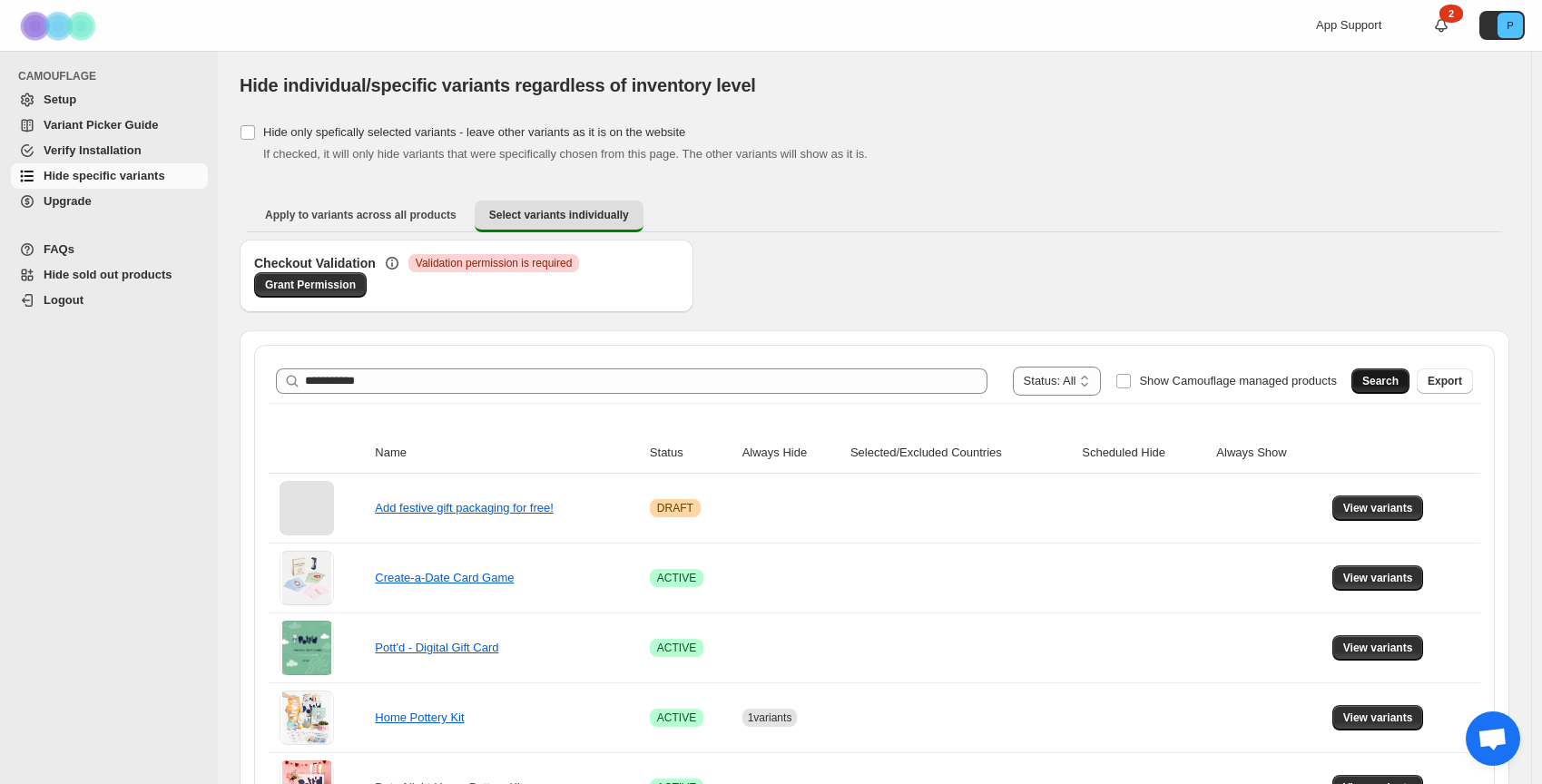
click at [1392, 377] on span "Search" at bounding box center [1380, 381] width 36 height 15
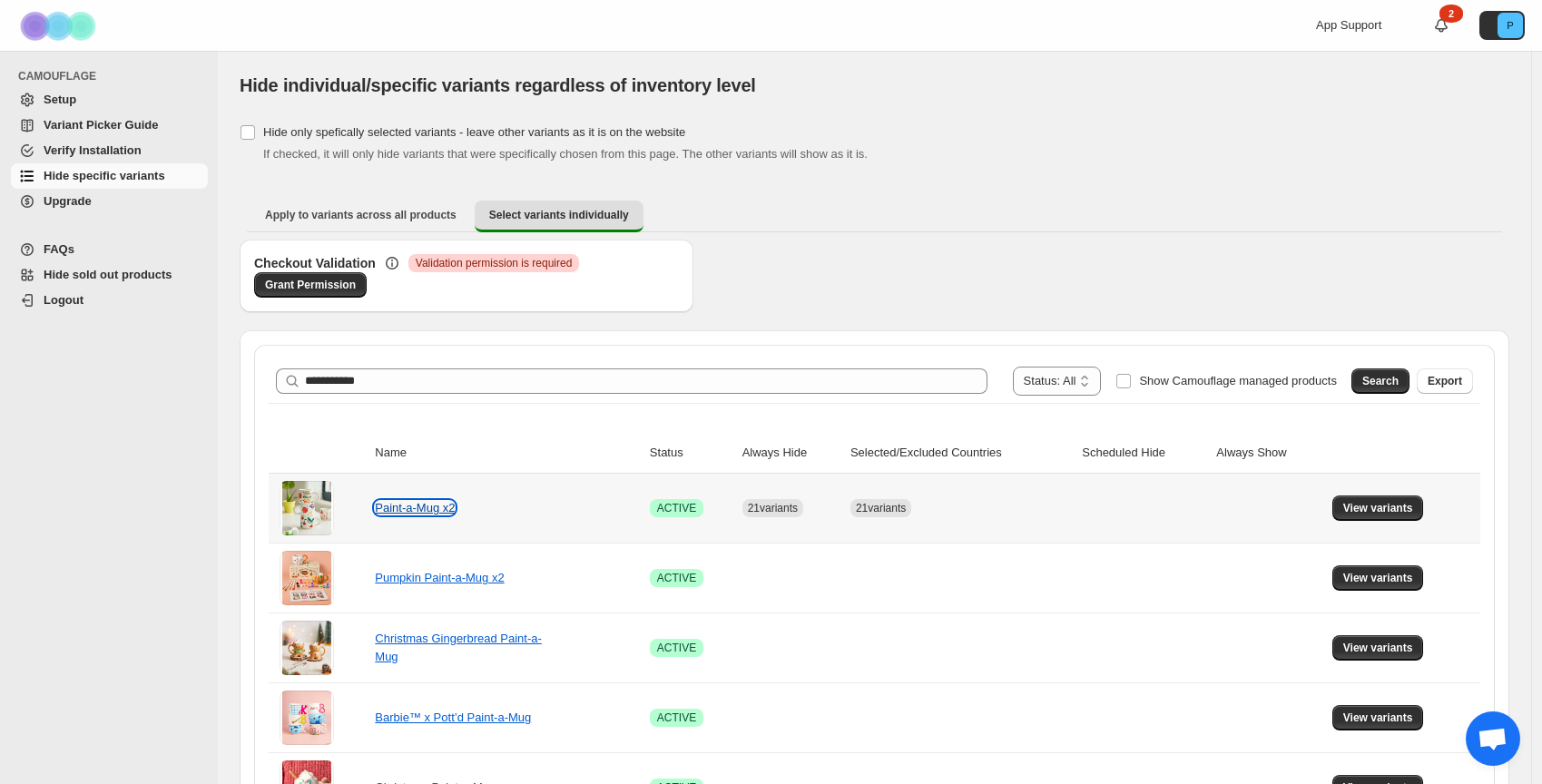
click at [428, 512] on link "Paint-a-Mug x2" at bounding box center [415, 508] width 80 height 14
click at [1396, 507] on span "View variants" at bounding box center [1379, 509] width 70 height 15
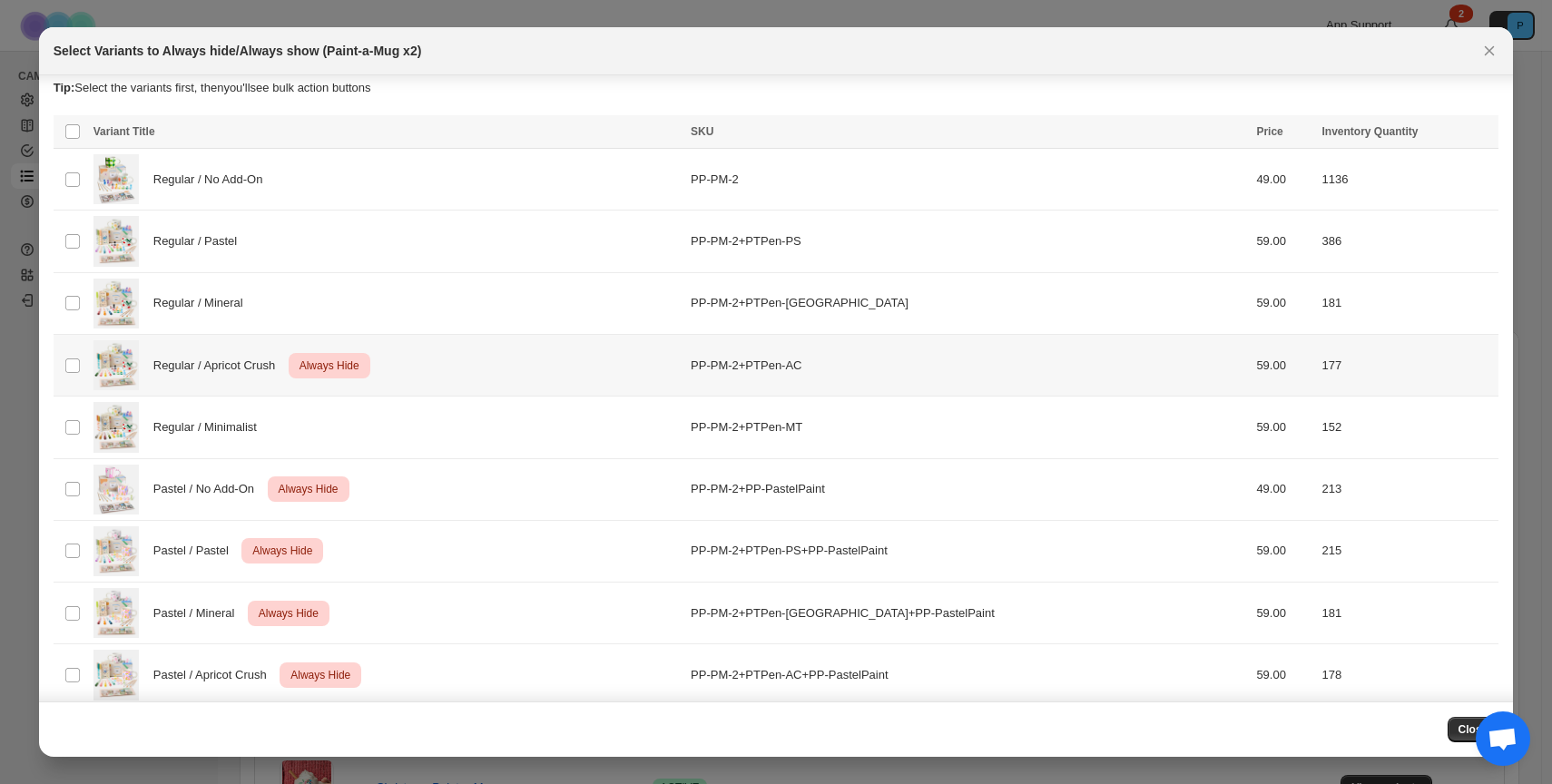
scroll to position [23, 0]
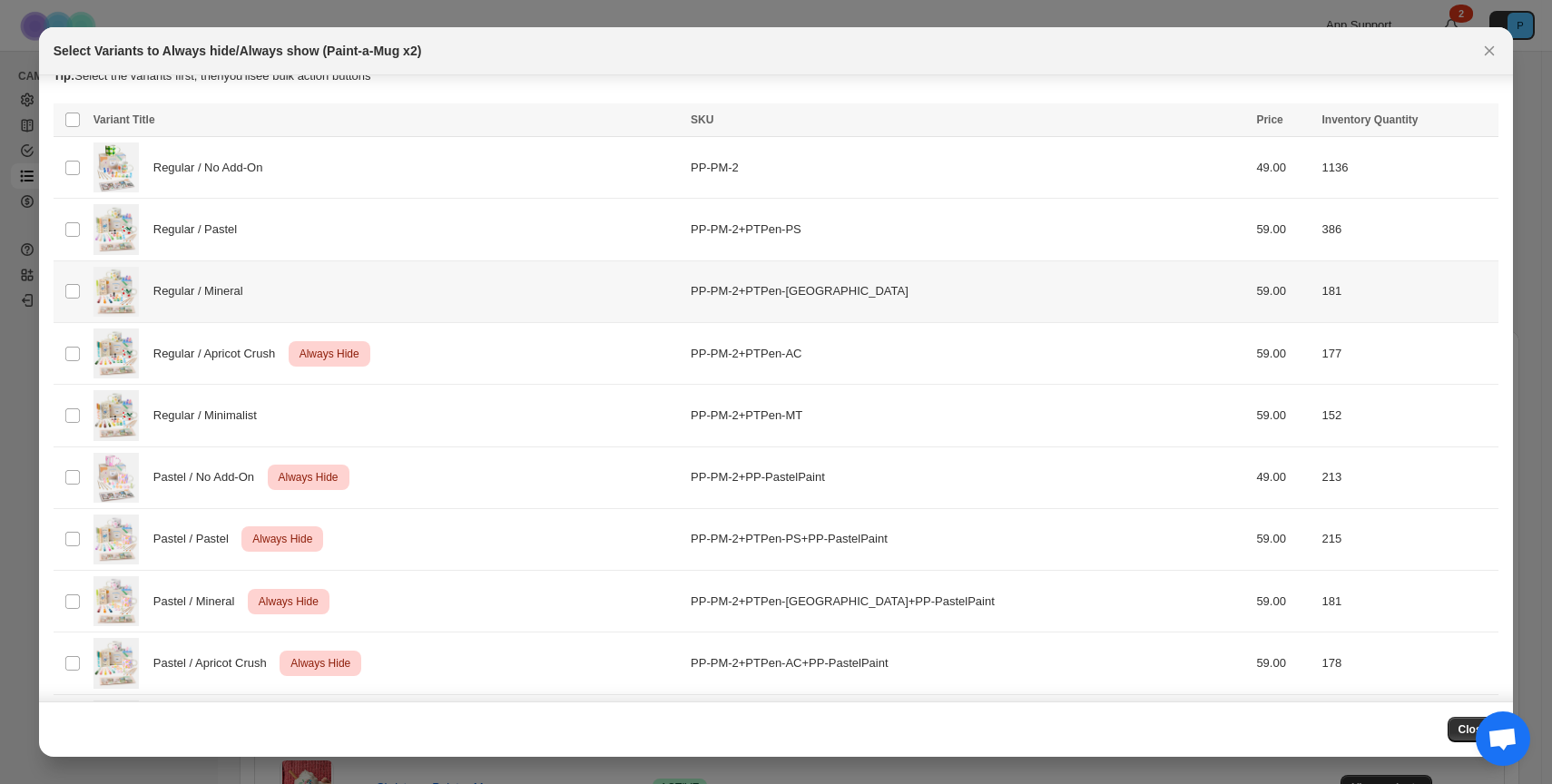
click at [151, 287] on div "Regular / Mineral" at bounding box center [386, 292] width 586 height 50
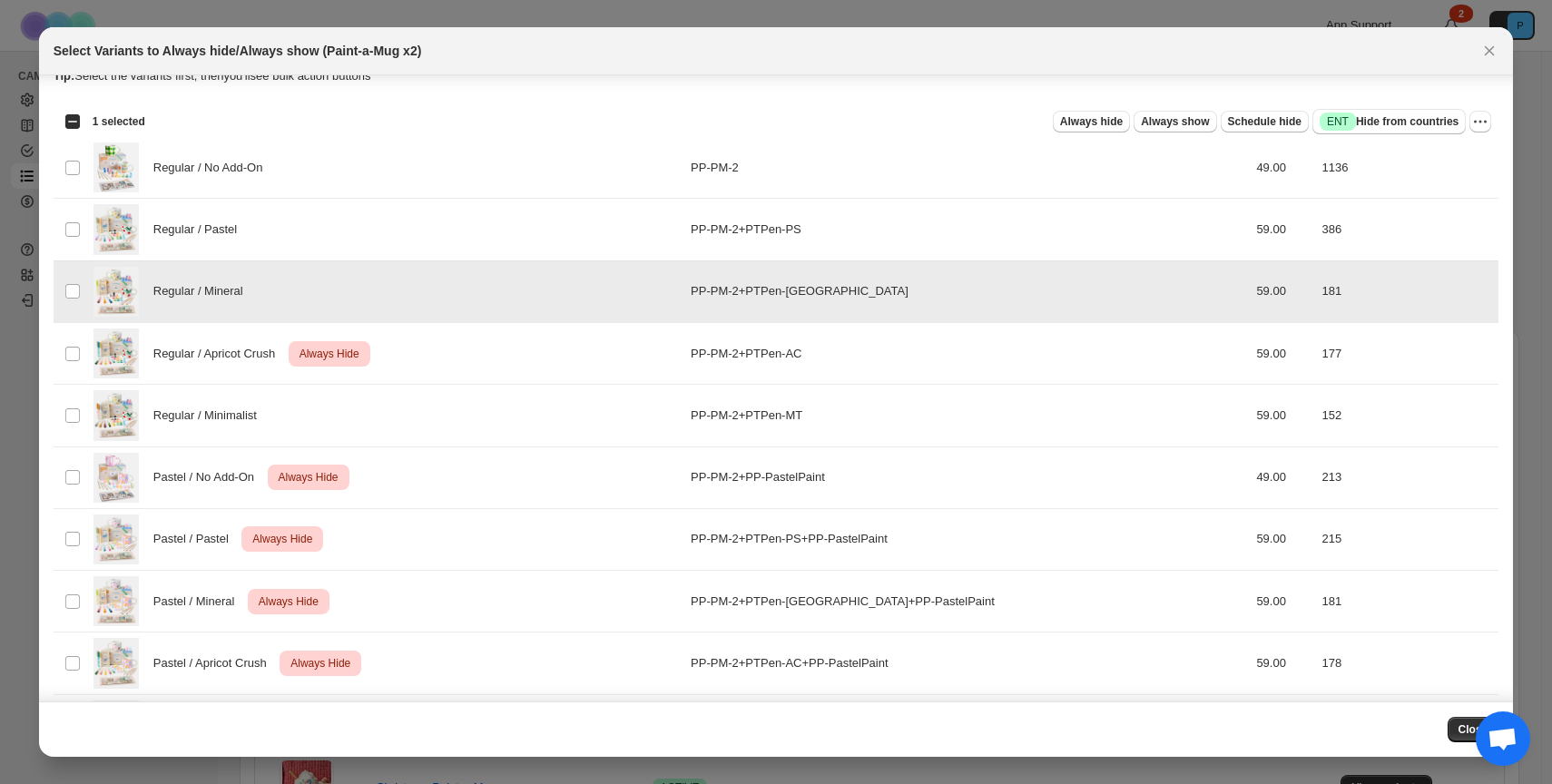
click at [227, 306] on div "Regular / Mineral" at bounding box center [386, 292] width 586 height 50
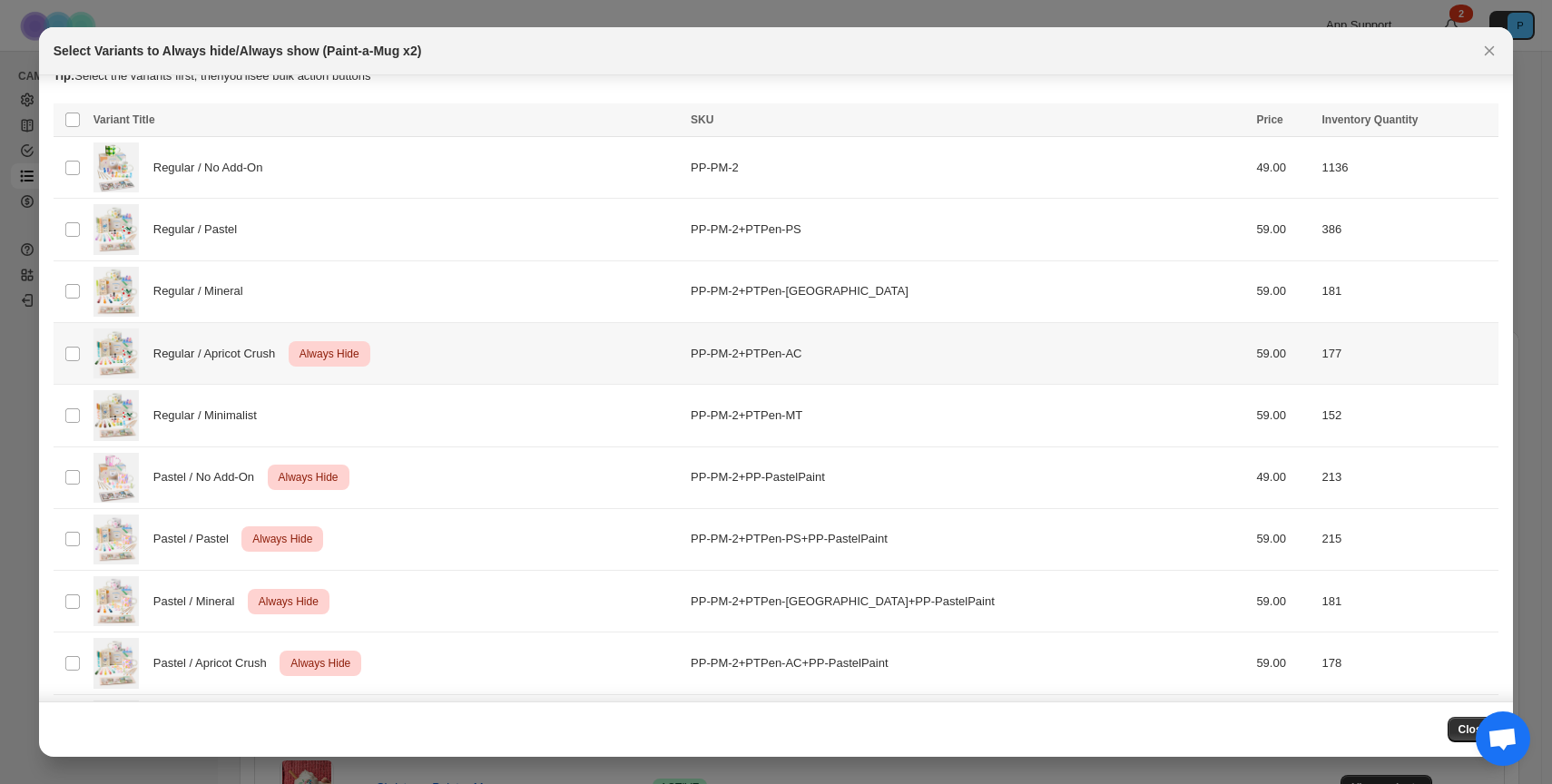
click at [229, 348] on span "Regular / Apricot Crush" at bounding box center [218, 354] width 132 height 18
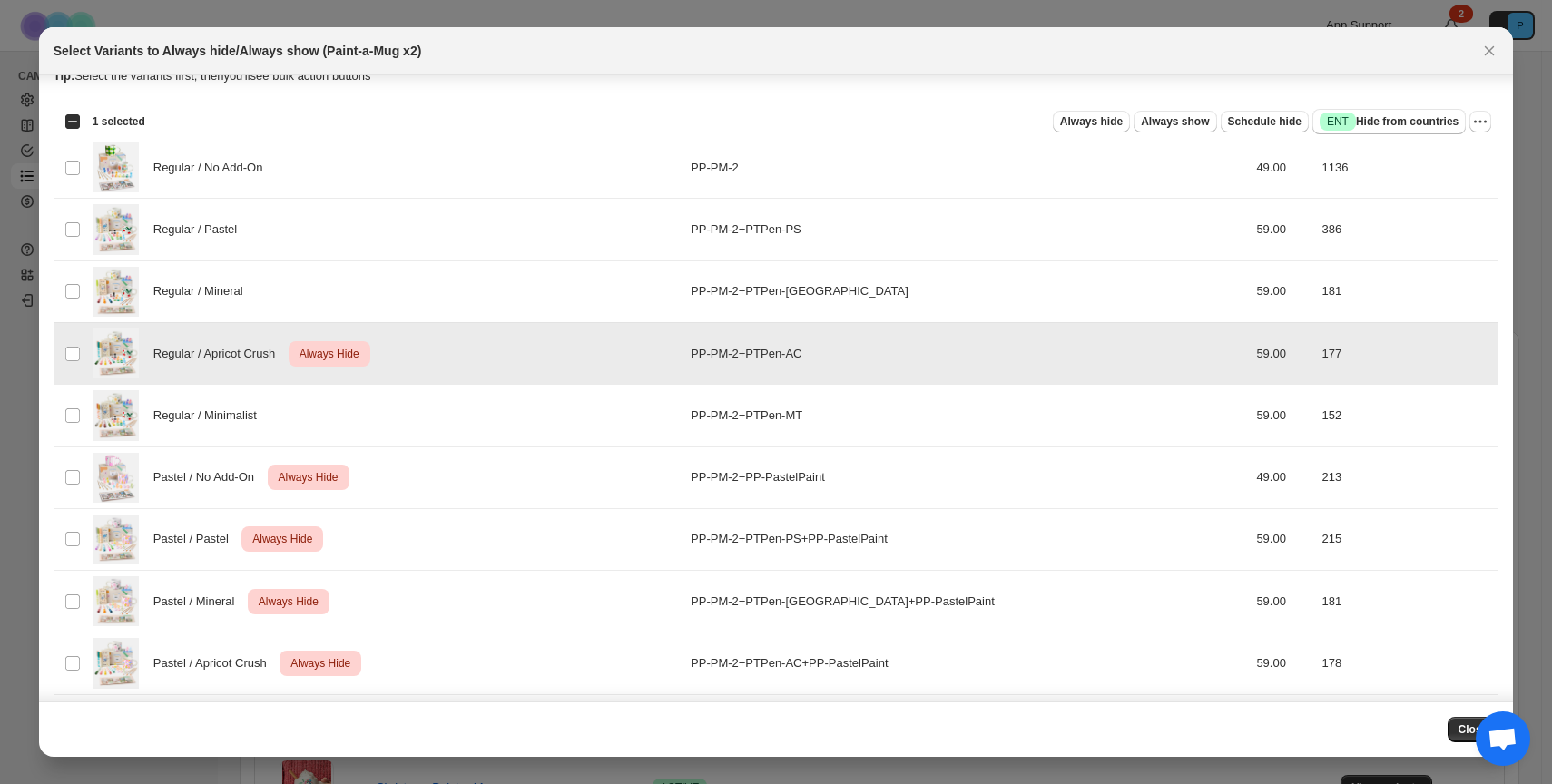
scroll to position [46, 0]
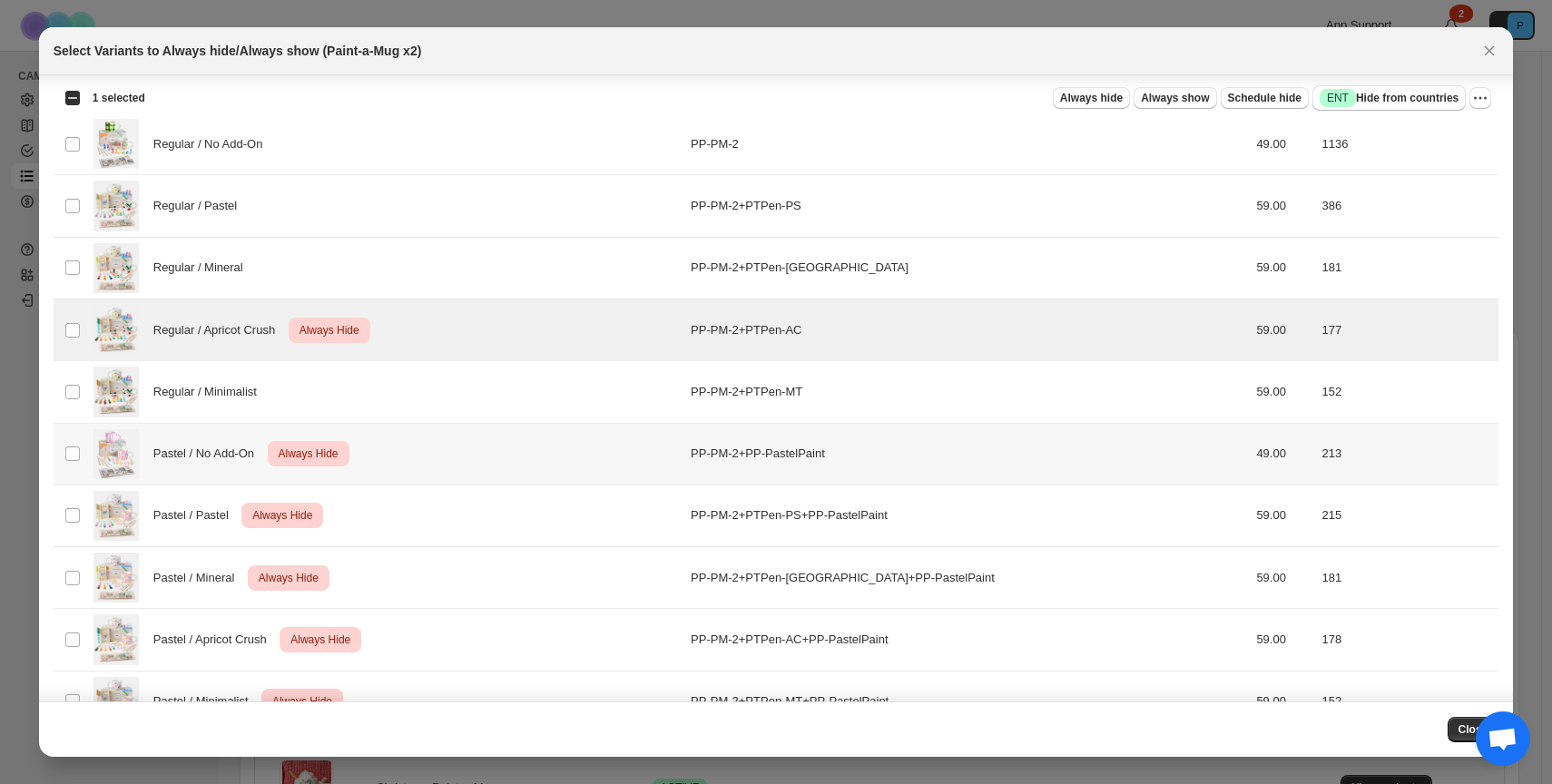
click at [238, 455] on span "Pastel / No Add-On" at bounding box center [208, 454] width 111 height 18
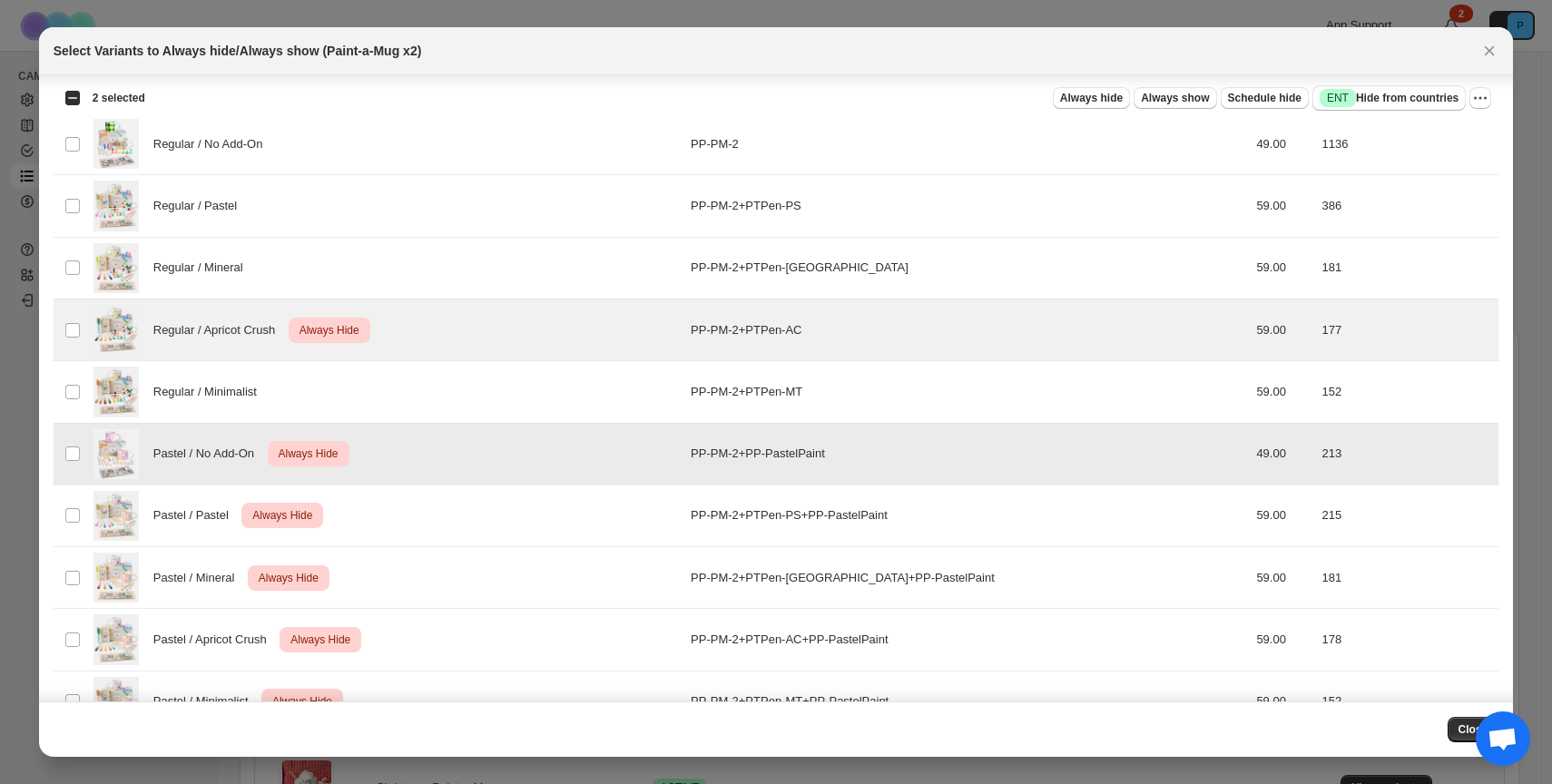
click at [217, 494] on div "Pastel / Pastel Critical Always Hide" at bounding box center [386, 516] width 586 height 50
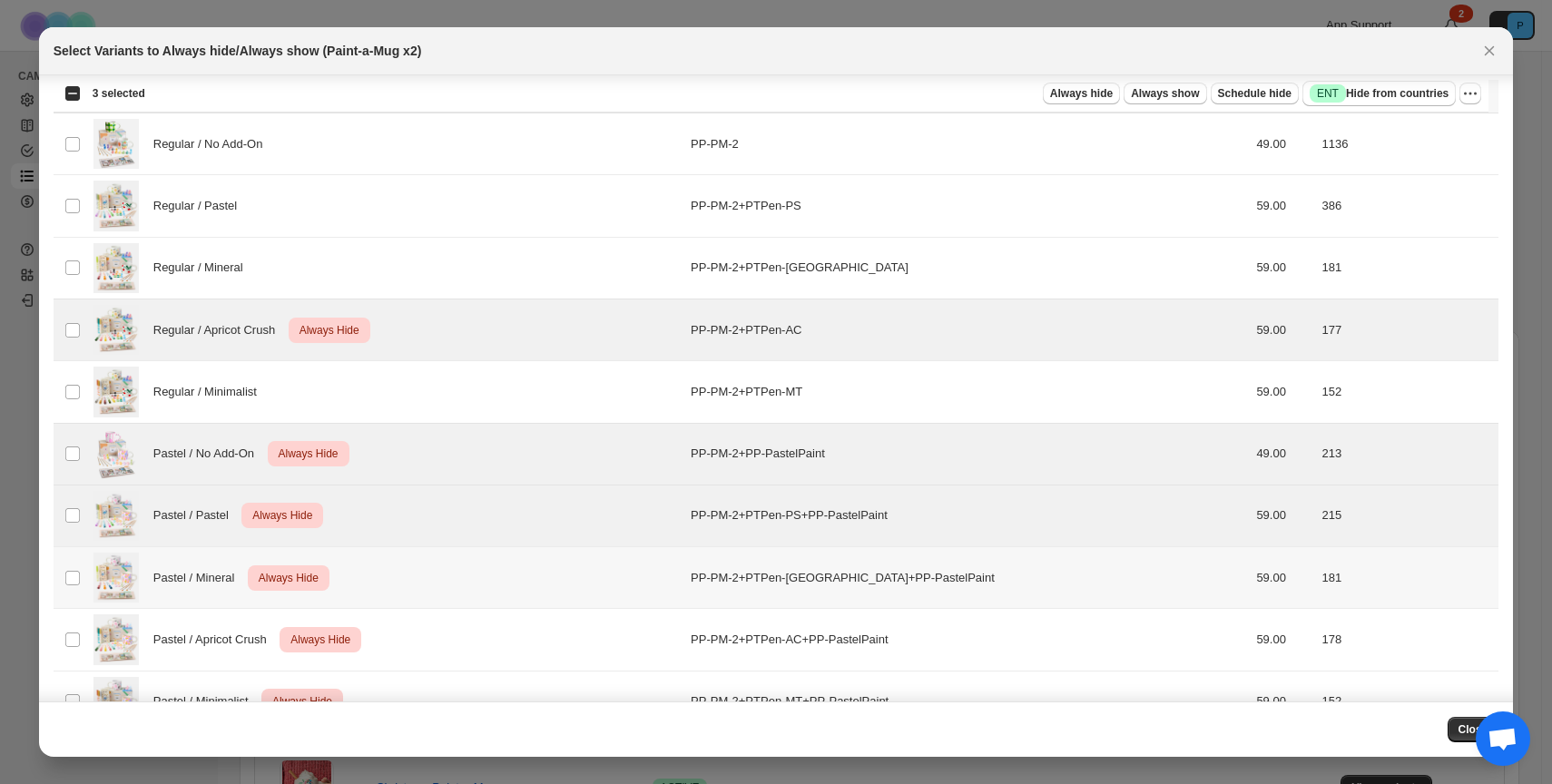
scroll to position [106, 0]
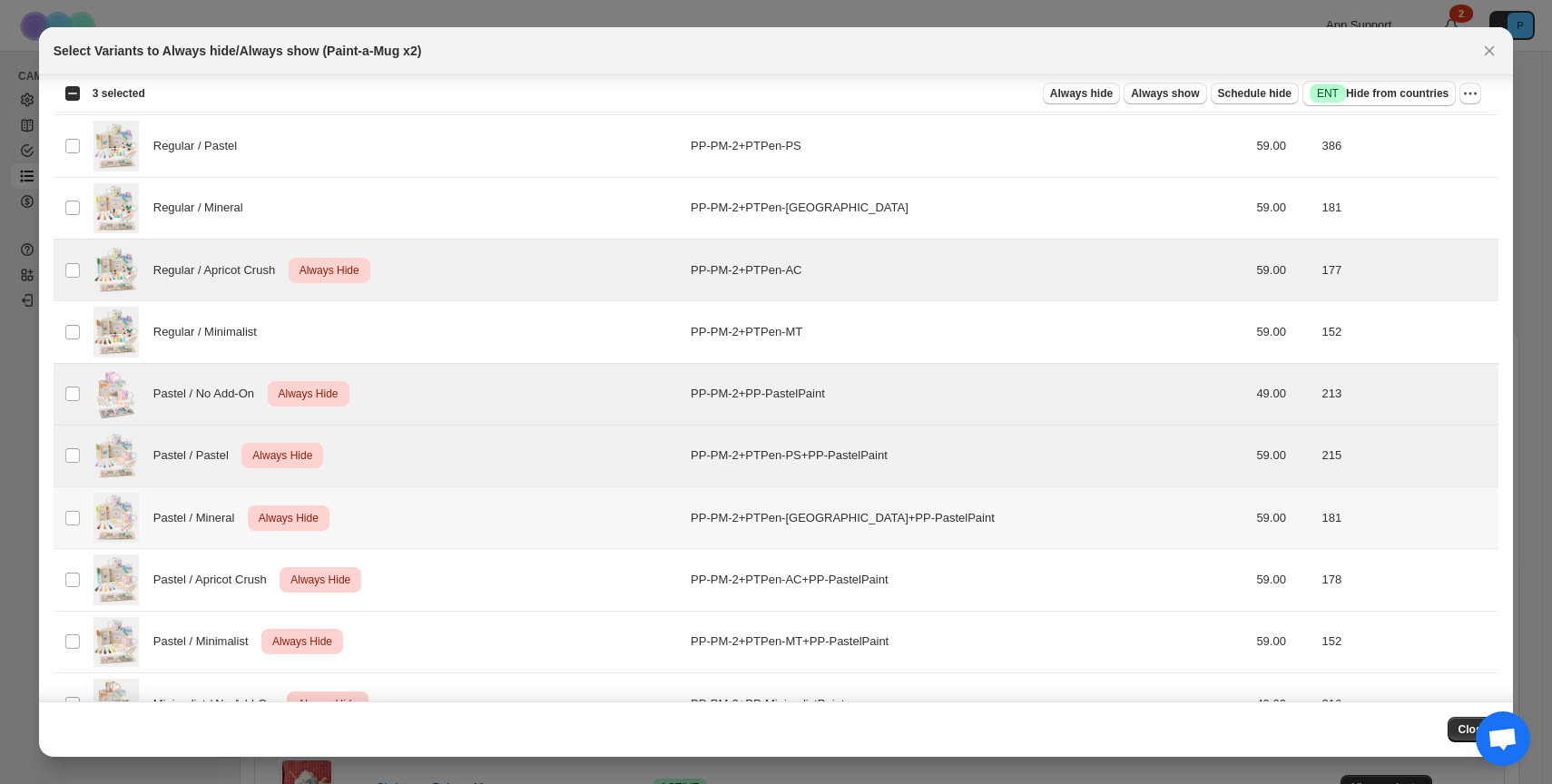
click at [228, 544] on td "Pastel / Mineral Critical Always Hide" at bounding box center [387, 518] width 597 height 62
click at [215, 585] on span "Pastel / Apricot Crush" at bounding box center [215, 579] width 123 height 18
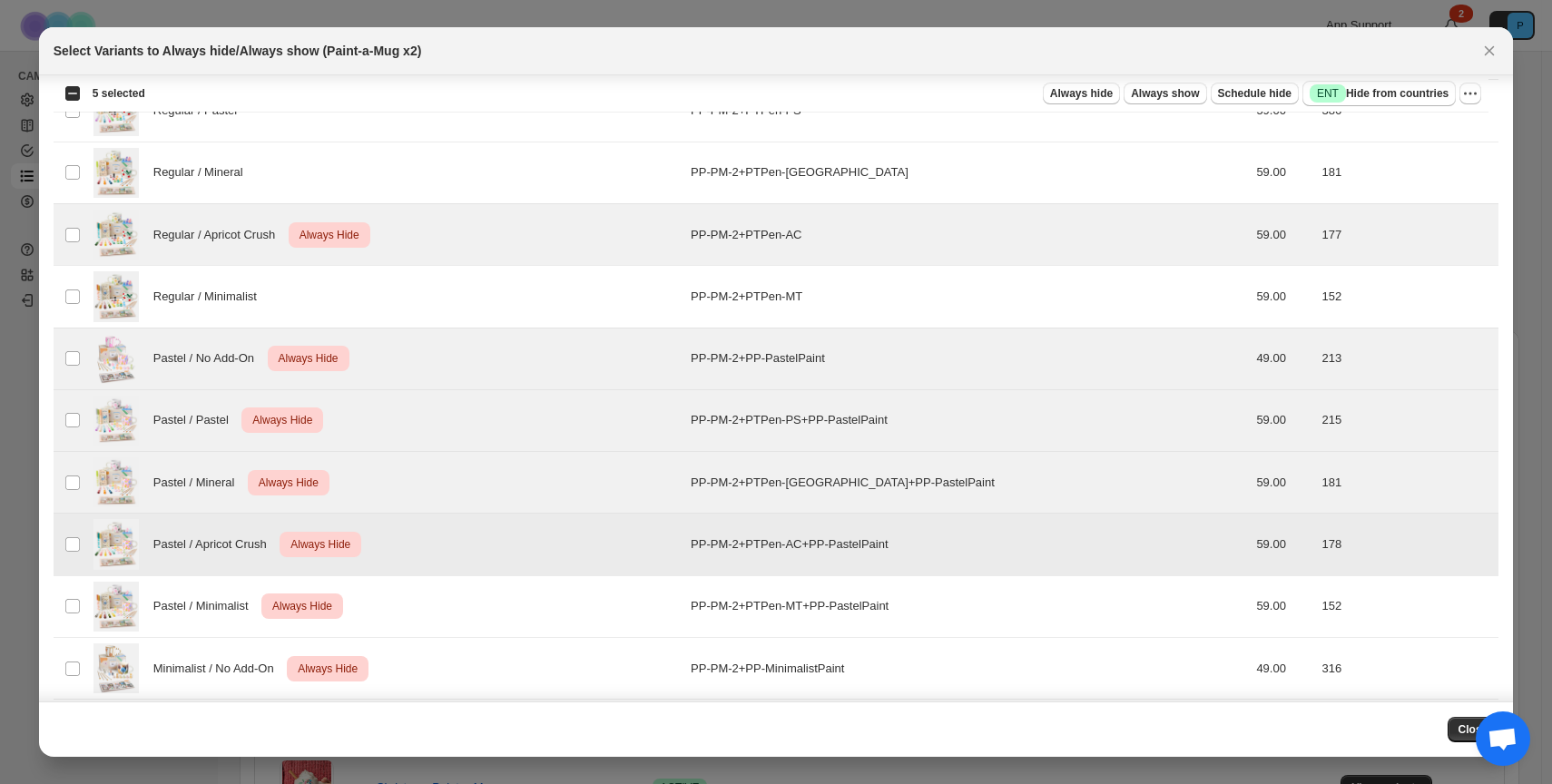
scroll to position [153, 0]
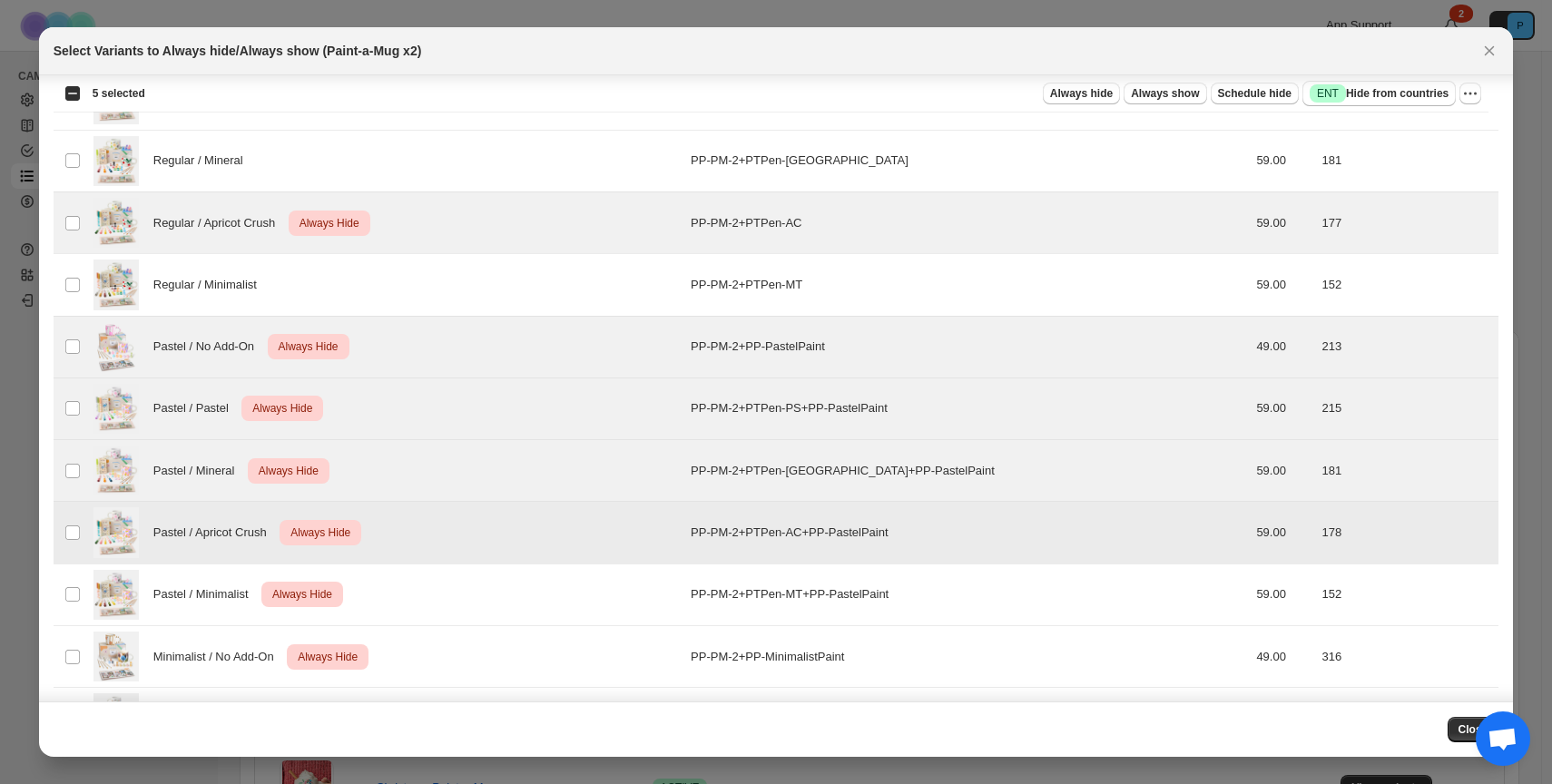
click at [241, 556] on div "Pastel / Apricot Crush Critical Always Hide" at bounding box center [386, 532] width 586 height 50
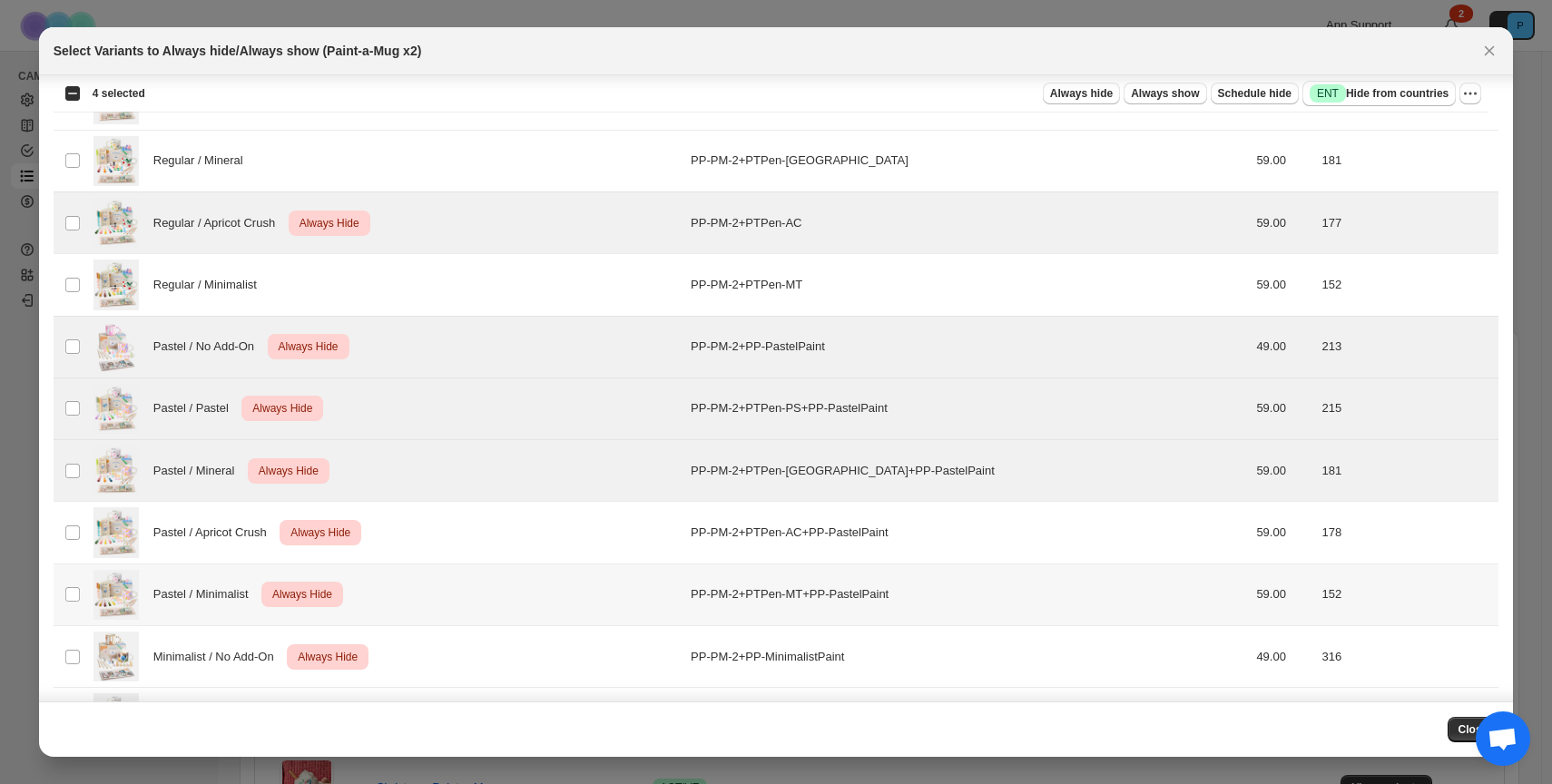
click at [227, 551] on div "Pastel / Apricot Crush Critical Always Hide" at bounding box center [386, 532] width 586 height 50
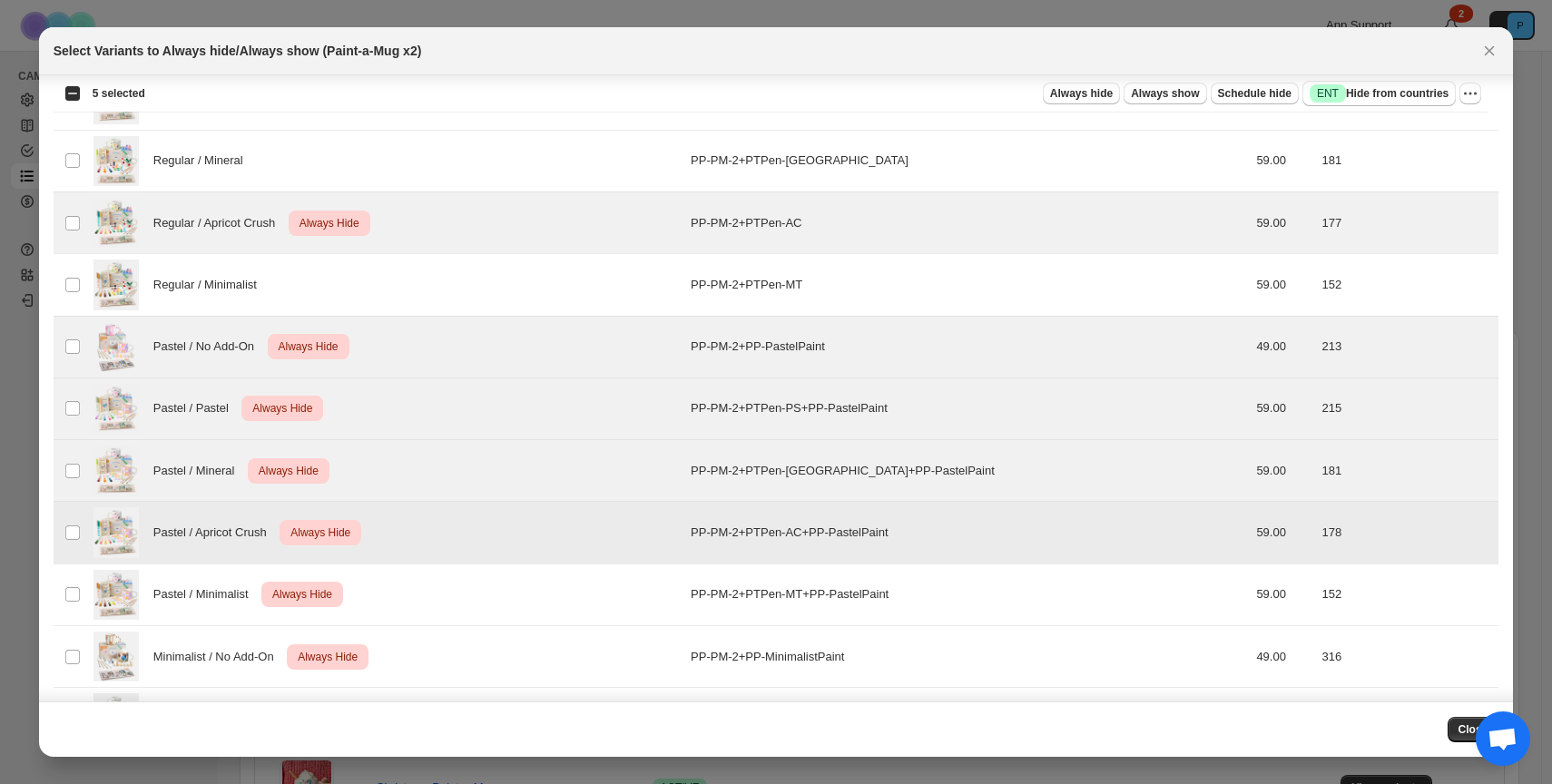
click at [217, 591] on span "Pastel / Minimalist" at bounding box center [206, 594] width 105 height 18
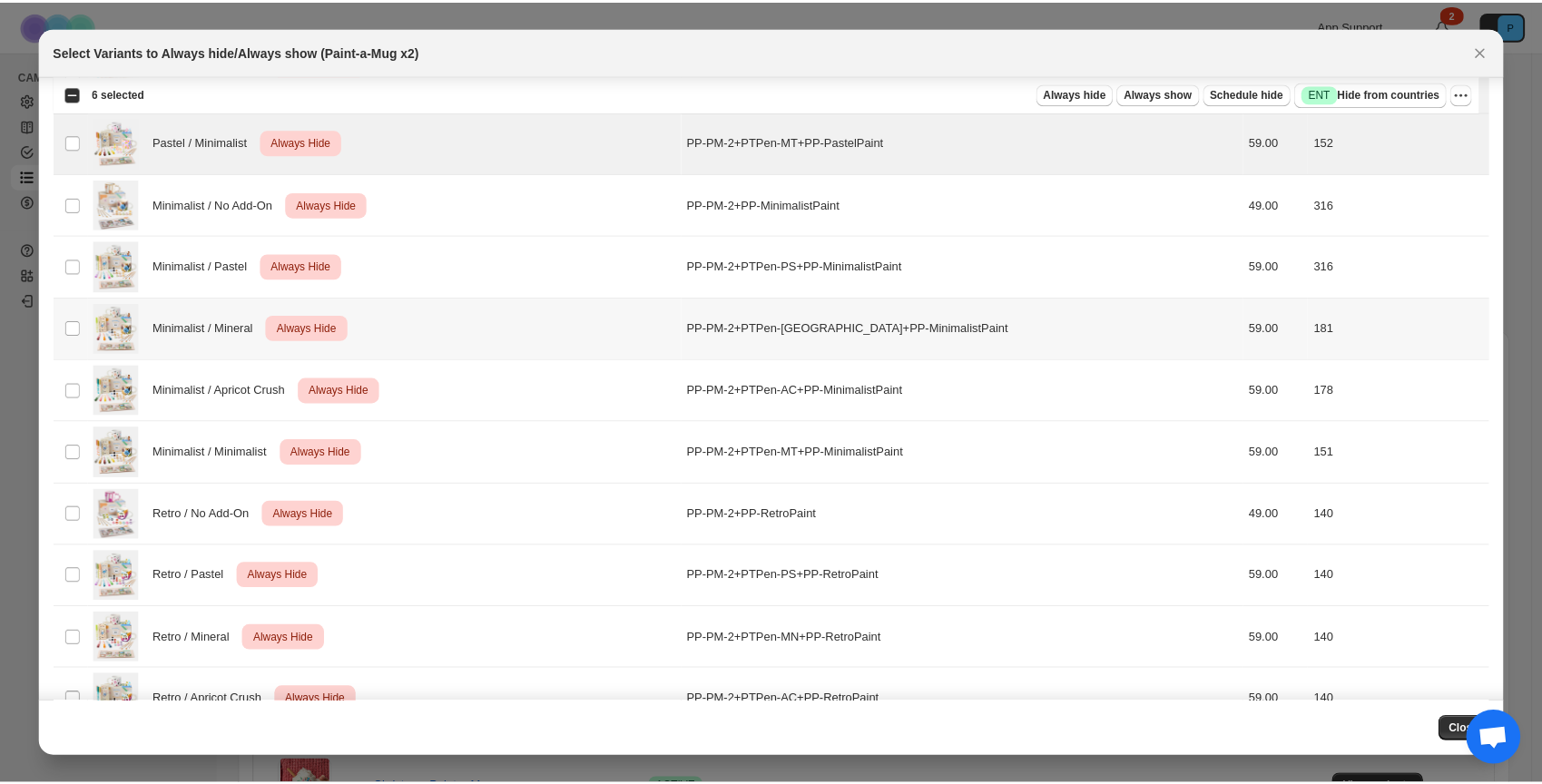
scroll to position [0, 0]
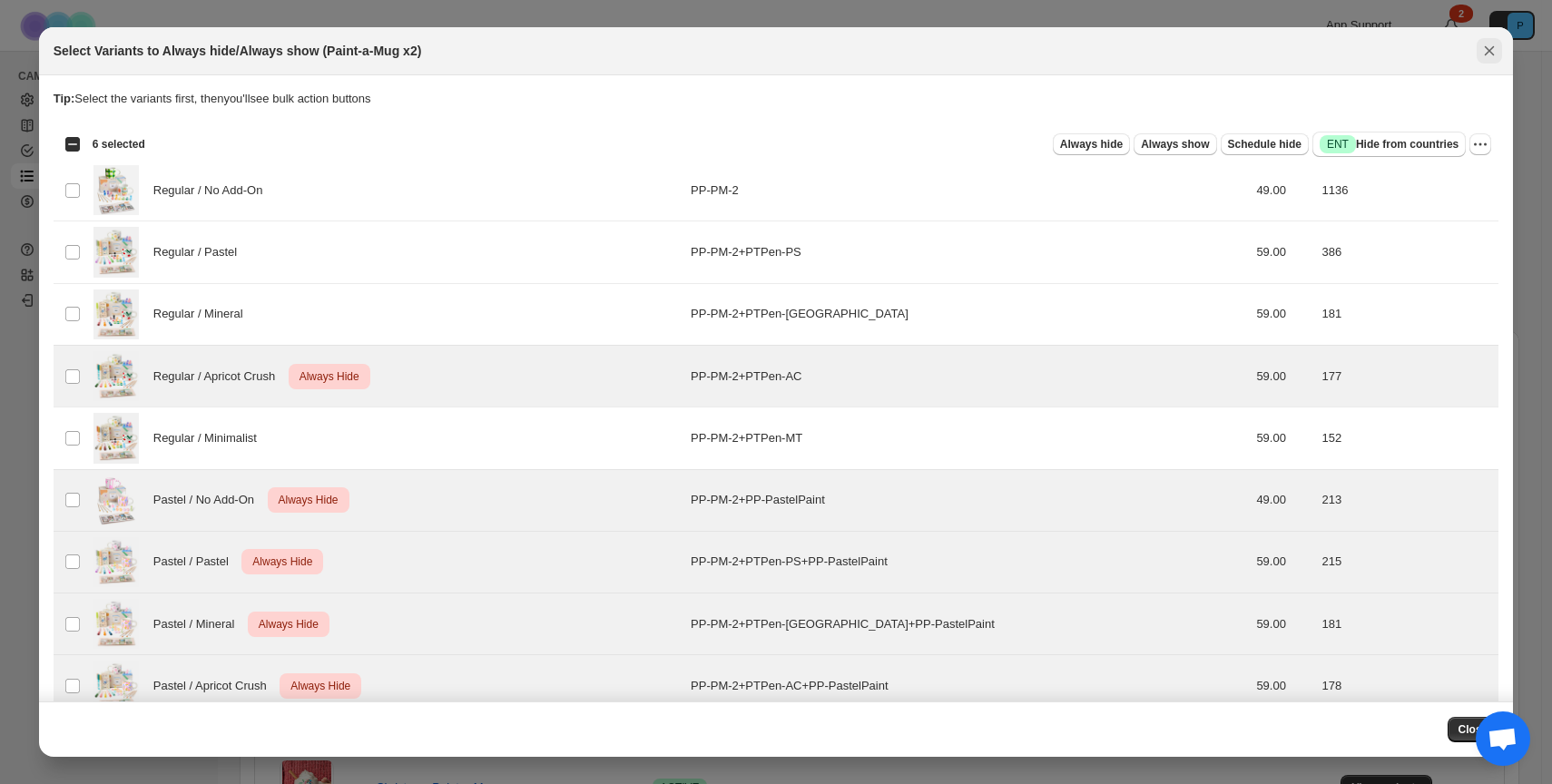
click at [1496, 51] on icon "Close" at bounding box center [1489, 51] width 18 height 18
